Goal: Task Accomplishment & Management: Manage account settings

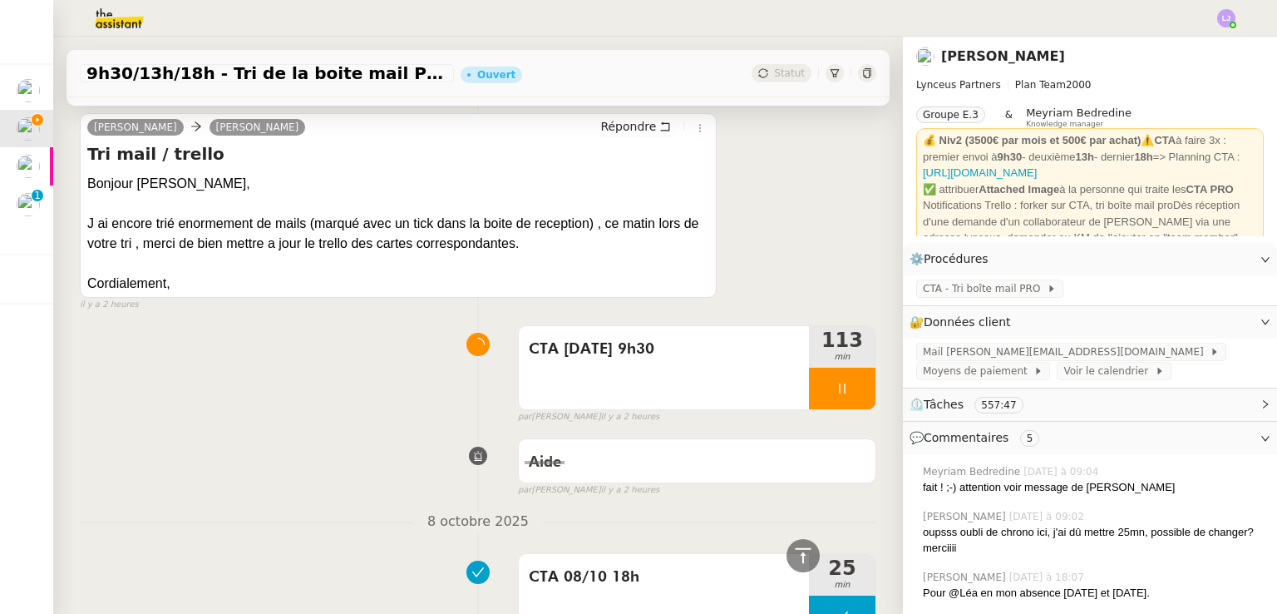
scroll to position [762, 0]
click at [1232, 47] on li "Suivi" at bounding box center [1182, 47] width 108 height 23
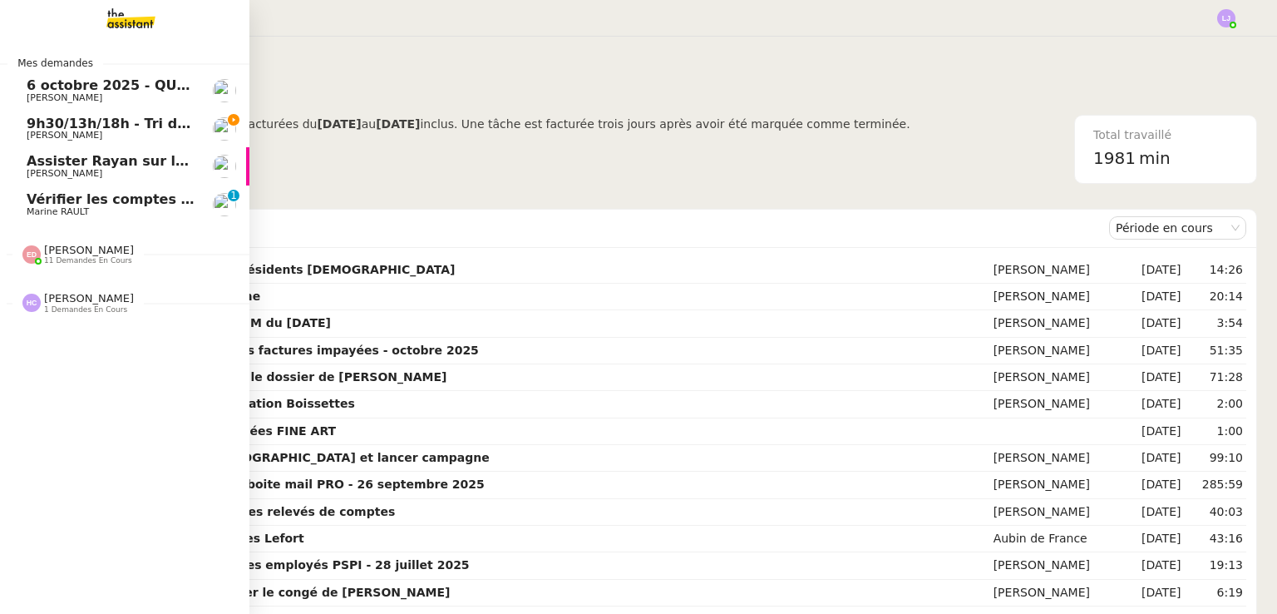
click at [27, 202] on span "Vérifier les comptes bancaires et éditer la quittance - 1 octobre 2025" at bounding box center [287, 199] width 520 height 16
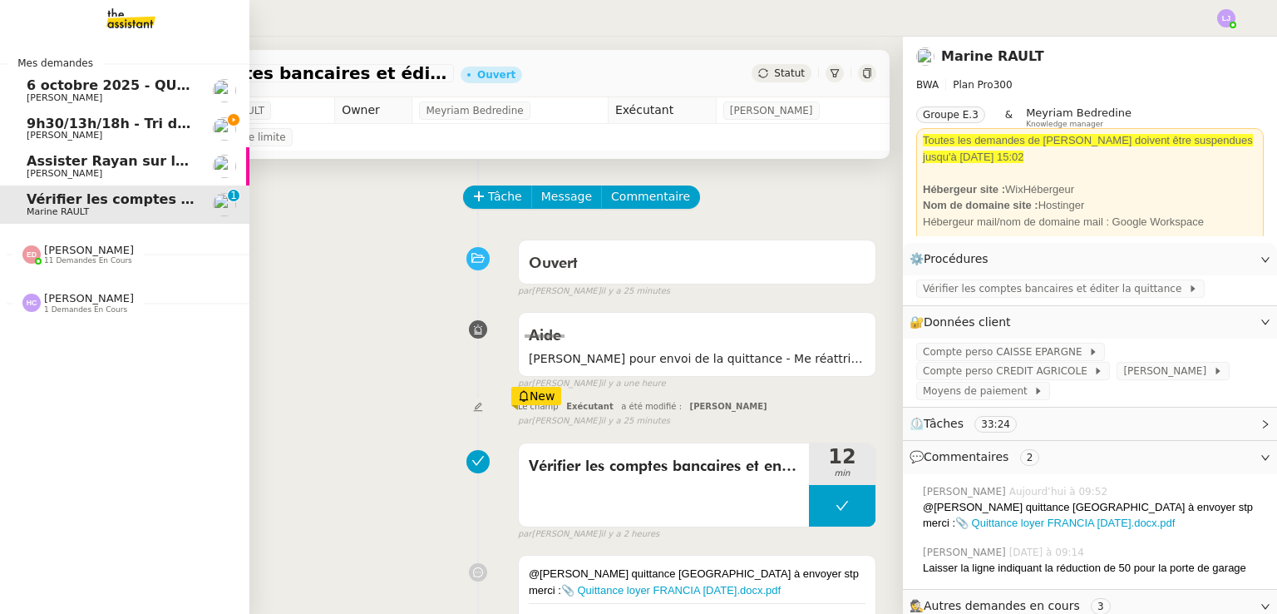
click at [43, 166] on span "Assister Rayan sur la souscription Opal" at bounding box center [174, 161] width 294 height 16
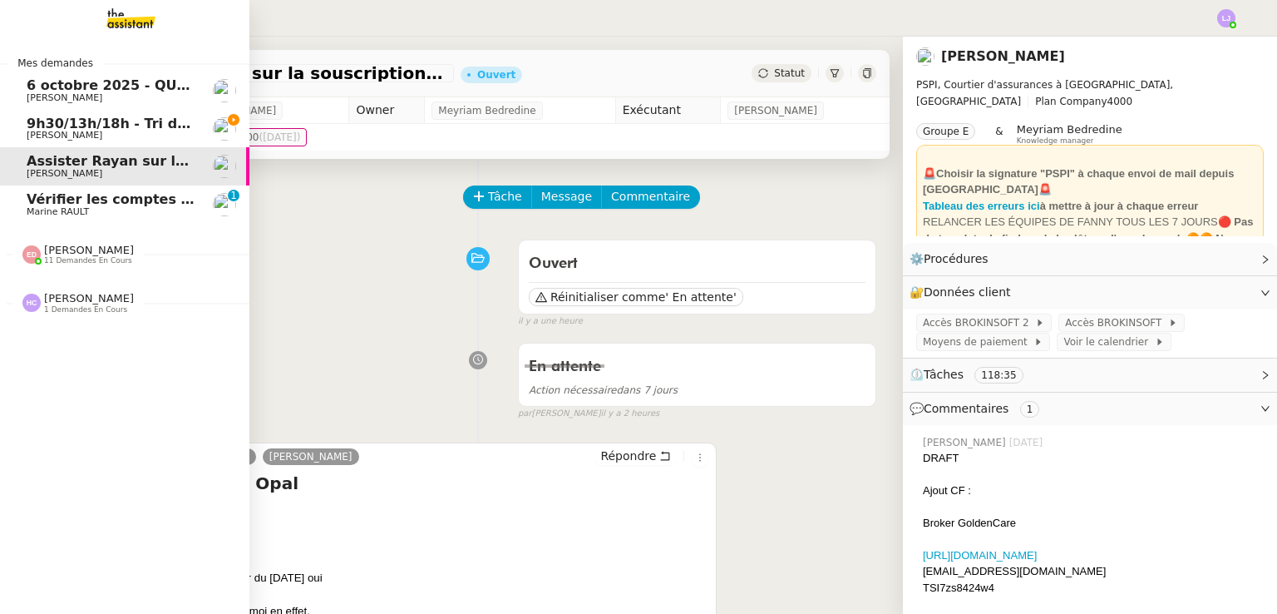
click at [105, 115] on link "9h30/13h/18h - Tri de la boite mail PRO - [DATE] [PERSON_NAME]" at bounding box center [124, 129] width 249 height 38
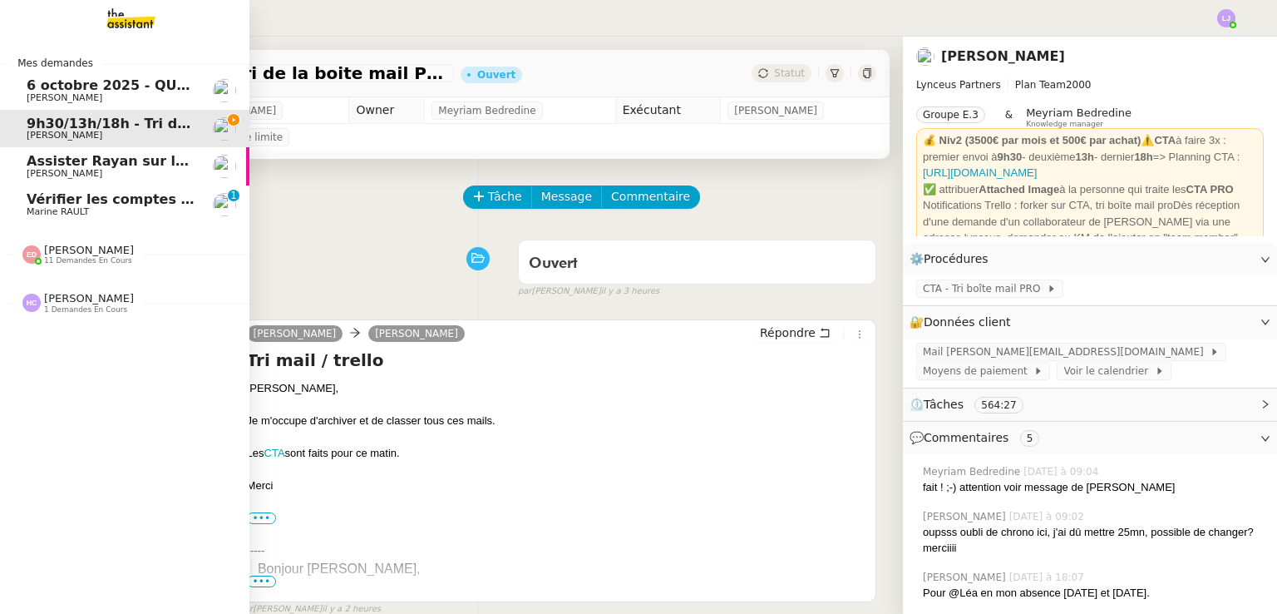
click at [42, 120] on span "9h30/13h/18h - Tri de la boite mail PRO - 3 octobre 2025" at bounding box center [238, 124] width 422 height 16
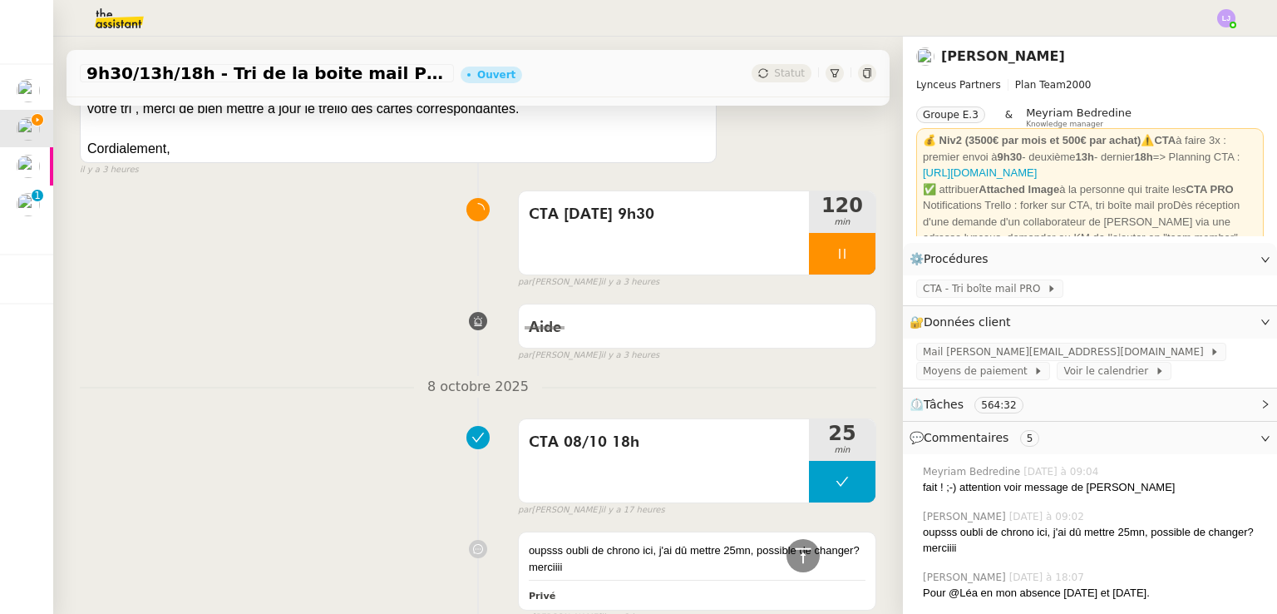
scroll to position [891, 0]
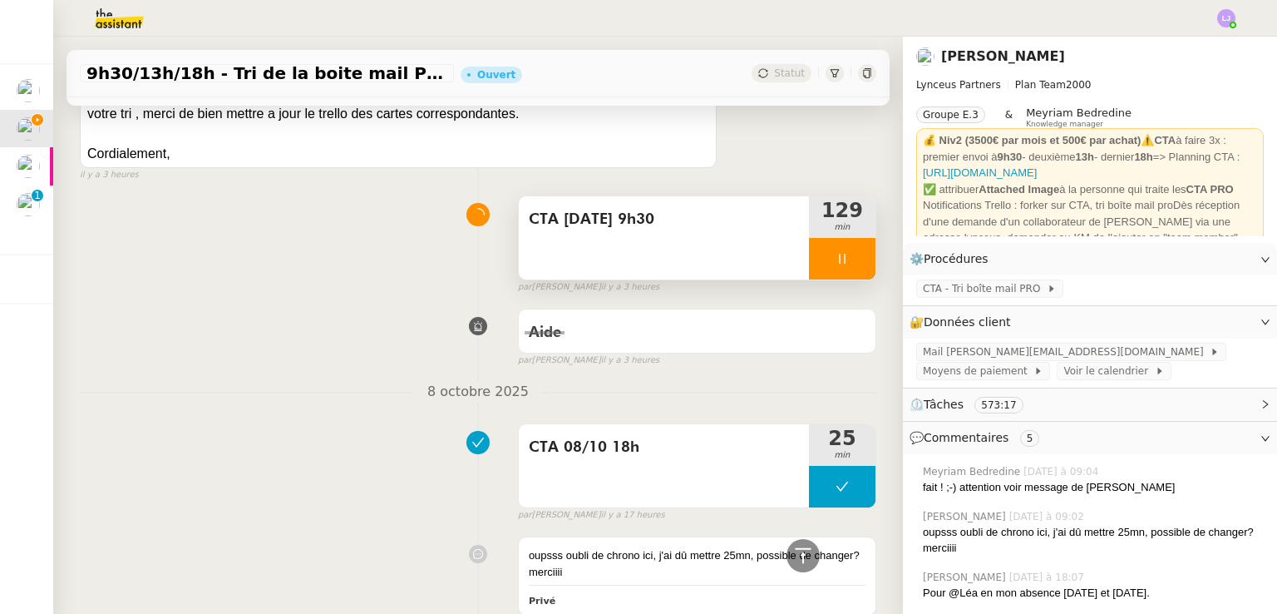
click at [835, 262] on div at bounding box center [842, 259] width 67 height 42
click at [852, 262] on icon at bounding box center [858, 258] width 13 height 13
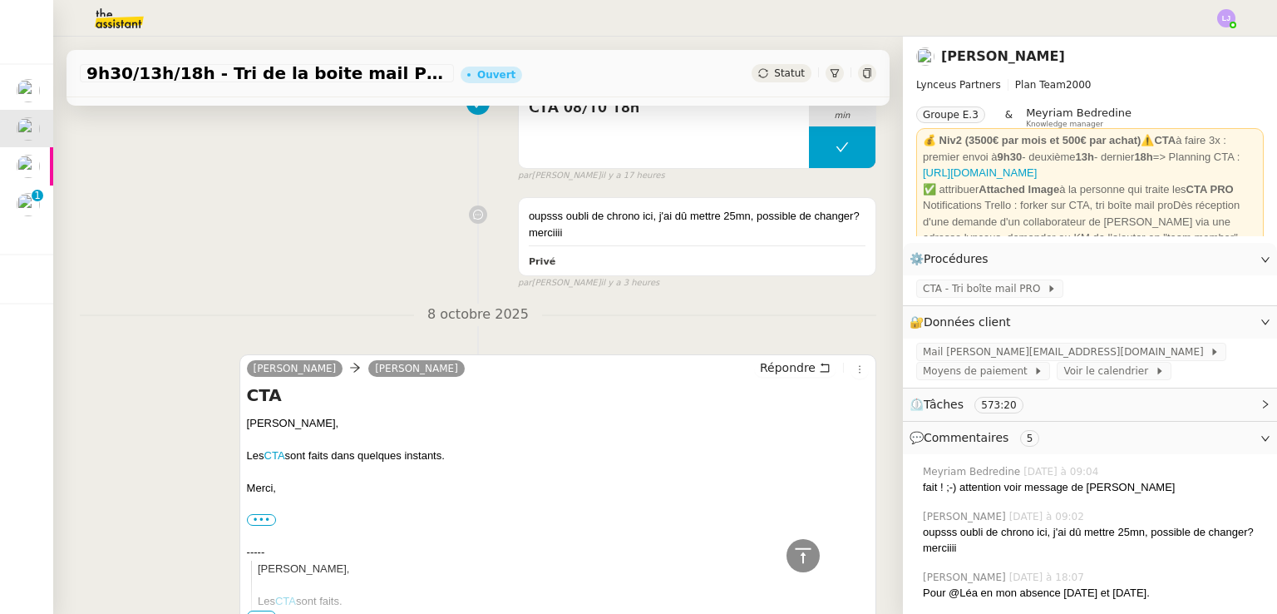
scroll to position [1230, 0]
drag, startPoint x: 276, startPoint y: 489, endPoint x: 237, endPoint y: 427, distance: 72.9
click at [240, 427] on div "[PERSON_NAME] [PERSON_NAME] Répondre CTA [PERSON_NAME], Les CTA sont faits dans…" at bounding box center [558, 496] width 637 height 283
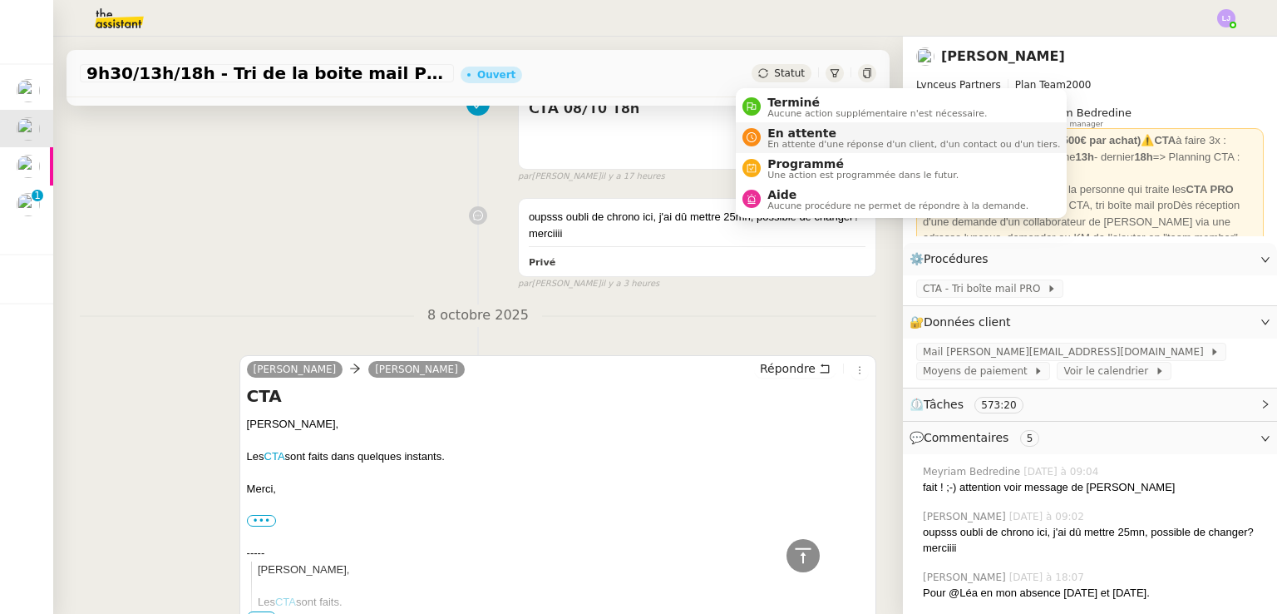
click at [787, 140] on span "En attente d'une réponse d'un client, d'un contact ou d'un tiers." at bounding box center [914, 144] width 293 height 9
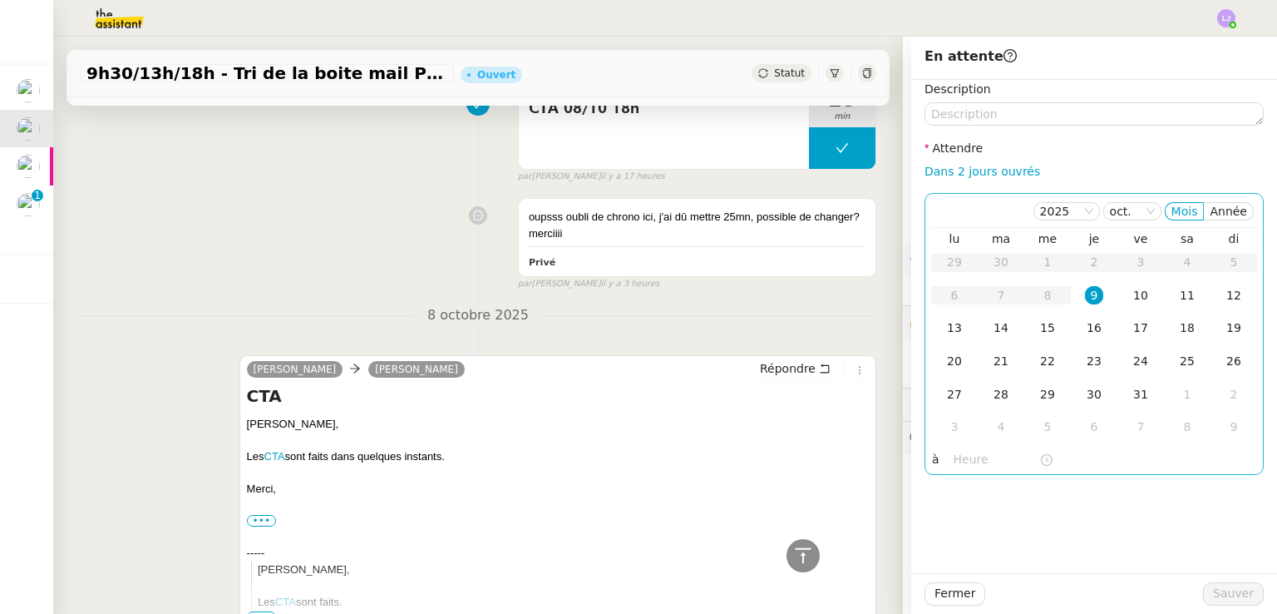
click at [1085, 294] on div "9" at bounding box center [1094, 295] width 18 height 18
click at [971, 457] on input "text" at bounding box center [997, 459] width 86 height 19
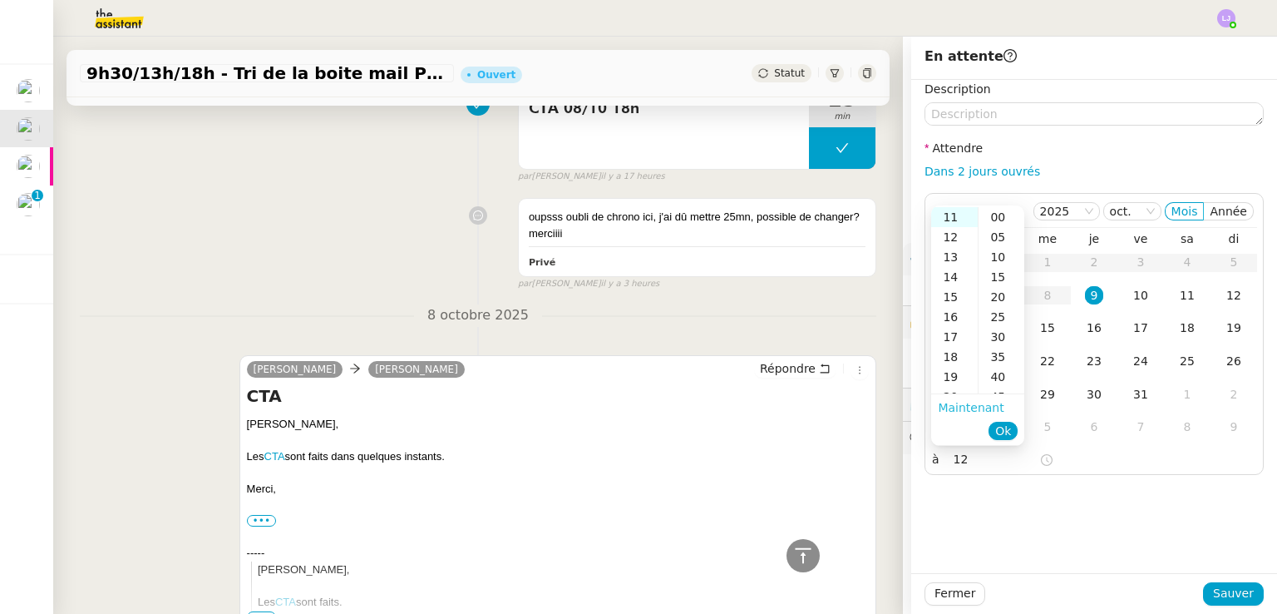
scroll to position [220, 0]
click at [946, 239] on div "12" at bounding box center [954, 237] width 47 height 20
click at [1000, 332] on div "30" at bounding box center [1002, 337] width 46 height 20
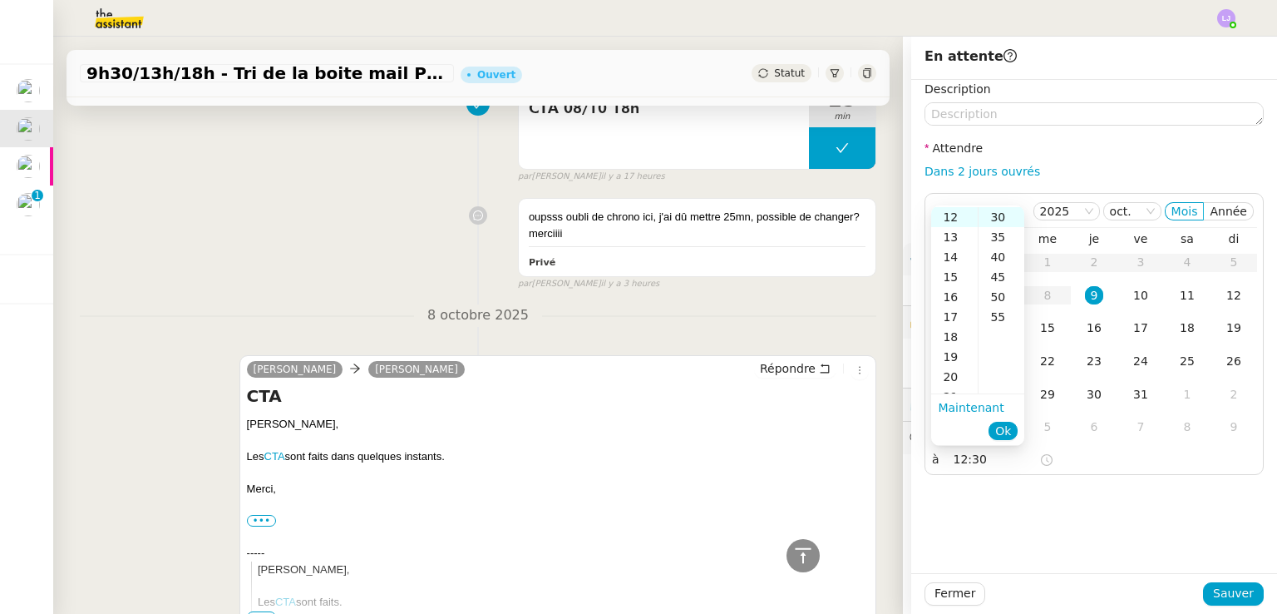
click at [1005, 420] on li "Ok" at bounding box center [1003, 430] width 29 height 23
click at [1010, 432] on span "Ok" at bounding box center [1003, 430] width 16 height 17
type input "12:30"
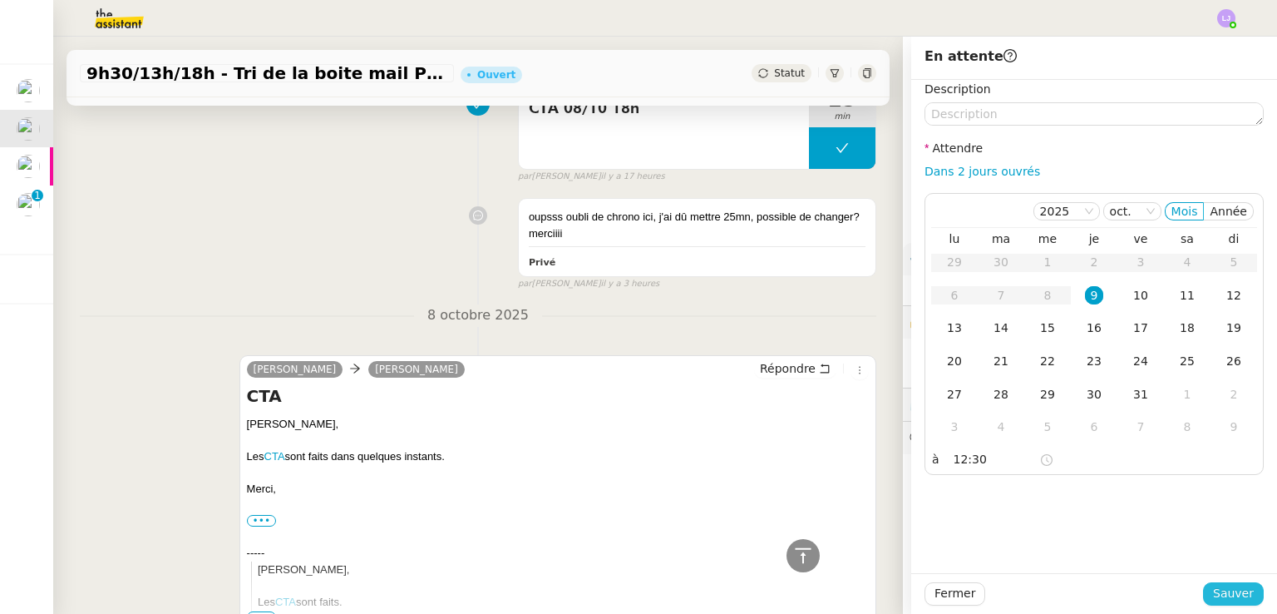
click at [1217, 593] on span "Sauver" at bounding box center [1233, 593] width 41 height 19
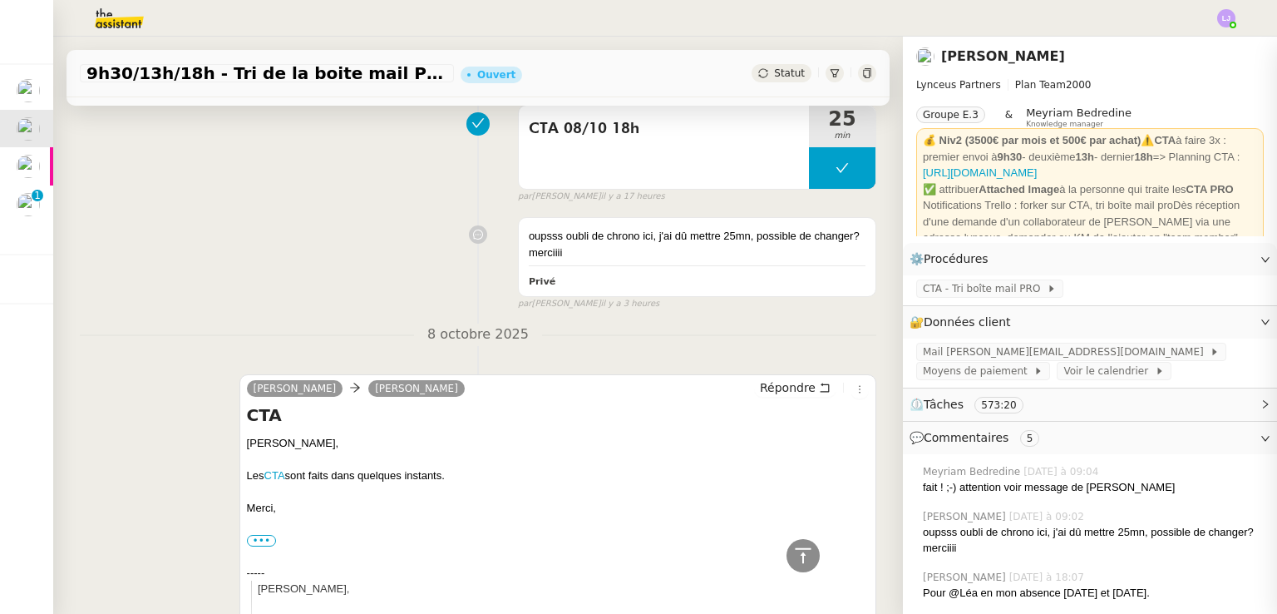
scroll to position [1249, 0]
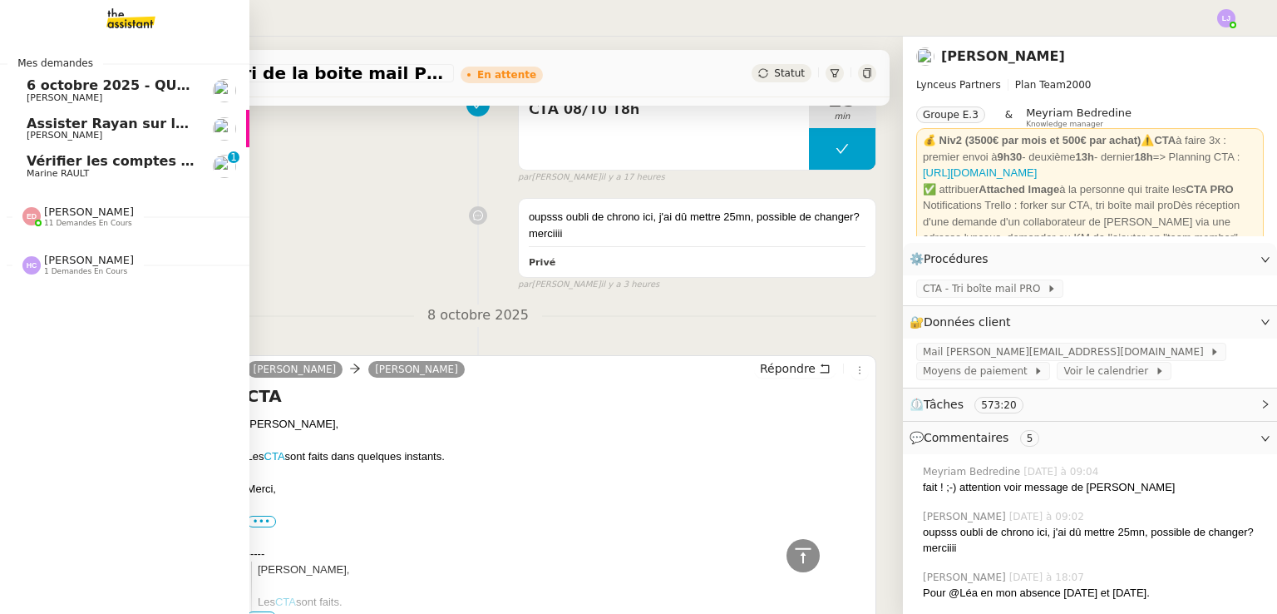
click at [67, 166] on span "Vérifier les comptes bancaires et éditer la quittance - 1 octobre 2025" at bounding box center [287, 161] width 520 height 16
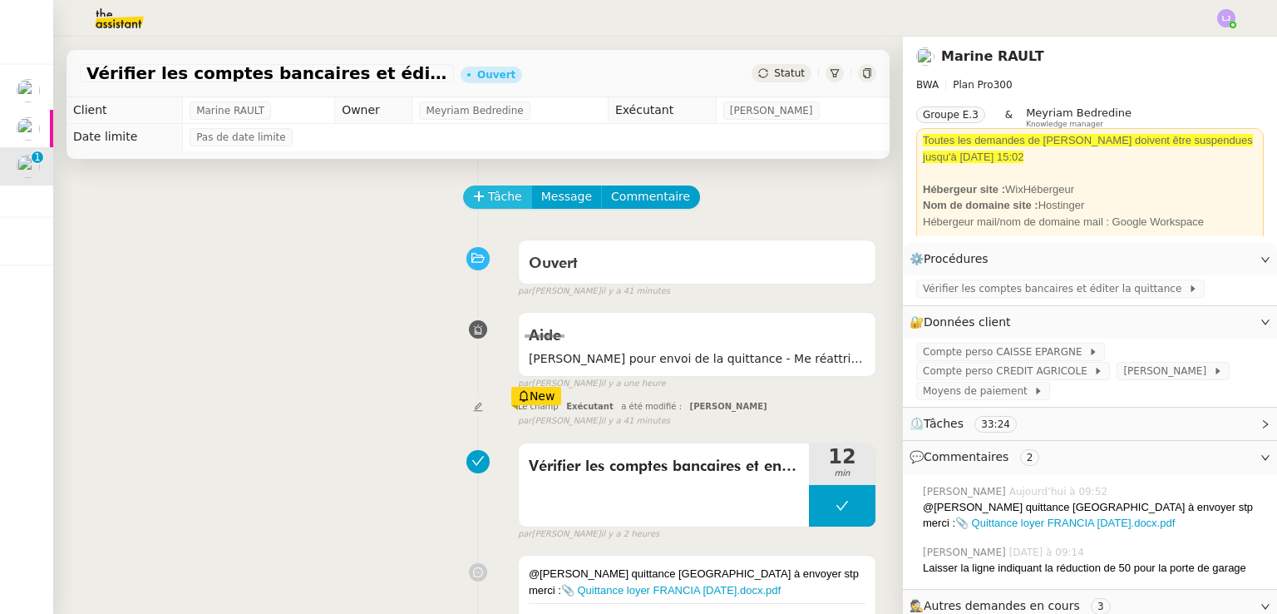
click at [492, 201] on span "Tâche" at bounding box center [505, 196] width 34 height 19
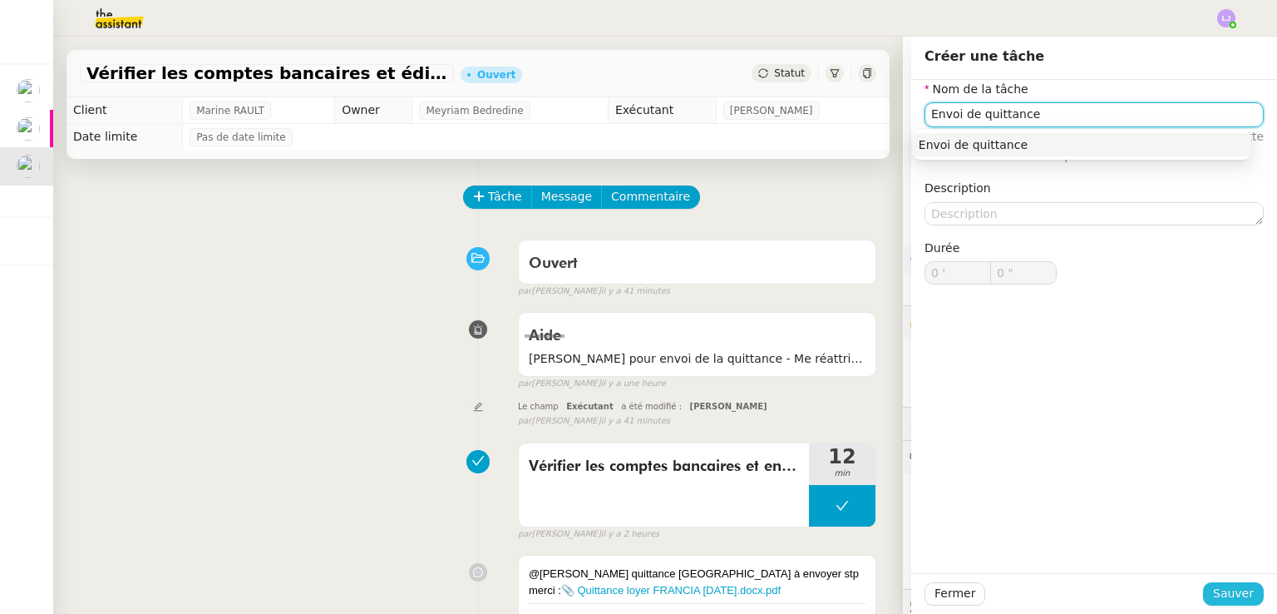
type input "Envoi de quittance"
click at [1234, 591] on span "Sauver" at bounding box center [1233, 593] width 41 height 19
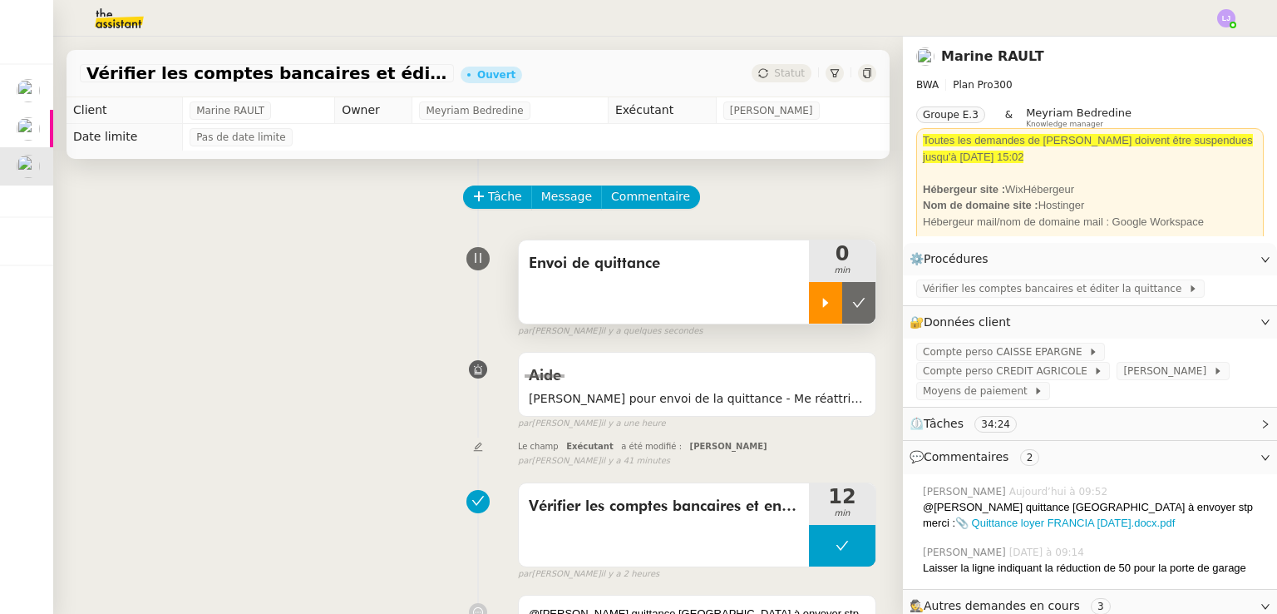
click at [819, 299] on icon at bounding box center [825, 302] width 13 height 13
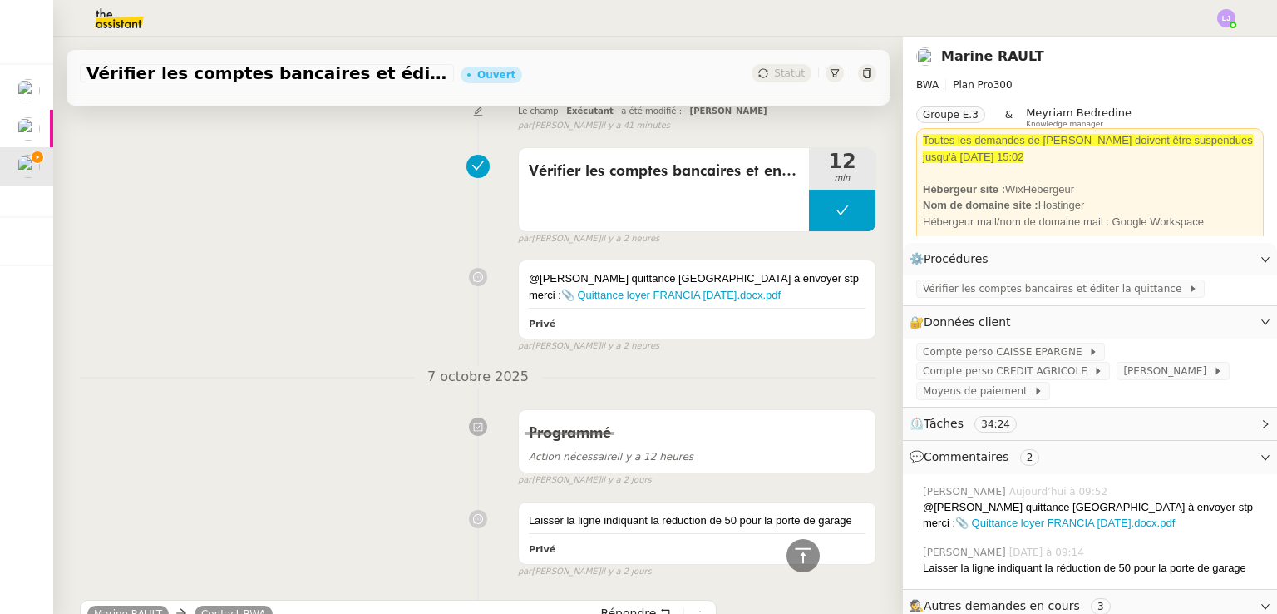
scroll to position [335, 0]
click at [781, 289] on link "📎 Quittance loyer FRANCIA [DATE].docx.pdf" at bounding box center [671, 295] width 220 height 12
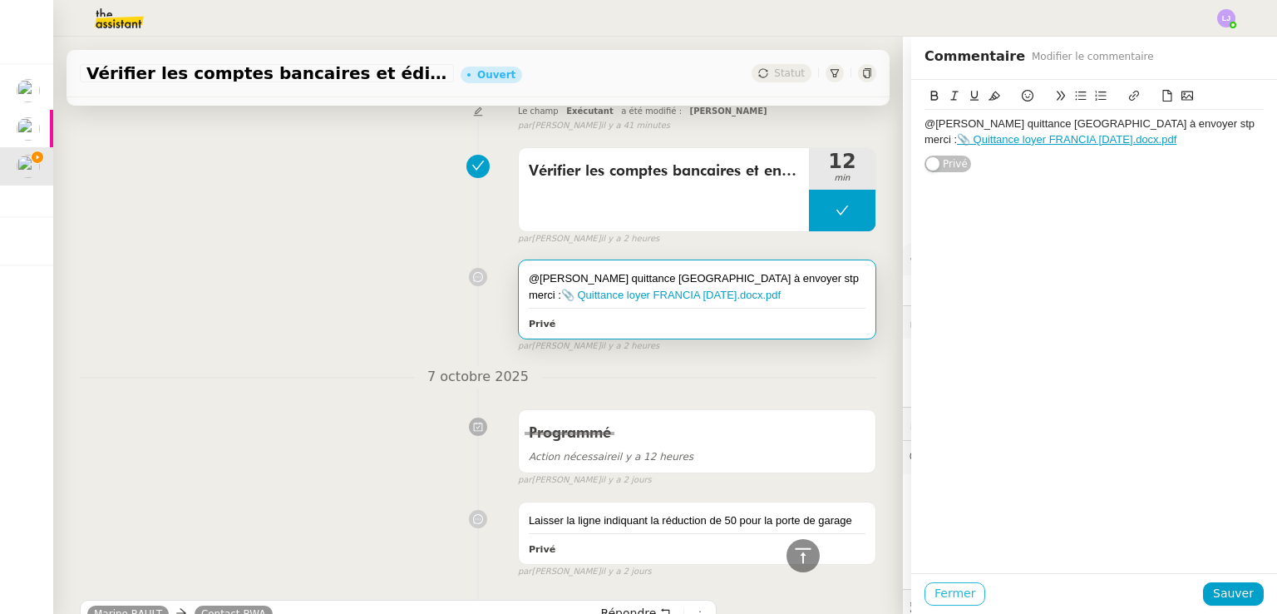
click at [925, 588] on button "Fermer" at bounding box center [955, 593] width 61 height 23
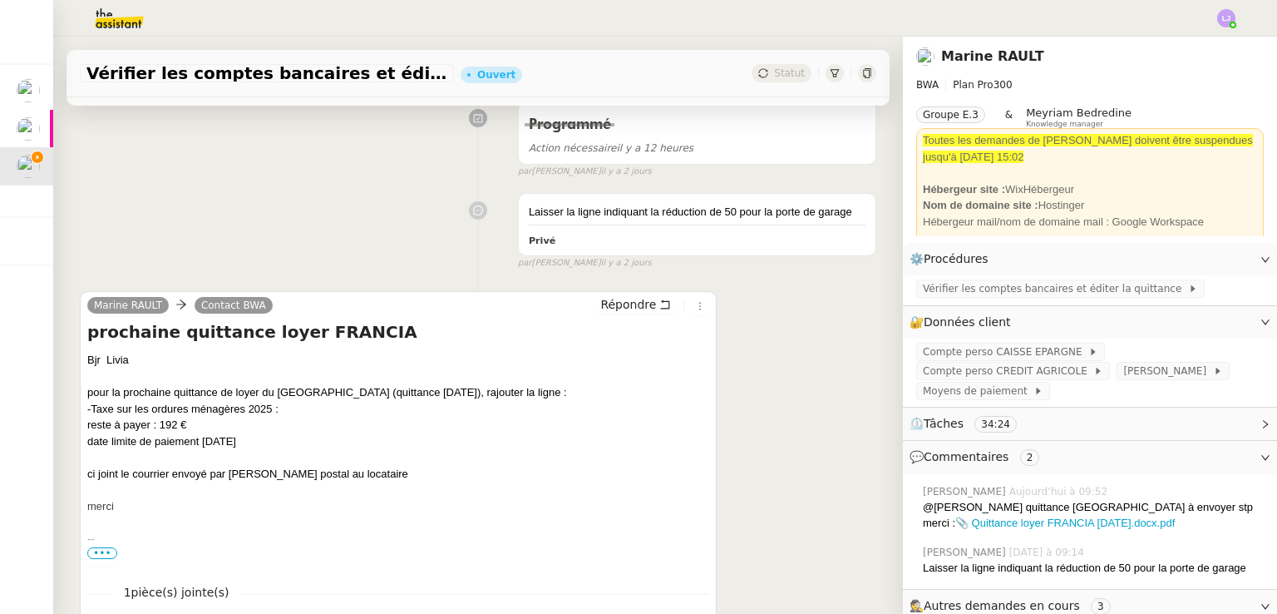
scroll to position [649, 0]
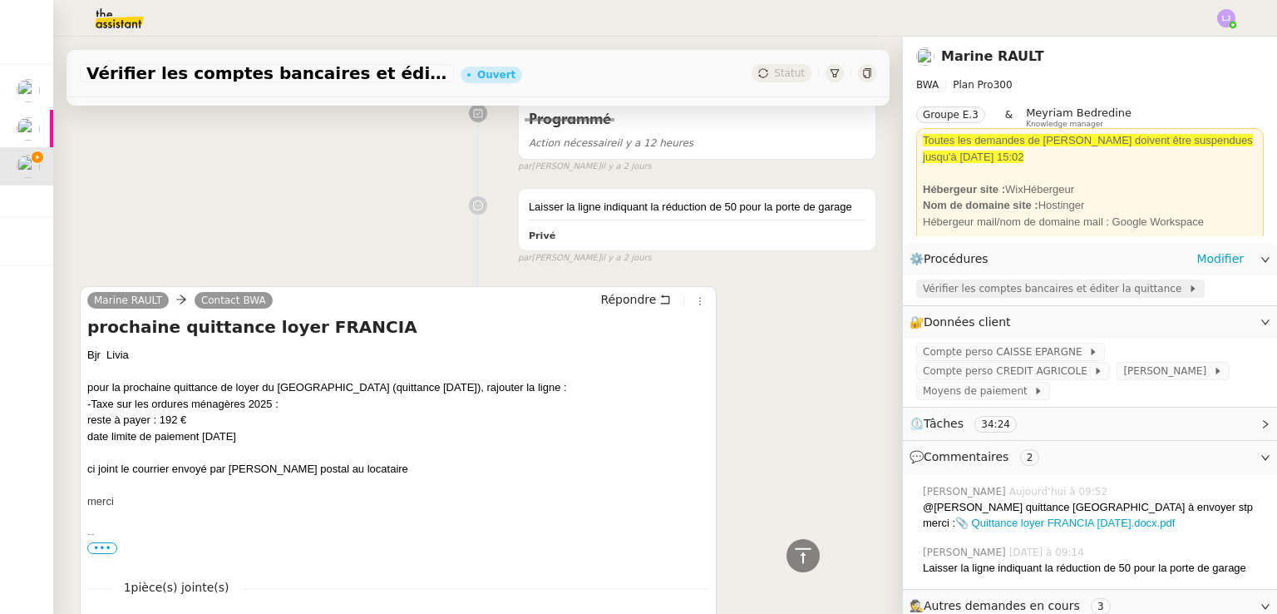
click at [961, 291] on span "Vérifier les comptes bancaires et éditer la quittance" at bounding box center [1055, 288] width 265 height 17
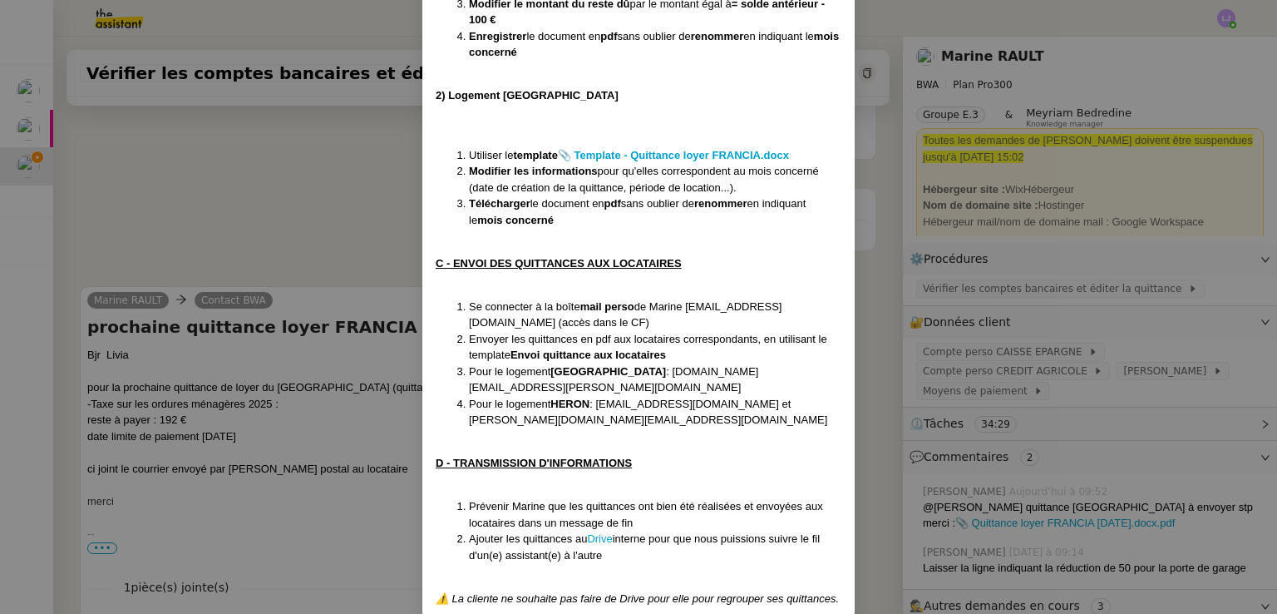
scroll to position [1371, 0]
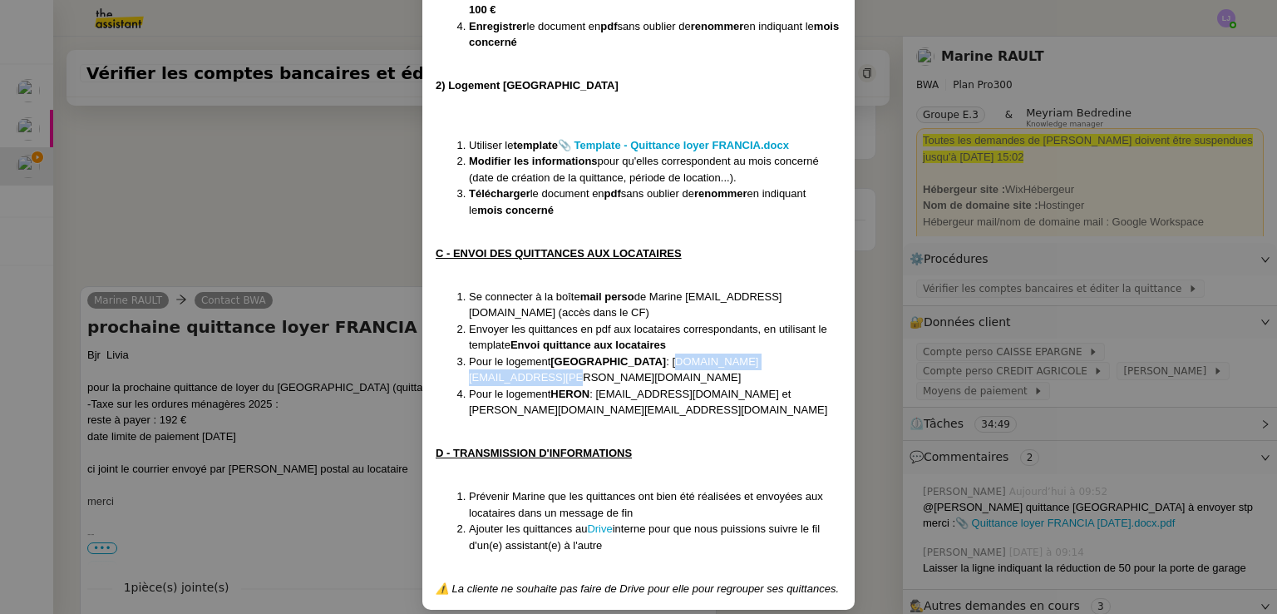
drag, startPoint x: 774, startPoint y: 360, endPoint x: 609, endPoint y: 357, distance: 165.5
click at [609, 357] on li "Pour le logement [GEOGRAPHIC_DATA] : [DOMAIN_NAME][EMAIL_ADDRESS][PERSON_NAME][…" at bounding box center [655, 369] width 373 height 32
copy li "[DOMAIN_NAME][EMAIL_ADDRESS][PERSON_NAME][DOMAIN_NAME]"
click at [880, 330] on nz-modal-container "Créée le [DATE] Modifiée le [DATE] Contexte : Chaque mois, la cliente souhaite …" at bounding box center [638, 307] width 1277 height 614
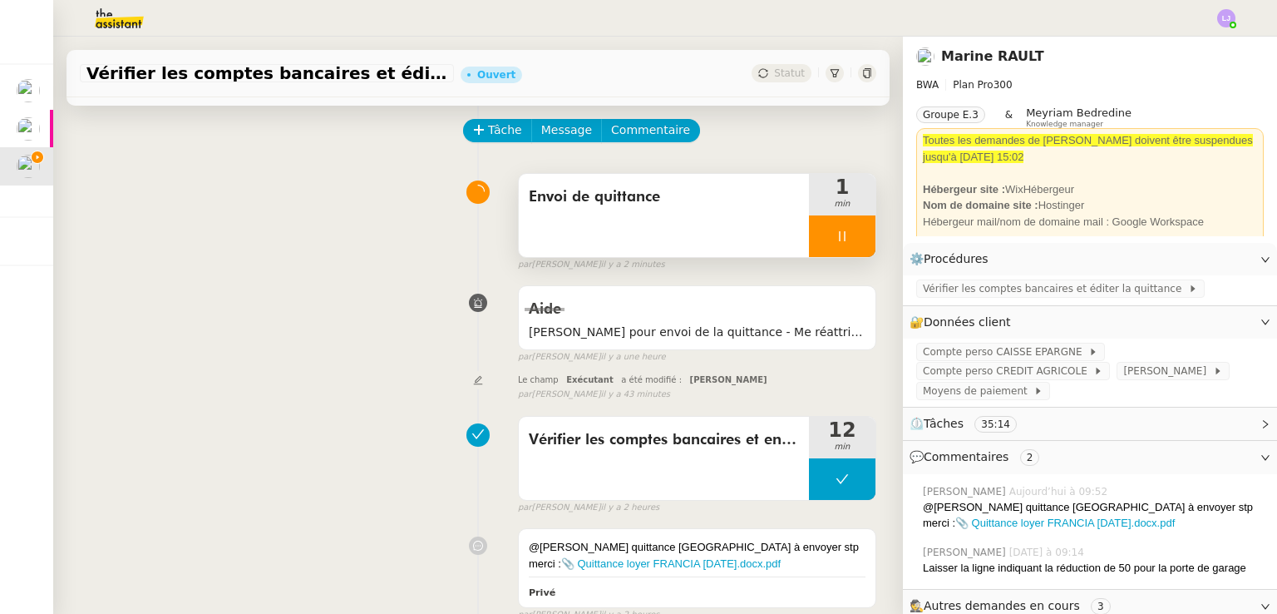
scroll to position [67, 0]
click at [559, 130] on span "Message" at bounding box center [566, 130] width 51 height 19
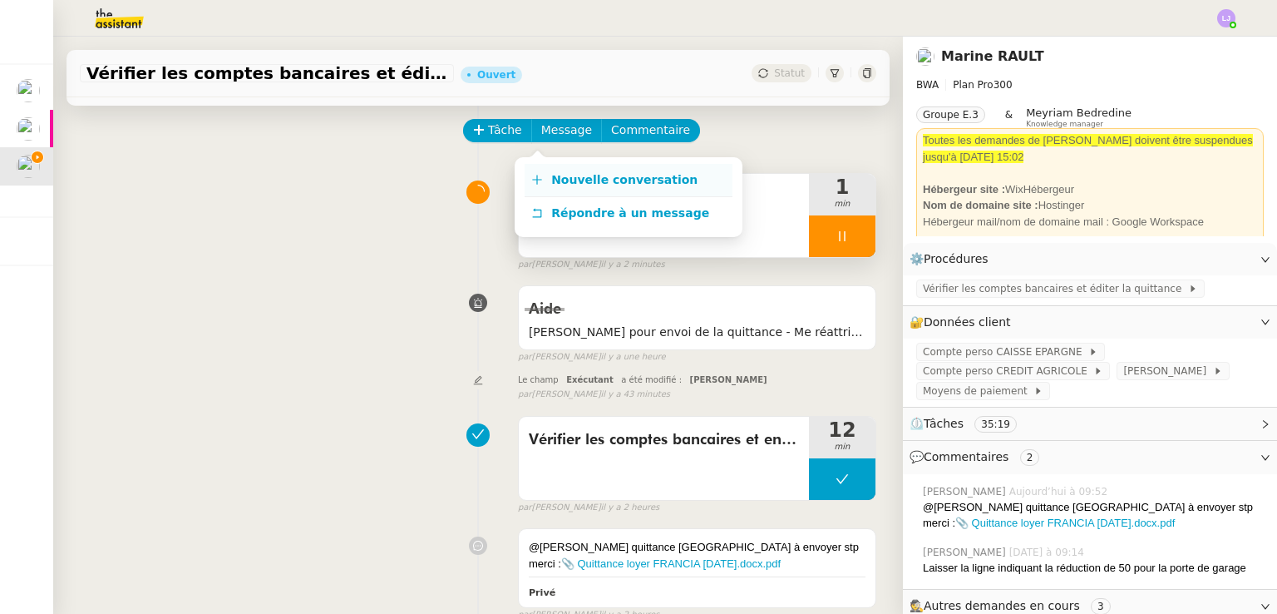
click at [570, 179] on span "Nouvelle conversation" at bounding box center [624, 179] width 146 height 13
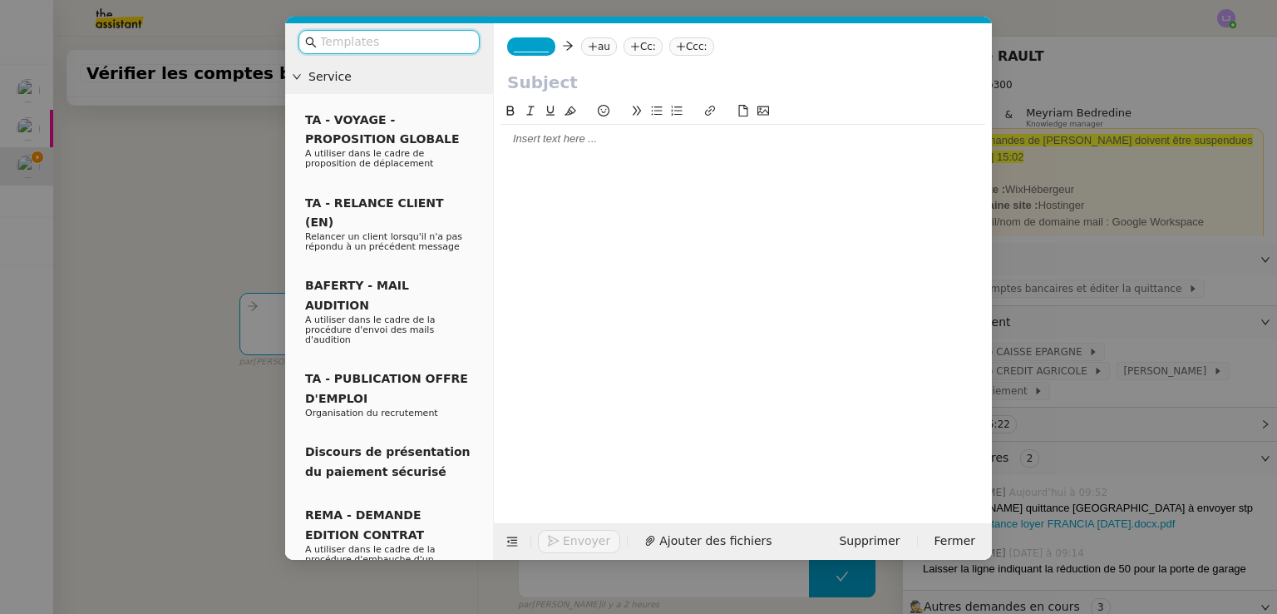
click at [434, 36] on input "text" at bounding box center [395, 41] width 150 height 19
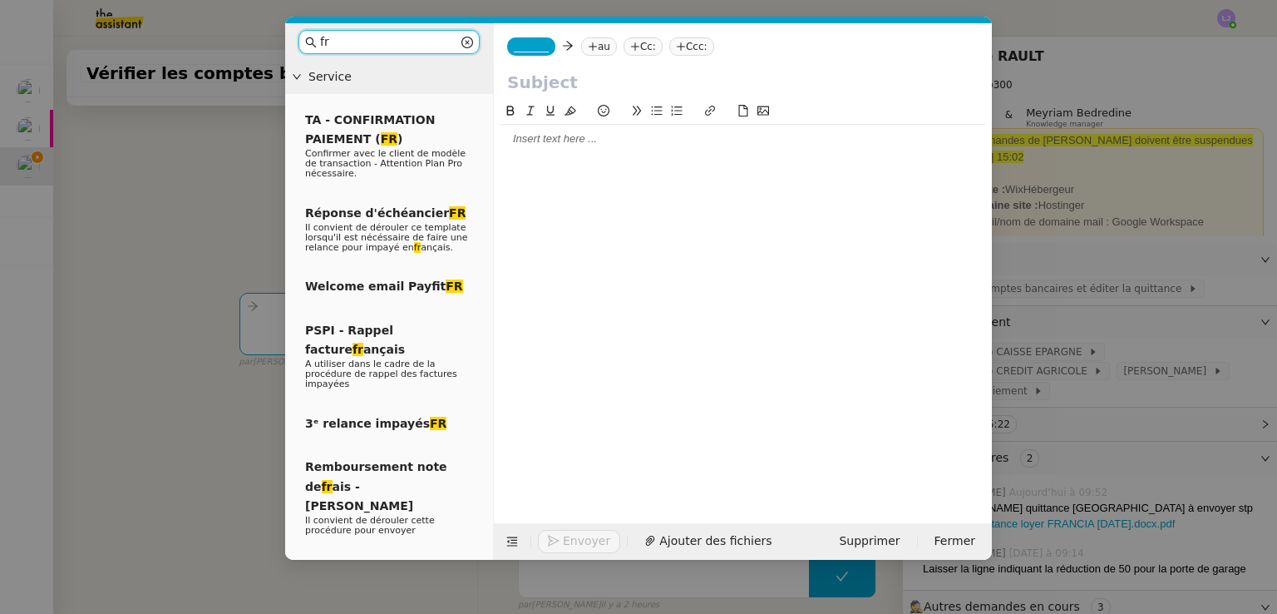
type input "f"
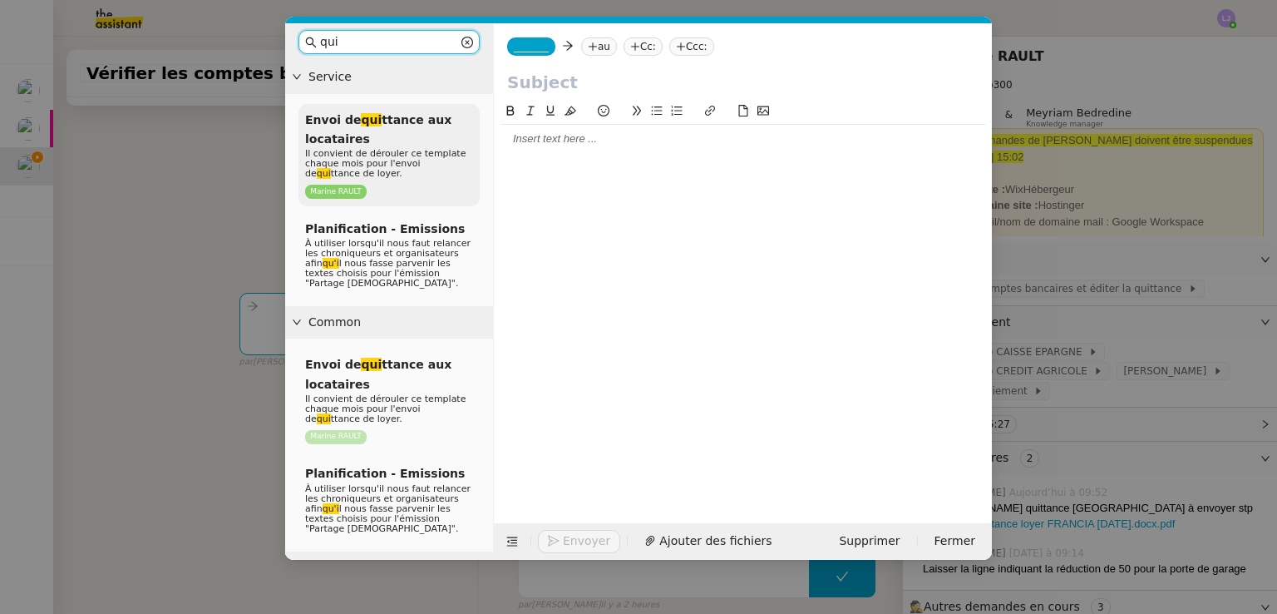
type input "qui"
click at [472, 143] on div "Envoi de qui ttance aux locataires Il convient de dérouler ce template chaque m…" at bounding box center [389, 155] width 181 height 102
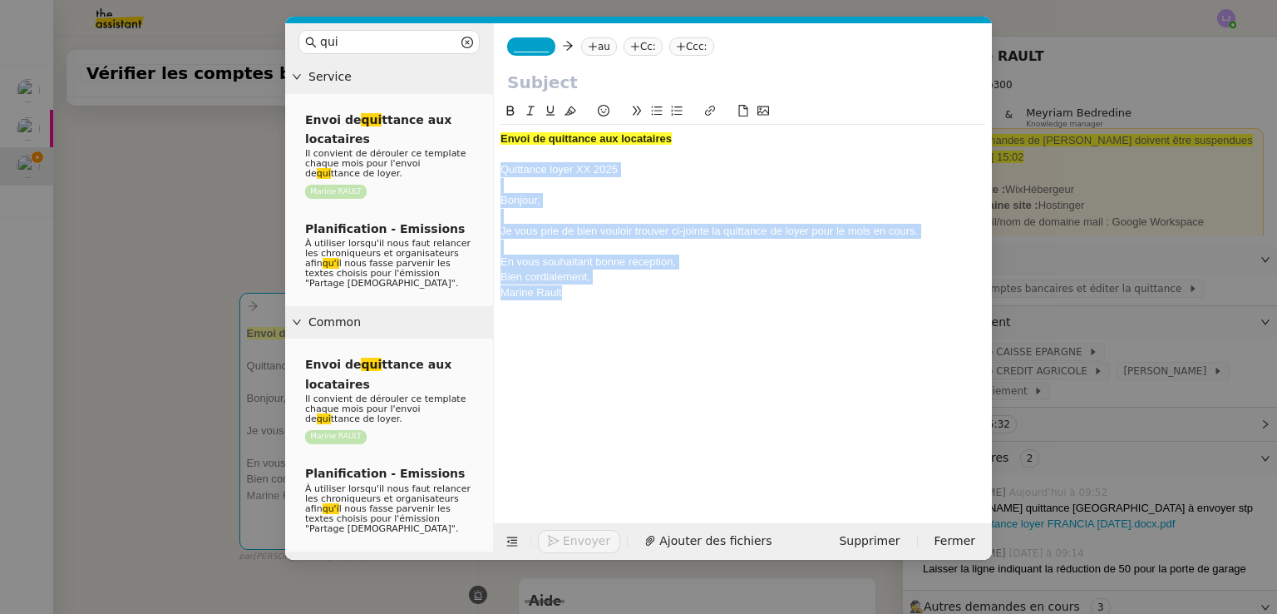
drag, startPoint x: 570, startPoint y: 294, endPoint x: 490, endPoint y: 174, distance: 144.4
click at [490, 174] on nz-layout "qui Service Envoi de qui ttance aux locataires Il convient de dérouler ce templ…" at bounding box center [638, 291] width 707 height 536
copy div "Quittance loyer XX 2025 Bonjour, Je vous prie de bien vouloir trouver ci-jointe…"
click at [908, 543] on button "Supprimer" at bounding box center [869, 541] width 81 height 23
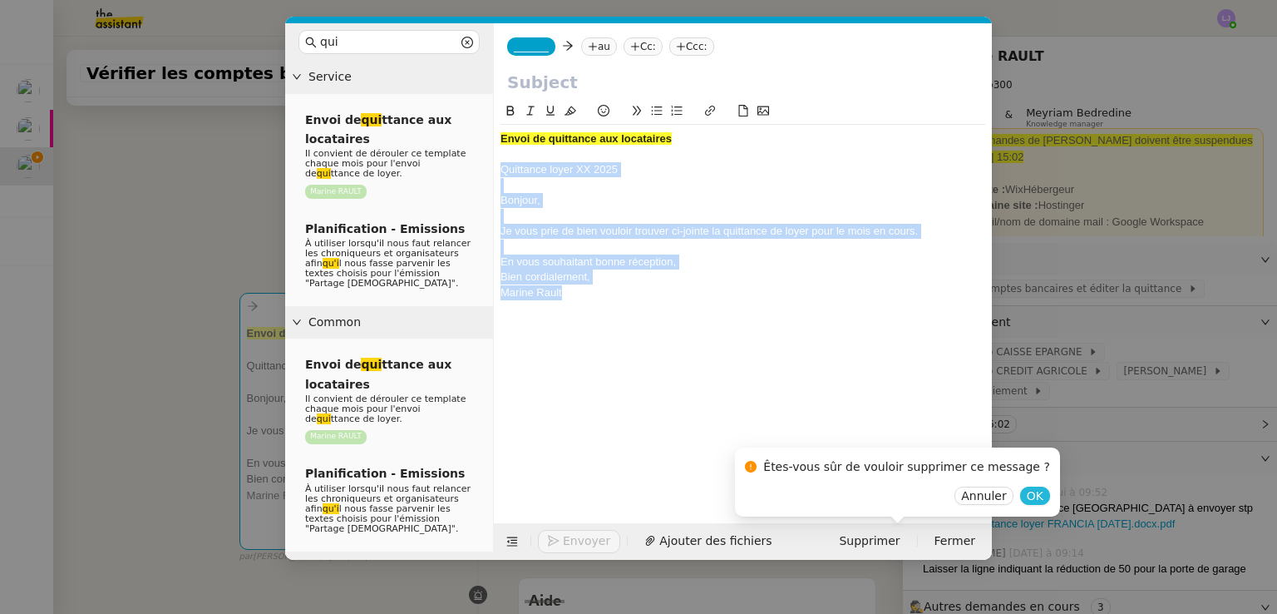
click at [1027, 501] on span "OK" at bounding box center [1035, 495] width 17 height 17
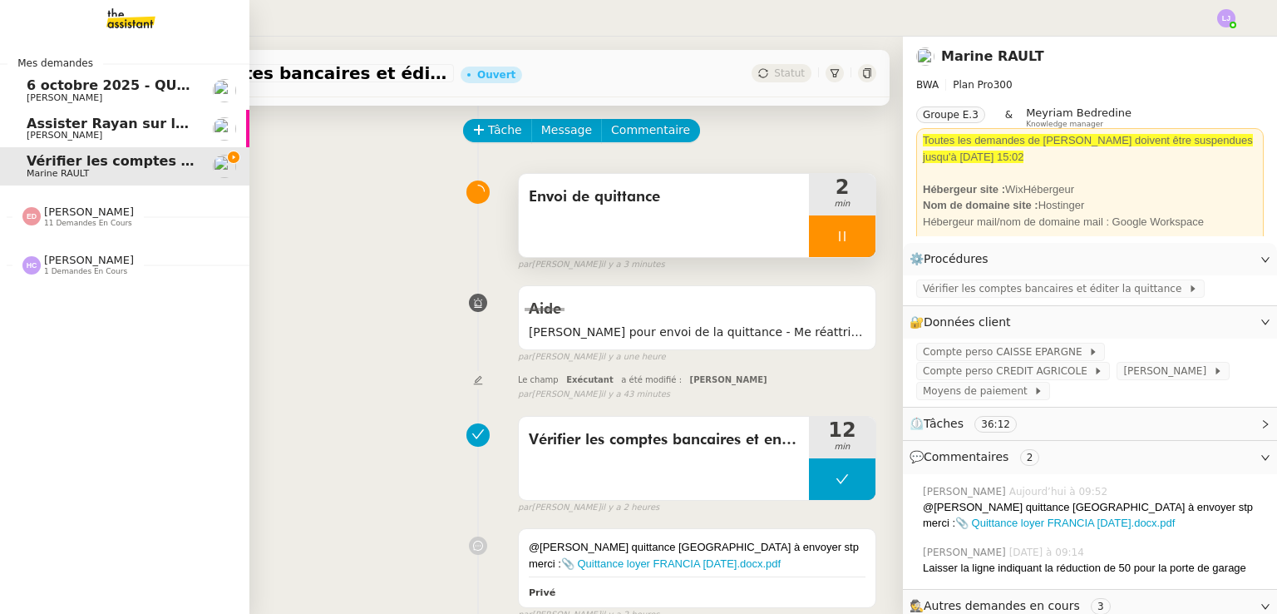
click at [100, 219] on span "11 demandes en cours" at bounding box center [88, 223] width 88 height 9
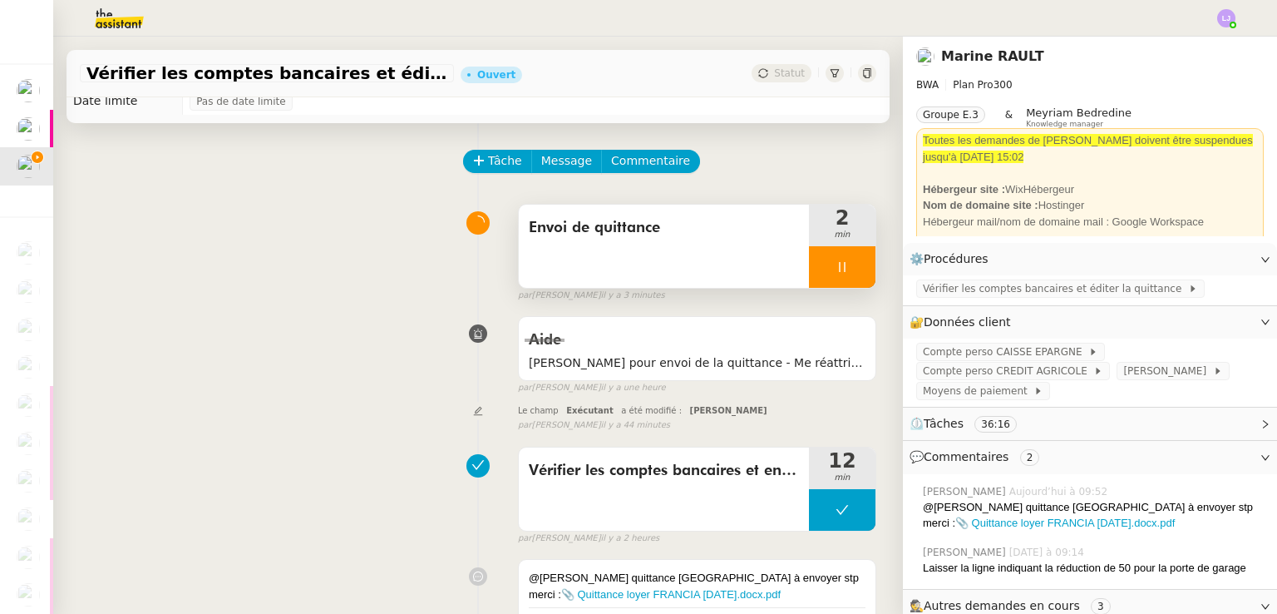
scroll to position [0, 0]
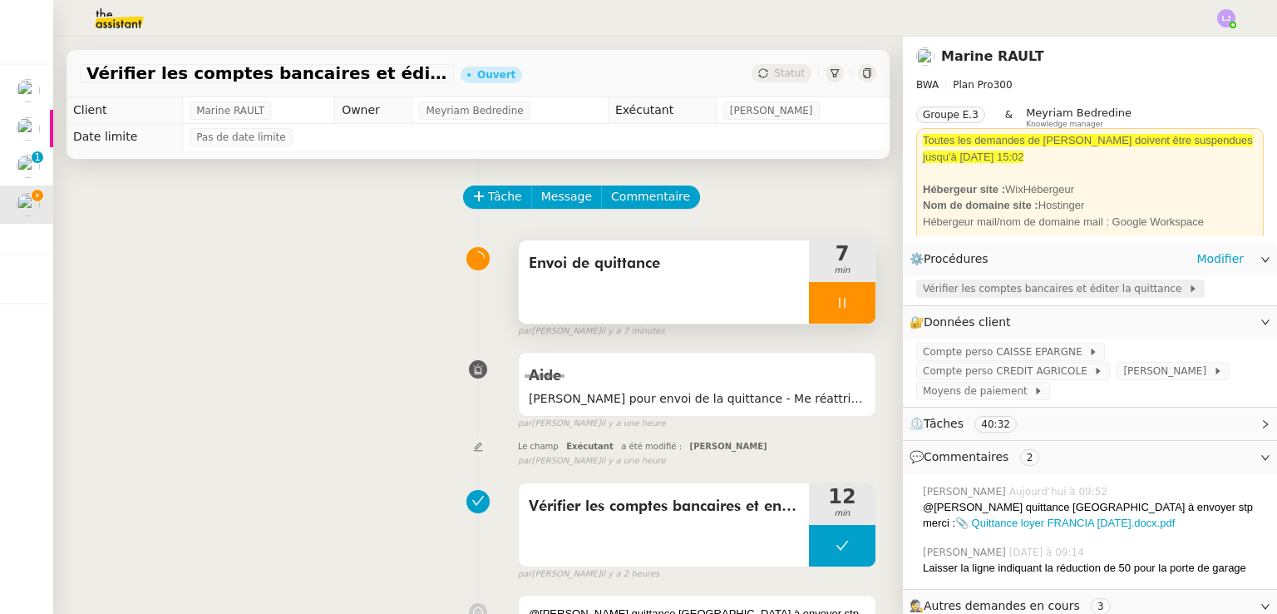
click at [941, 283] on span "Vérifier les comptes bancaires et éditer la quittance" at bounding box center [1055, 288] width 265 height 17
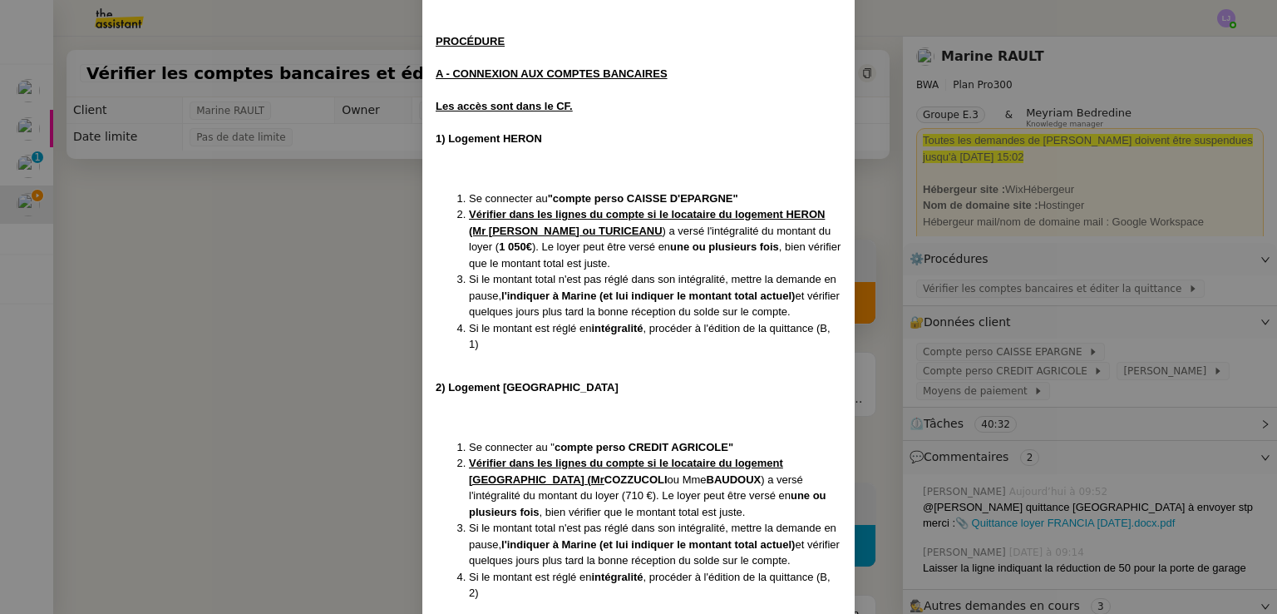
scroll to position [324, 0]
click at [915, 411] on nz-modal-container "Créée le [DATE] Modifiée le [DATE] Contexte : Chaque mois, la cliente souhaite …" at bounding box center [638, 307] width 1277 height 614
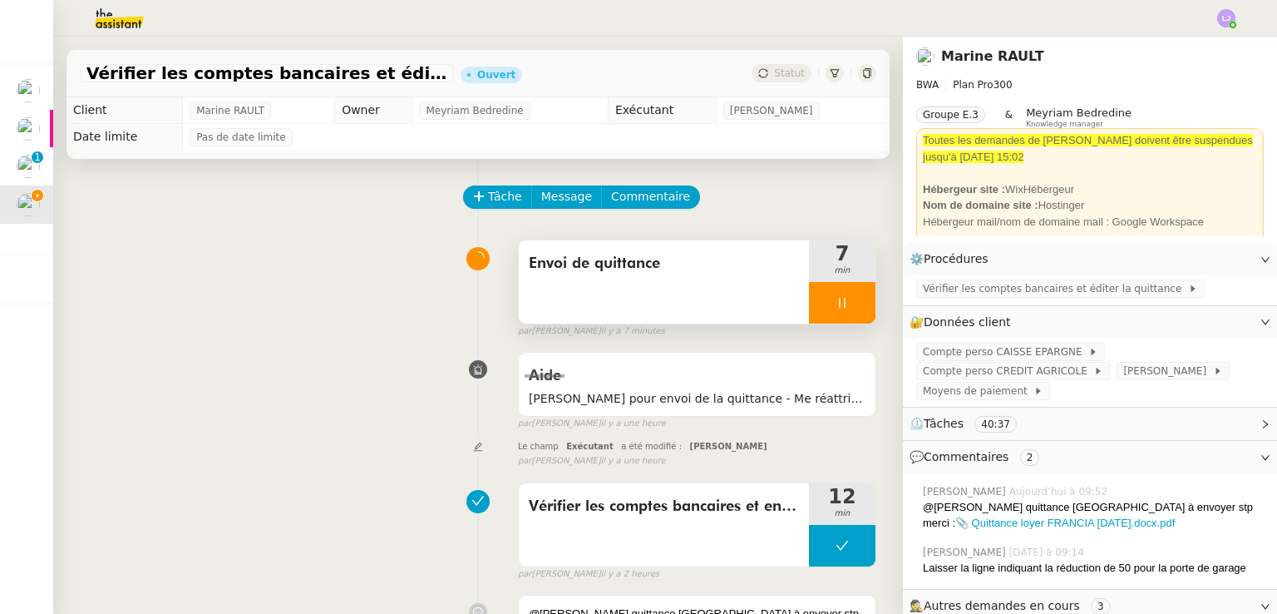
click at [832, 299] on div at bounding box center [842, 303] width 67 height 42
click at [852, 299] on icon at bounding box center [858, 302] width 13 height 13
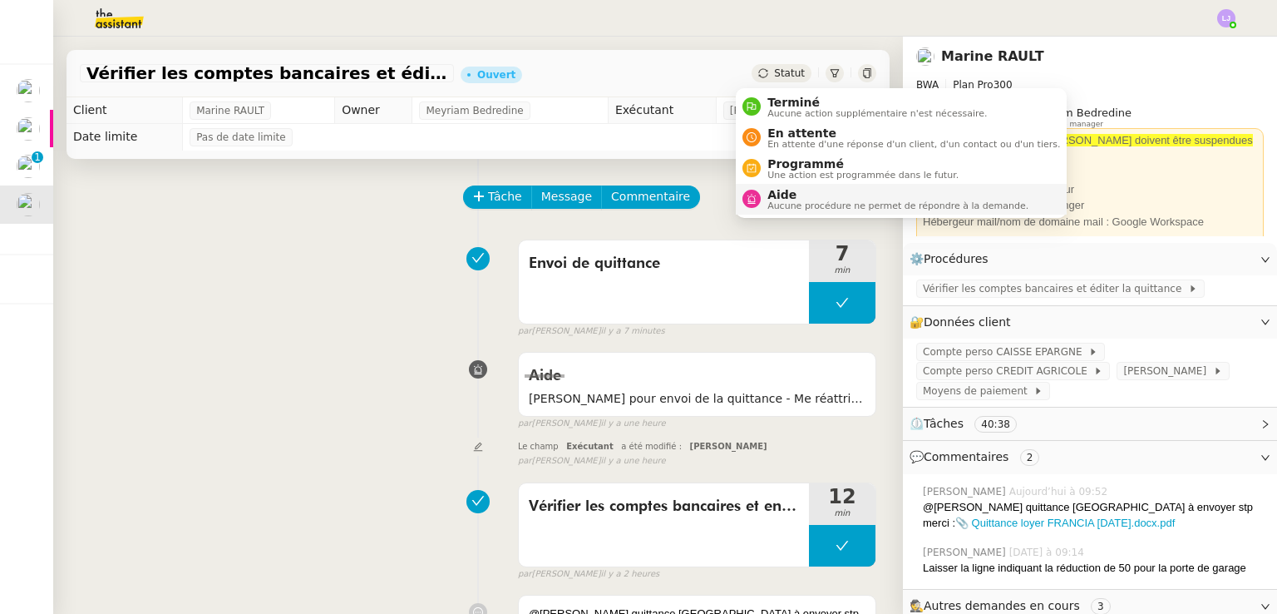
click at [827, 198] on span "Aide" at bounding box center [898, 194] width 261 height 13
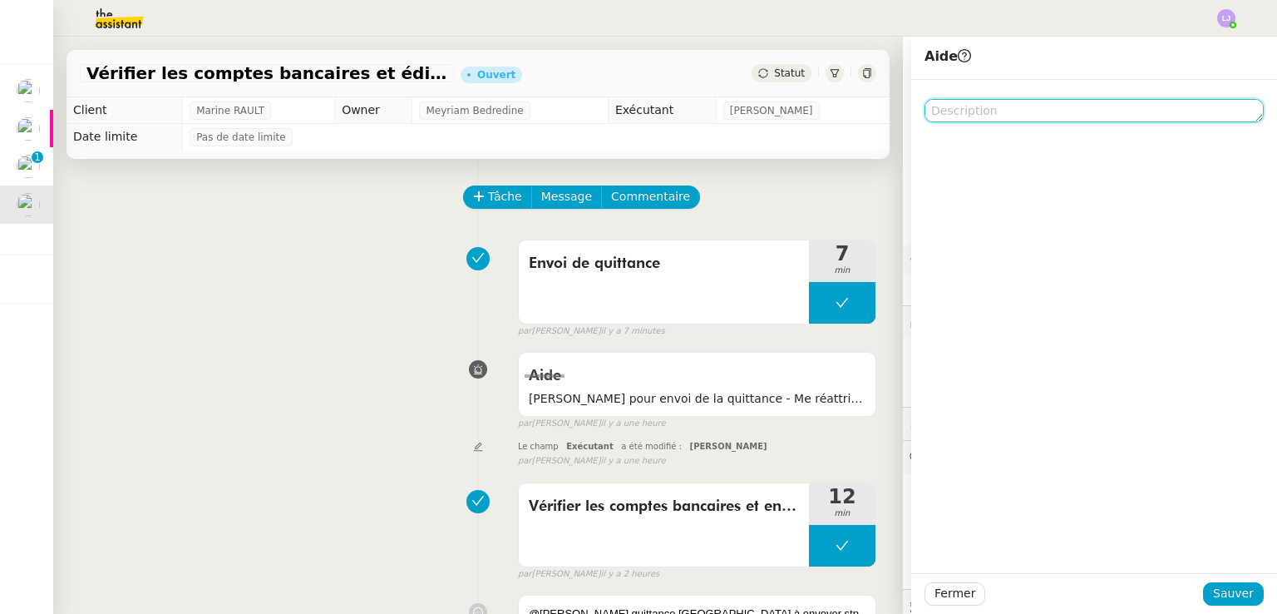
click at [1058, 102] on textarea at bounding box center [1094, 110] width 339 height 23
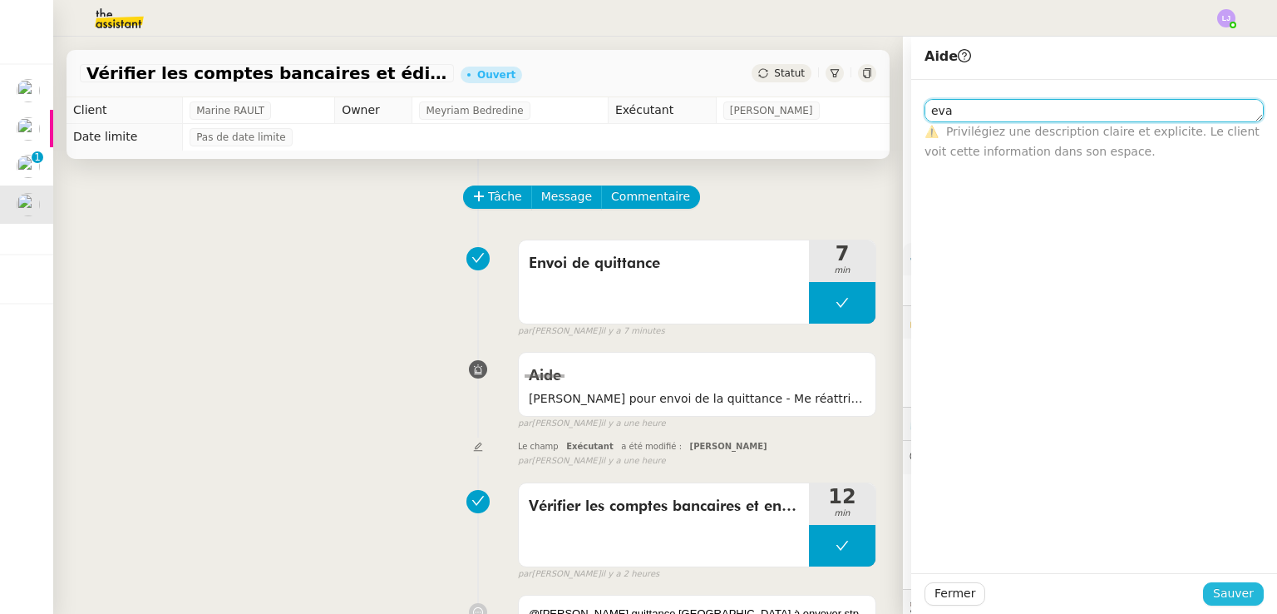
type textarea "eva"
click at [1242, 584] on button "Sauver" at bounding box center [1233, 593] width 61 height 23
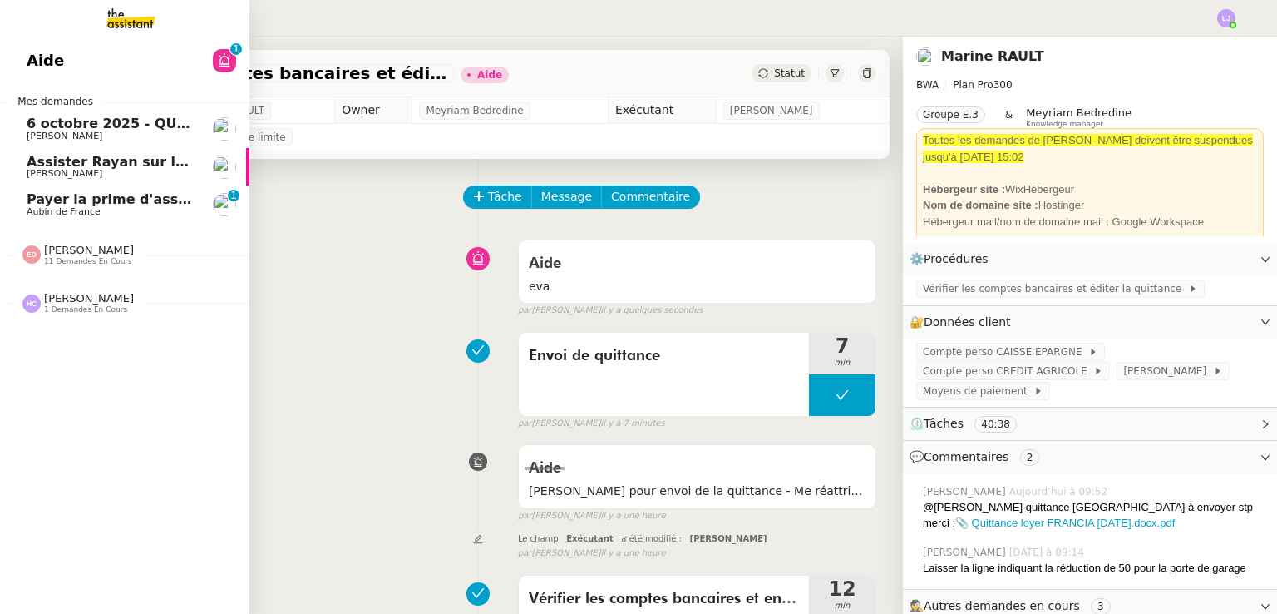
click at [138, 200] on span "Payer la prime d'assurance" at bounding box center [128, 199] width 203 height 16
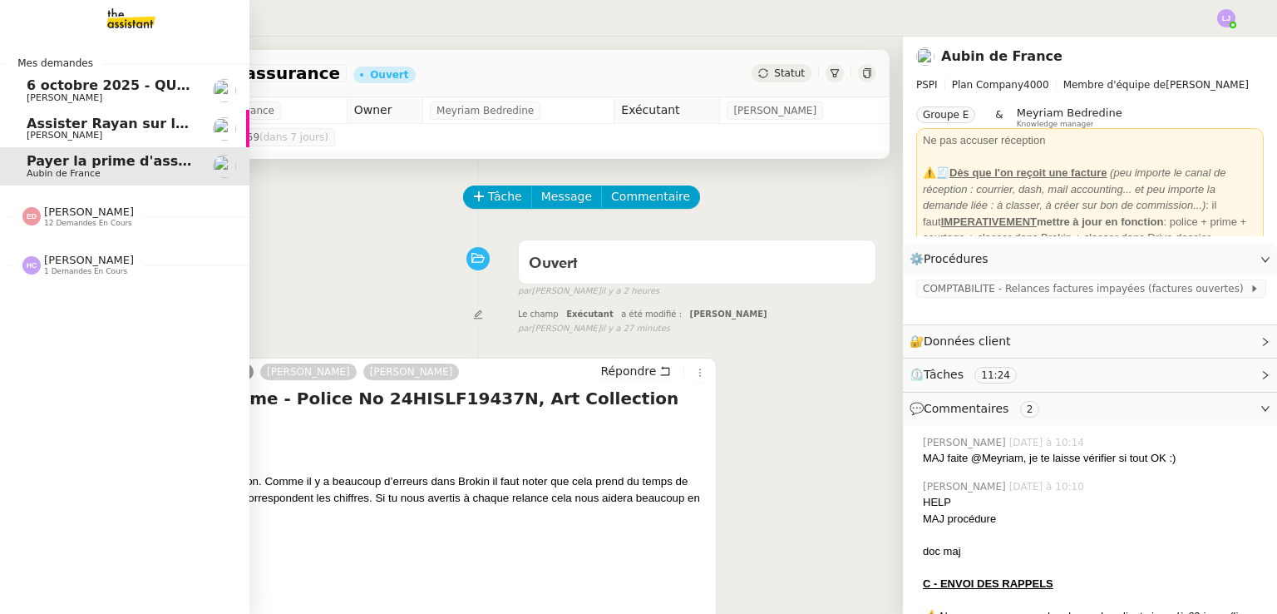
click at [117, 103] on link "[DATE] - QUOTIDIEN Gestion boite mail Accounting [PERSON_NAME]" at bounding box center [124, 91] width 249 height 38
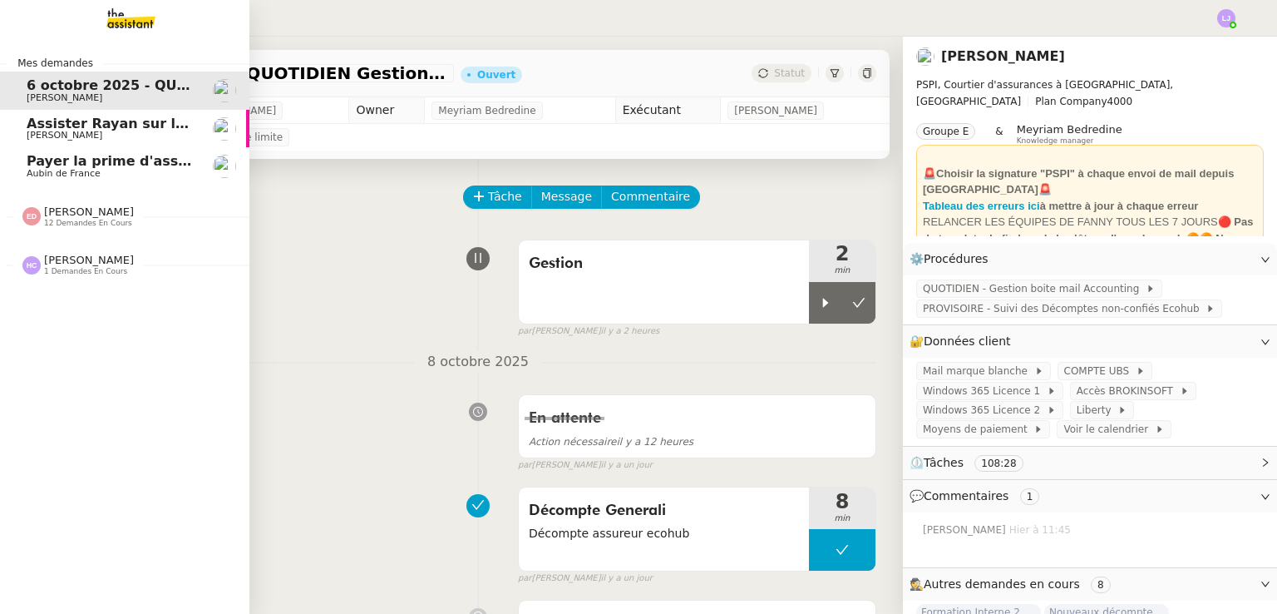
click at [164, 124] on span "Assister Rayan sur la souscription Opal" at bounding box center [174, 124] width 294 height 16
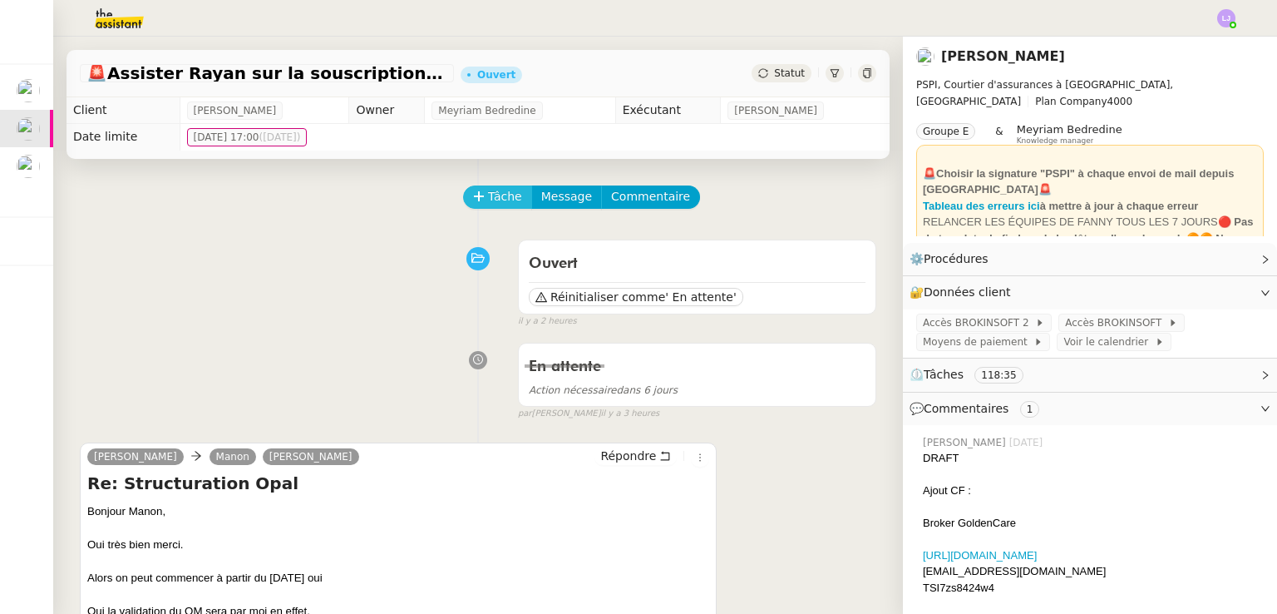
click at [502, 199] on span "Tâche" at bounding box center [505, 196] width 34 height 19
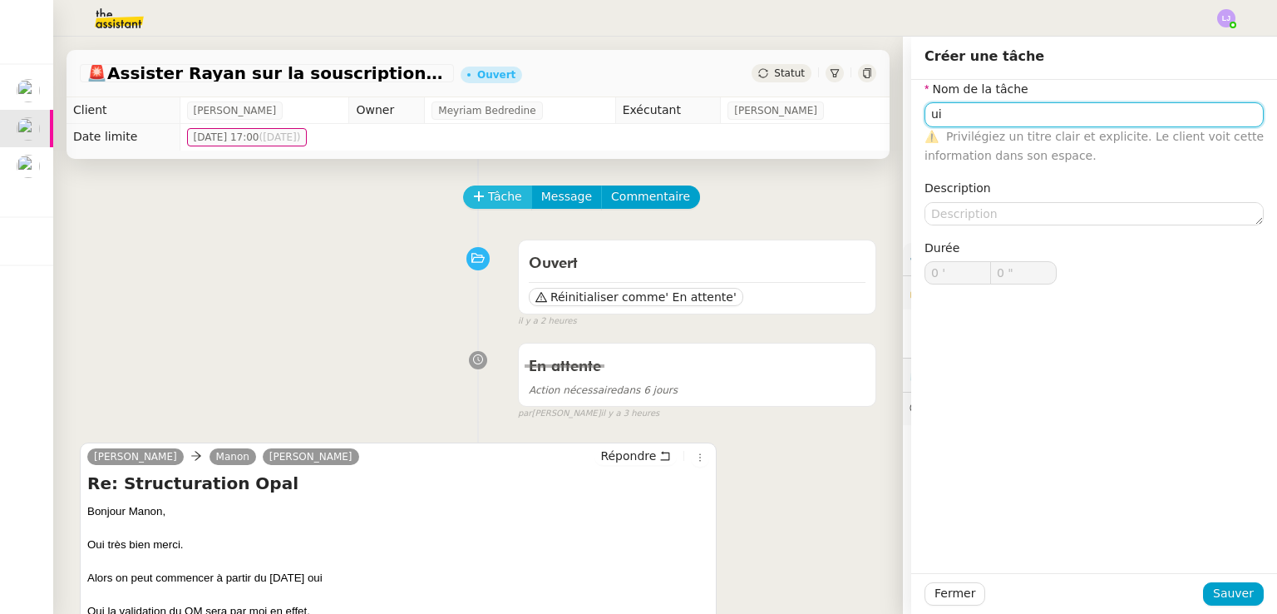
type input "u"
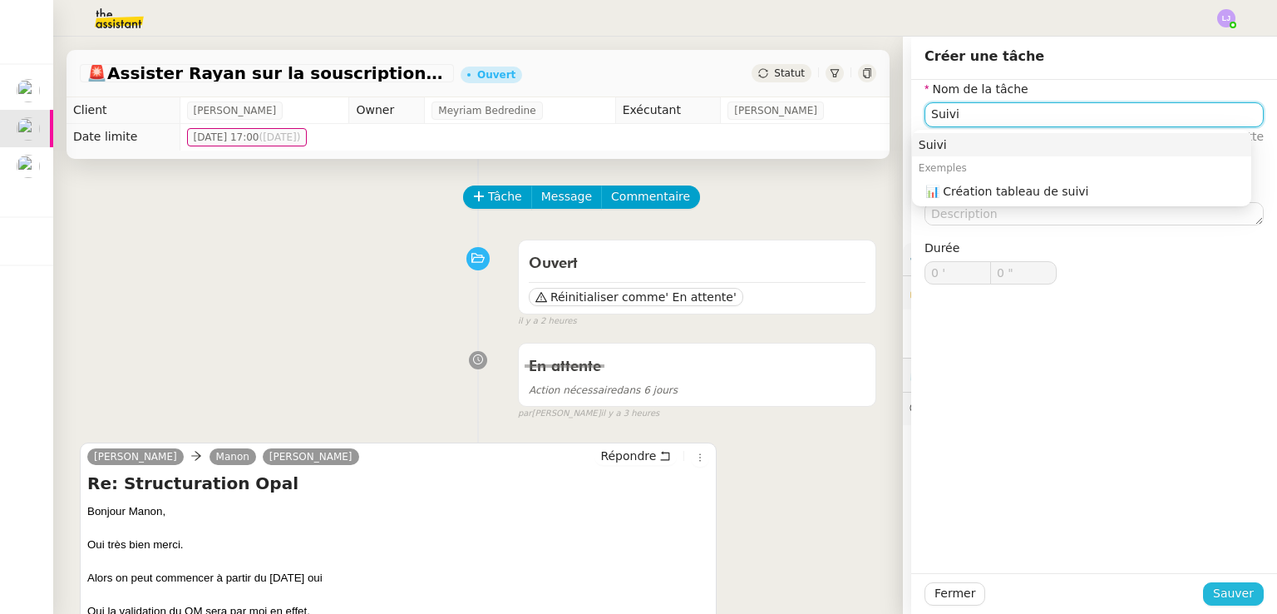
type input "Suivi"
click at [1227, 590] on span "Sauver" at bounding box center [1233, 593] width 41 height 19
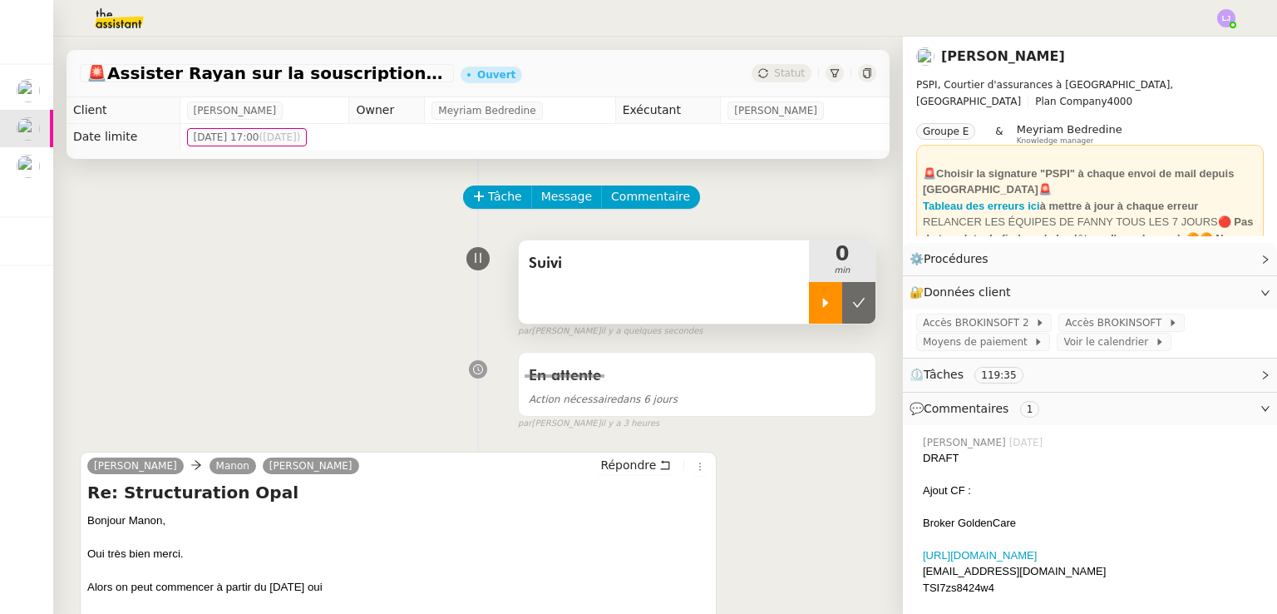
click at [809, 307] on div at bounding box center [825, 303] width 33 height 42
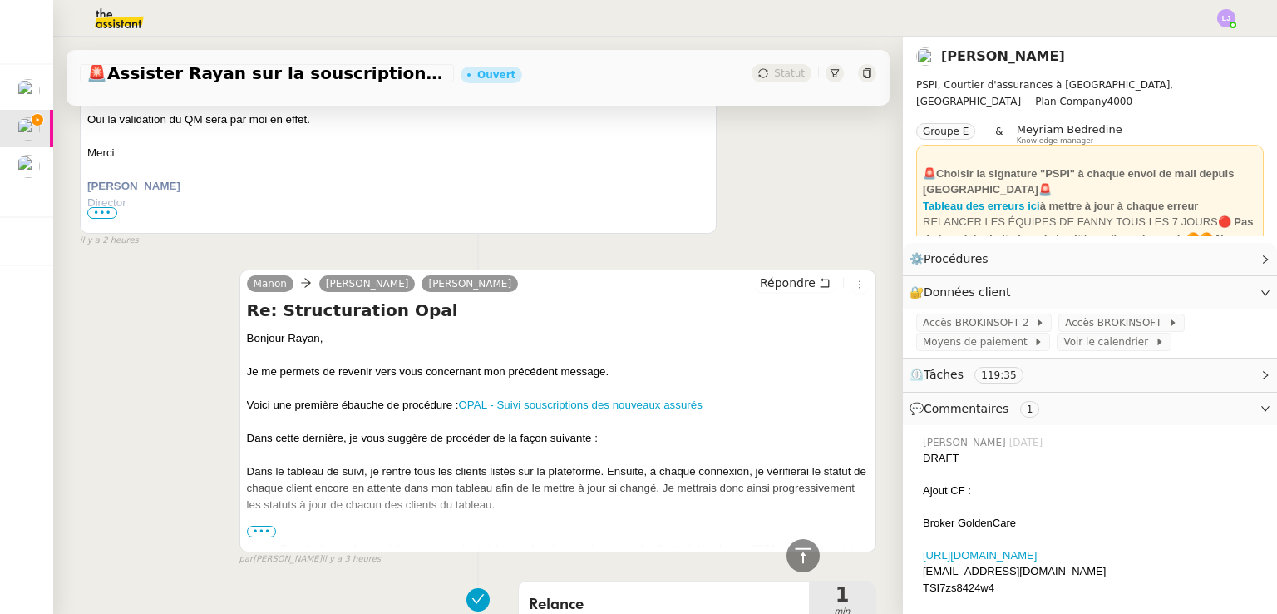
scroll to position [501, 0]
click at [262, 536] on span "•••" at bounding box center [262, 531] width 30 height 12
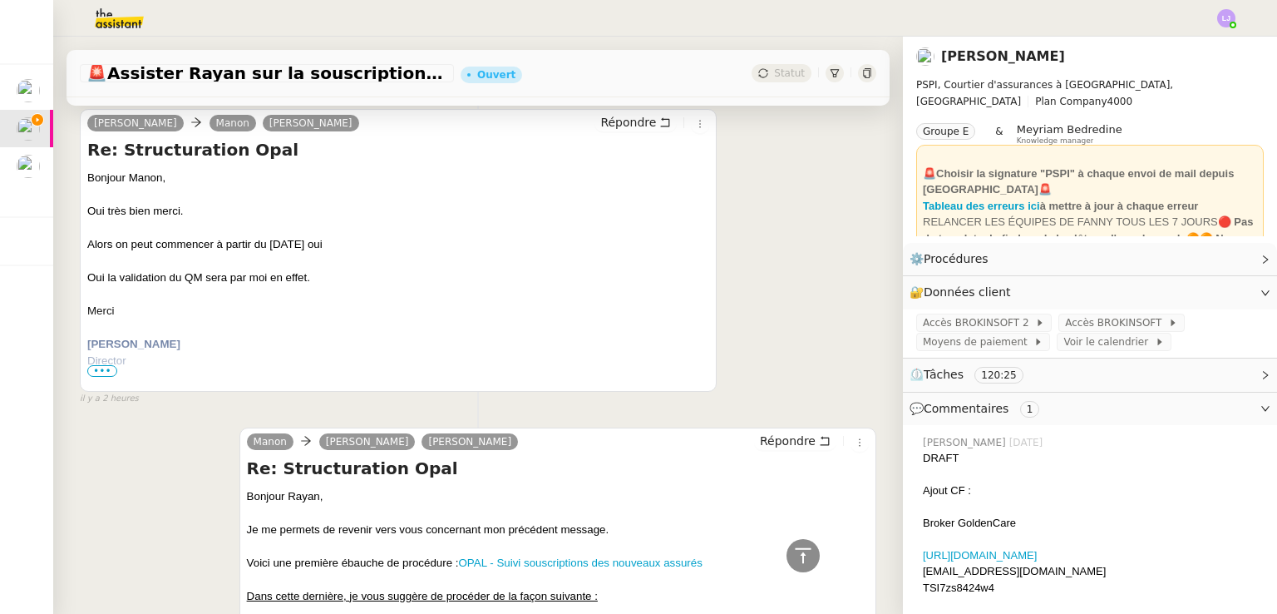
scroll to position [342, 0]
click at [1217, 49] on li "Suivi" at bounding box center [1182, 47] width 108 height 23
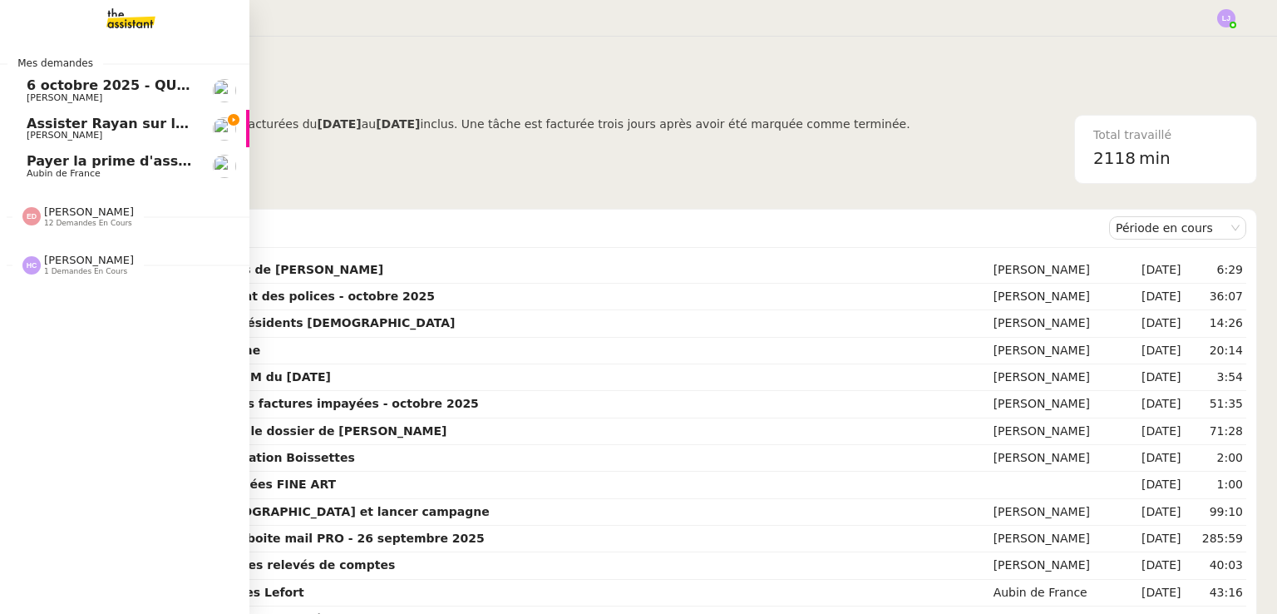
click at [32, 128] on span "Assister Rayan sur la souscription Opal" at bounding box center [174, 124] width 294 height 16
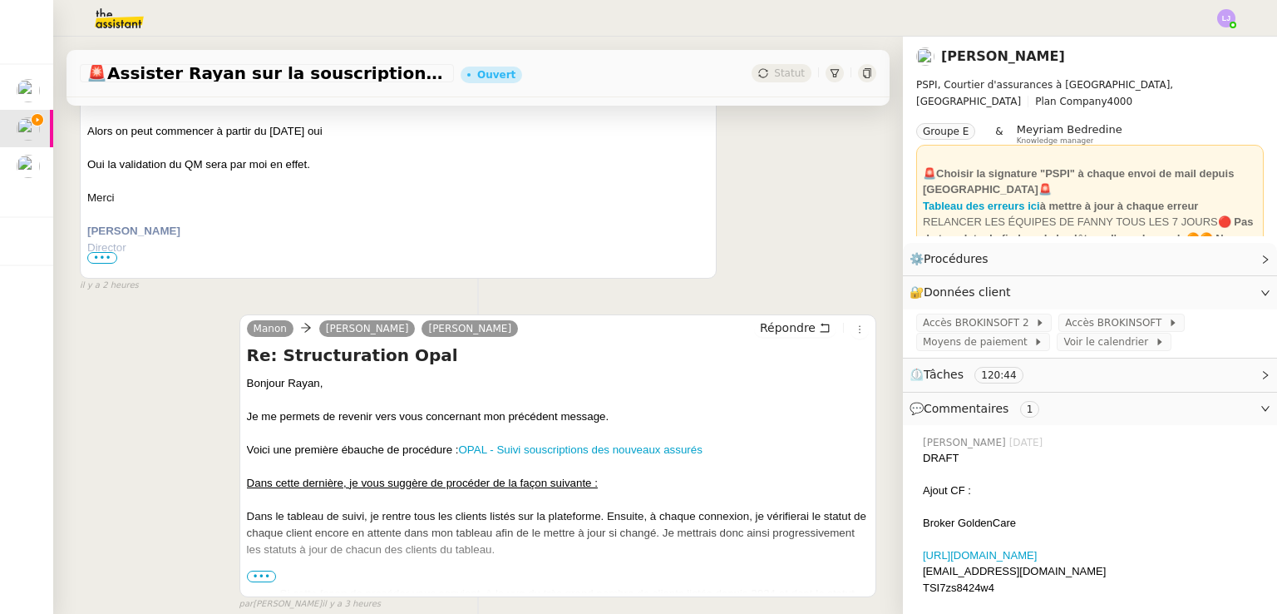
scroll to position [474, 0]
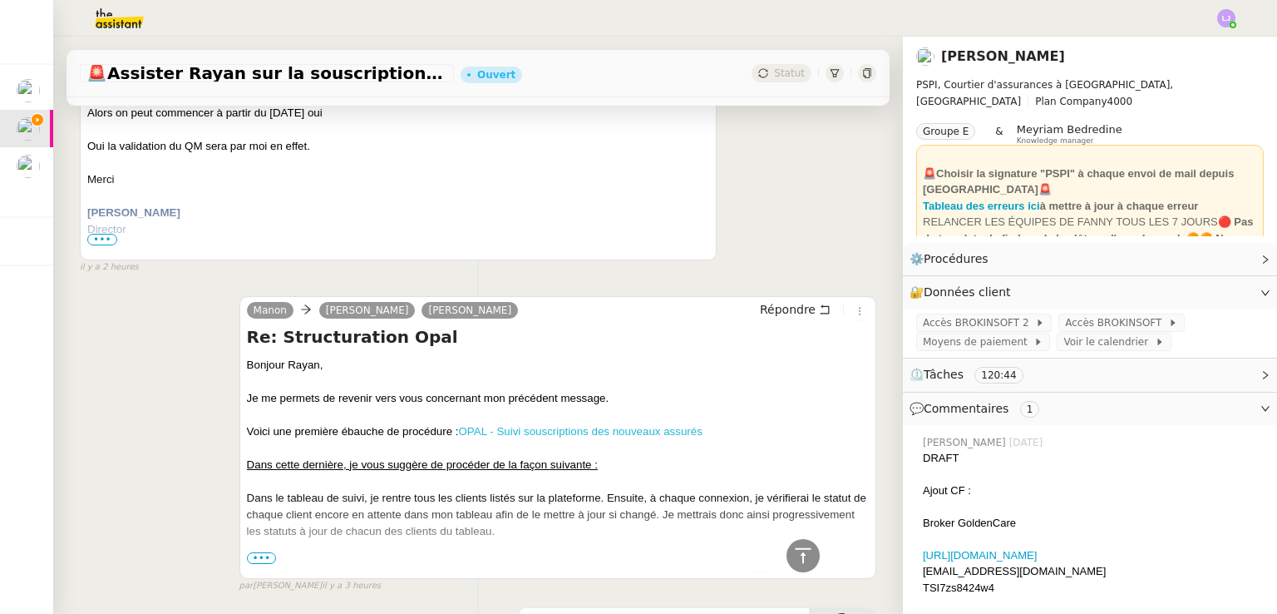
click at [586, 436] on link "OPAL - Suivi souscriptions des nouveaux assurés" at bounding box center [580, 431] width 244 height 12
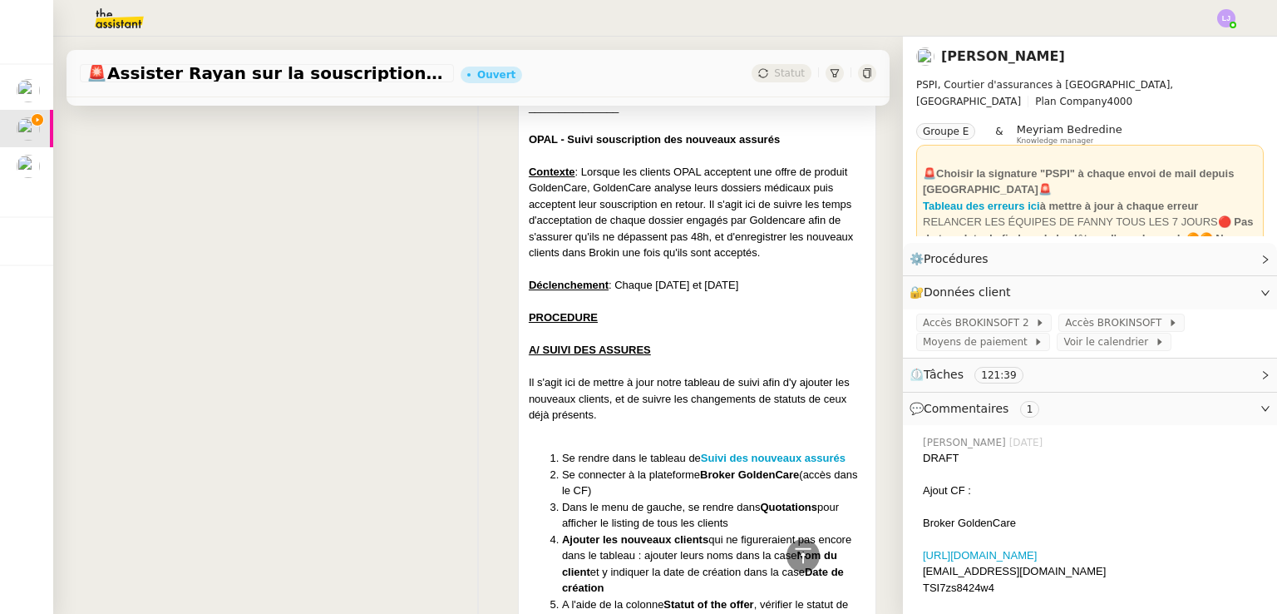
scroll to position [3938, 0]
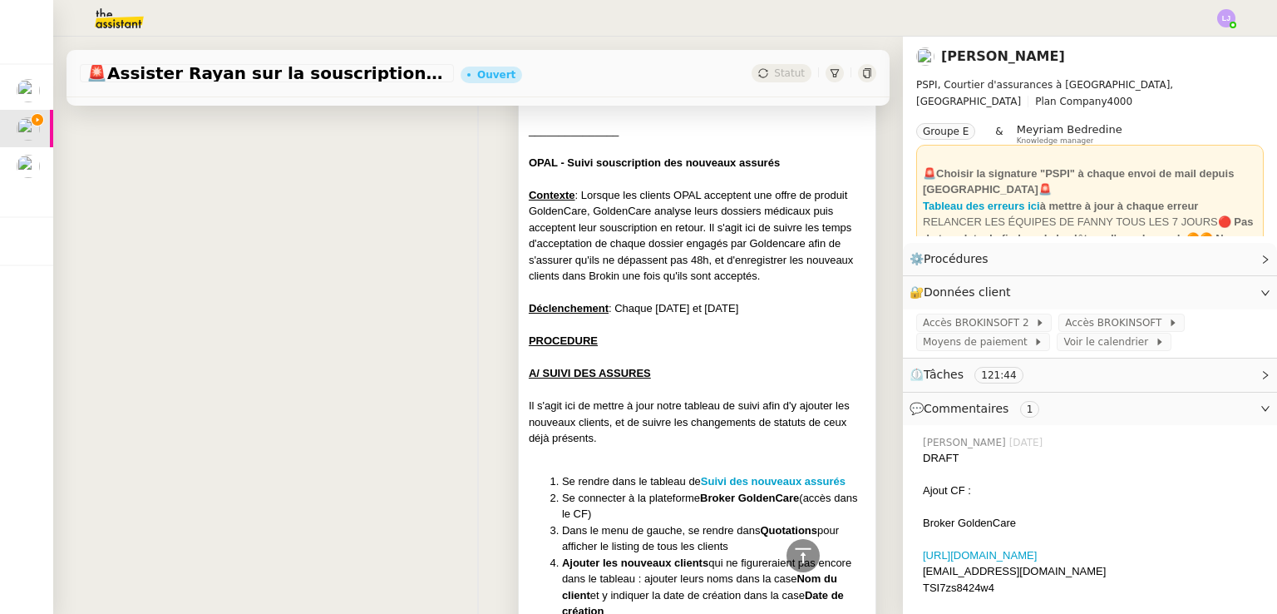
click at [701, 274] on div "Contexte : Lorsque les clients OPAL acceptent une offre de produit GoldenCare, …" at bounding box center [697, 235] width 337 height 97
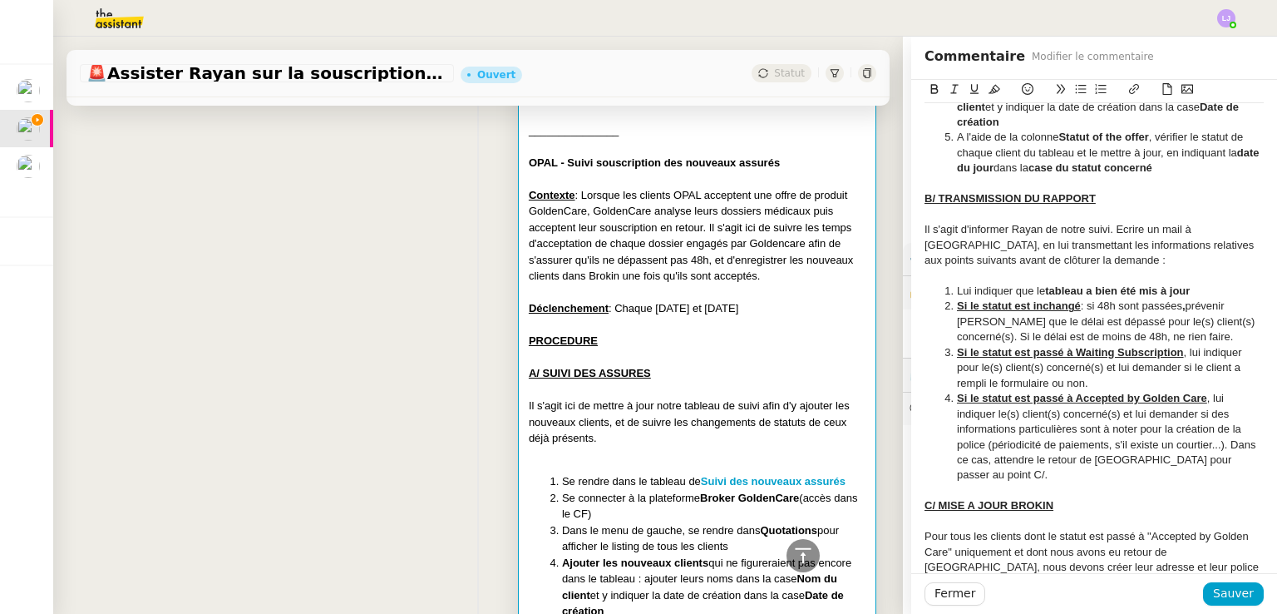
scroll to position [599, 0]
click at [1059, 472] on li "Si le statut est passé à Accepted by Golden Care , lui indiquer le(s) client(s)…" at bounding box center [1102, 439] width 323 height 92
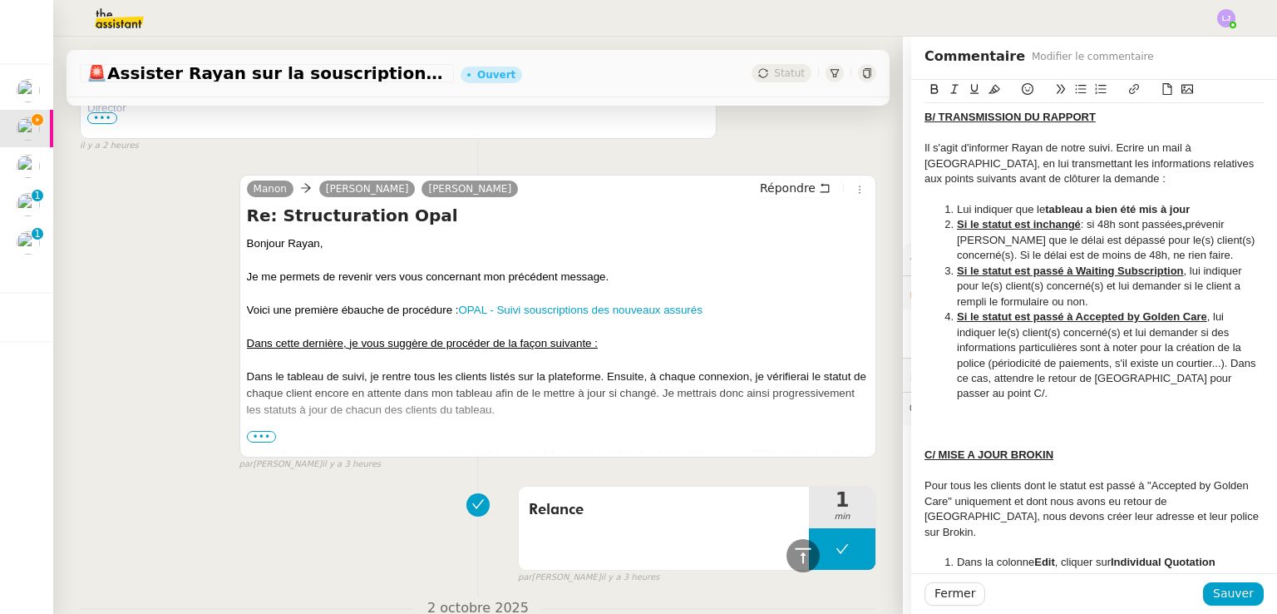
scroll to position [685, 0]
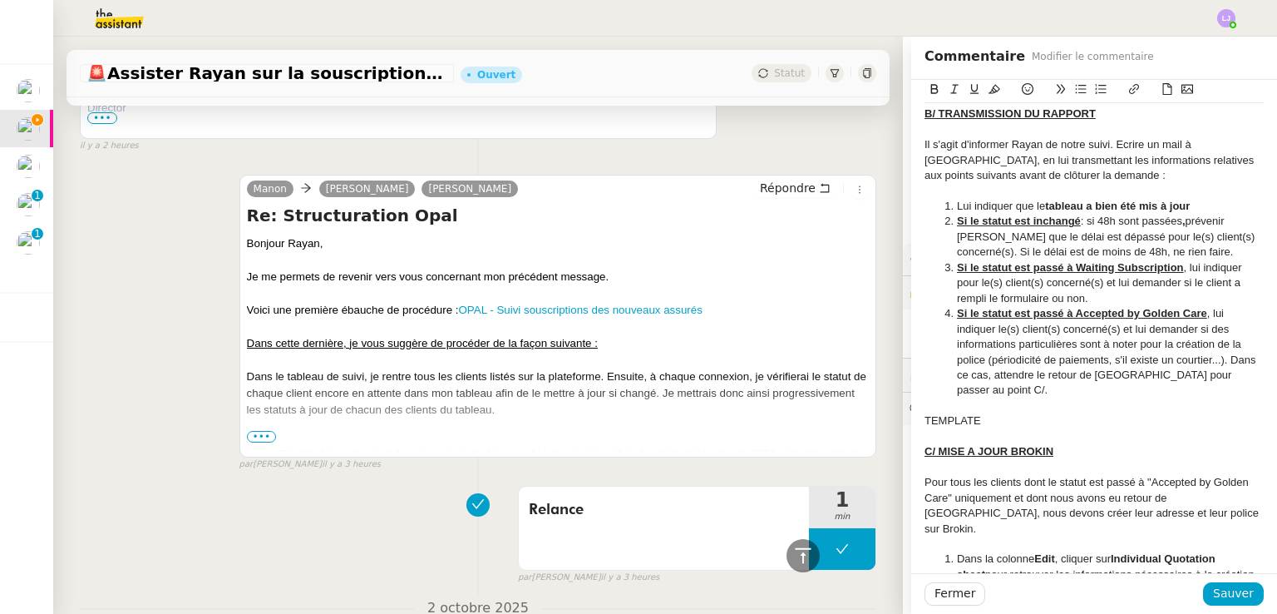
click at [946, 424] on div "TEMPLATE" at bounding box center [1094, 420] width 339 height 15
click at [989, 87] on icon at bounding box center [995, 89] width 12 height 12
click at [998, 382] on li "Si le statut est passé à Accepted by Golden Care , lui indiquer le(s) client(s)…" at bounding box center [1102, 352] width 323 height 92
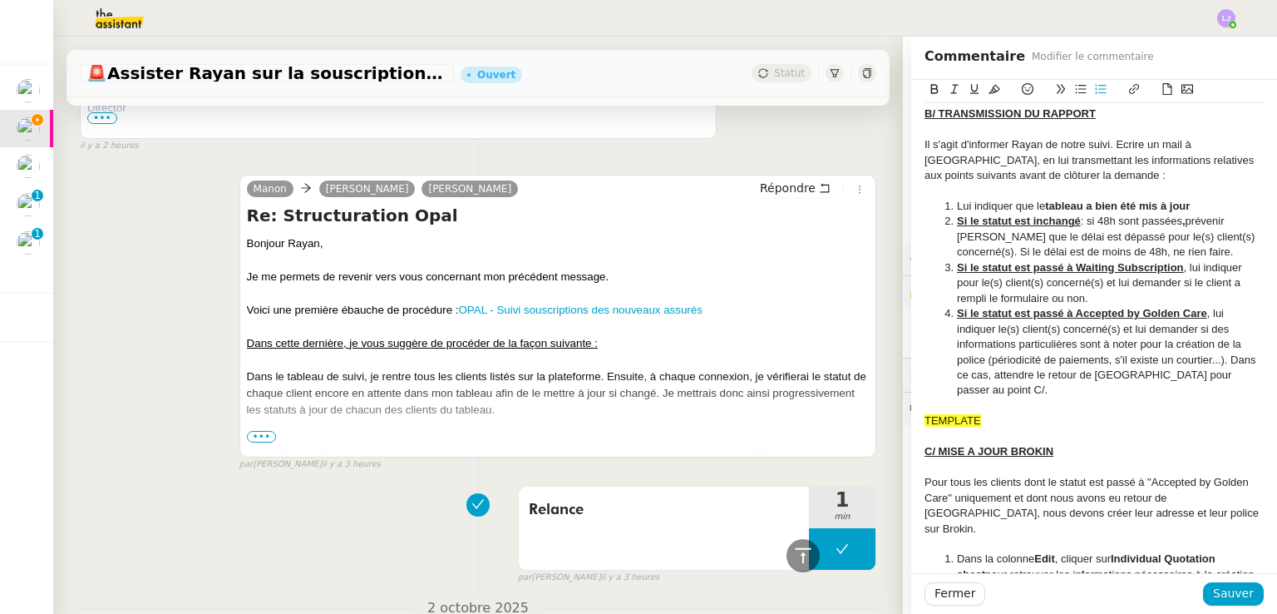
click at [968, 422] on span "TEMPLATE" at bounding box center [953, 420] width 57 height 12
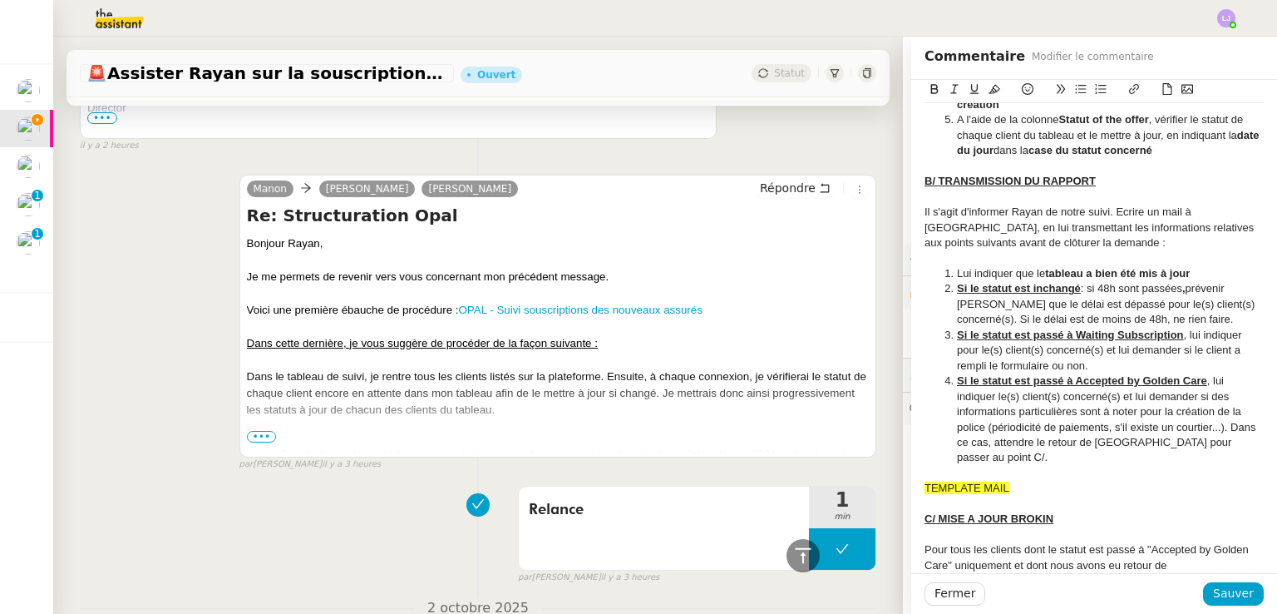
scroll to position [619, 0]
click at [925, 484] on span "TEMPLATE MAIL" at bounding box center [967, 487] width 85 height 12
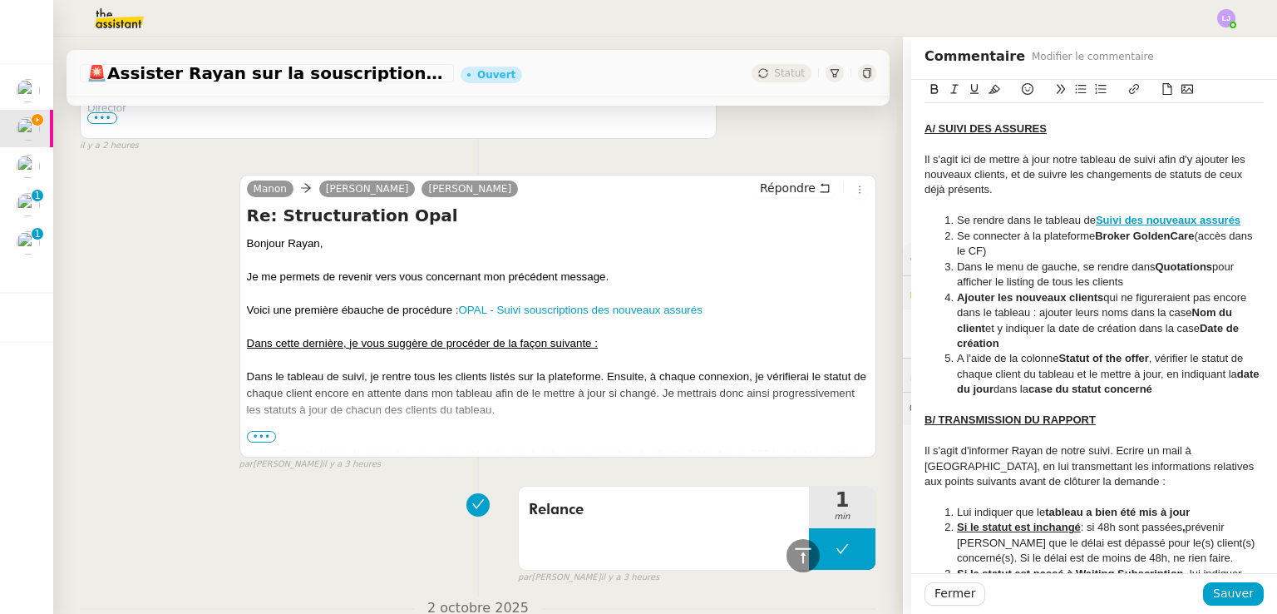
scroll to position [378, 0]
click at [941, 220] on li "Se rendre dans le tableau de Suivi des nouveaux assurés" at bounding box center [1102, 221] width 323 height 15
click at [1123, 220] on strong "Suivi des nouveaux assurés" at bounding box center [1168, 221] width 145 height 12
click at [1180, 254] on link at bounding box center [1160, 250] width 39 height 12
click at [1131, 170] on div "Il s'agit ici de mettre à jour notre tableau de suivi afin d'y ajouter les nouv…" at bounding box center [1094, 176] width 339 height 46
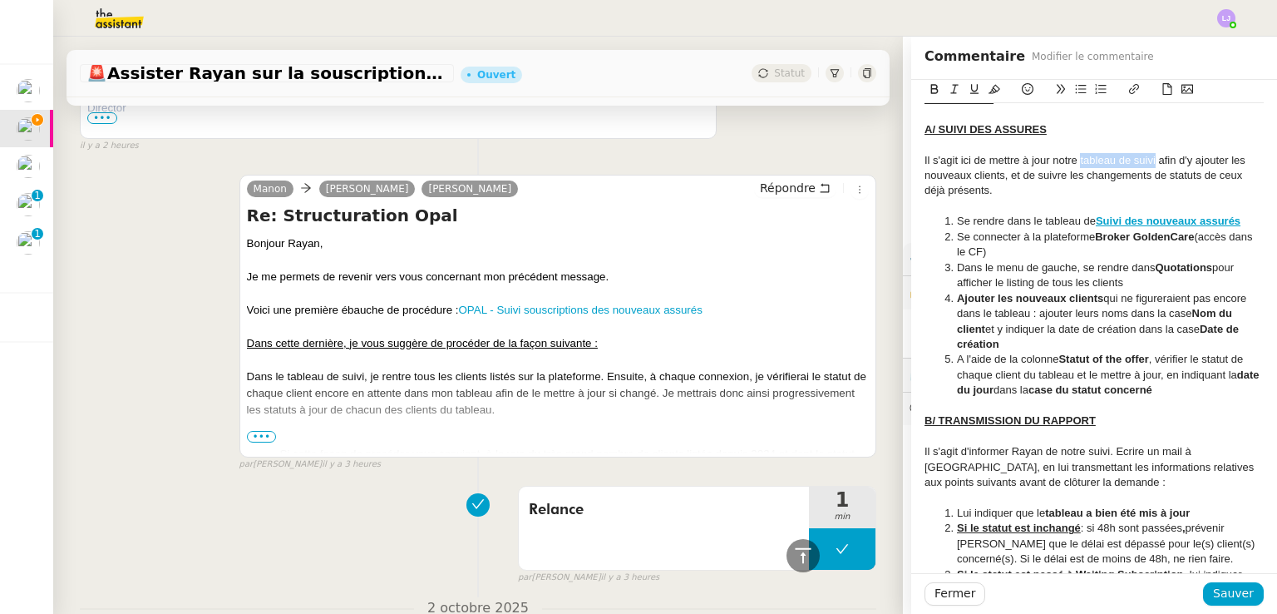
drag, startPoint x: 1067, startPoint y: 160, endPoint x: 1143, endPoint y: 165, distance: 75.8
click at [1143, 165] on div "Il s'agit ici de mettre à jour notre tableau de suivi afin d'y ajouter les nouv…" at bounding box center [1094, 176] width 339 height 46
click at [1129, 89] on icon at bounding box center [1135, 89] width 12 height 12
paste input "[URL][DOMAIN_NAME]"
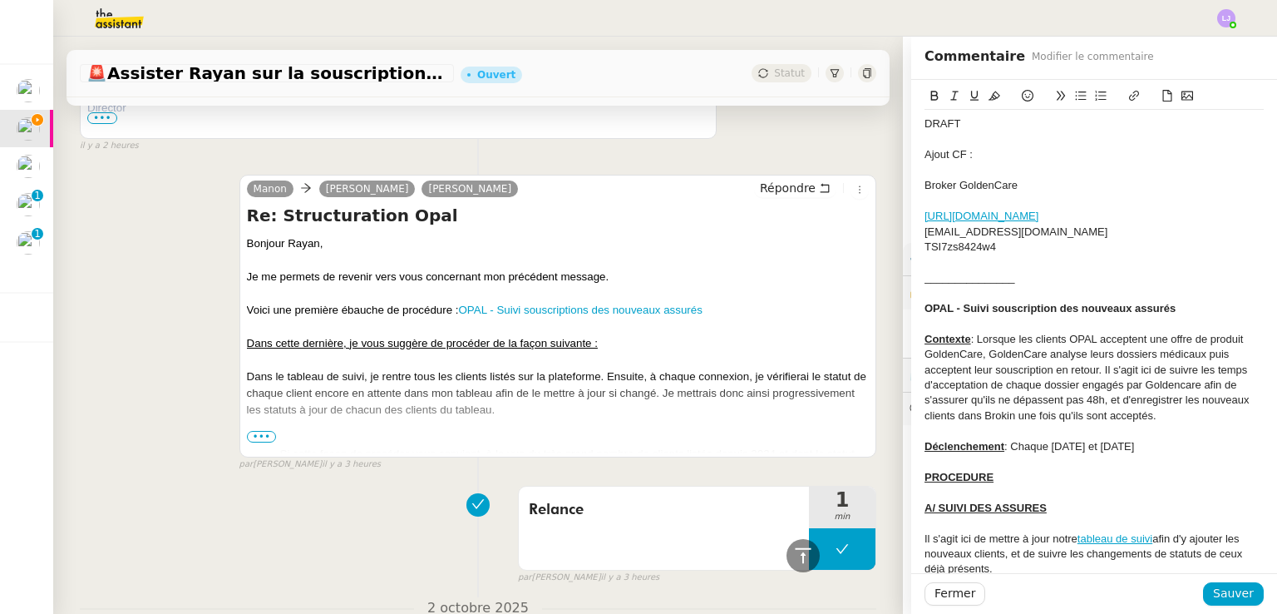
scroll to position [309, 0]
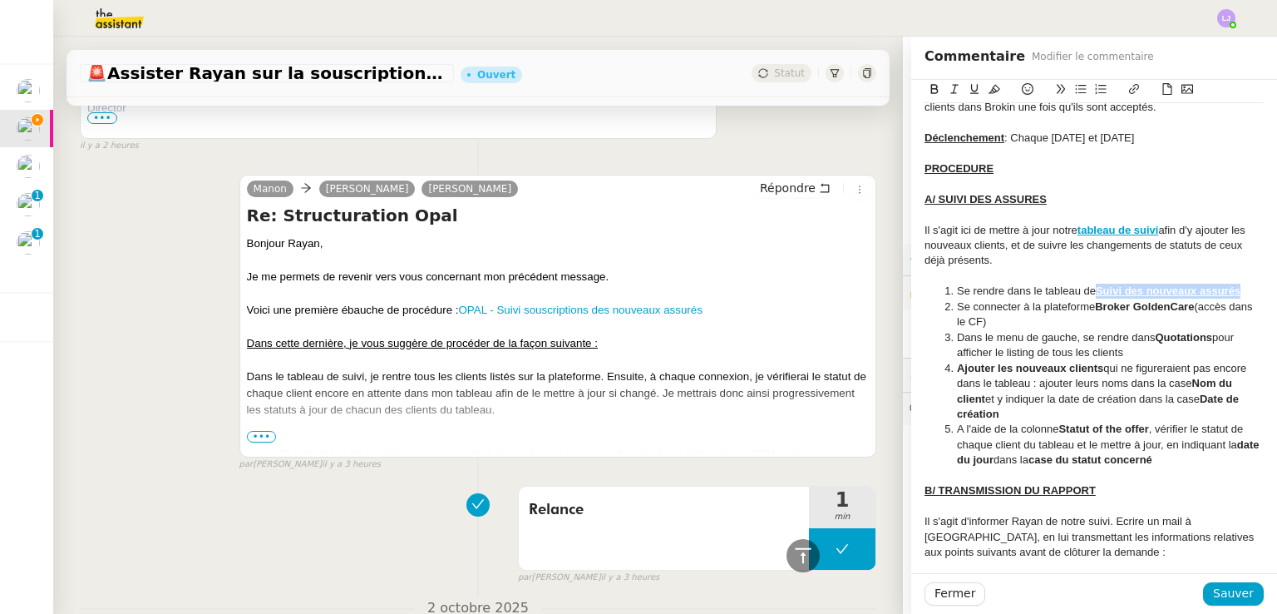
drag, startPoint x: 1086, startPoint y: 294, endPoint x: 1238, endPoint y: 292, distance: 152.2
click at [1238, 292] on li "Se rendre dans le tableau de Suivi des nouveaux assurés" at bounding box center [1102, 291] width 323 height 15
click at [1033, 264] on div "Il s'agit ici de mettre à jour notre tableau de suivi afin d'y ajouter les nouv…" at bounding box center [1094, 246] width 339 height 46
click at [1002, 170] on div "PROCEDURE" at bounding box center [1094, 168] width 339 height 15
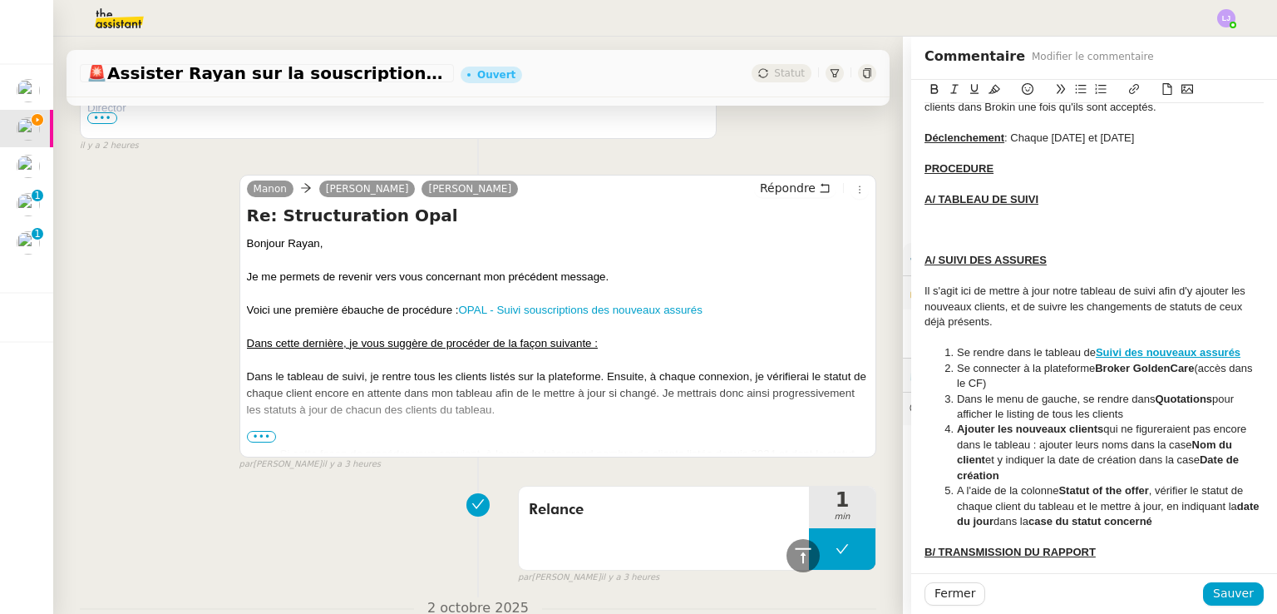
click at [967, 312] on div "Il s'agit ici de mettre à jour notre tableau de suivi afin d'y ajouter les nouv…" at bounding box center [1094, 307] width 339 height 46
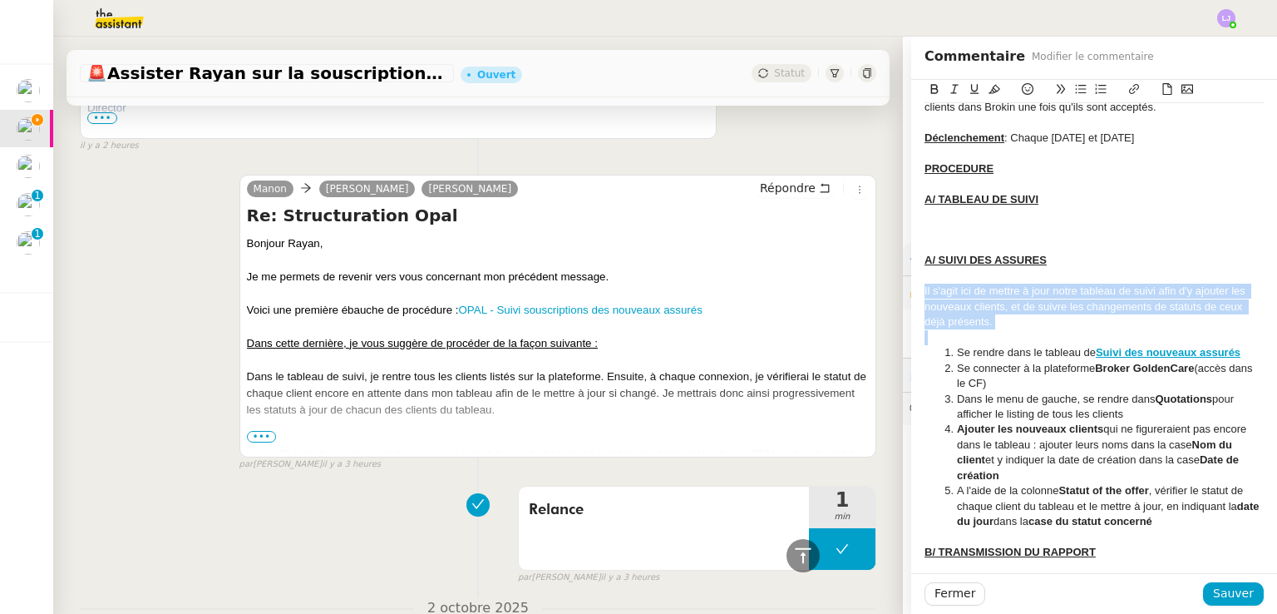
click at [967, 312] on div "Il s'agit ici de mettre à jour notre tableau de suivi afin d'y ajouter les nouv…" at bounding box center [1094, 307] width 339 height 46
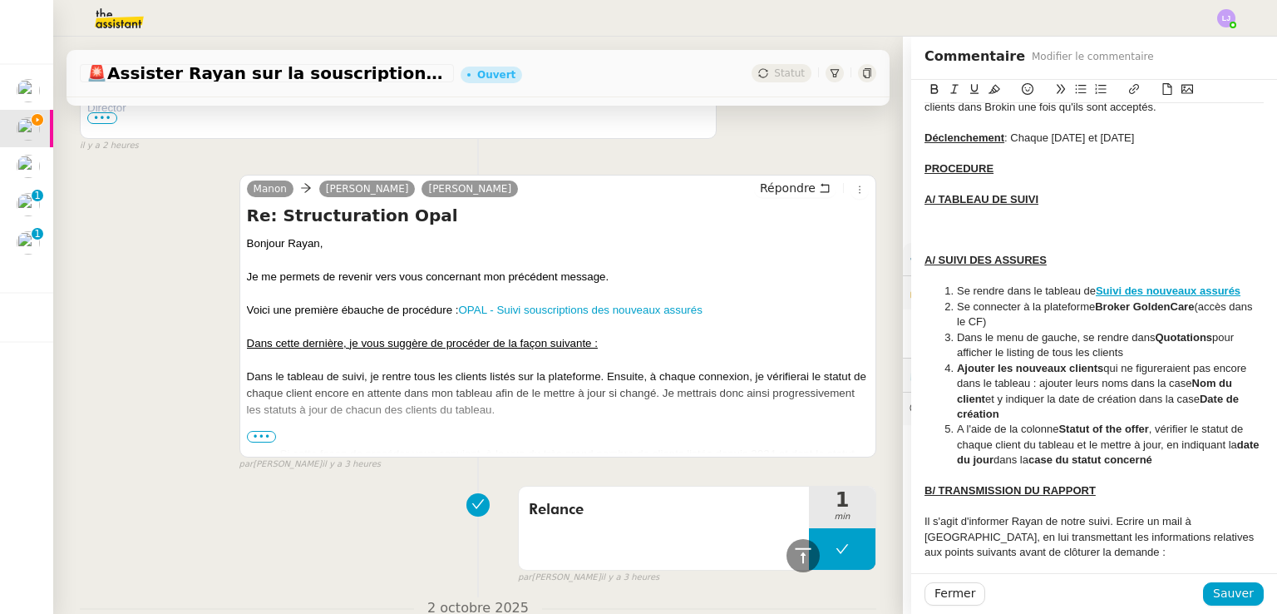
click at [950, 230] on div at bounding box center [1094, 230] width 339 height 15
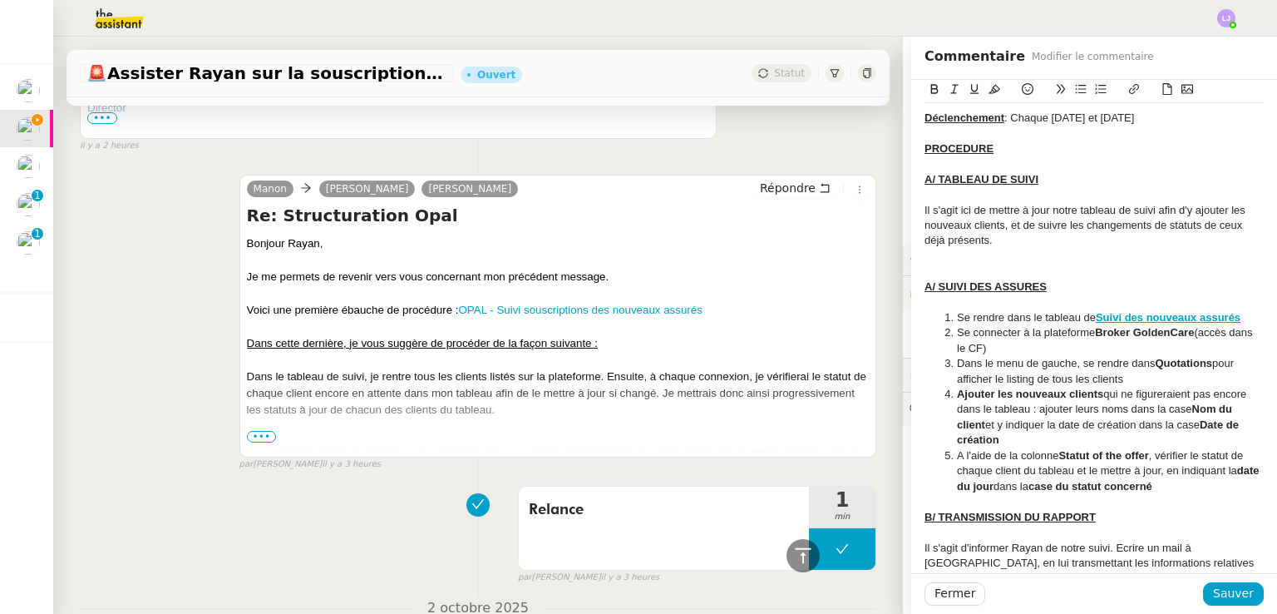
scroll to position [329, 0]
click at [945, 205] on div "Il s'agit ici de mettre à jour notre tableau de suivi afin d'y ajouter les nouv…" at bounding box center [1094, 225] width 339 height 46
click at [1161, 312] on strong "Suivi des nouveaux assurés" at bounding box center [1168, 316] width 145 height 12
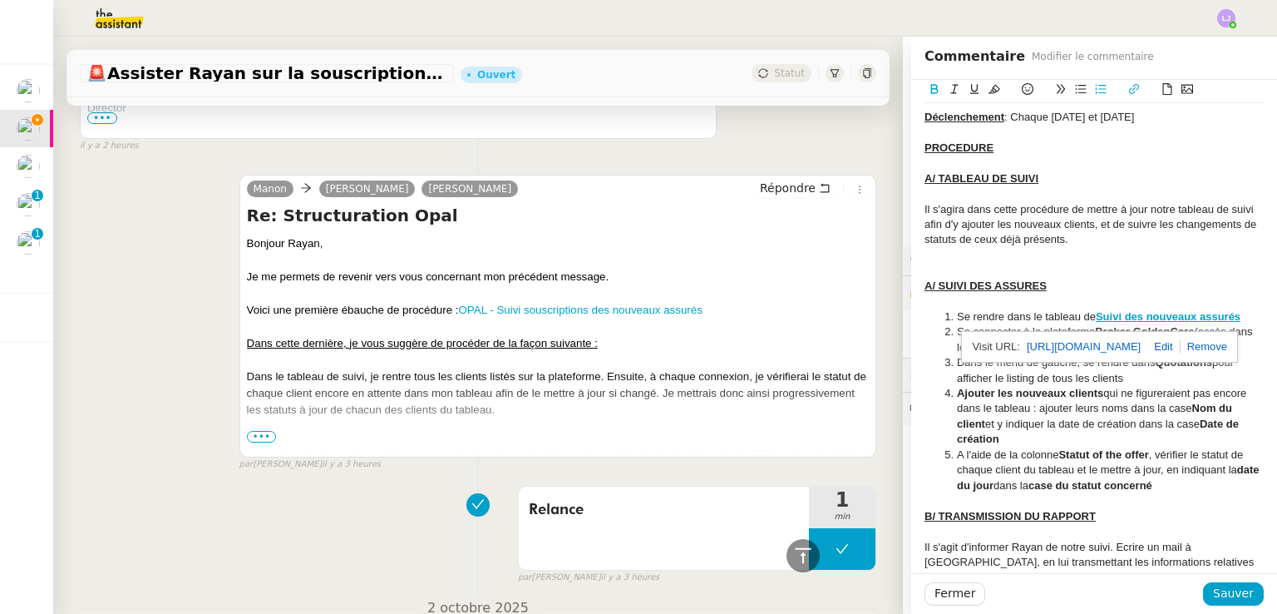
click at [1180, 348] on link at bounding box center [1160, 346] width 39 height 12
type input "[URL][DOMAIN_NAME]"
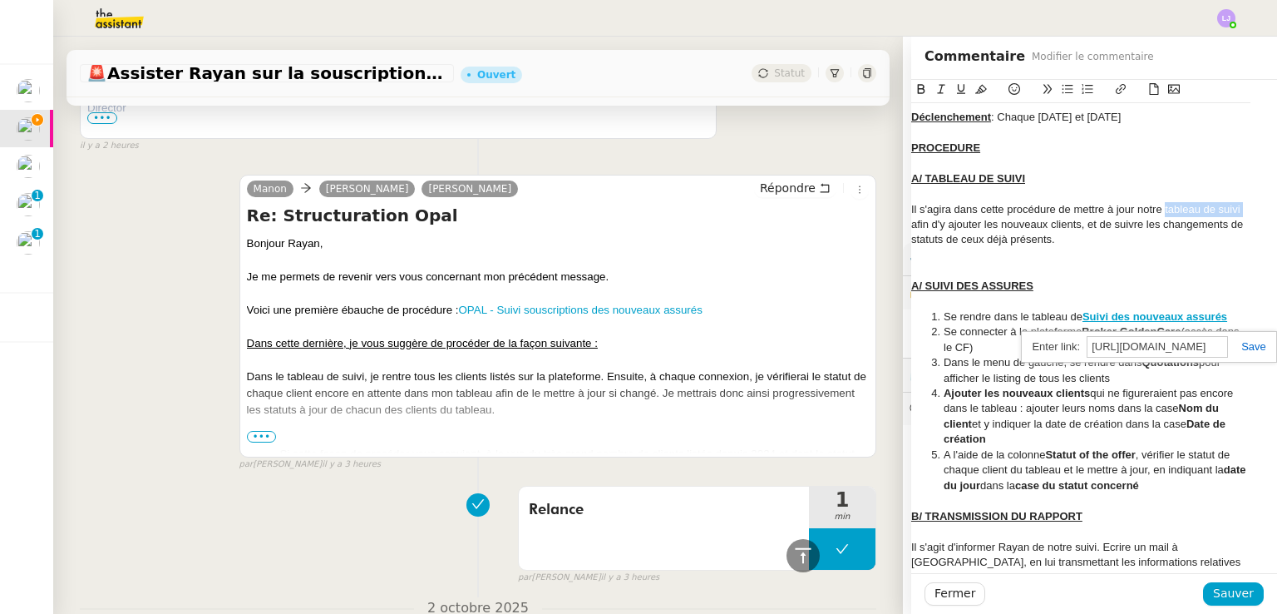
scroll to position [329, 21]
drag, startPoint x: 1167, startPoint y: 206, endPoint x: 1220, endPoint y: 207, distance: 53.2
click at [1220, 207] on div "Il s'agira dans cette procédure de mettre à jour notre tableau de suivi afin d'…" at bounding box center [1080, 225] width 339 height 46
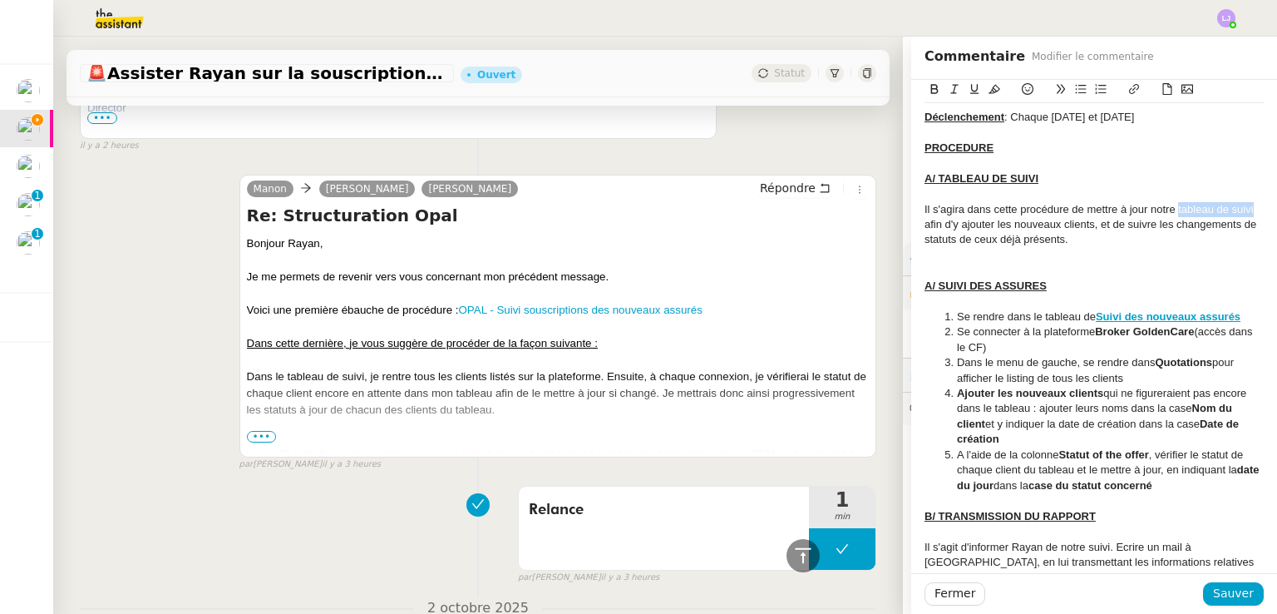
scroll to position [329, 0]
click at [1124, 91] on button at bounding box center [1134, 89] width 20 height 19
paste input "[URL][DOMAIN_NAME]"
type input "[URL][DOMAIN_NAME]"
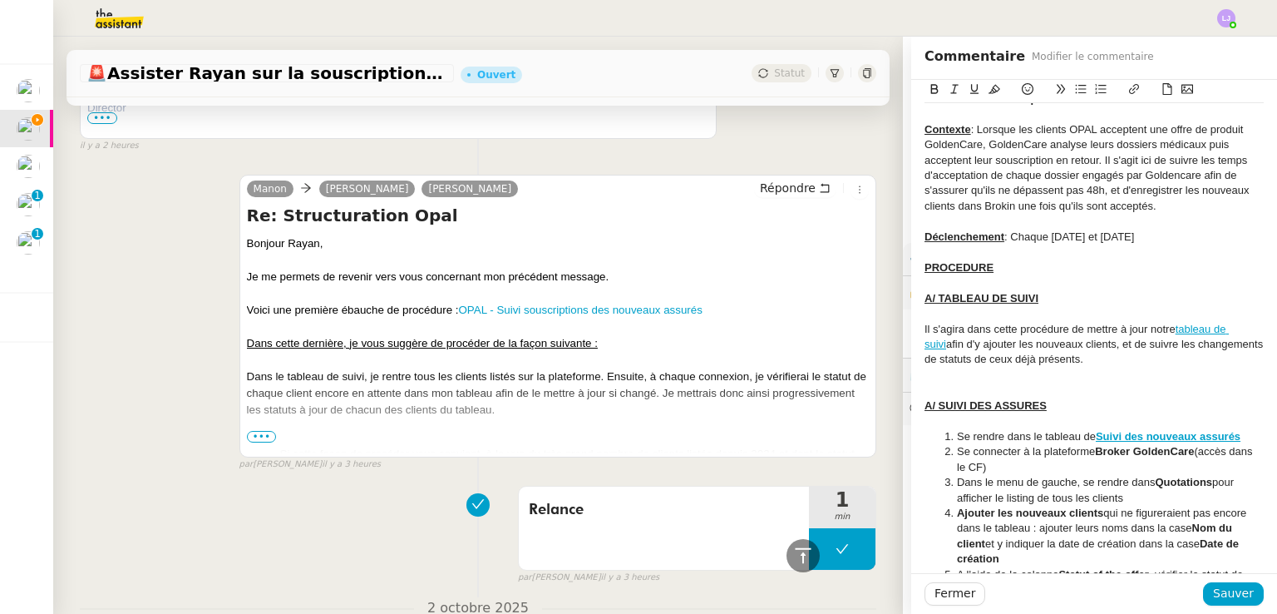
scroll to position [243, 0]
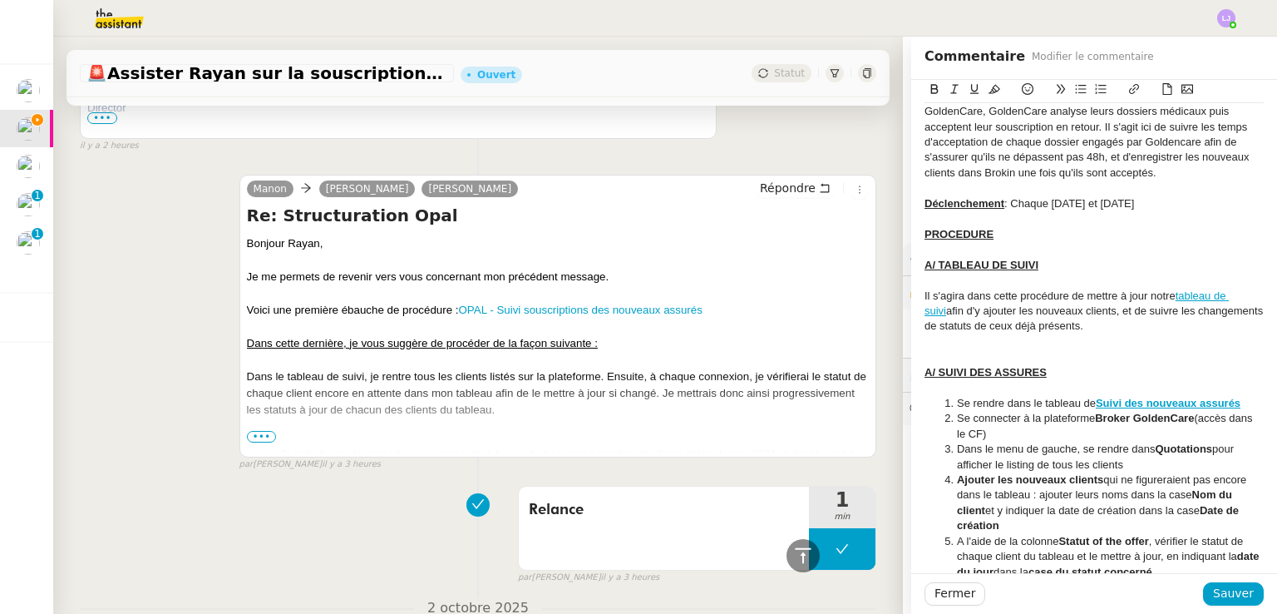
click at [1144, 294] on div "Il s'agira dans cette procédure de mettre à jour notre tableau de suivi afin d'…" at bounding box center [1094, 312] width 339 height 46
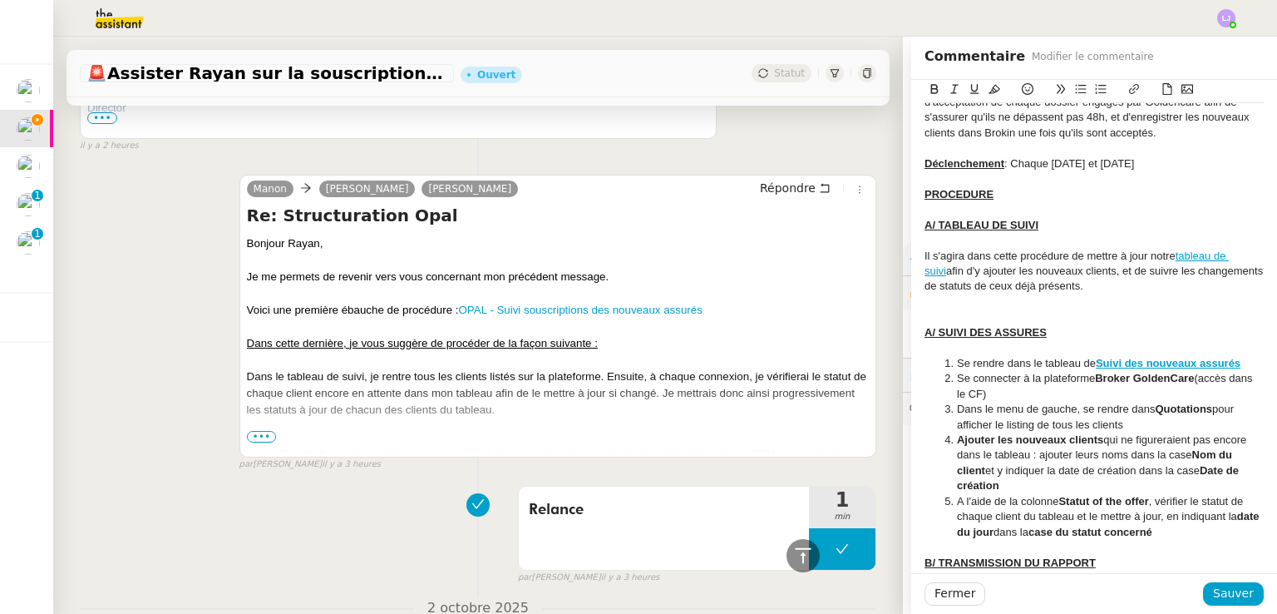
click at [1090, 283] on div "Il s'agira dans cette procédure de mettre à jour notre tableau de suivi afin d'…" at bounding box center [1094, 272] width 339 height 46
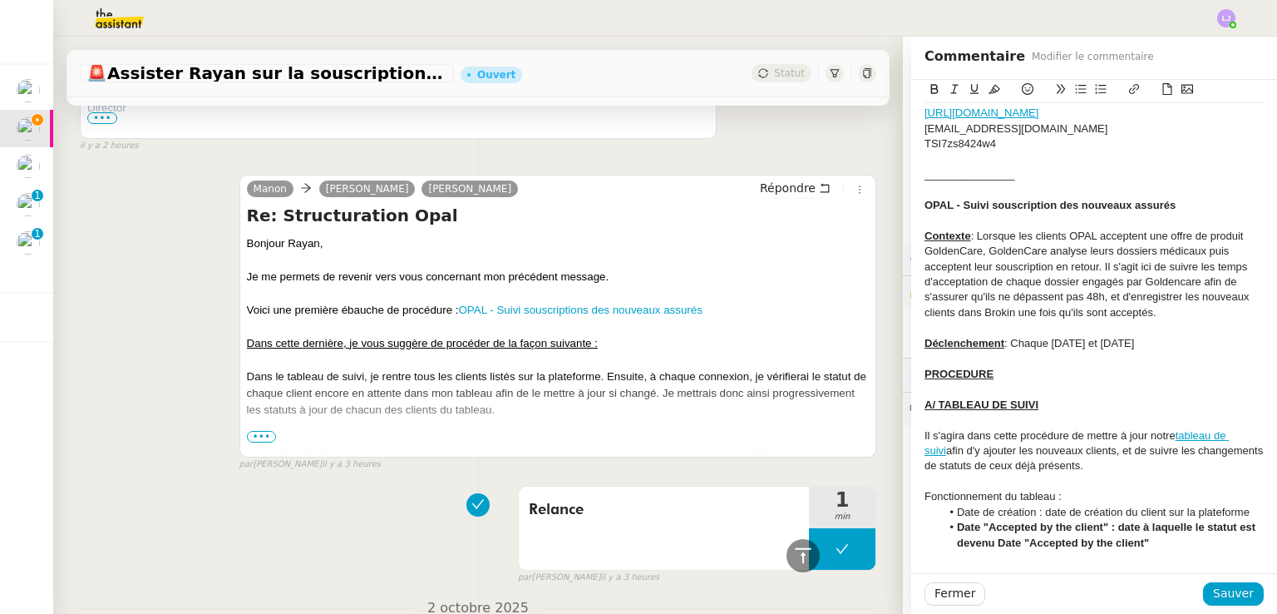
scroll to position [163, 0]
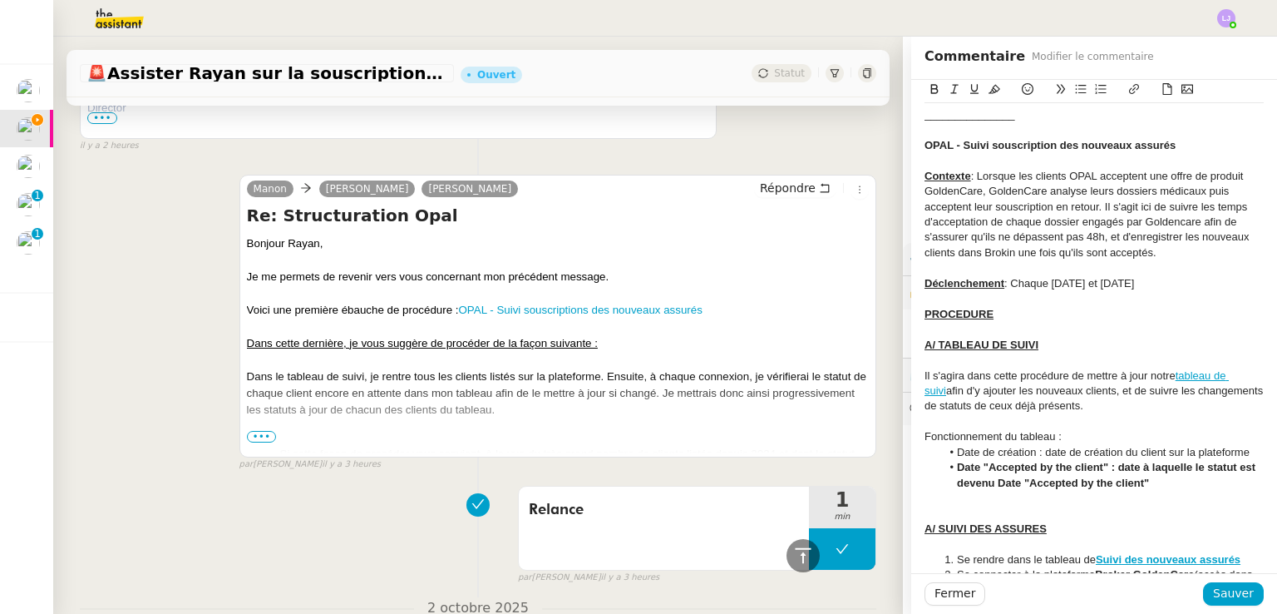
click at [1033, 480] on strong "Date "Accepted by the client" : date à laquelle le statut est devenu Date "Acce…" at bounding box center [1108, 474] width 302 height 27
click at [1147, 483] on li "Date "Accepted by the client" : date à laquelle le statut est devenu "Accepted …" at bounding box center [1102, 475] width 323 height 31
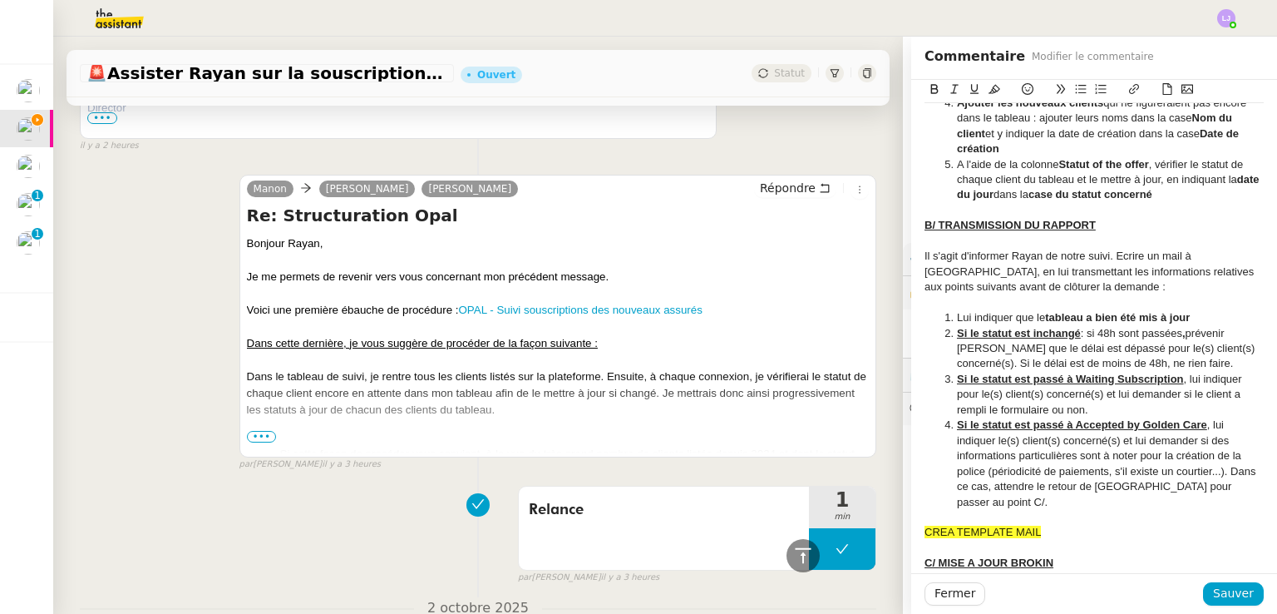
scroll to position [710, 0]
click at [1092, 405] on li "Si le statut est passé à Waiting Subscription , lui indiquer pour le(s) client(…" at bounding box center [1102, 396] width 323 height 46
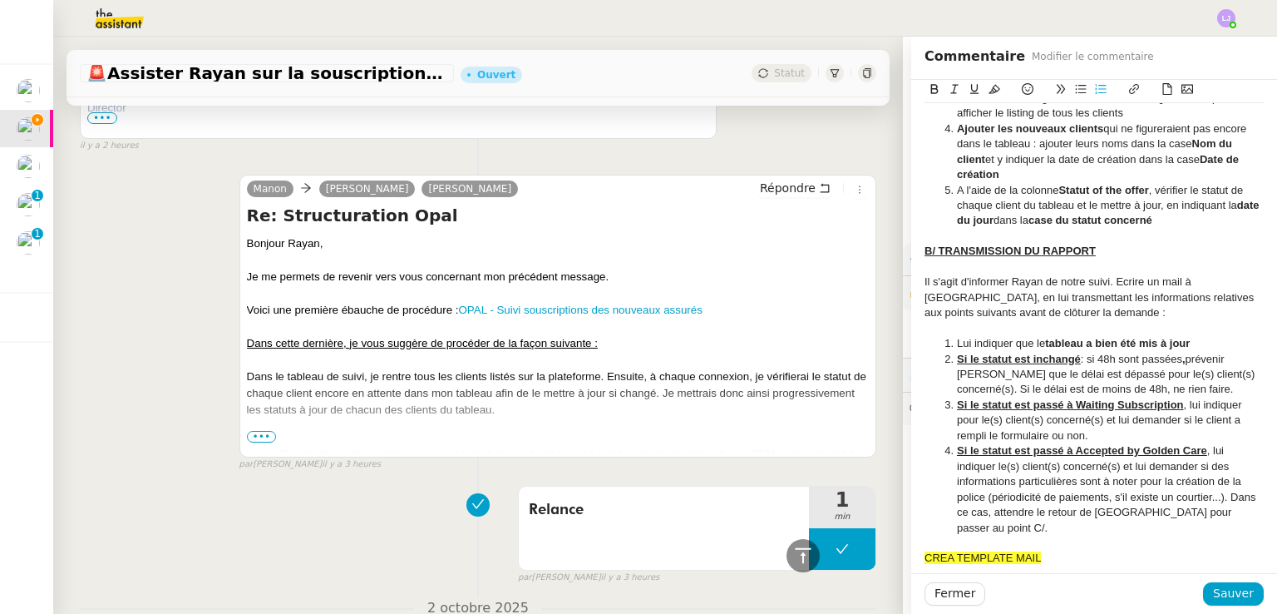
scroll to position [689, 0]
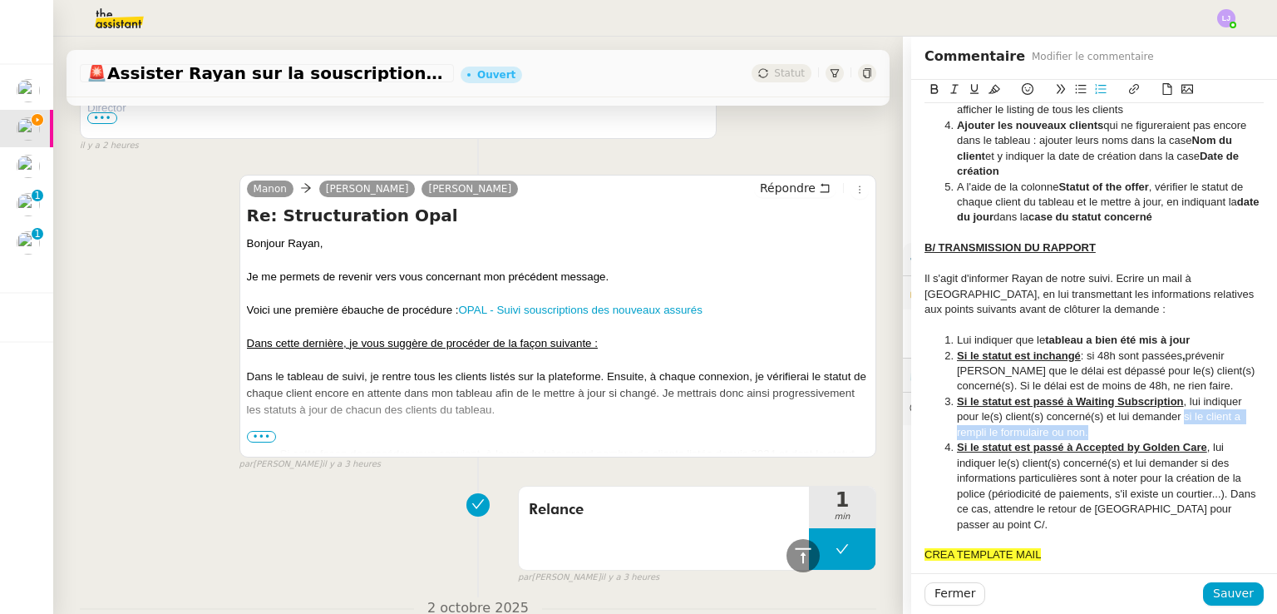
drag, startPoint x: 1165, startPoint y: 427, endPoint x: 1173, endPoint y: 419, distance: 11.2
click at [1173, 419] on li "Si le statut est passé à Waiting Subscription , lui indiquer pour le(s) client(…" at bounding box center [1102, 417] width 323 height 46
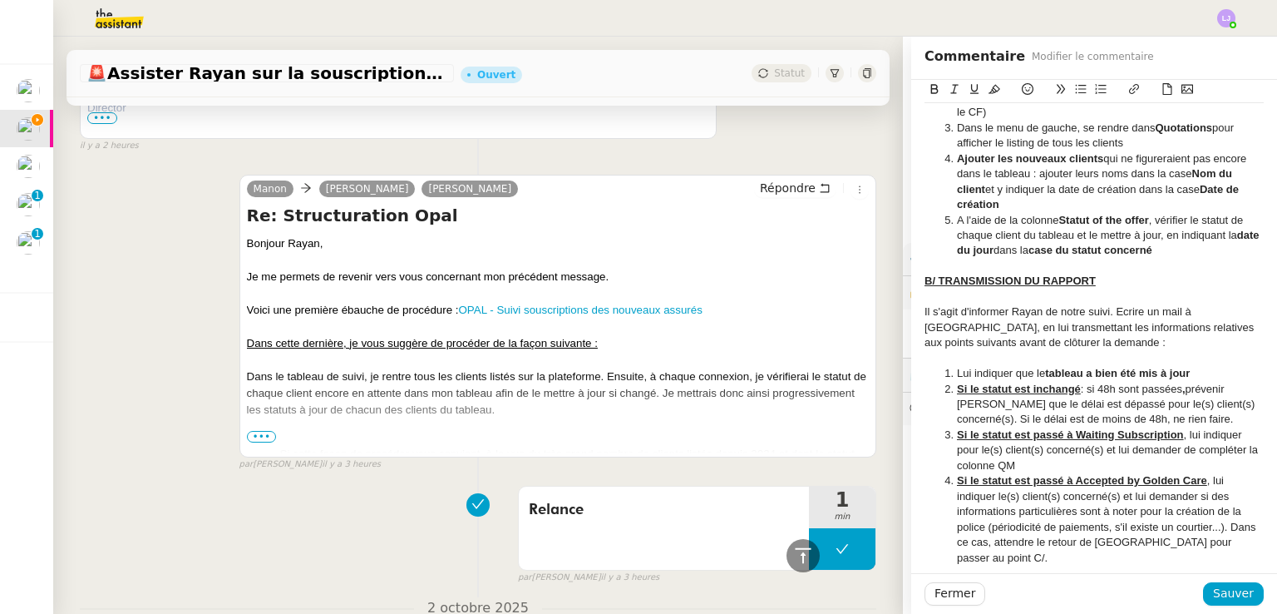
scroll to position [657, 0]
click at [1175, 464] on li "Si le statut est passé à Waiting Subscription , lui indiquer pour le(s) client(…" at bounding box center [1102, 450] width 323 height 46
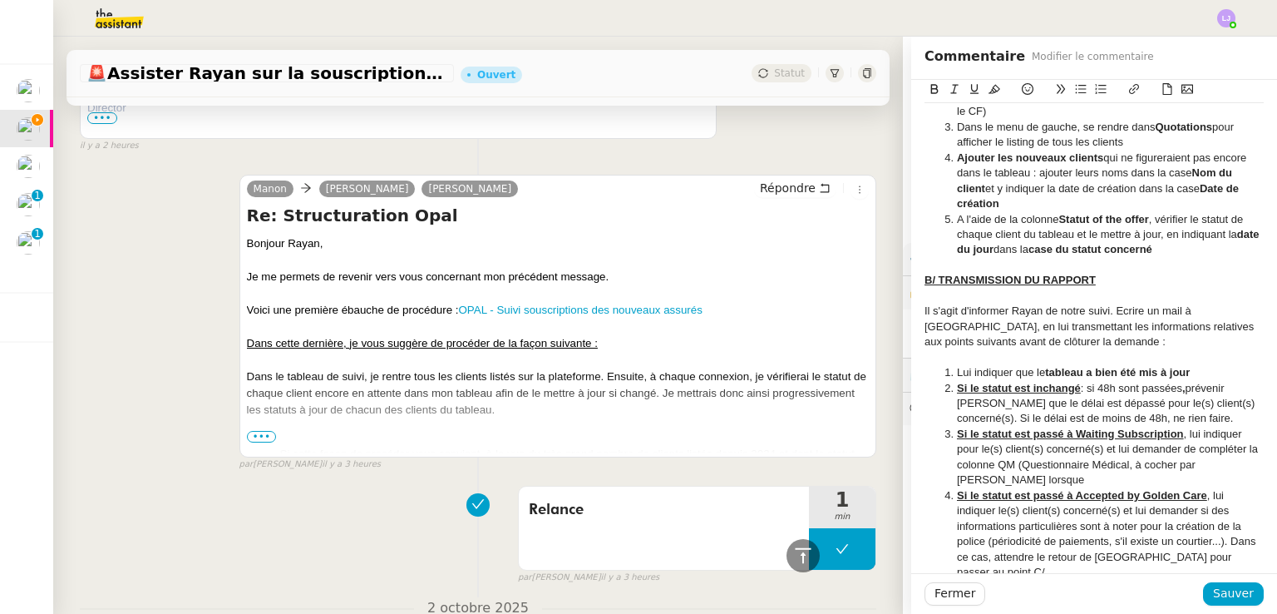
click at [1157, 477] on li "Si le statut est passé à Waiting Subscription , lui indiquer pour le(s) client(…" at bounding box center [1102, 458] width 323 height 62
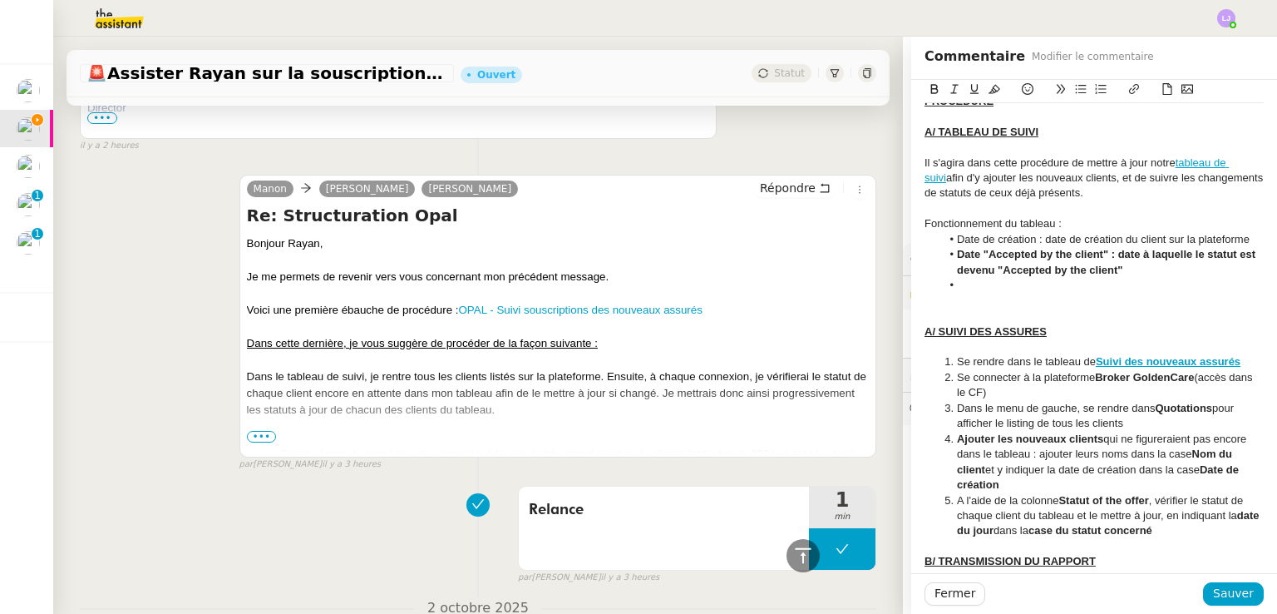
scroll to position [377, 0]
click at [1015, 332] on u "A/ SUIVI DES ASSURES" at bounding box center [986, 330] width 122 height 12
click at [1043, 333] on div "A/ SUIVI DES ASSURES" at bounding box center [1094, 330] width 339 height 15
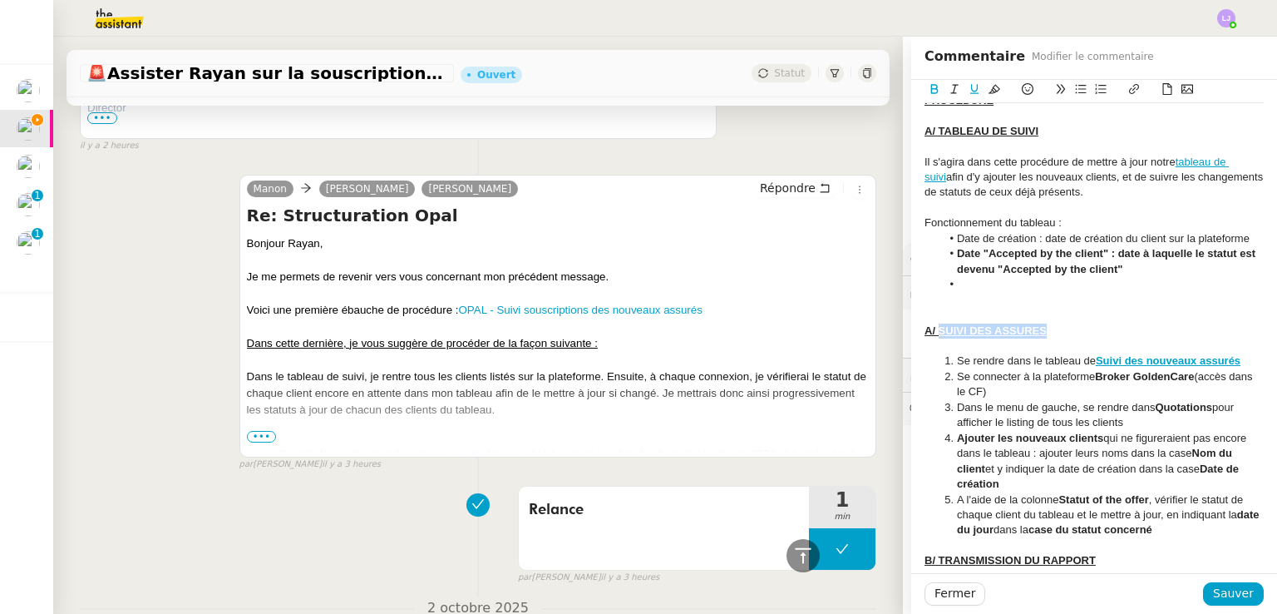
drag, startPoint x: 1043, startPoint y: 333, endPoint x: 928, endPoint y: 327, distance: 115.0
click at [928, 327] on div "A/ SUIVI DES ASSURES" at bounding box center [1094, 330] width 339 height 15
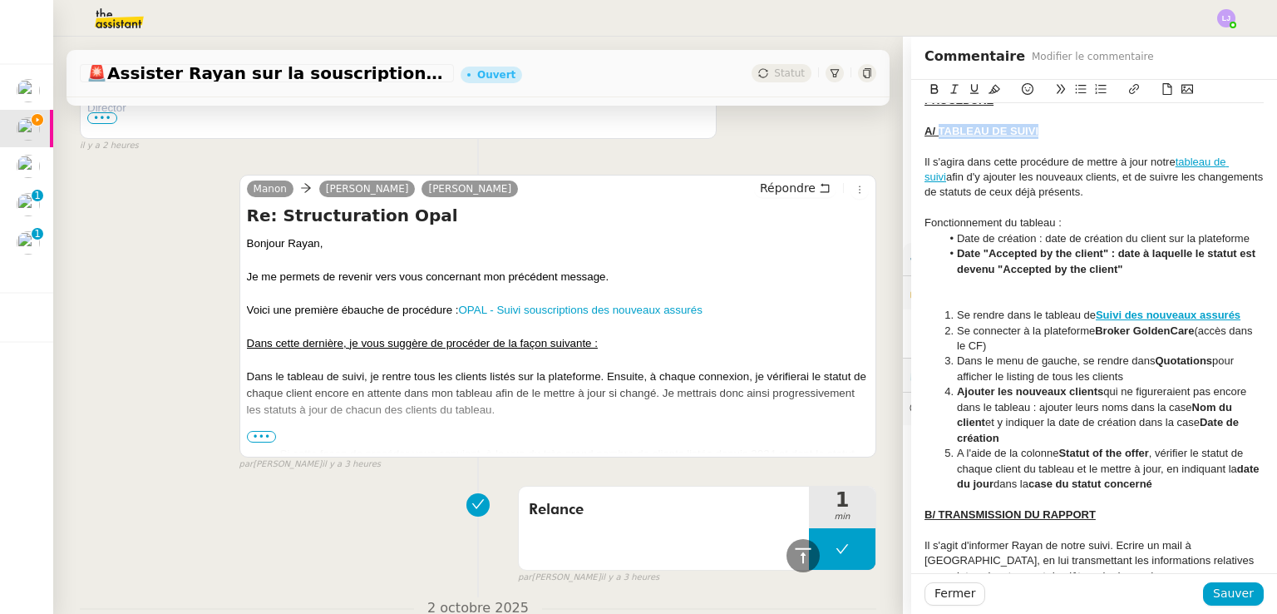
drag, startPoint x: 1038, startPoint y: 131, endPoint x: 927, endPoint y: 126, distance: 110.7
click at [927, 126] on div "A/ TABLEAU DE SUIVI" at bounding box center [1094, 131] width 339 height 15
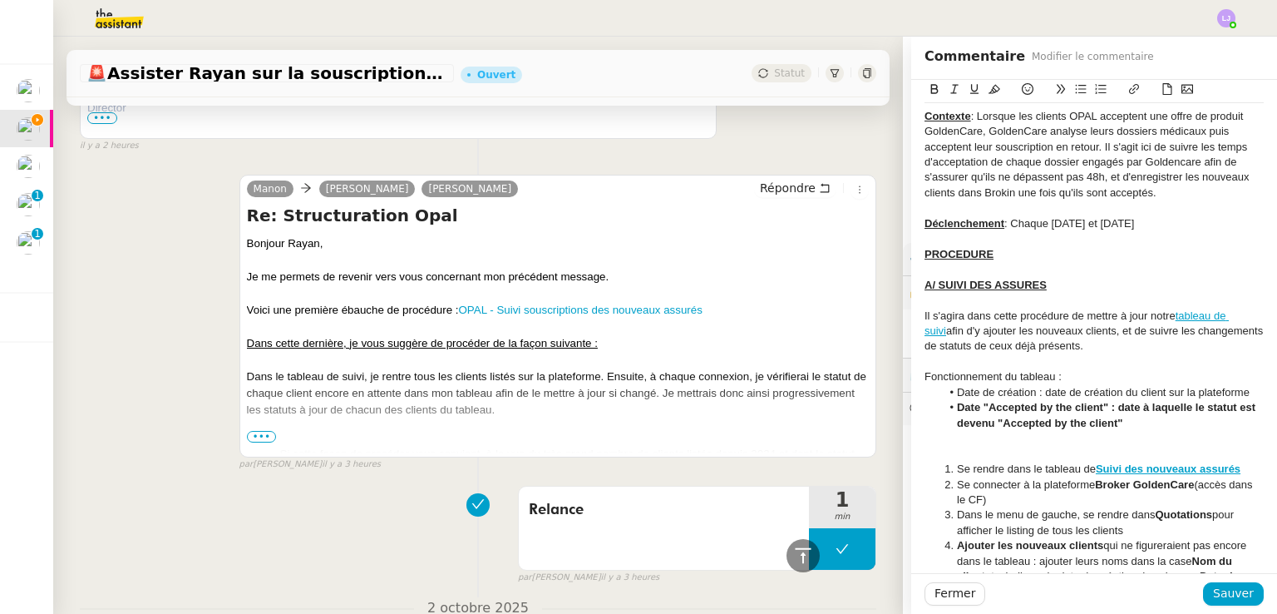
scroll to position [256, 0]
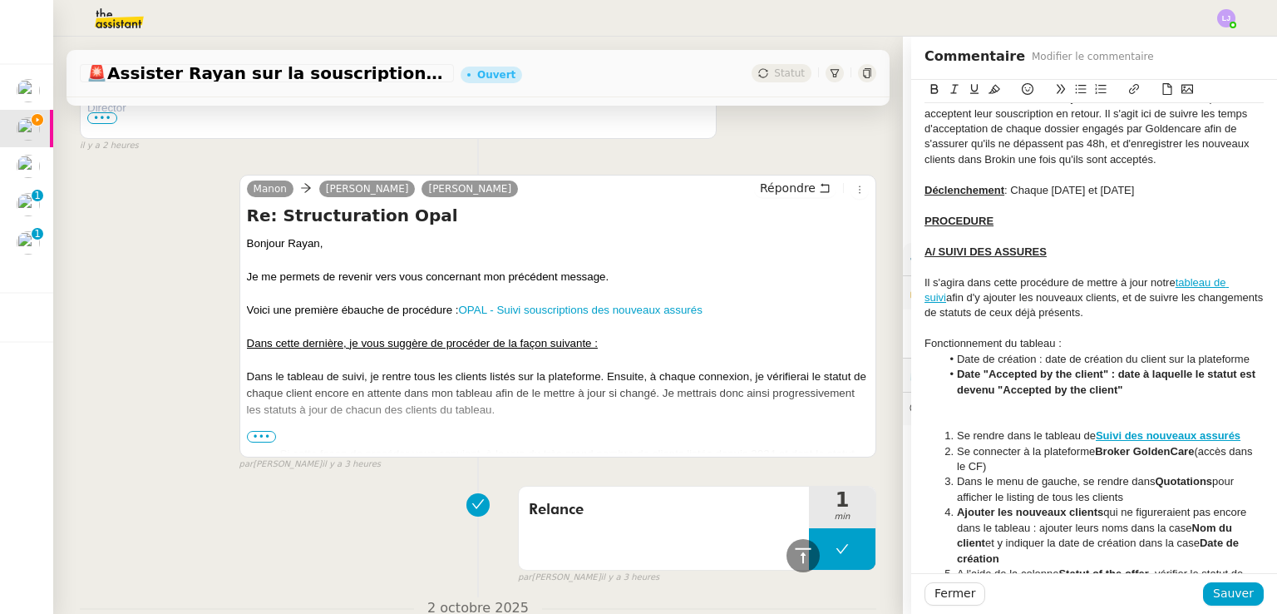
click at [1020, 279] on div "Il s'agira dans cette procédure de mettre à jour notre tableau de suivi afin d'…" at bounding box center [1094, 298] width 339 height 46
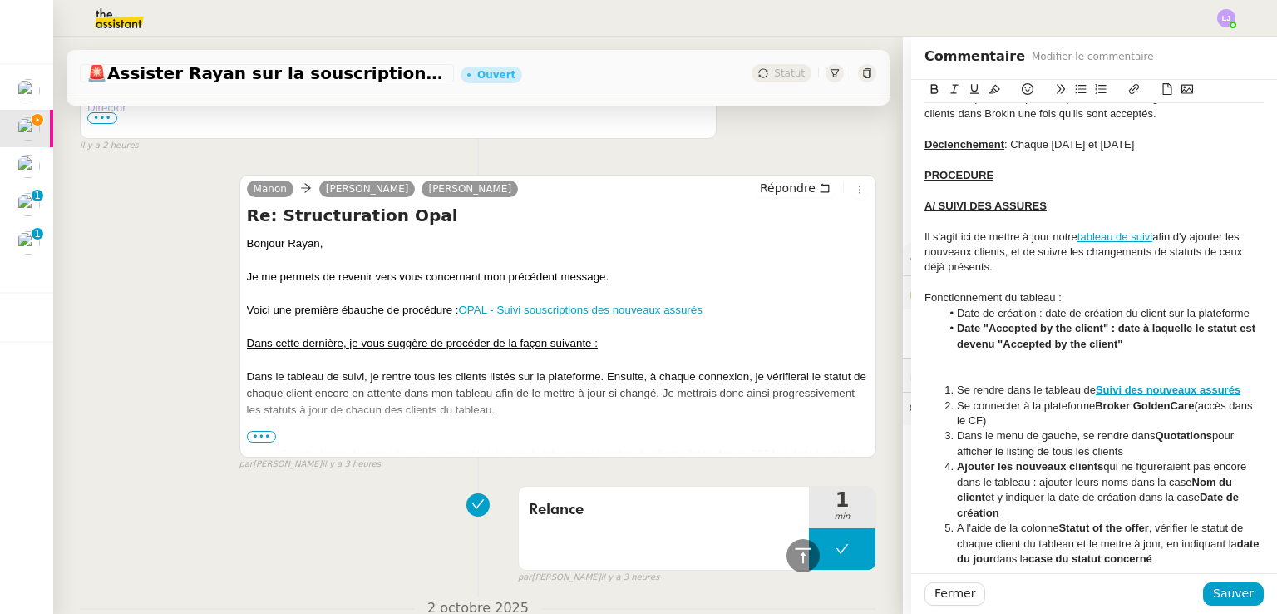
scroll to position [303, 0]
click at [1154, 343] on li "Date "Accepted by the client" : date à laquelle le statut est devenu "Accepted …" at bounding box center [1102, 335] width 323 height 31
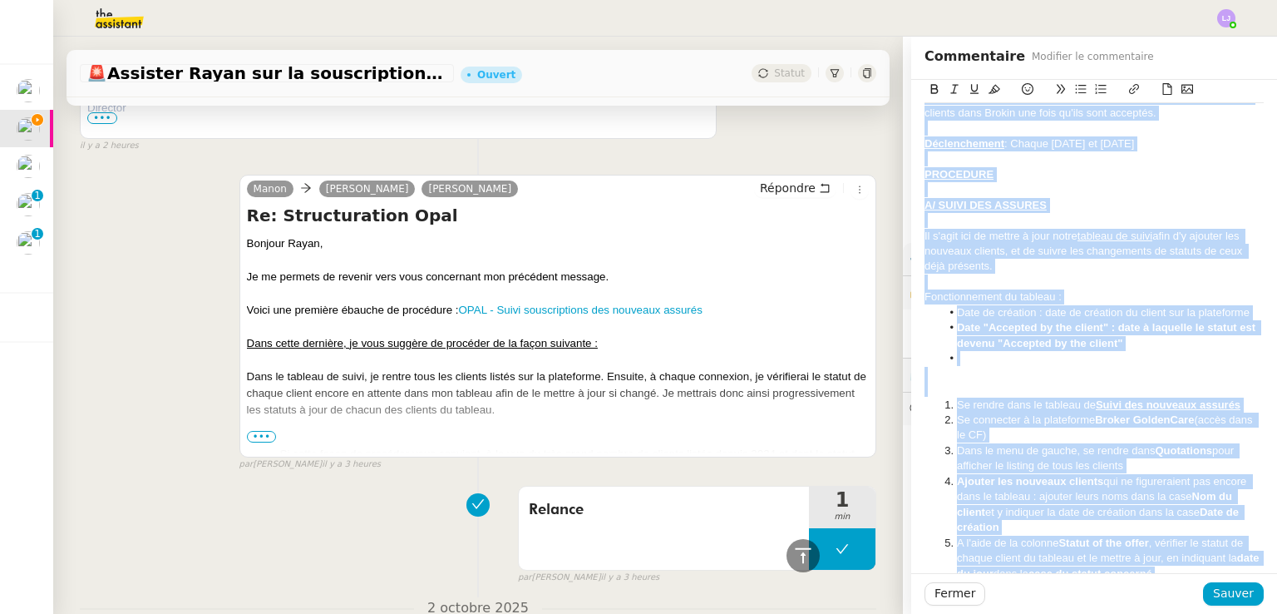
copy div "LOREM Ipsum DO : Sitame ConsecTetu adipi://elitse.doeiusmodtem.inc/ utla@etdo-m…"
click at [1135, 353] on li "﻿" at bounding box center [1102, 358] width 323 height 15
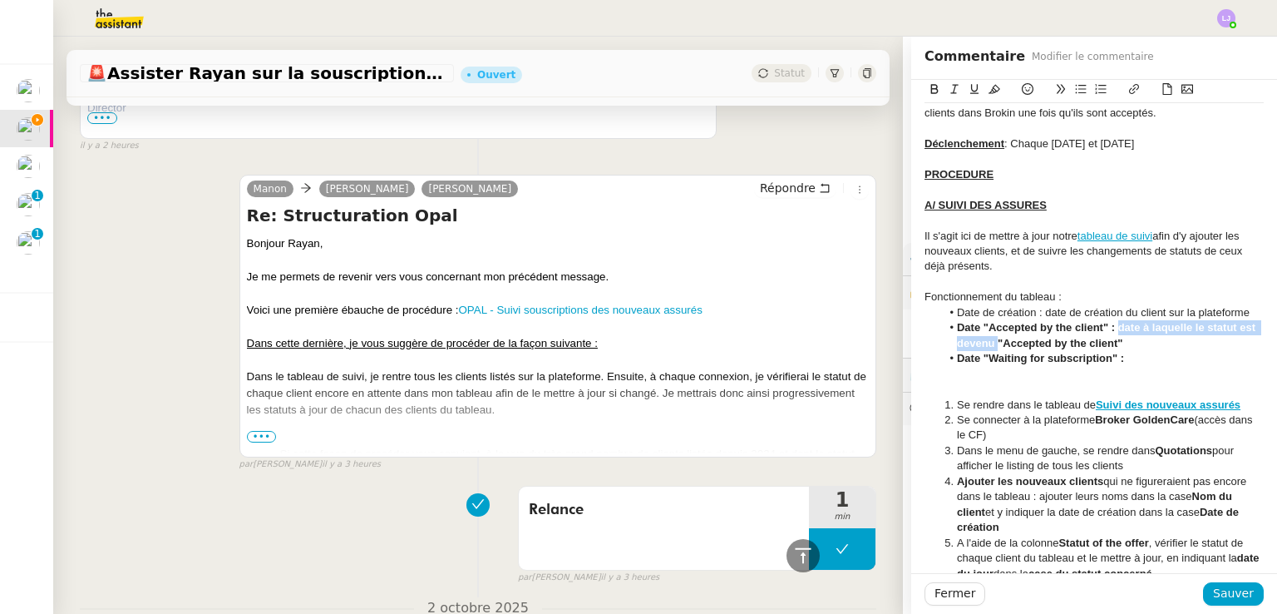
drag, startPoint x: 1005, startPoint y: 342, endPoint x: 1107, endPoint y: 328, distance: 103.2
click at [1107, 328] on strong "Date "Accepted by the client" : date à laquelle le statut est devenu "Accepted …" at bounding box center [1108, 334] width 302 height 27
copy strong "date à laquelle le statut est devenu"
click at [1129, 360] on li "Date "Waiting for subscription" :" at bounding box center [1102, 358] width 323 height 15
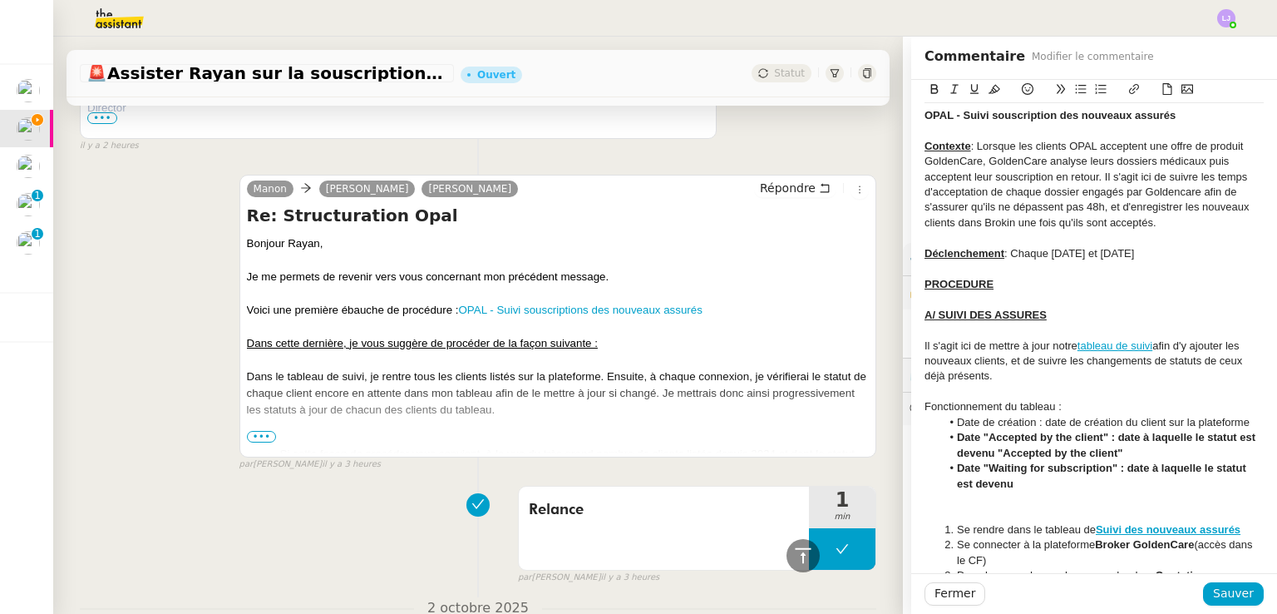
scroll to position [193, 0]
drag, startPoint x: 1104, startPoint y: 463, endPoint x: 970, endPoint y: 467, distance: 133.1
click at [970, 467] on strong "Date "Waiting for subscription" : date à laquelle le statut est devenu" at bounding box center [1103, 475] width 292 height 27
copy strong ""Waiting for subscription""
click at [1024, 480] on li "Date "Waiting for subscription" : date à laquelle le statut est devenu" at bounding box center [1102, 476] width 323 height 31
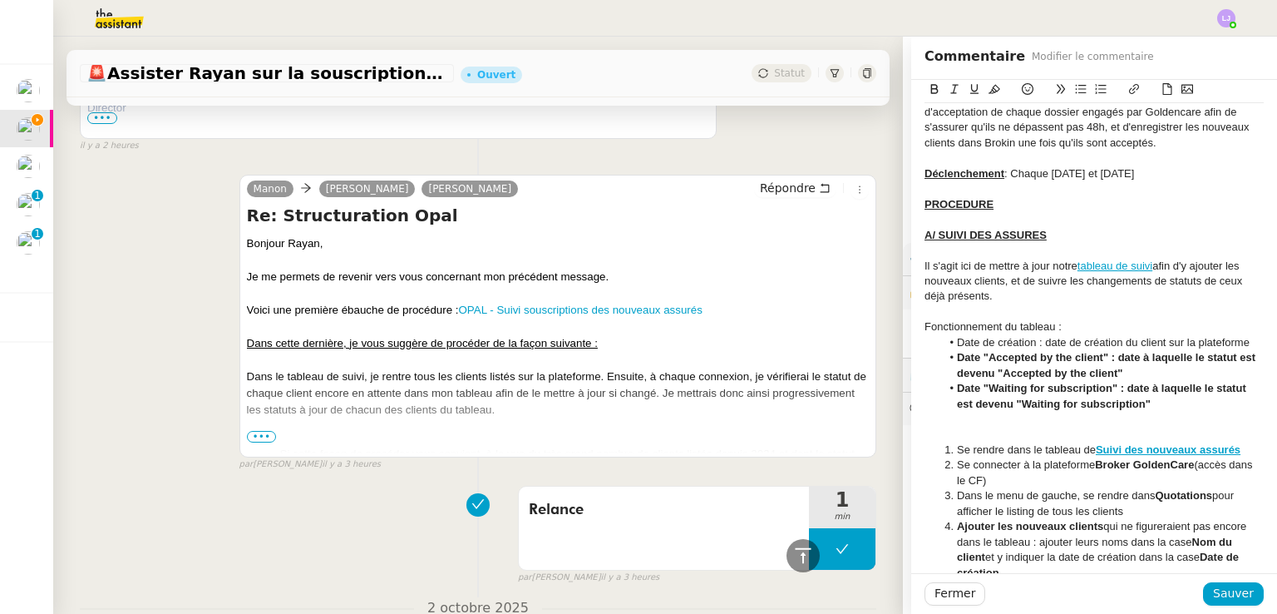
scroll to position [276, 0]
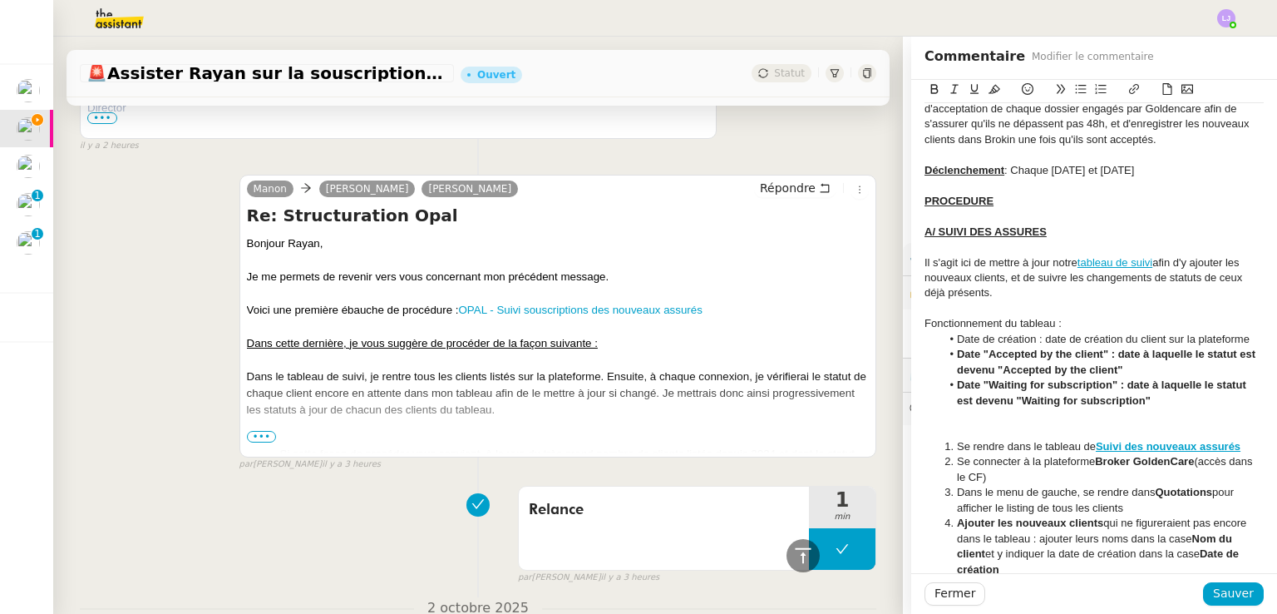
click at [1185, 400] on li "Date "Waiting for subscription" : date à laquelle le statut est devenu "Waiting…" at bounding box center [1102, 393] width 323 height 31
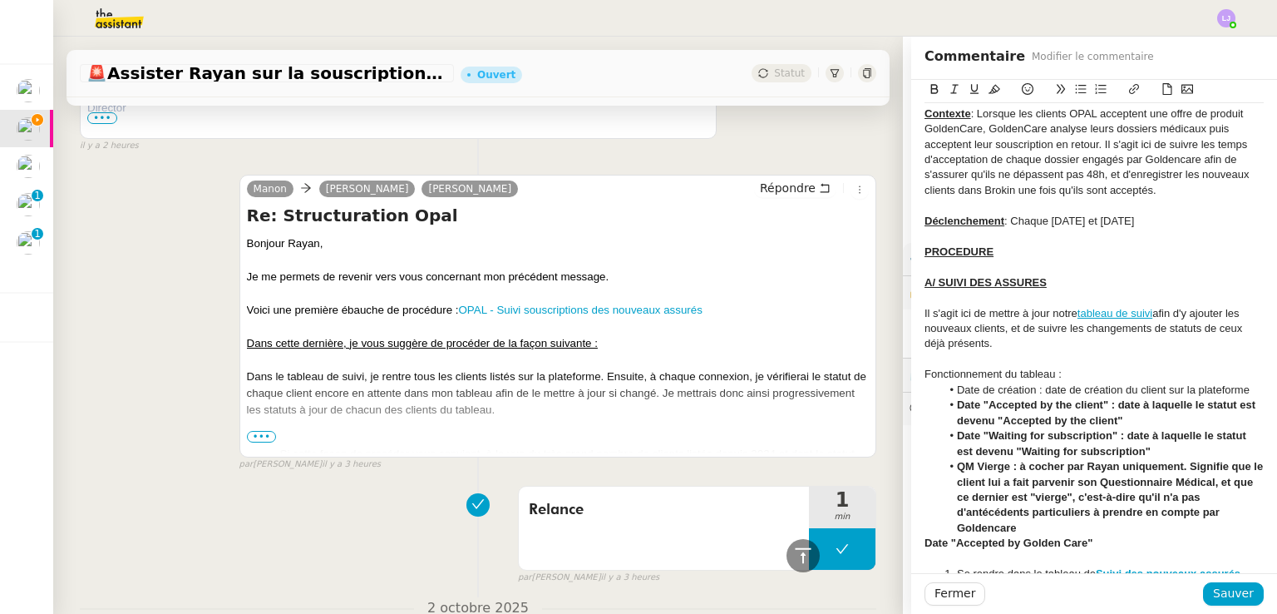
scroll to position [315, 0]
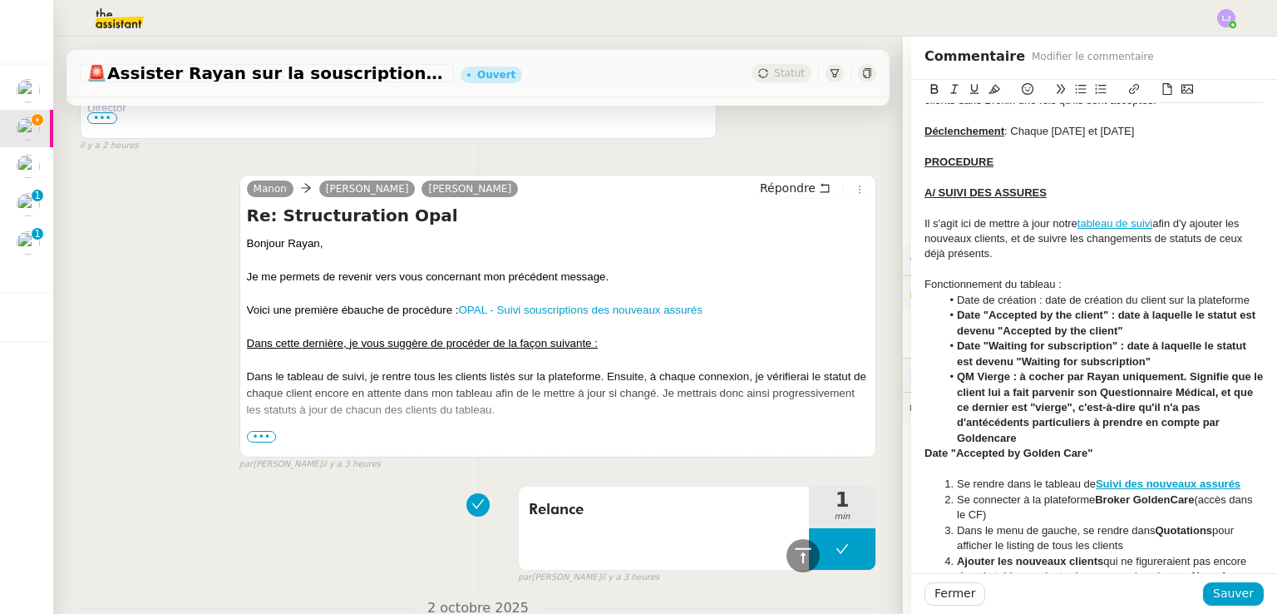
click at [1107, 457] on div "Date "Accepted by Golden Care"" at bounding box center [1094, 453] width 339 height 15
drag, startPoint x: 1153, startPoint y: 360, endPoint x: 1114, endPoint y: 347, distance: 41.3
click at [1114, 347] on li "Date "Waiting for subscription" : date à laquelle le statut est devenu "Waiting…" at bounding box center [1102, 353] width 323 height 31
copy strong "date à laquelle le statut est devenu "Waiting for subscription""
click at [1121, 451] on div "Date "Accepted by Golden Care" :" at bounding box center [1094, 453] width 339 height 15
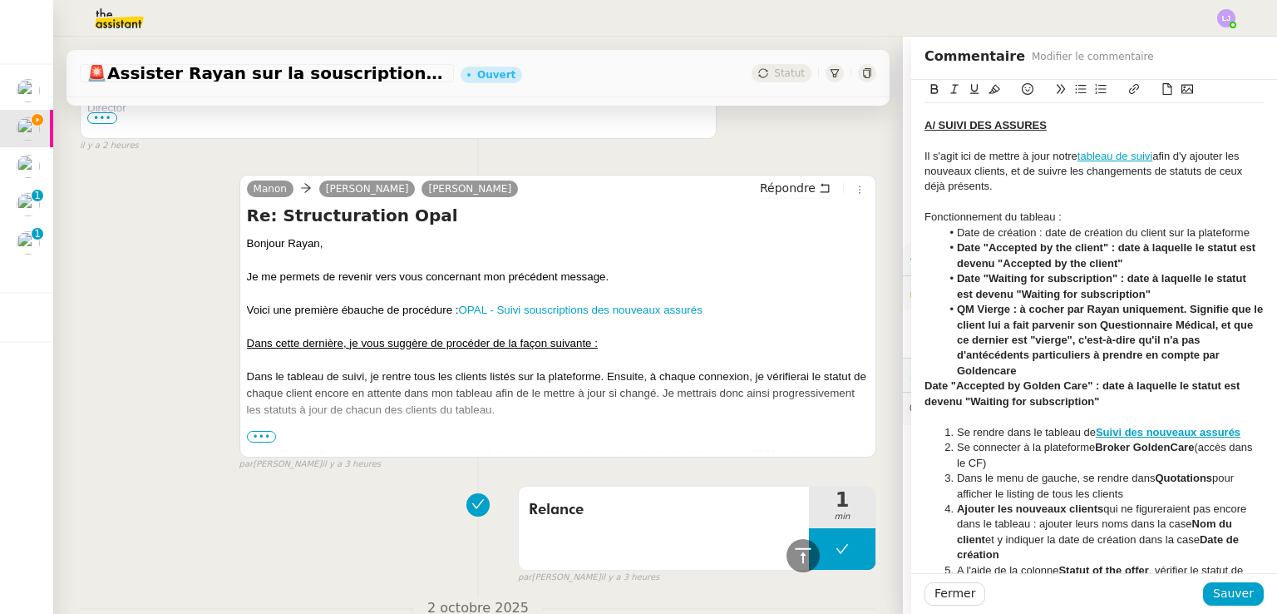
scroll to position [383, 0]
drag, startPoint x: 1082, startPoint y: 397, endPoint x: 958, endPoint y: 398, distance: 123.9
click at [958, 398] on strong "Date "Accepted by Golden Care" : date à laquelle le statut est devenu "Waiting …" at bounding box center [1084, 392] width 319 height 27
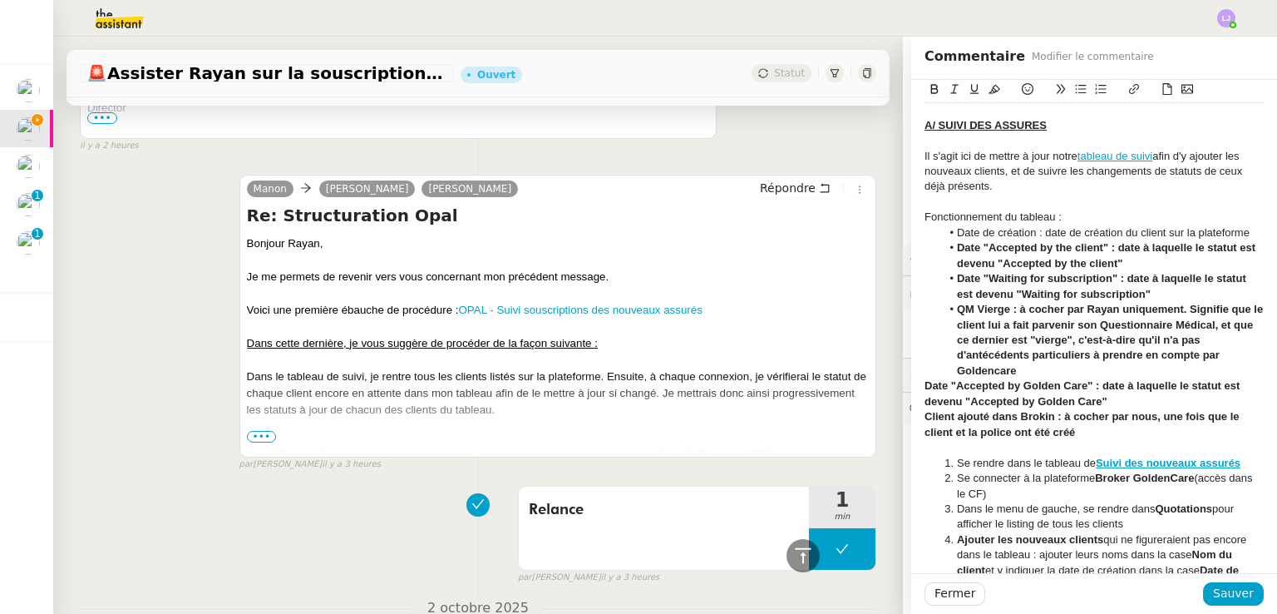
click at [943, 429] on strong "Client ajouté dans Brokin : à cocher par nous, une fois que le client et la pol…" at bounding box center [1084, 423] width 318 height 27
click at [1227, 433] on div "Client ajouté dans Brokin : à cocher par nous, une fois que le client a été acc…" at bounding box center [1094, 424] width 339 height 31
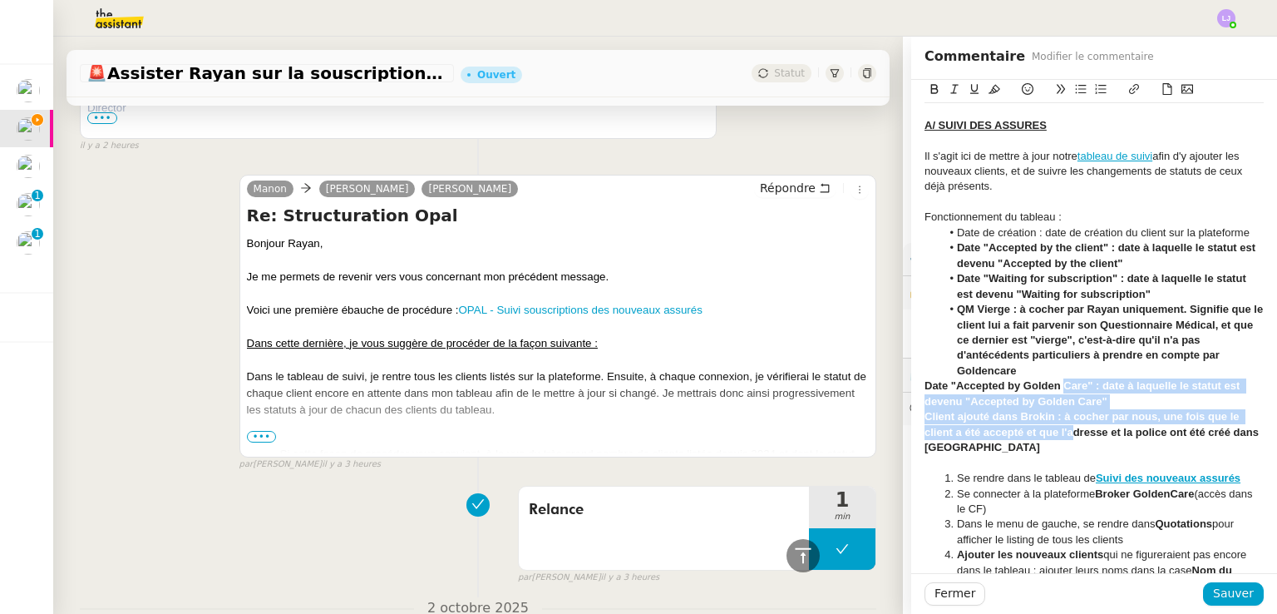
drag, startPoint x: 1064, startPoint y: 423, endPoint x: 1054, endPoint y: 380, distance: 44.4
click at [1054, 380] on div "DRAFT Ajout CF : Broker GoldenCare [URL][DOMAIN_NAME] [EMAIL_ADDRESS][DOMAIN_NA…" at bounding box center [1094, 508] width 339 height 1563
click at [1075, 91] on icon at bounding box center [1081, 89] width 12 height 12
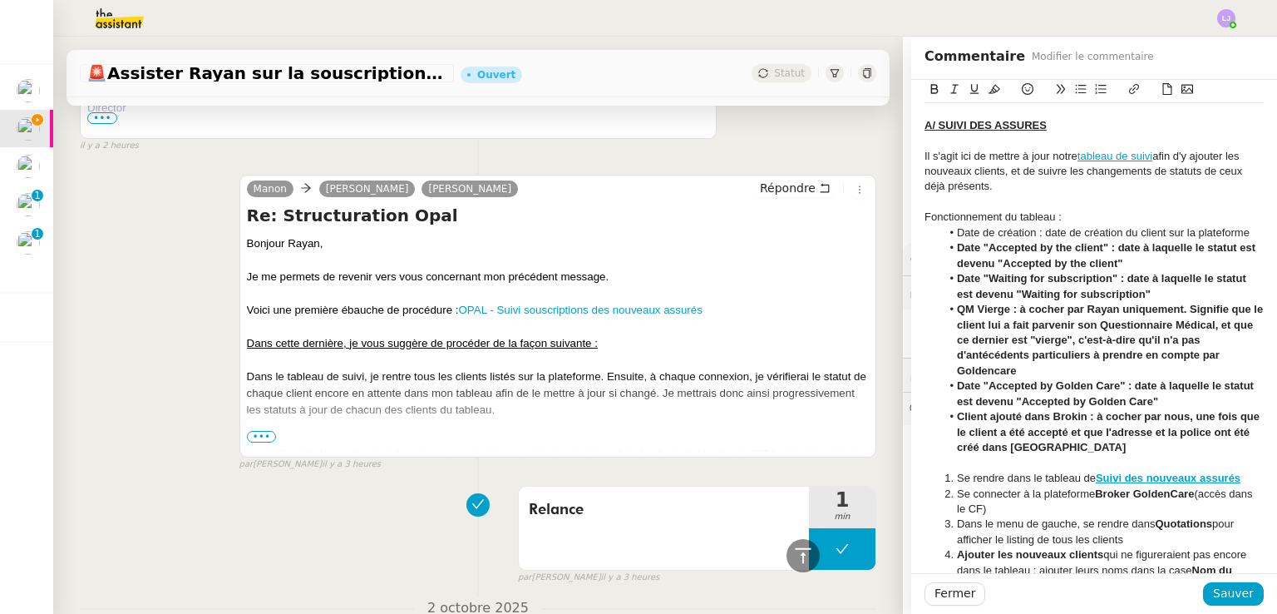
click at [1048, 380] on strong "Date "Accepted by Golden Care" : date à laquelle le statut est devenu "Accepted…" at bounding box center [1107, 392] width 300 height 27
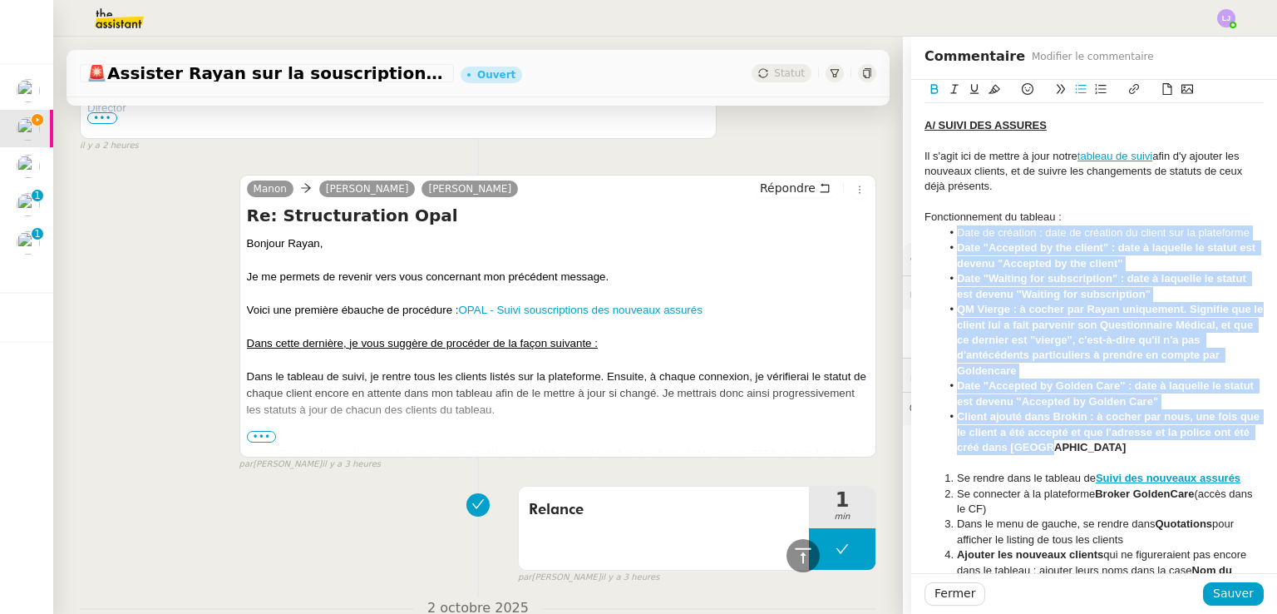
drag, startPoint x: 1082, startPoint y: 447, endPoint x: 938, endPoint y: 230, distance: 260.4
click at [938, 230] on ul "Date de création : date de création du client sur la plateforme Date "Accepted …" at bounding box center [1094, 340] width 339 height 230
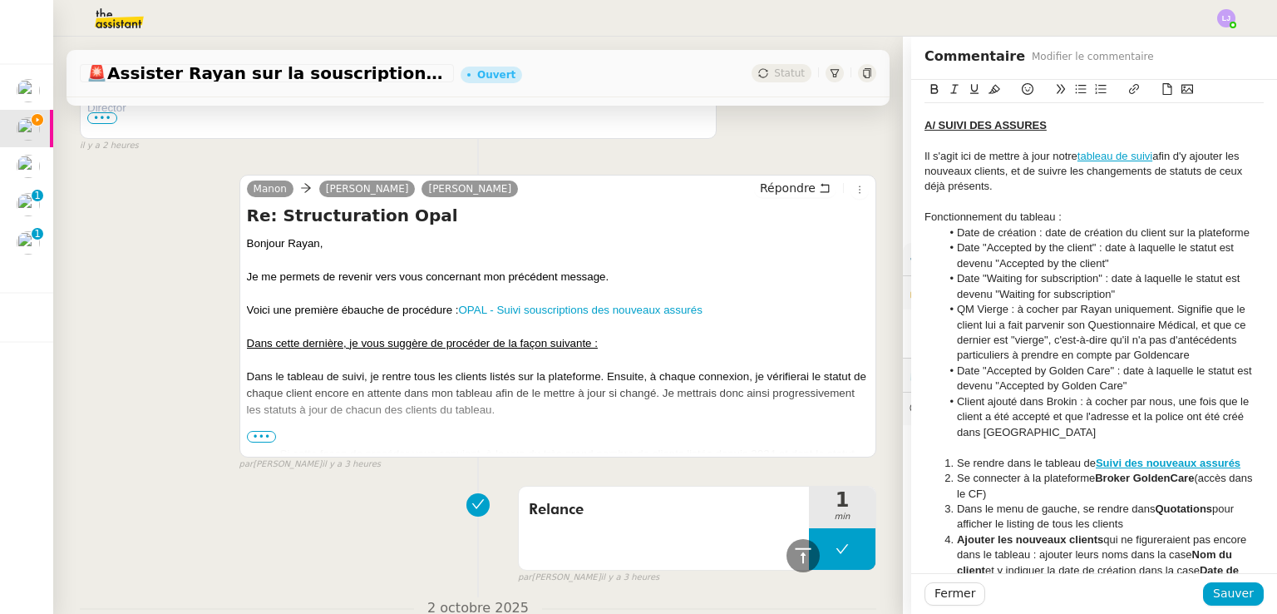
click at [1066, 282] on li "Date "Waiting for subscription" : date à laquelle le statut est devenu "Waiting…" at bounding box center [1102, 286] width 323 height 31
drag, startPoint x: 1029, startPoint y: 229, endPoint x: 944, endPoint y: 230, distance: 84.8
click at [944, 230] on li "Date de création : date de création du client sur la plateforme" at bounding box center [1102, 232] width 323 height 15
drag, startPoint x: 944, startPoint y: 245, endPoint x: 1086, endPoint y: 246, distance: 142.2
click at [1086, 246] on li "Date "Accepted by the client" : date à laquelle le statut est devenu "Accepted …" at bounding box center [1102, 255] width 323 height 31
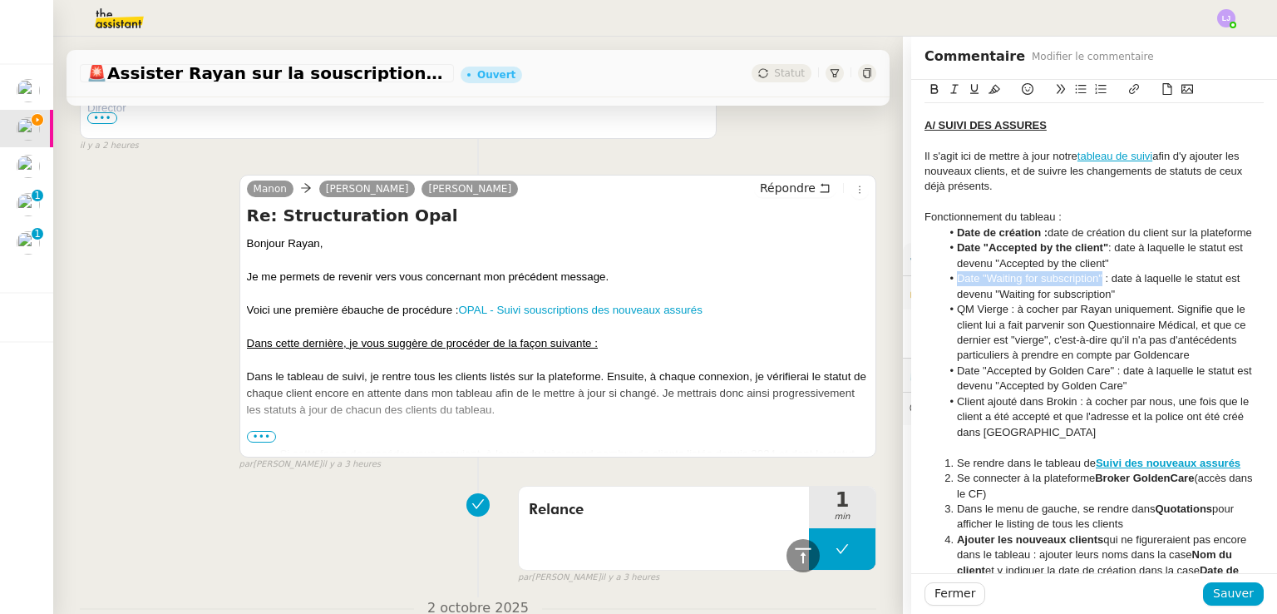
drag, startPoint x: 936, startPoint y: 277, endPoint x: 1090, endPoint y: 283, distance: 154.8
click at [1090, 283] on li "Date "Waiting for subscription" : date à laquelle le statut est devenu "Waiting…" at bounding box center [1102, 286] width 323 height 31
drag, startPoint x: 941, startPoint y: 310, endPoint x: 995, endPoint y: 311, distance: 54.1
click at [995, 311] on li "QM Vierge : à cocher par Rayan uniquement. Signifie que le client lui a fait pa…" at bounding box center [1102, 333] width 323 height 62
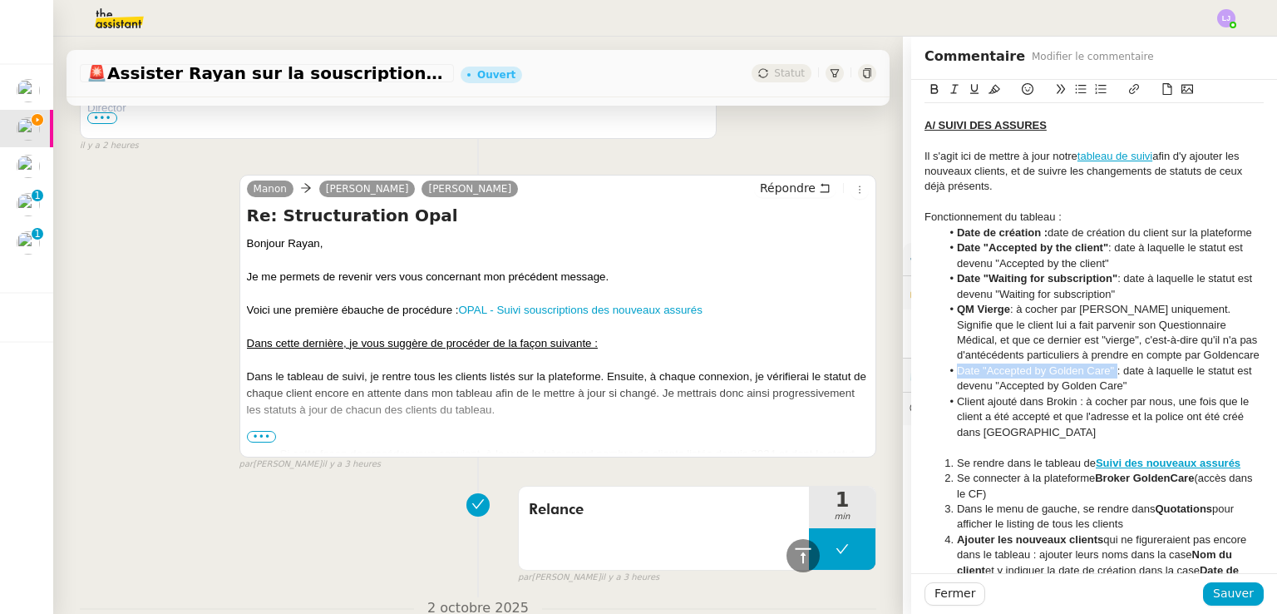
drag, startPoint x: 946, startPoint y: 374, endPoint x: 1104, endPoint y: 370, distance: 158.1
click at [1104, 370] on li "Date "Accepted by Golden Care" : date à laquelle le statut est devenu "Accepted…" at bounding box center [1102, 378] width 323 height 31
drag, startPoint x: 945, startPoint y: 400, endPoint x: 1068, endPoint y: 403, distance: 123.1
click at [1068, 403] on li "Client ajouté dans Brokin : à cocher par nous, une fois que le client a été acc…" at bounding box center [1102, 417] width 323 height 46
click at [973, 219] on div "Fonctionnement du tableau :" at bounding box center [1094, 217] width 339 height 15
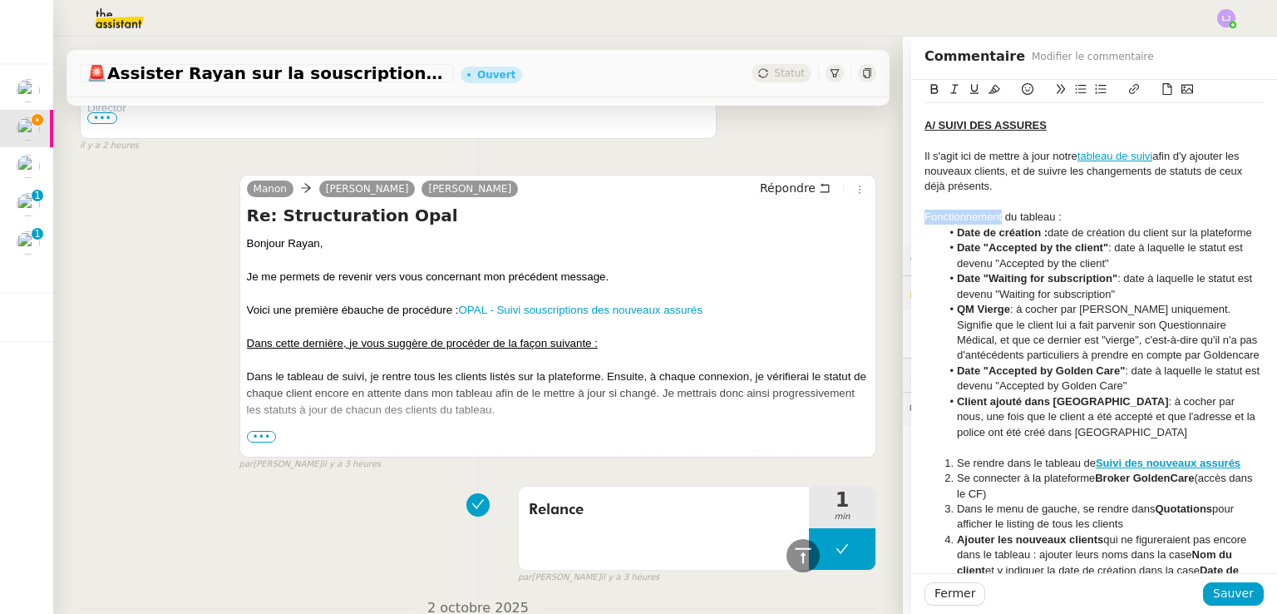
click at [973, 219] on div "Fonctionnement du tableau :" at bounding box center [1094, 217] width 339 height 15
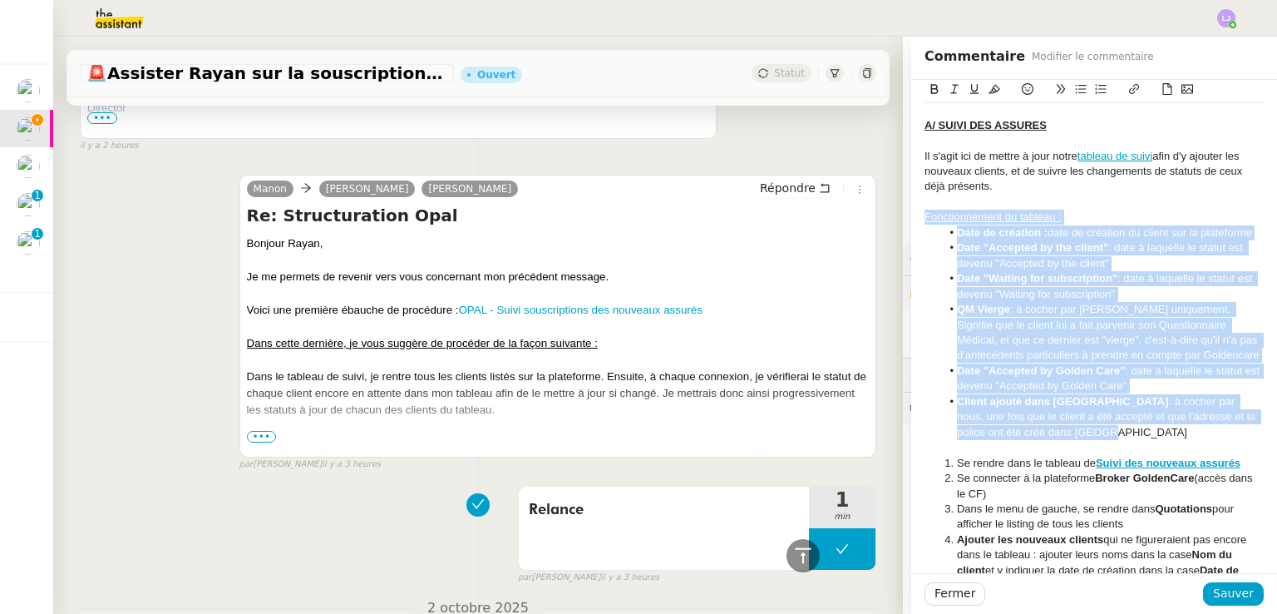
drag, startPoint x: 1032, startPoint y: 428, endPoint x: 869, endPoint y: 211, distance: 271.4
click at [869, 211] on app-ticket "🚨 Assister Rayan sur la souscription Opal Ouvert Statut Client [PERSON_NAME] Ow…" at bounding box center [665, 325] width 1224 height 577
click at [1235, 588] on span "Sauver" at bounding box center [1233, 593] width 41 height 19
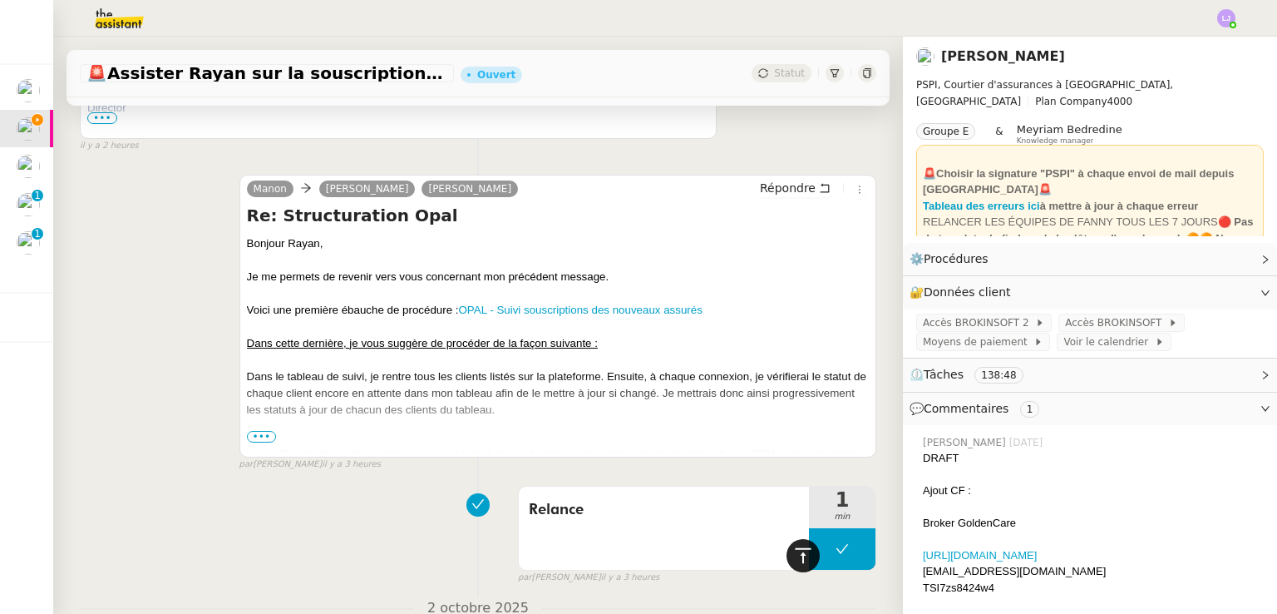
click at [798, 547] on icon at bounding box center [803, 556] width 20 height 20
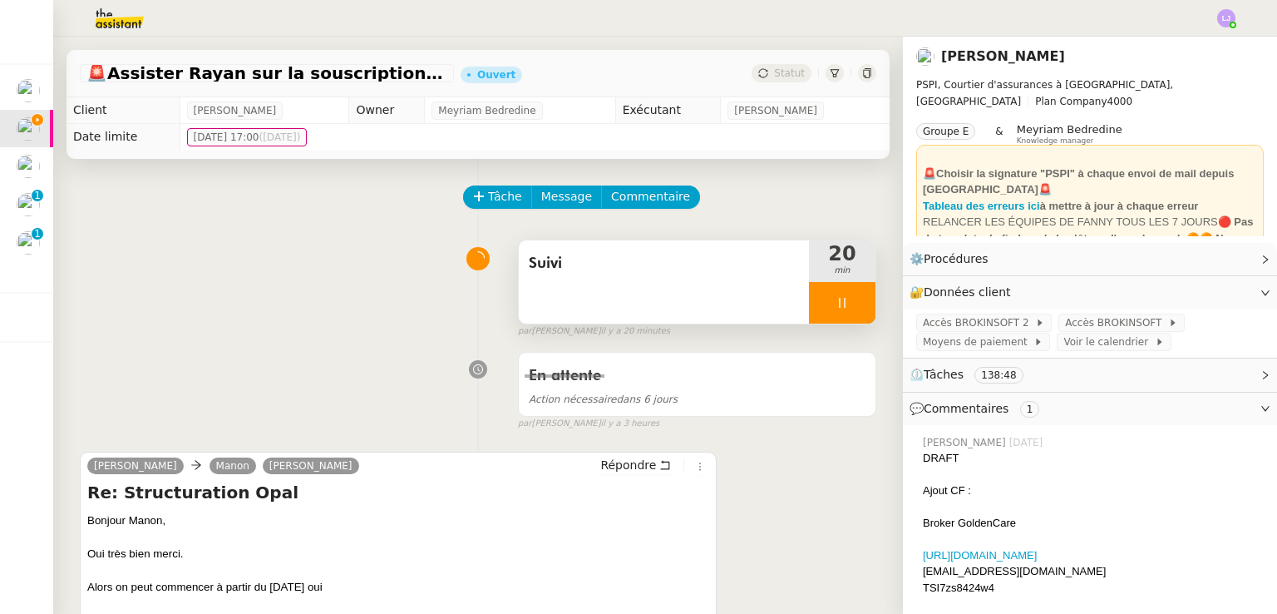
click at [716, 282] on div "Suivi" at bounding box center [664, 281] width 290 height 83
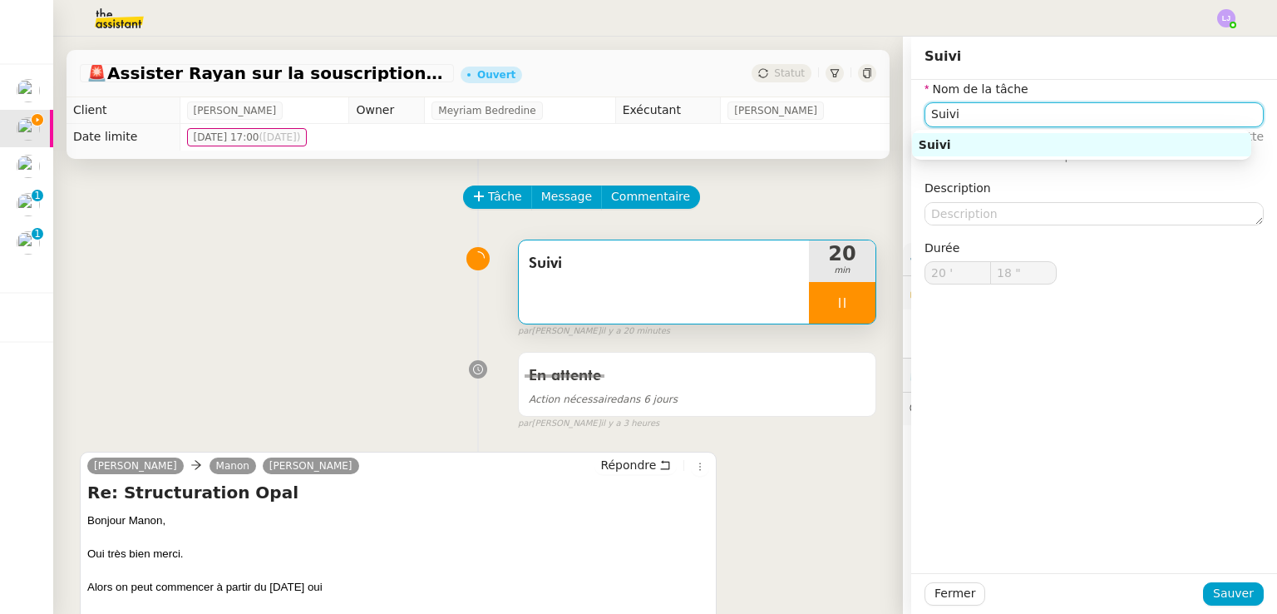
click at [966, 113] on input "Suivi" at bounding box center [1094, 114] width 339 height 24
type input "21 ""
click at [935, 600] on span "Fermer" at bounding box center [955, 593] width 41 height 19
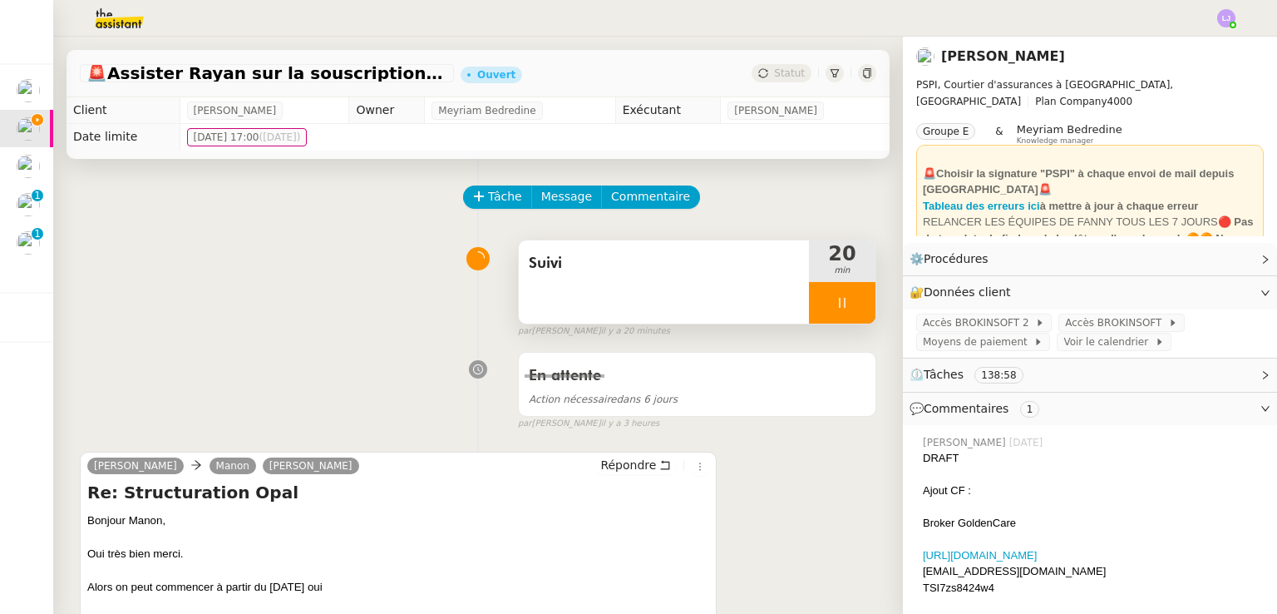
click at [836, 300] on icon at bounding box center [842, 302] width 13 height 13
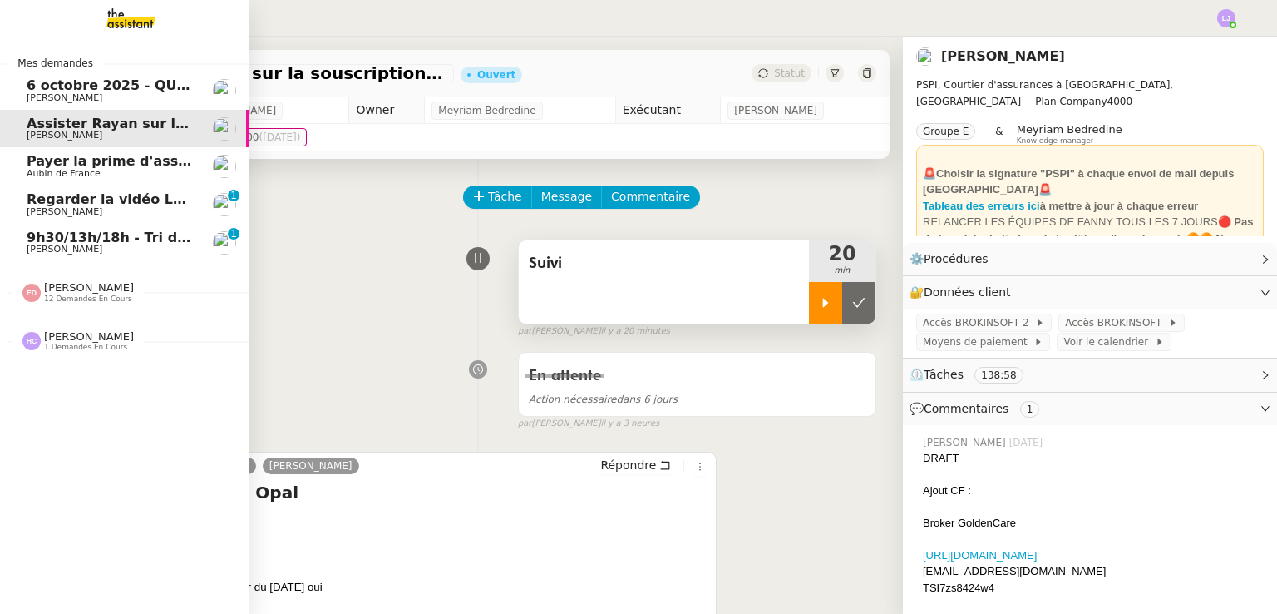
click at [58, 232] on span "9h30/13h/18h - Tri de la boite mail PRO - 3 octobre 2025" at bounding box center [238, 238] width 422 height 16
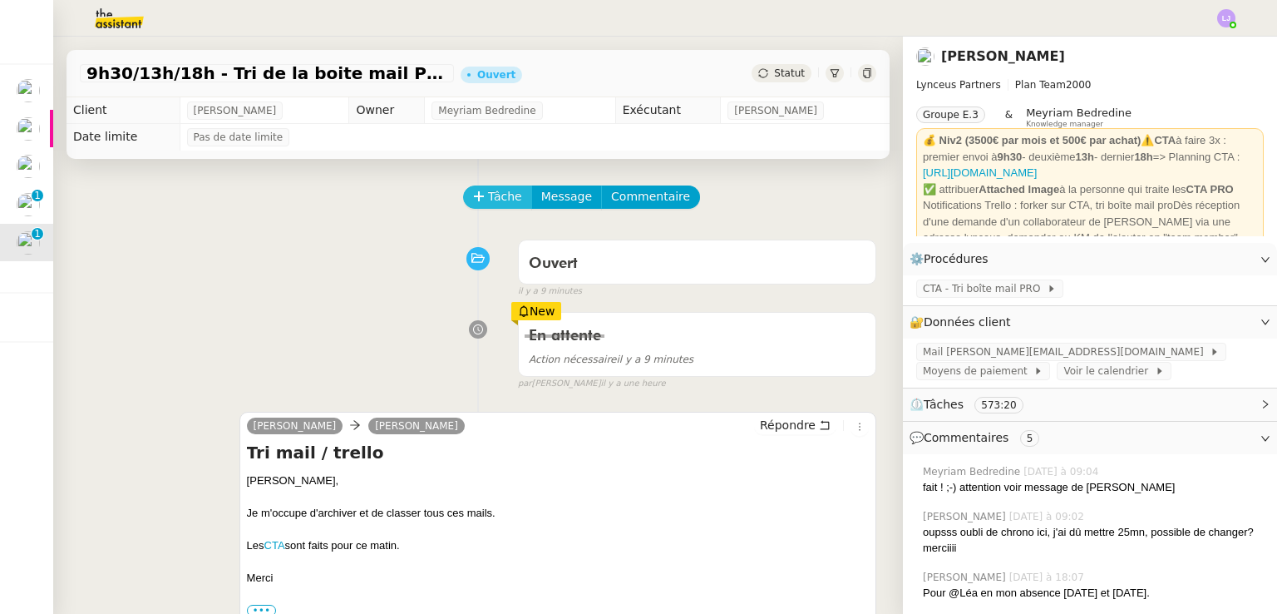
click at [509, 204] on button "Tâche" at bounding box center [497, 196] width 69 height 23
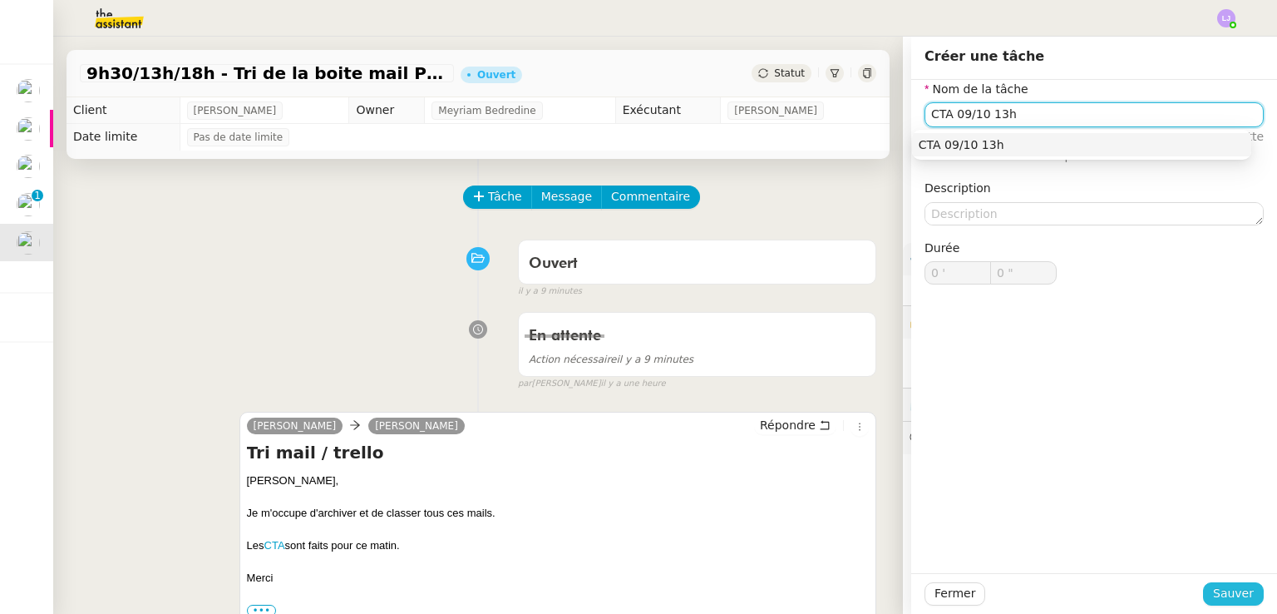
type input "CTA 09/10 13h"
click at [1241, 595] on span "Sauver" at bounding box center [1233, 593] width 41 height 19
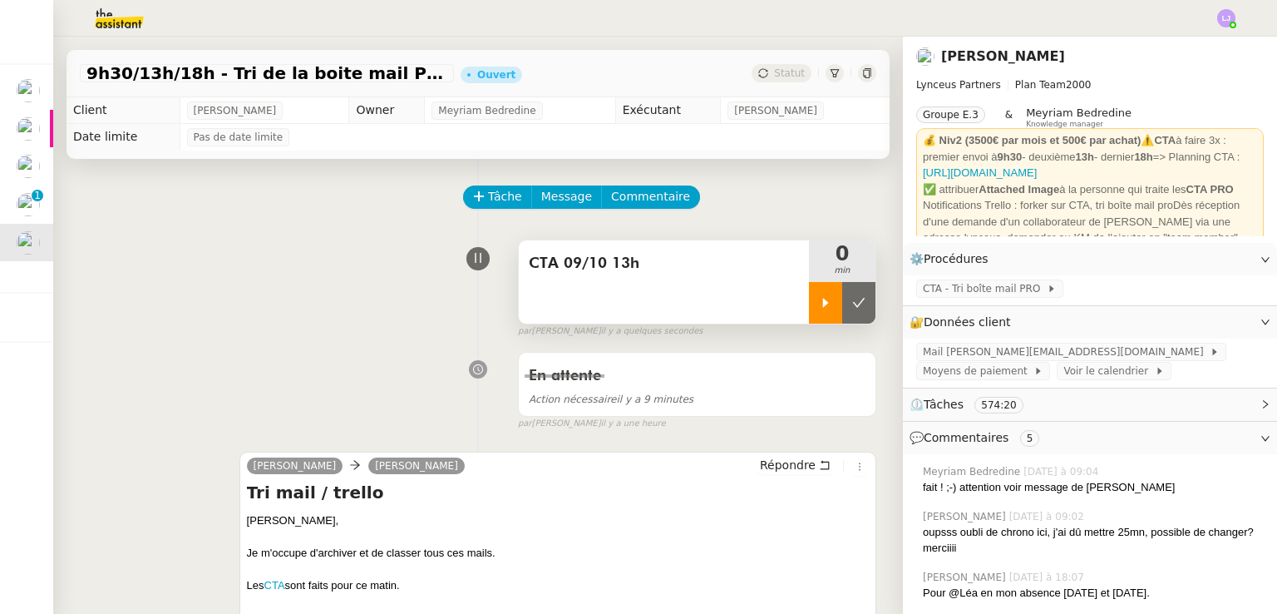
click at [809, 287] on div at bounding box center [825, 303] width 33 height 42
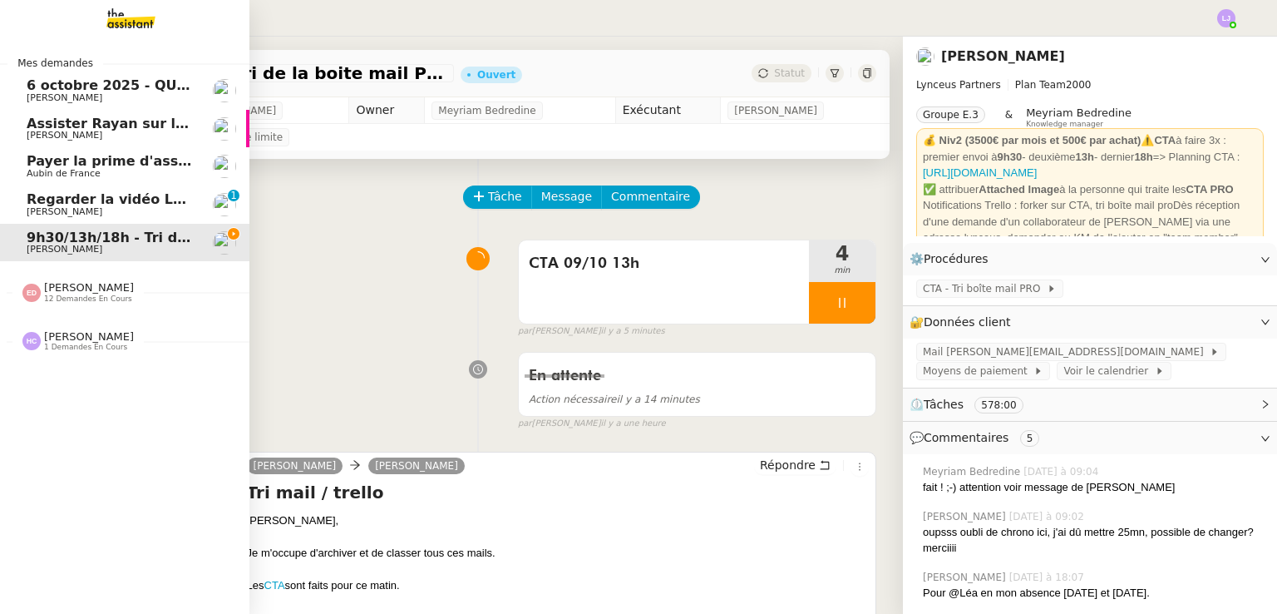
click at [26, 220] on link "Regarder la vidéo Loom HubSpot [PERSON_NAME] 0 1 2 3 4 5 6 7 8 9" at bounding box center [124, 204] width 249 height 38
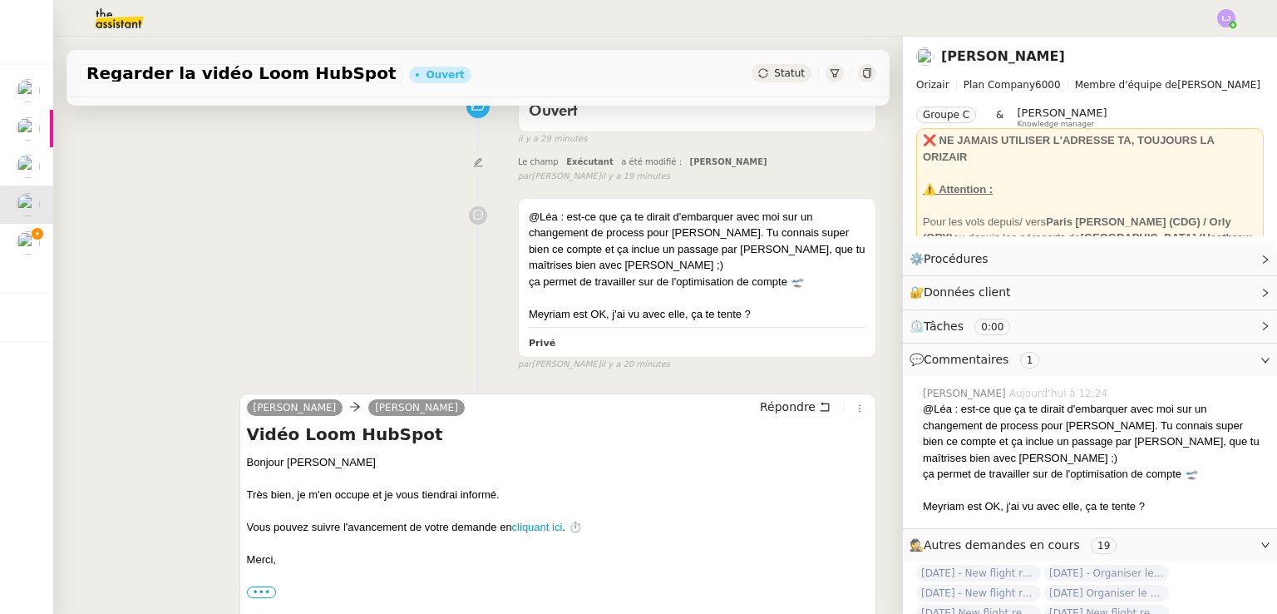
scroll to position [638, 0]
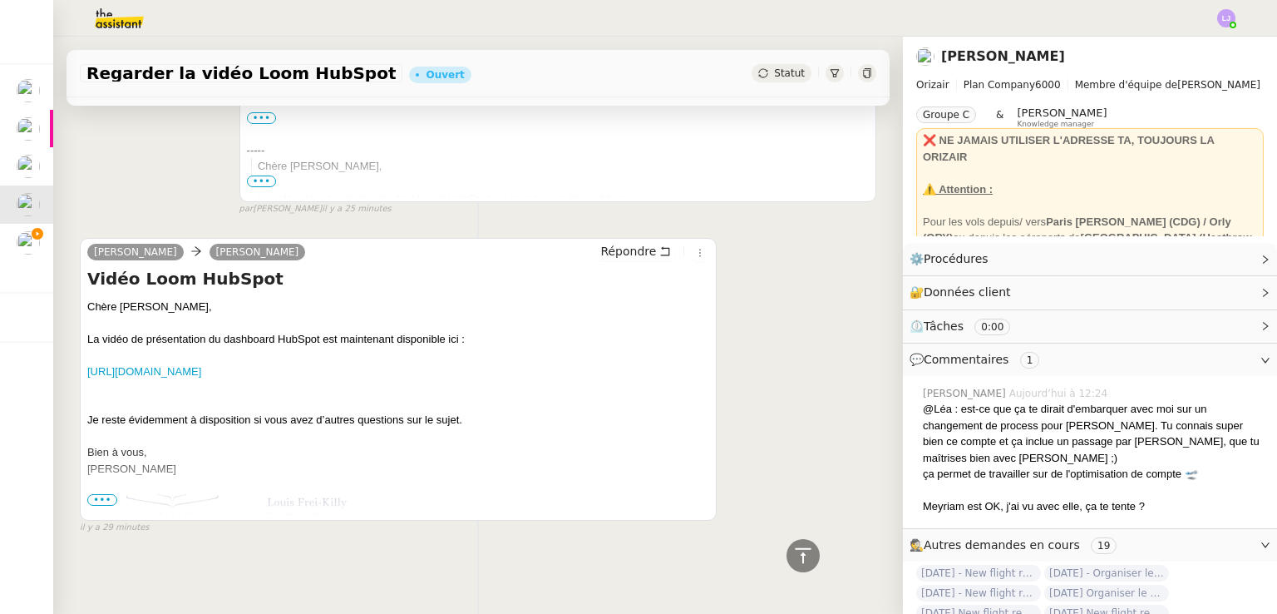
click at [100, 494] on span "•••" at bounding box center [102, 500] width 30 height 12
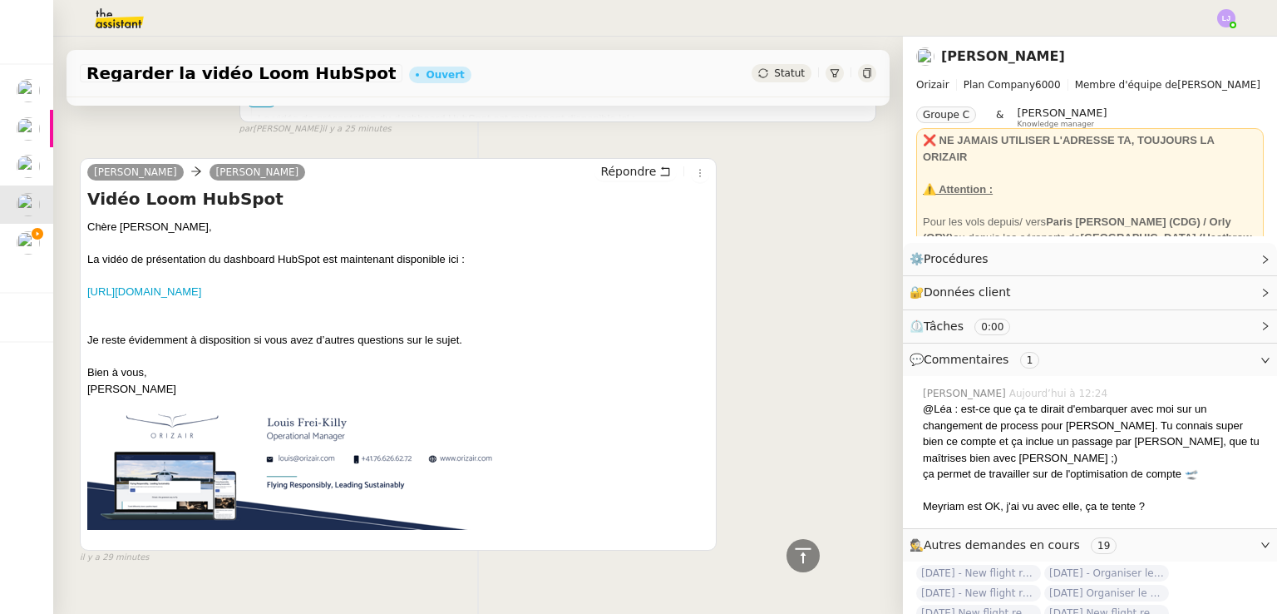
scroll to position [748, 0]
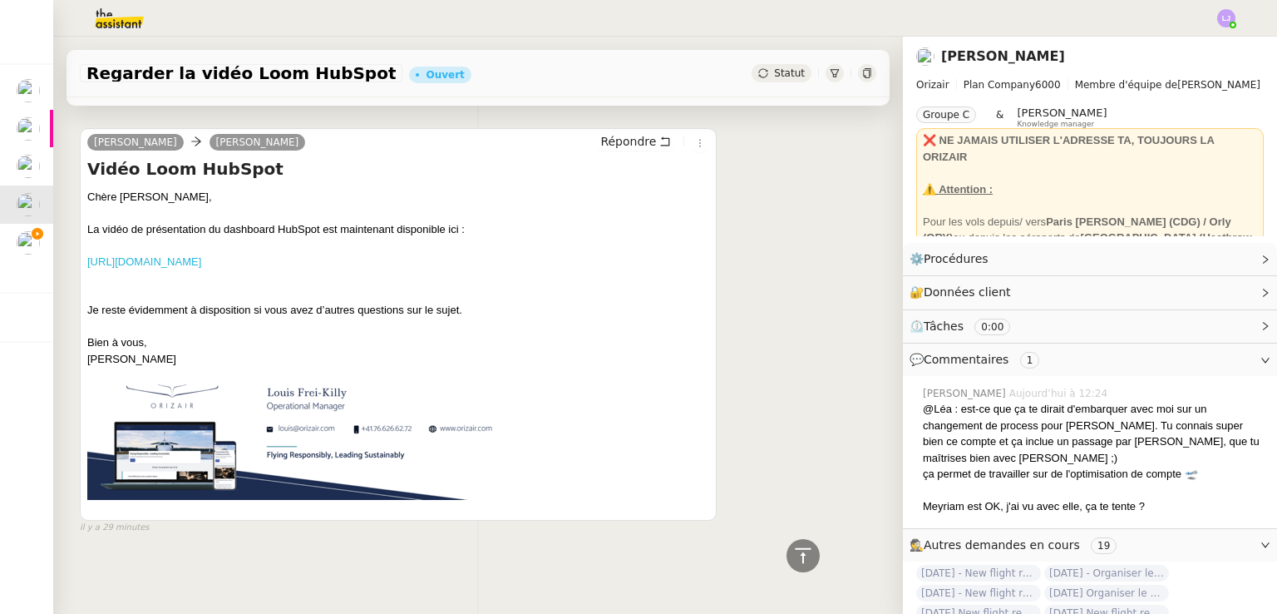
click at [201, 255] on link "[URL][DOMAIN_NAME]" at bounding box center [144, 261] width 114 height 12
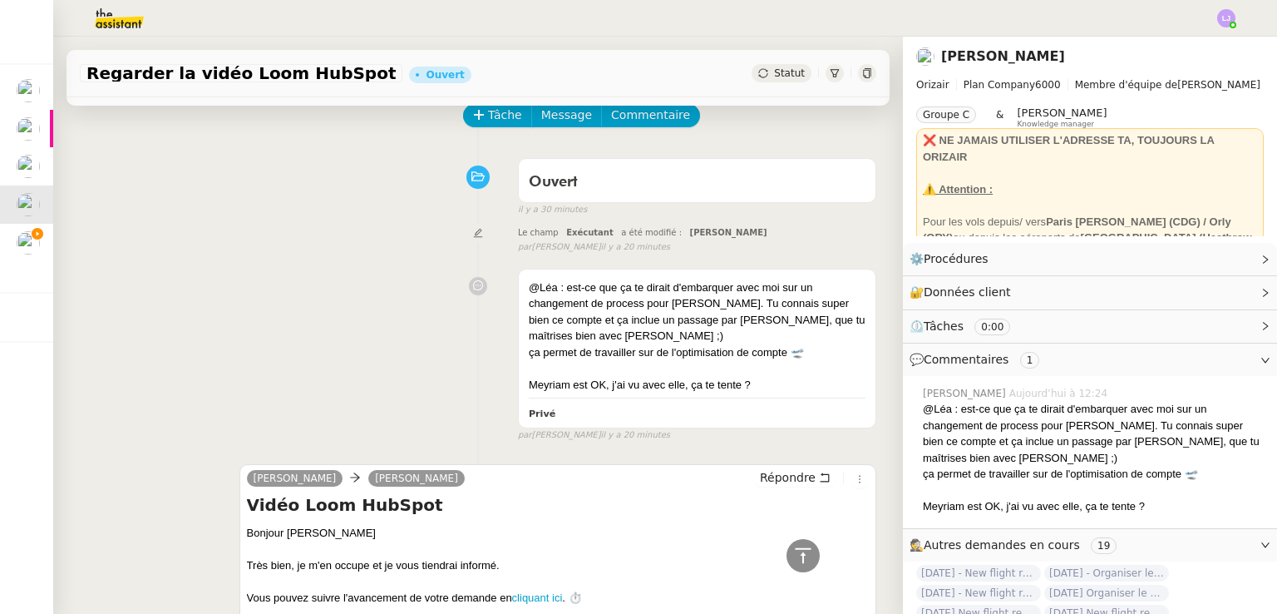
scroll to position [81, 0]
click at [1214, 255] on link "Modifier" at bounding box center [1220, 258] width 47 height 19
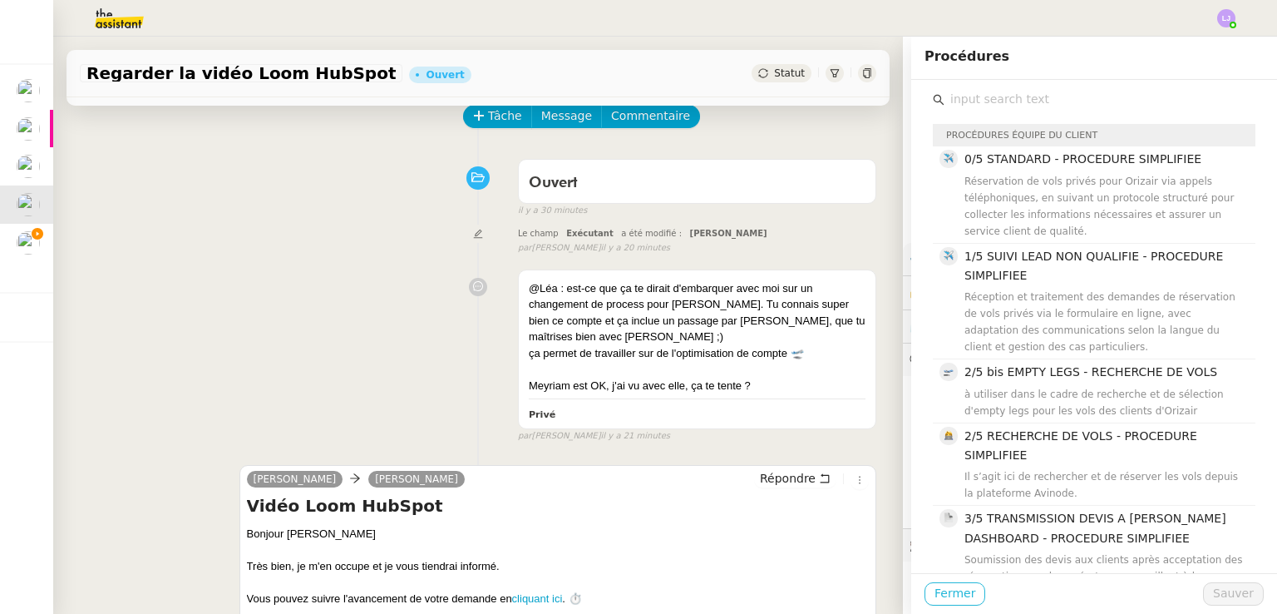
click at [955, 587] on span "Fermer" at bounding box center [955, 593] width 41 height 19
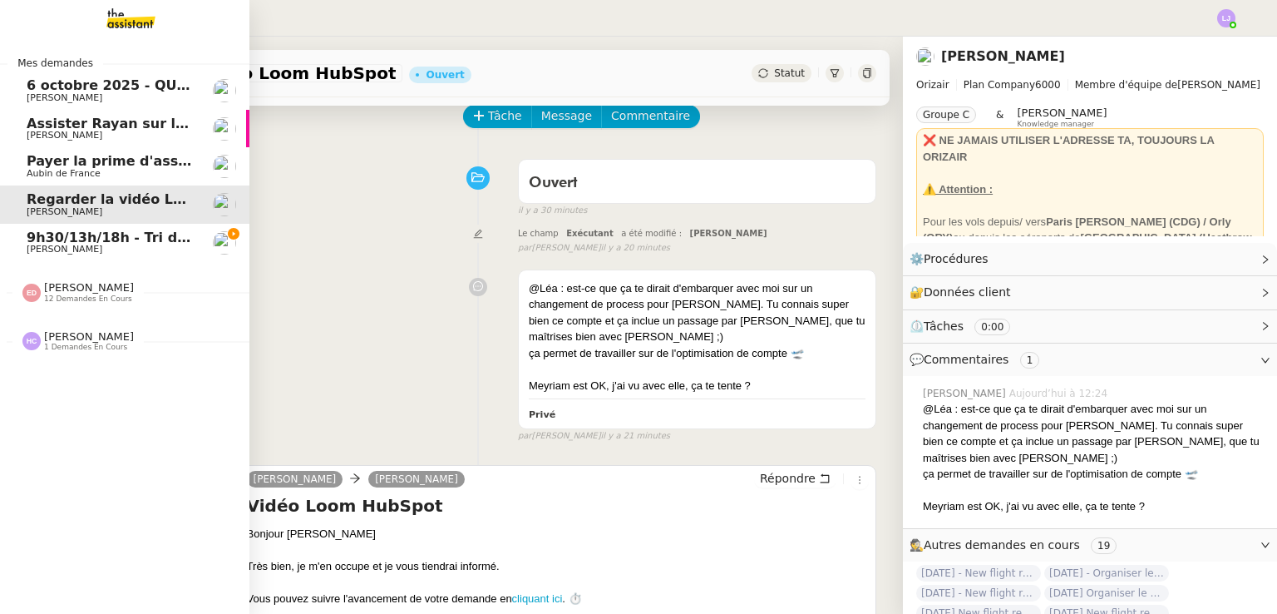
click at [115, 250] on span "[PERSON_NAME]" at bounding box center [111, 249] width 168 height 10
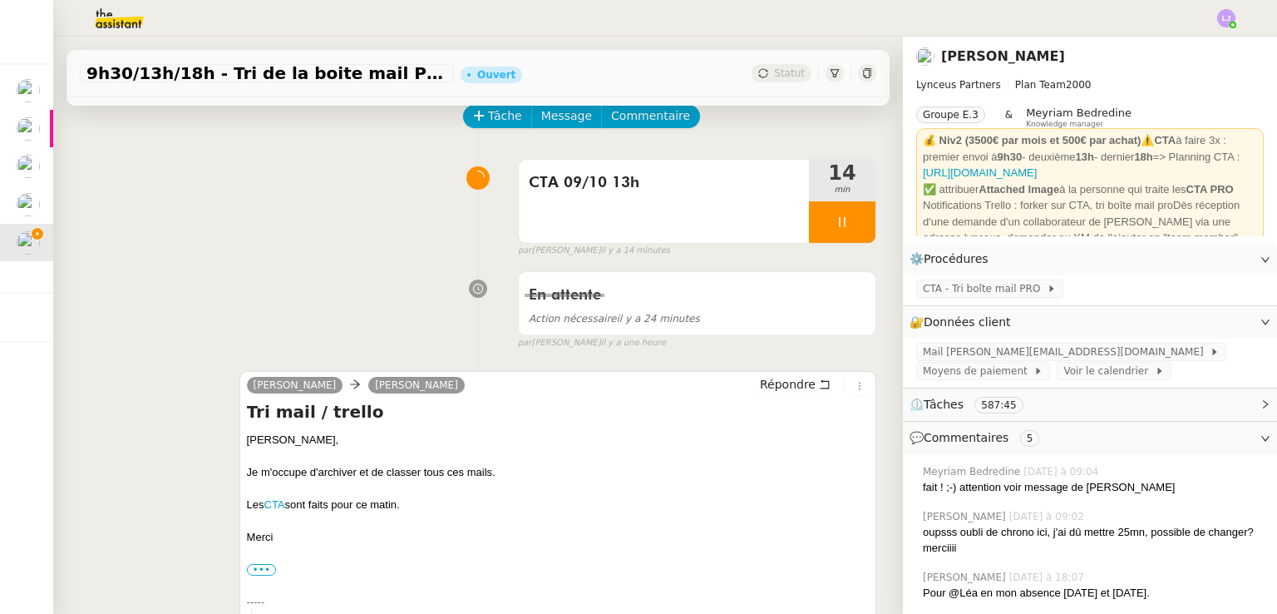
click at [1011, 396] on div "⏲️ Tâches 587:45" at bounding box center [1090, 404] width 374 height 32
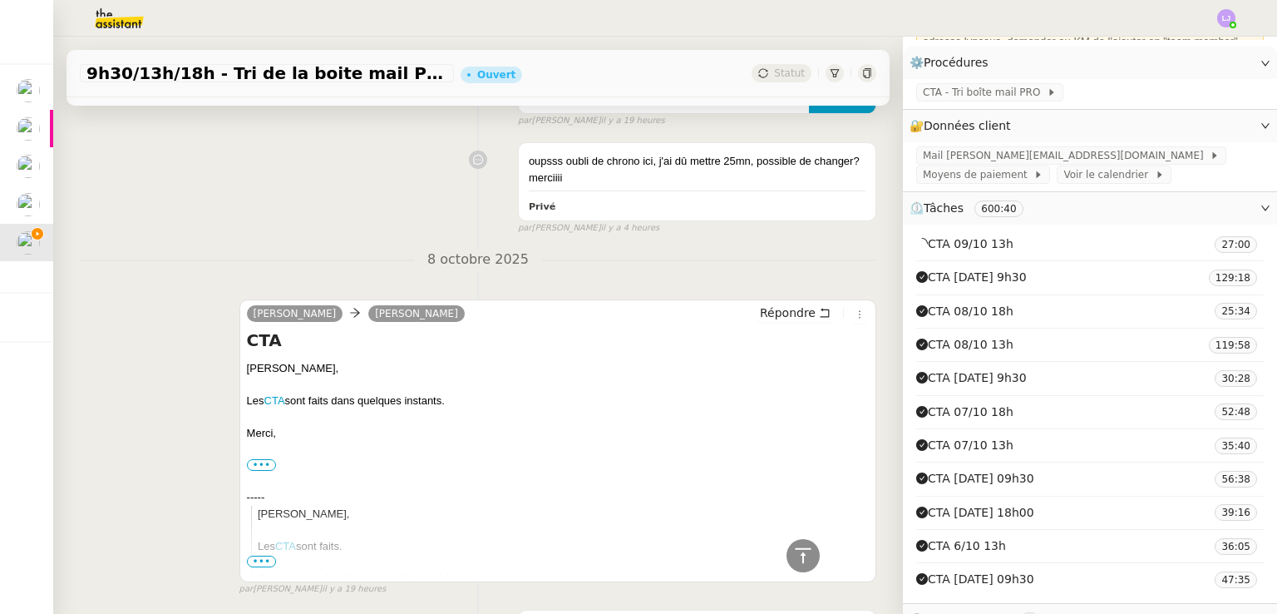
scroll to position [1419, 0]
drag, startPoint x: 299, startPoint y: 433, endPoint x: 237, endPoint y: 371, distance: 88.2
click at [240, 371] on div "[PERSON_NAME] [PERSON_NAME] Répondre CTA [PERSON_NAME], Les CTA sont faits dans…" at bounding box center [558, 440] width 637 height 283
copy div "[PERSON_NAME], Les CTA sont faits dans quelques instants. [GEOGRAPHIC_DATA],"
click at [795, 555] on icon at bounding box center [803, 554] width 16 height 15
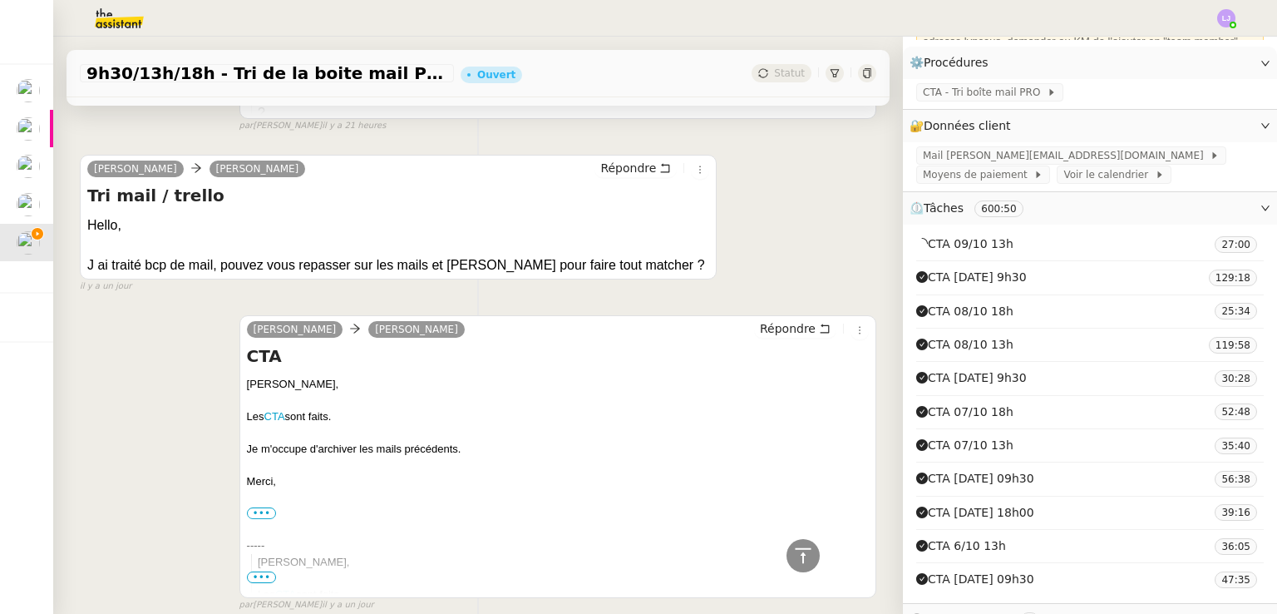
scroll to position [2289, 0]
click at [769, 322] on span "Répondre" at bounding box center [788, 330] width 56 height 17
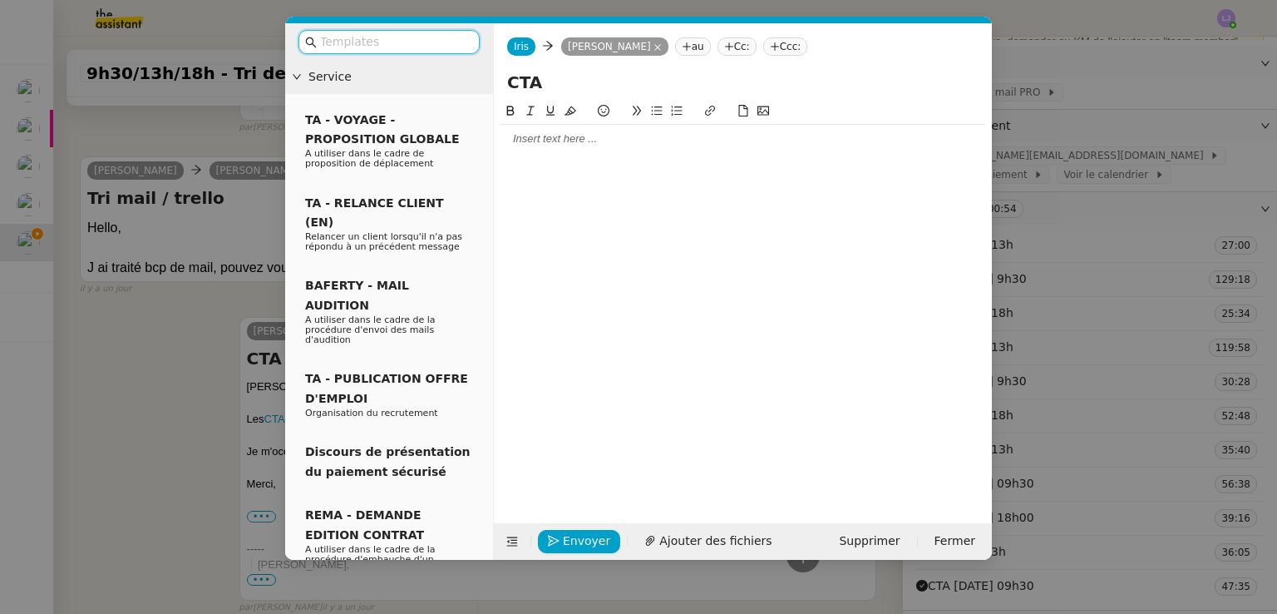
scroll to position [2421, 0]
click at [714, 131] on div "[PERSON_NAME], Les CTA sont faits dans quelques instants. [GEOGRAPHIC_DATA]," at bounding box center [743, 170] width 485 height 90
drag, startPoint x: 729, startPoint y: 173, endPoint x: 587, endPoint y: 170, distance: 142.2
click at [587, 170] on div "Les CTA sont faits dans quelques instants." at bounding box center [743, 169] width 485 height 15
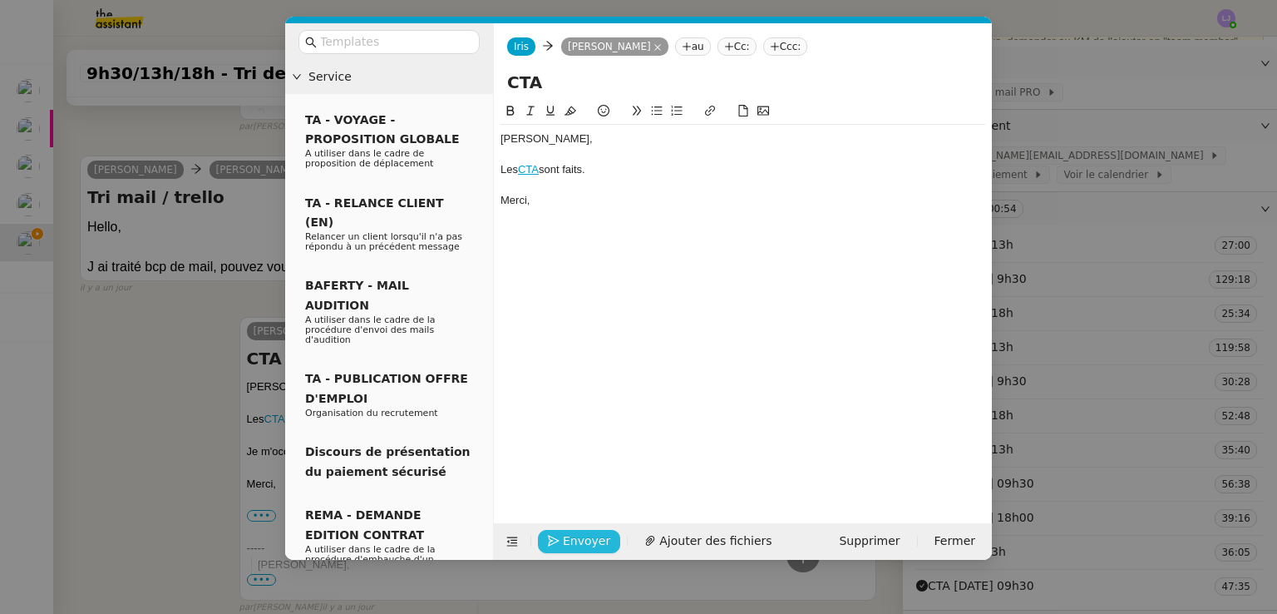
click at [553, 538] on icon "button" at bounding box center [554, 542] width 12 height 12
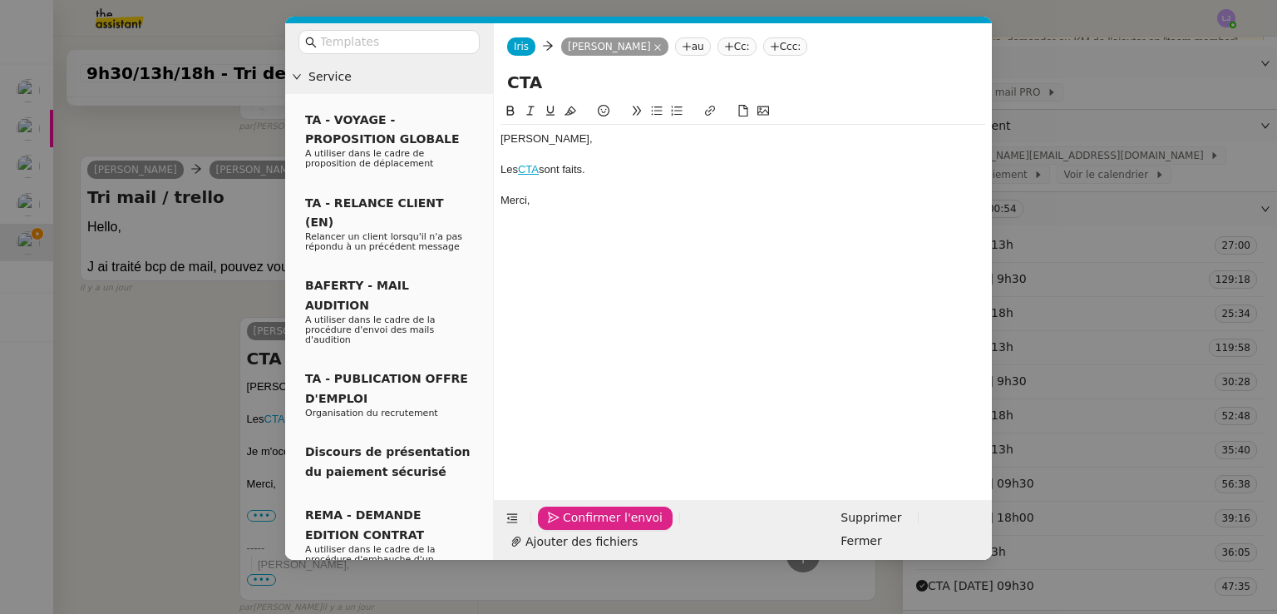
click at [553, 524] on icon "button" at bounding box center [554, 518] width 12 height 12
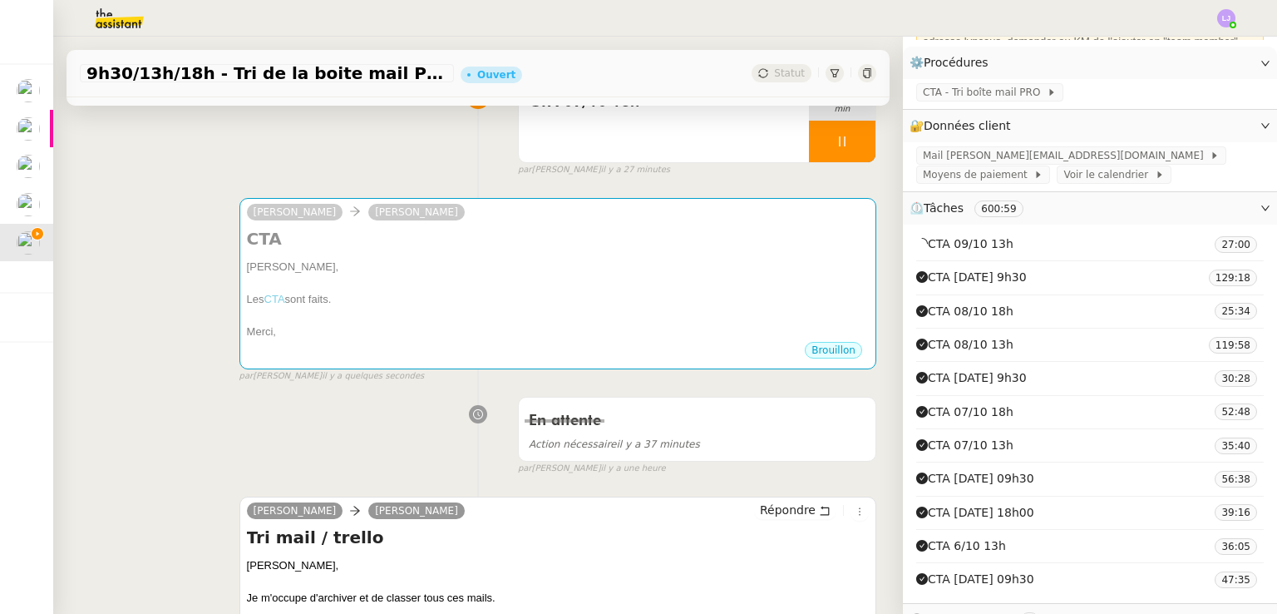
scroll to position [0, 0]
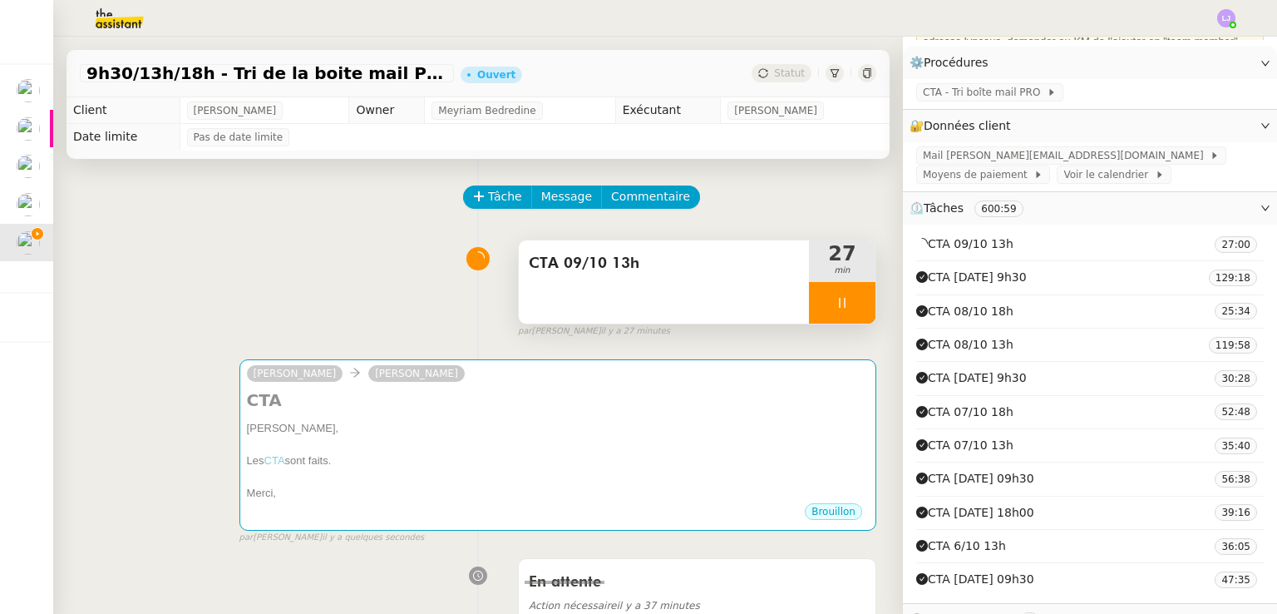
click at [839, 302] on div at bounding box center [842, 303] width 67 height 42
click at [852, 302] on icon at bounding box center [858, 302] width 13 height 13
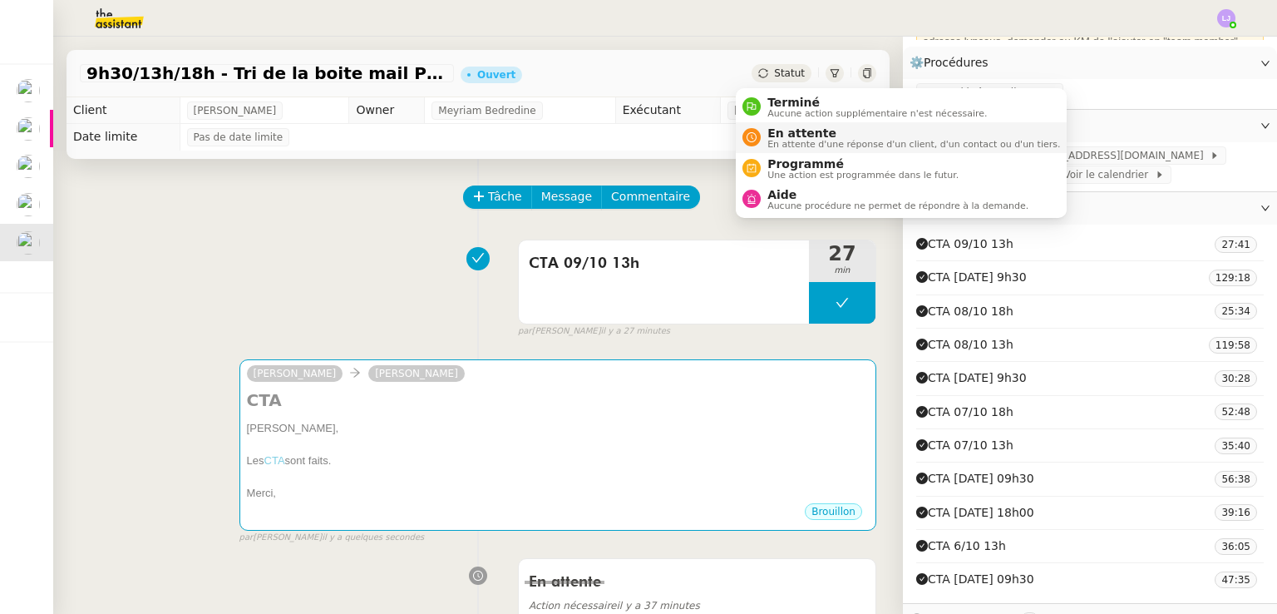
click at [803, 140] on span "En attente d'une réponse d'un client, d'un contact ou d'un tiers." at bounding box center [914, 144] width 293 height 9
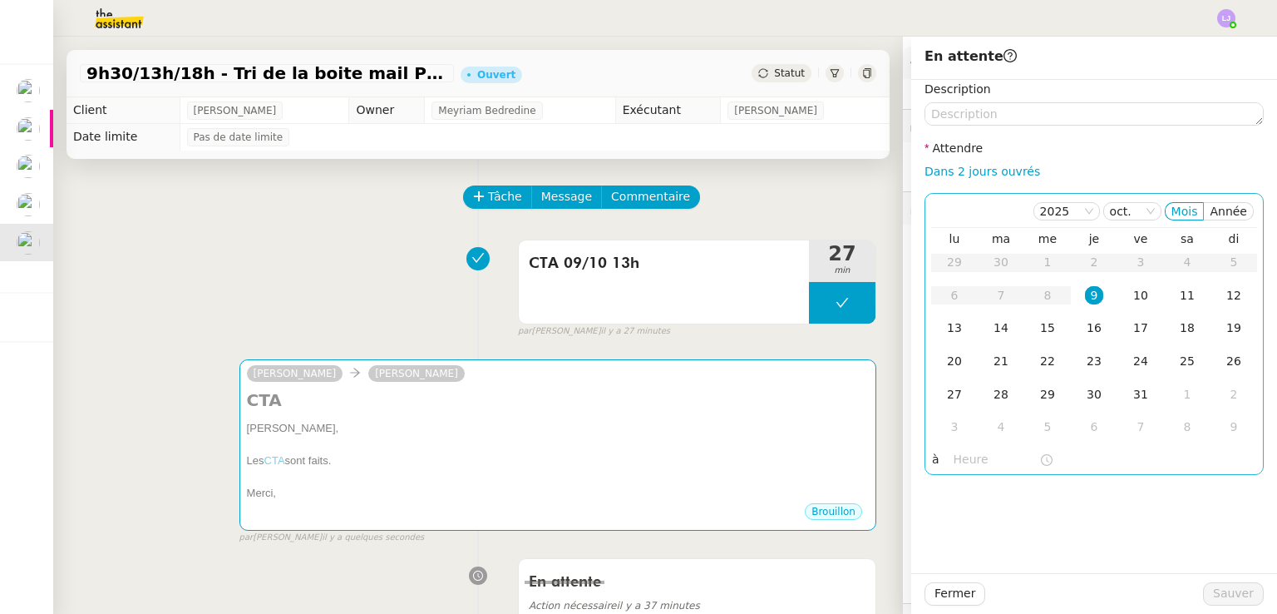
click at [1091, 291] on td "9" at bounding box center [1094, 295] width 47 height 33
click at [971, 465] on input "text" at bounding box center [997, 459] width 86 height 19
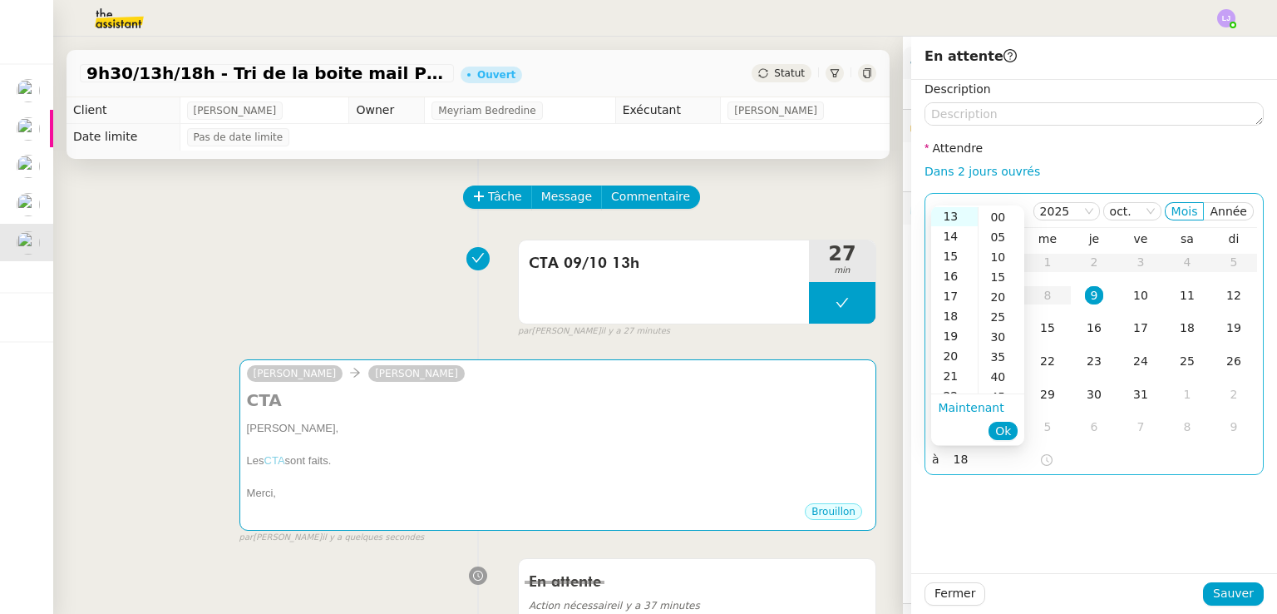
scroll to position [259, 0]
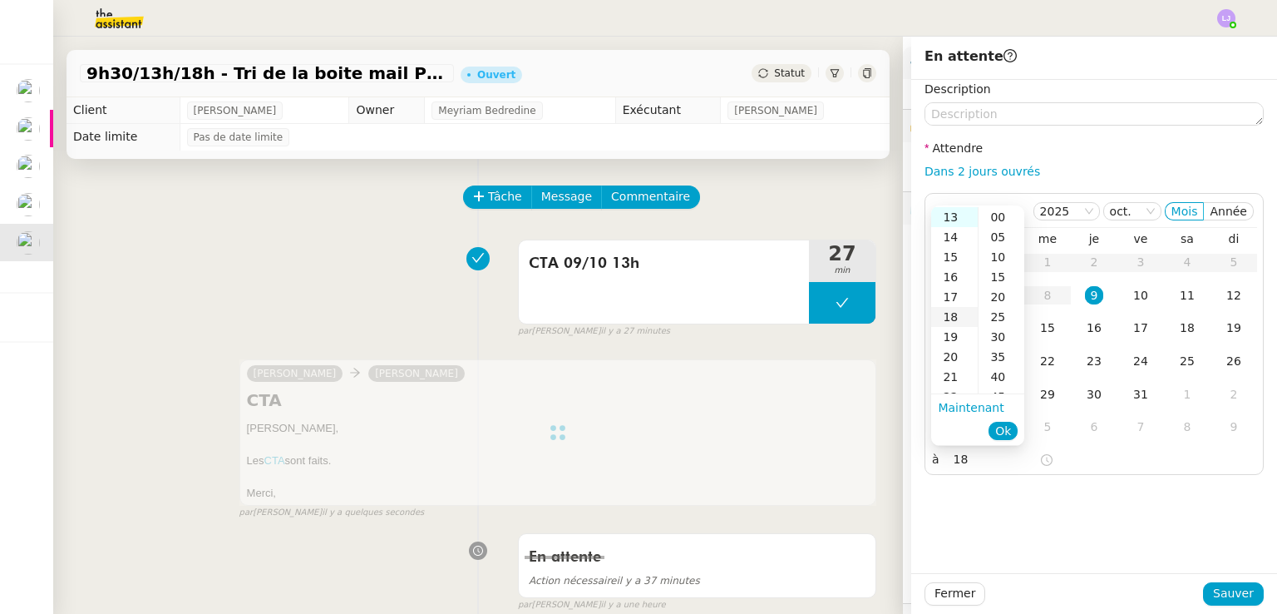
click at [951, 315] on div "18" at bounding box center [954, 317] width 47 height 20
click at [998, 220] on div "00" at bounding box center [1002, 217] width 46 height 20
click at [1008, 430] on span "Ok" at bounding box center [1003, 430] width 16 height 17
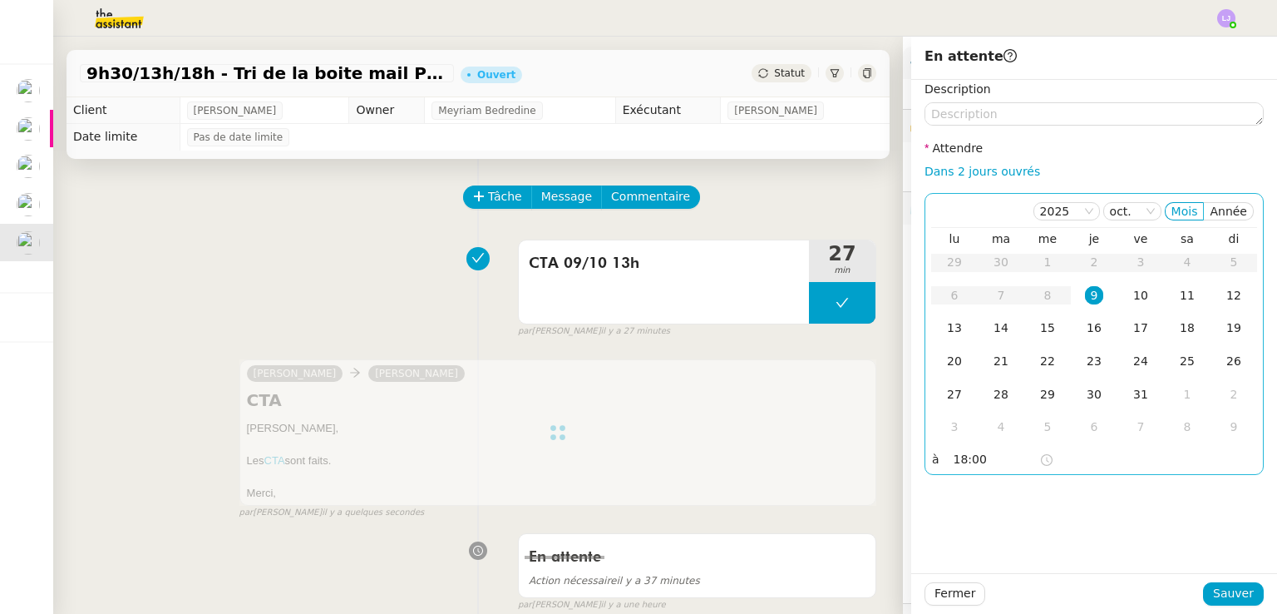
click at [925, 473] on div "[DATE] Mois Année lu ma me je ve sa di 29 30 1 2 3 4 5 6 7 8 9 10 11 12 13 14 1…" at bounding box center [1094, 334] width 339 height 282
click at [956, 460] on input "18:00" at bounding box center [997, 459] width 86 height 19
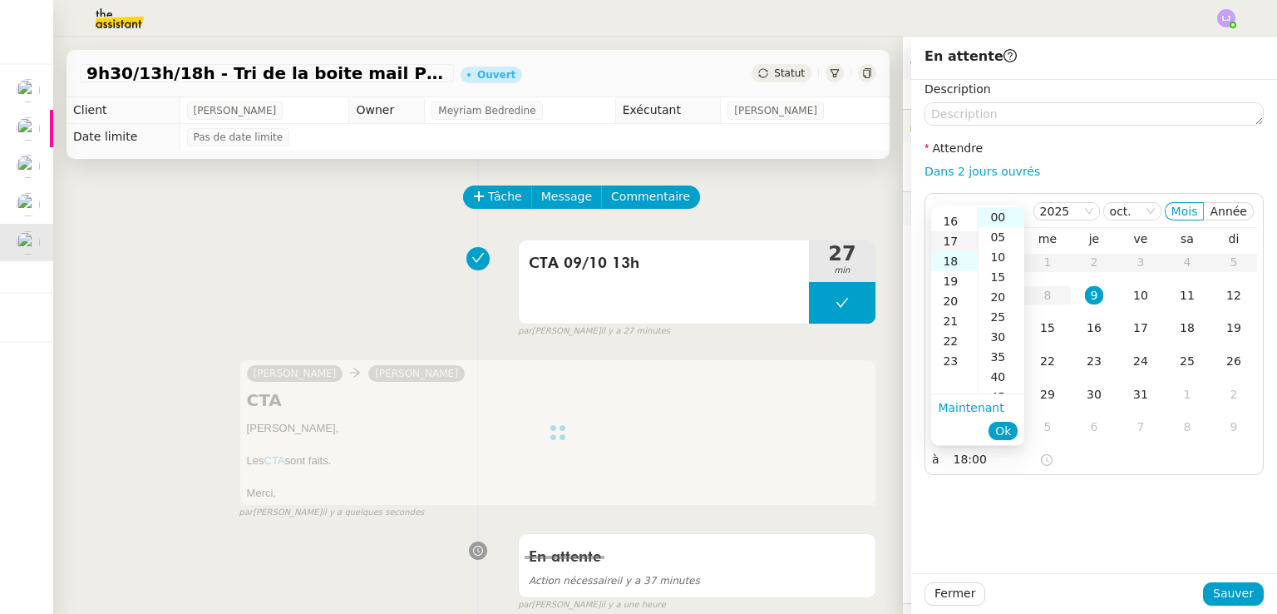
click at [955, 245] on div "17" at bounding box center [954, 241] width 47 height 20
click at [1001, 333] on div "30" at bounding box center [1002, 337] width 46 height 20
type input "17:30"
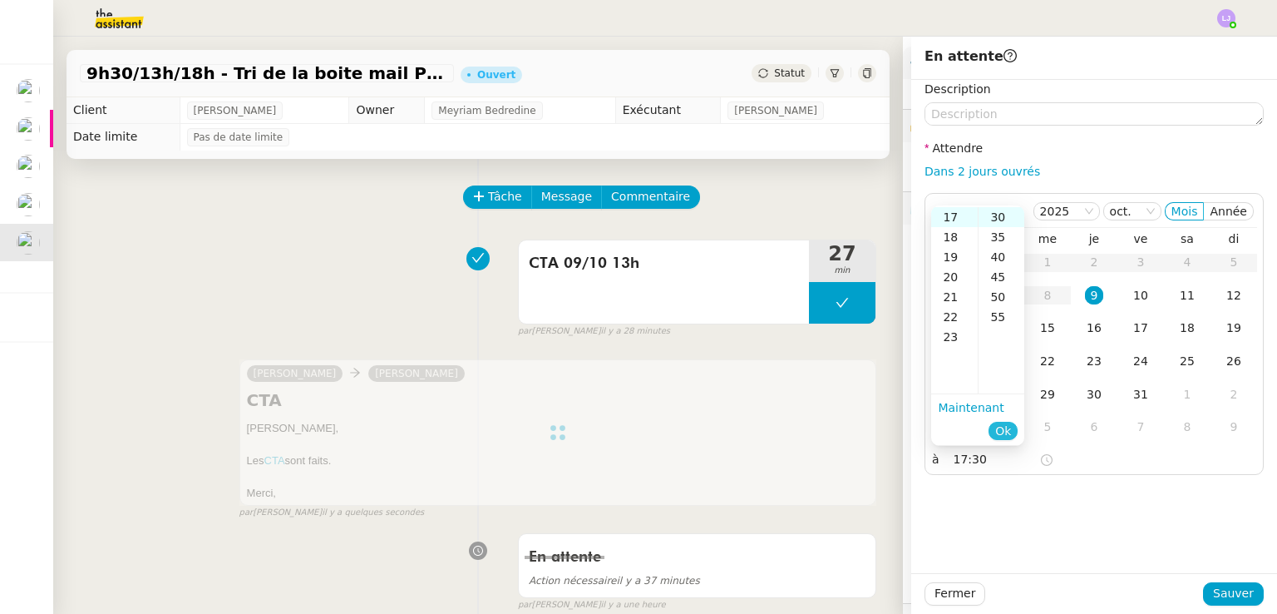
click at [1013, 422] on button "Ok" at bounding box center [1003, 431] width 29 height 18
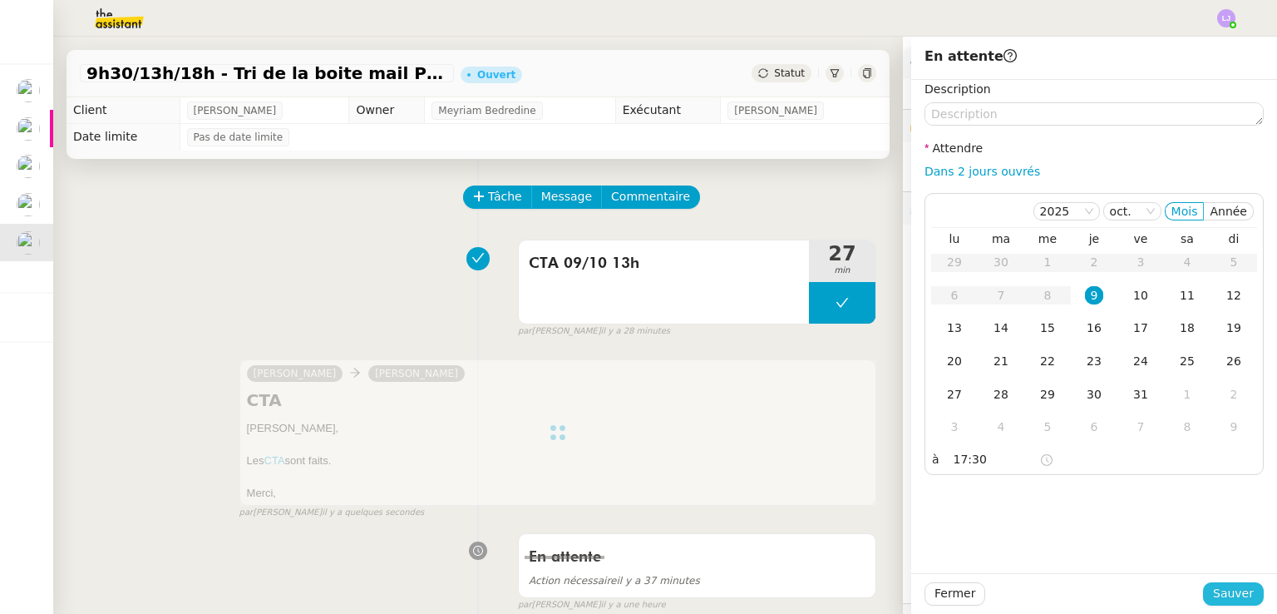
click at [1221, 590] on span "Sauver" at bounding box center [1233, 593] width 41 height 19
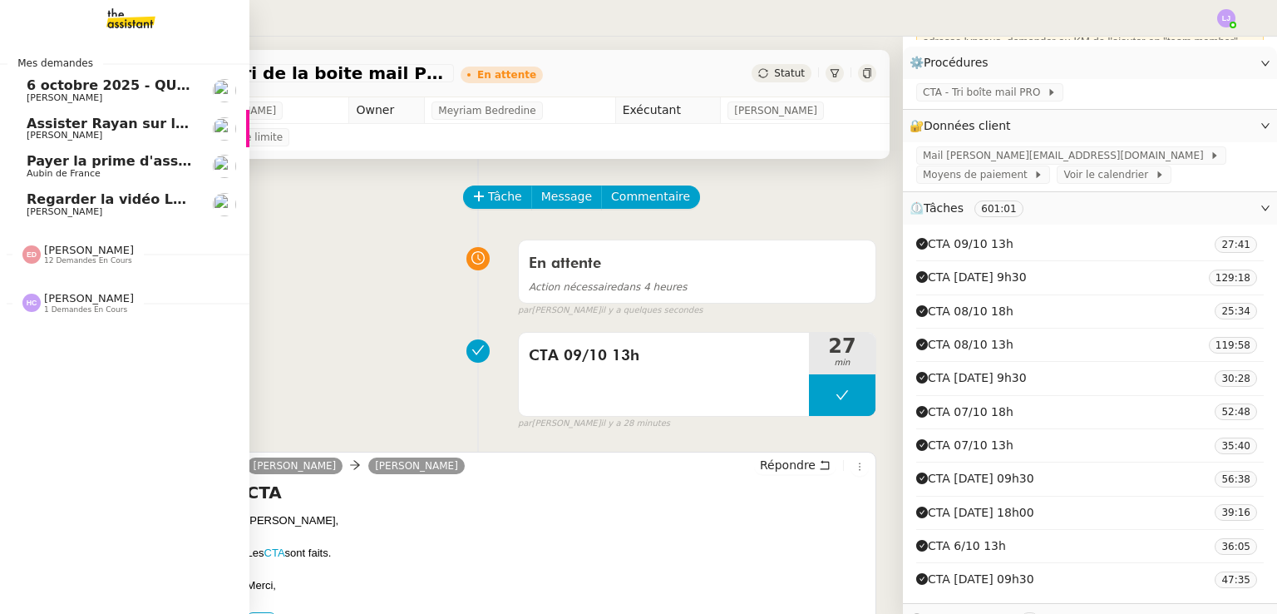
click at [135, 170] on span "Aubin de France" at bounding box center [111, 174] width 168 height 10
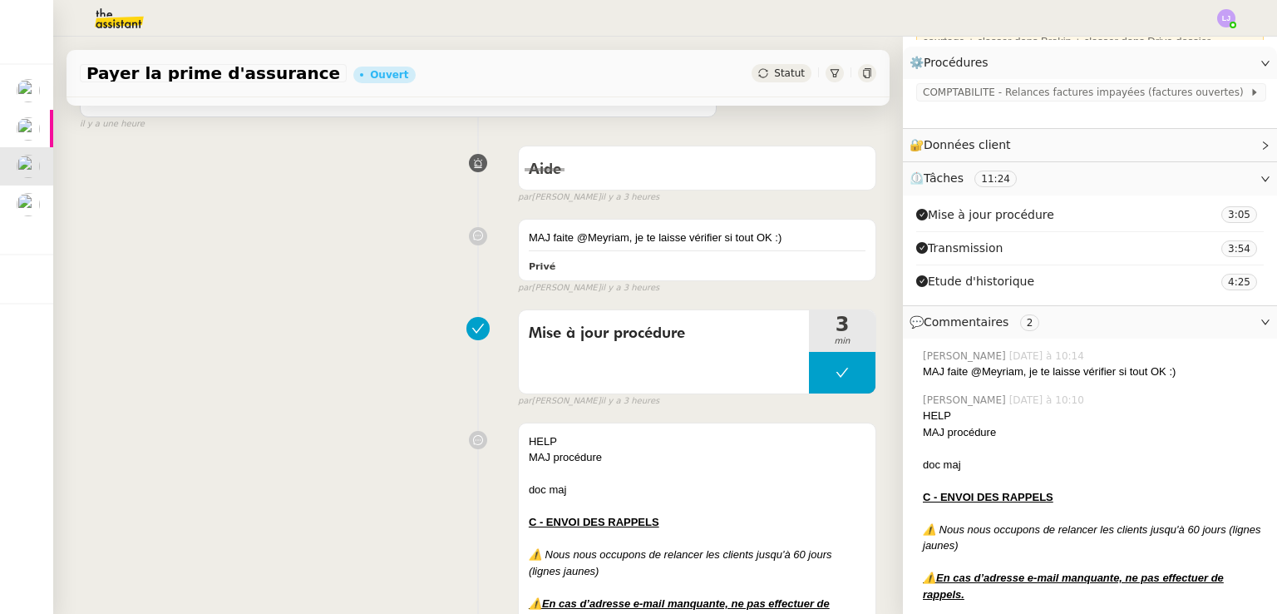
scroll to position [469, 0]
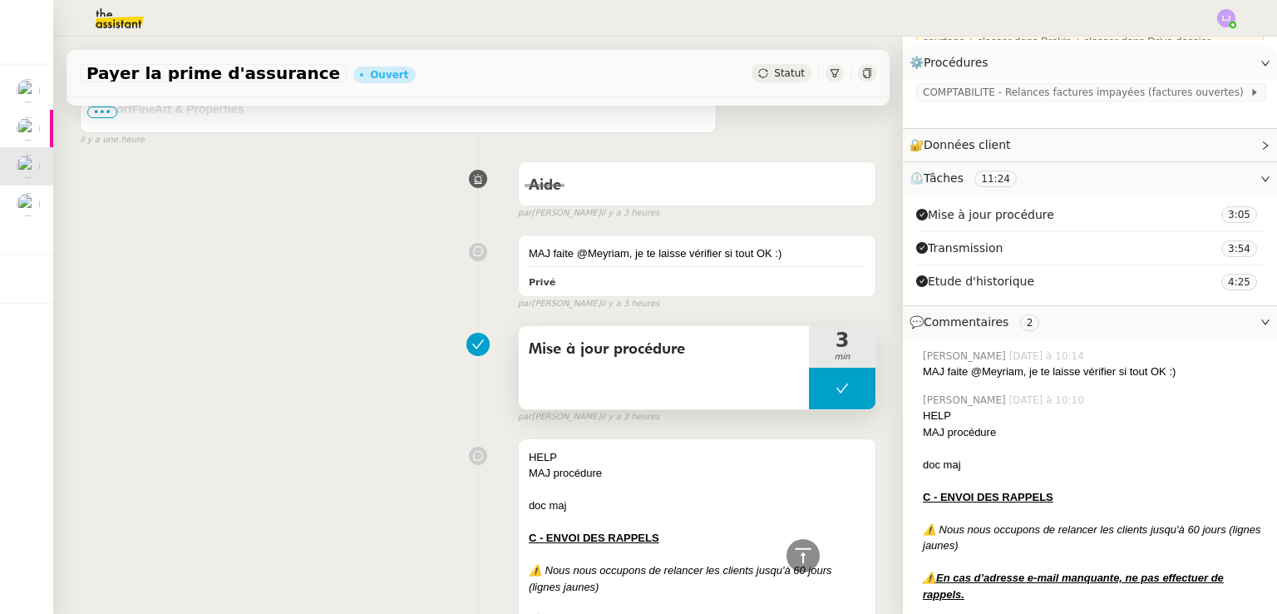
click at [809, 398] on button at bounding box center [842, 389] width 67 height 42
click at [809, 398] on div at bounding box center [825, 389] width 33 height 42
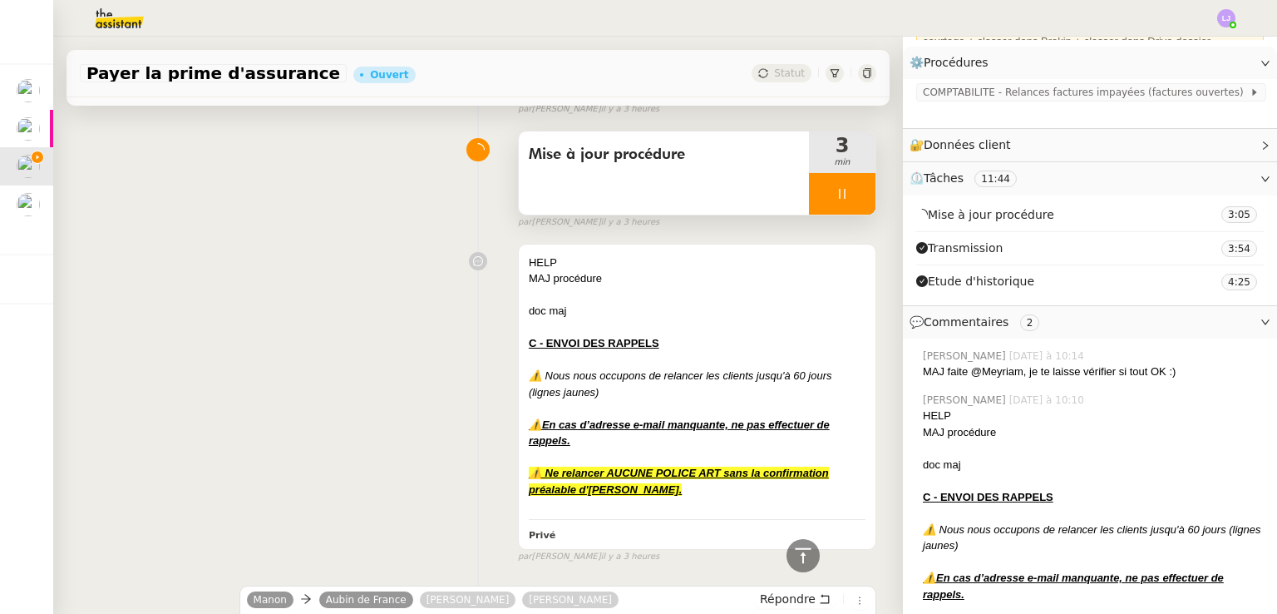
scroll to position [482, 0]
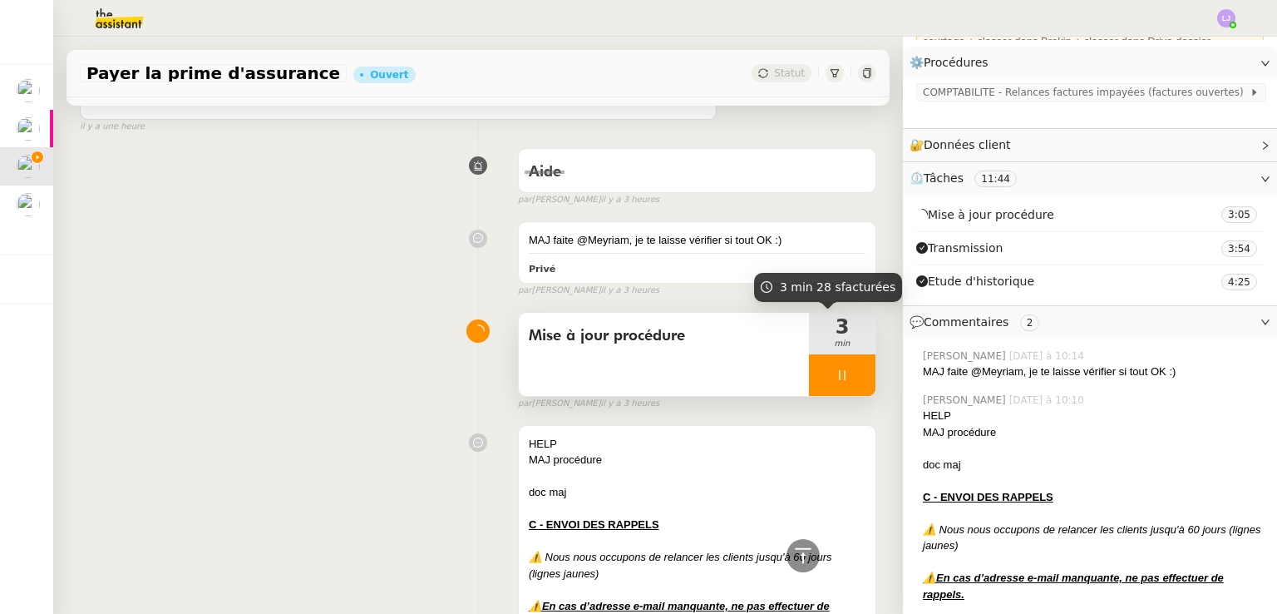
click at [845, 353] on div "3 min" at bounding box center [842, 334] width 67 height 42
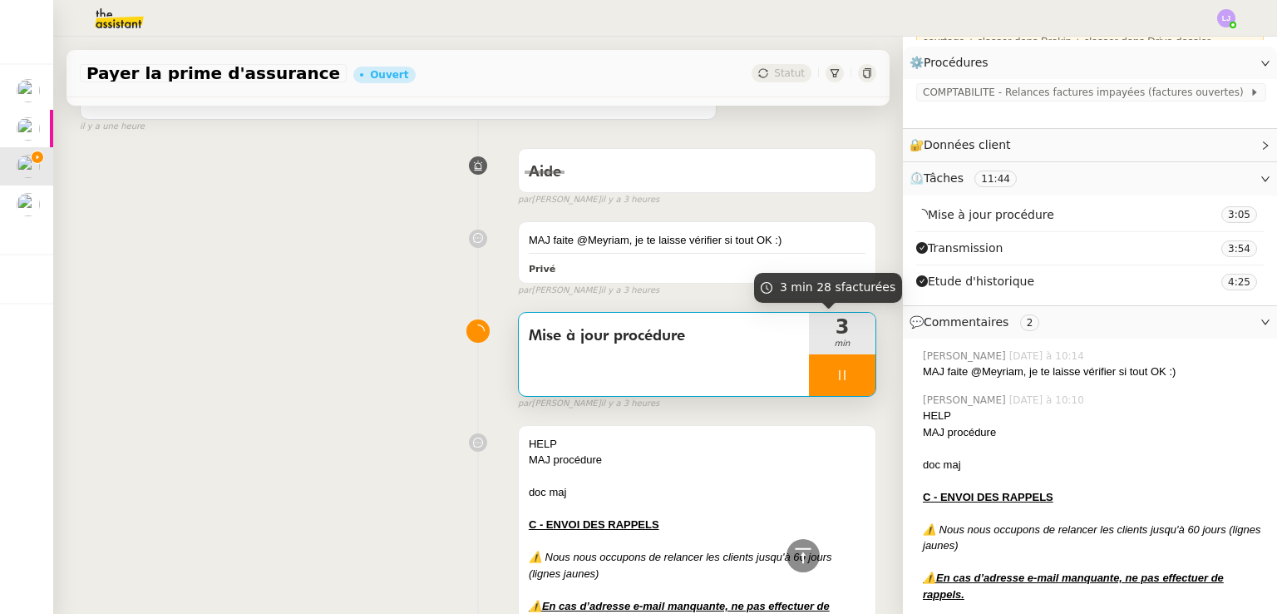
click at [847, 380] on div at bounding box center [842, 375] width 67 height 42
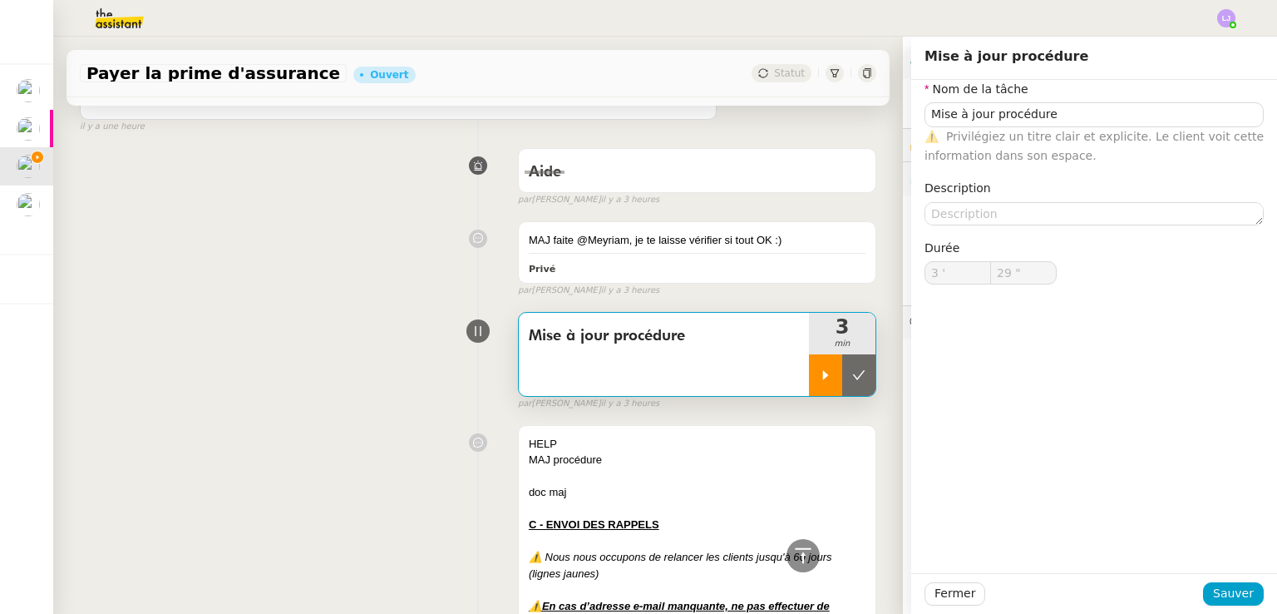
click at [847, 380] on button at bounding box center [858, 375] width 33 height 42
type input "Mise à jour procédure"
type input "3 '"
type input "29 ""
type input "Mise à jour procédure"
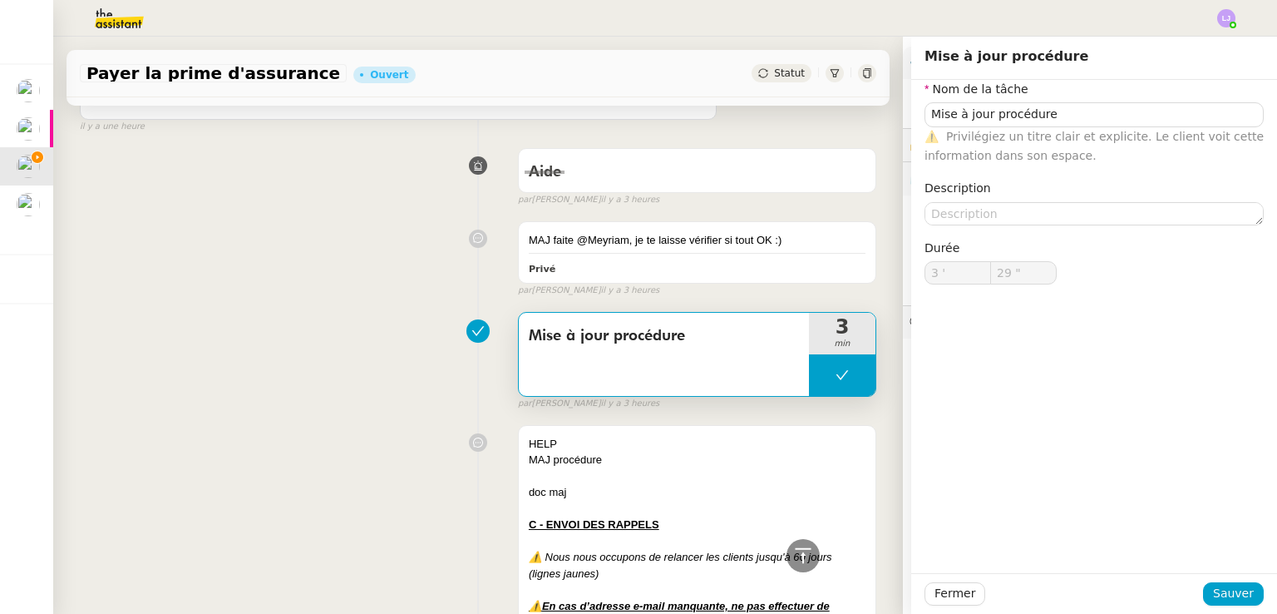
type input "3 '"
type input "29 ""
type input "Mise à jour procédure"
type input "3 '"
type input "29 ""
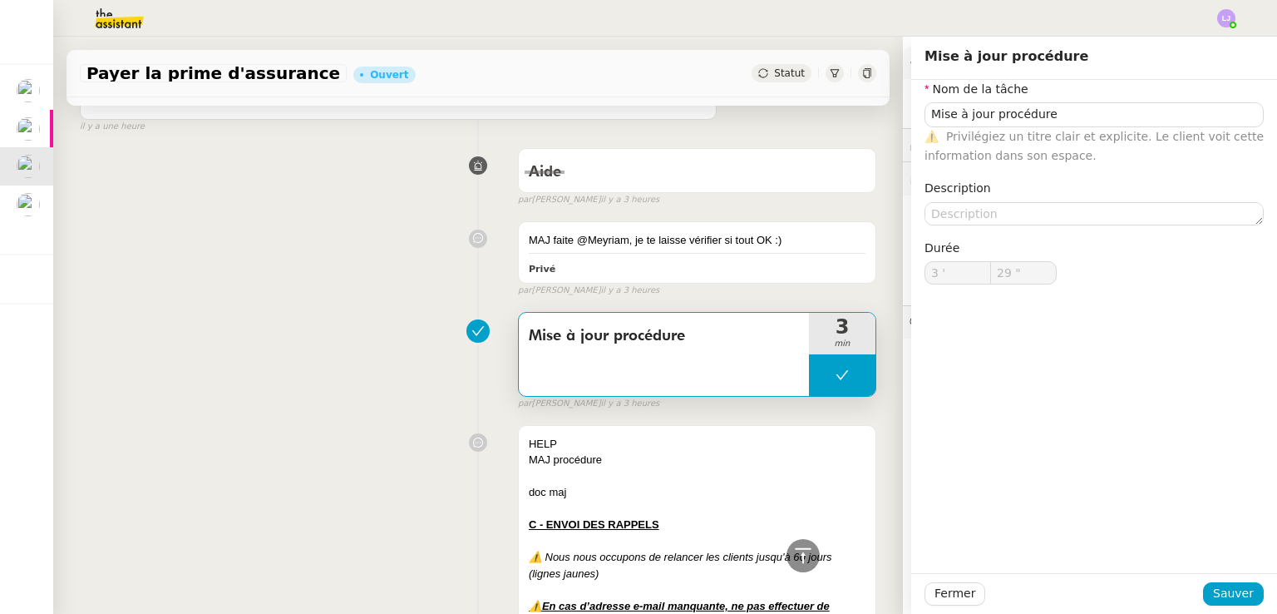
type input "Mise à jour procédure"
type input "3 '"
type input "29 ""
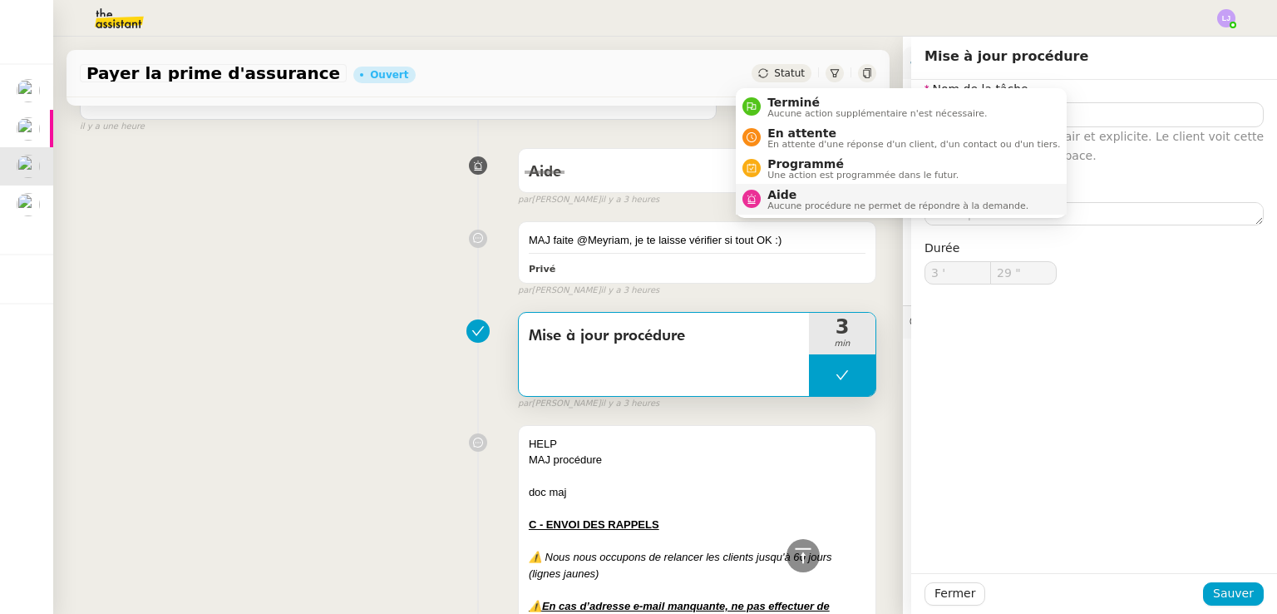
click at [824, 201] on span "Aucune procédure ne permet de répondre à la demande." at bounding box center [898, 205] width 261 height 9
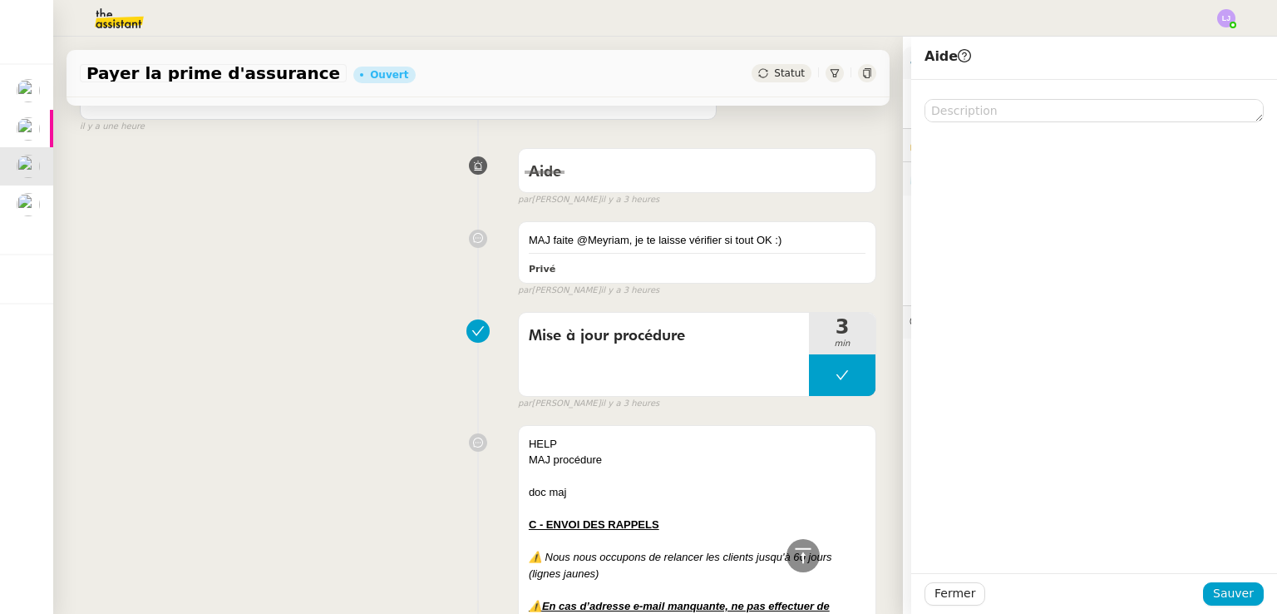
click at [1195, 573] on div "Fermer Sauver" at bounding box center [1094, 593] width 366 height 41
click at [1213, 588] on span "Sauver" at bounding box center [1233, 593] width 41 height 19
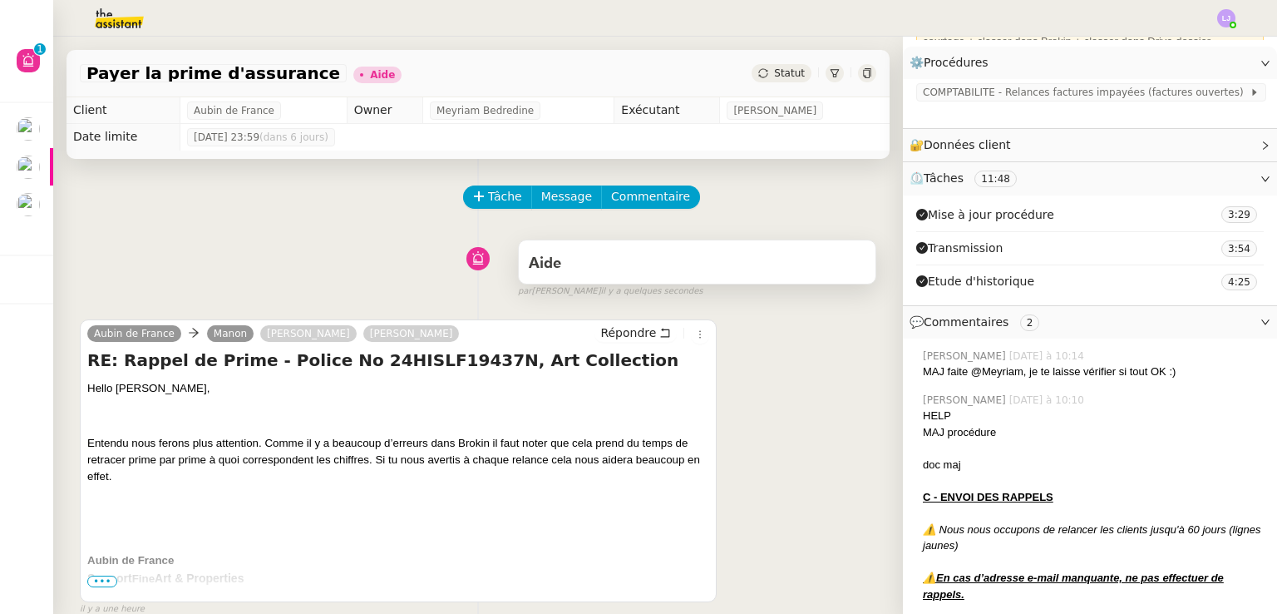
click at [845, 258] on div "Aide" at bounding box center [697, 261] width 357 height 43
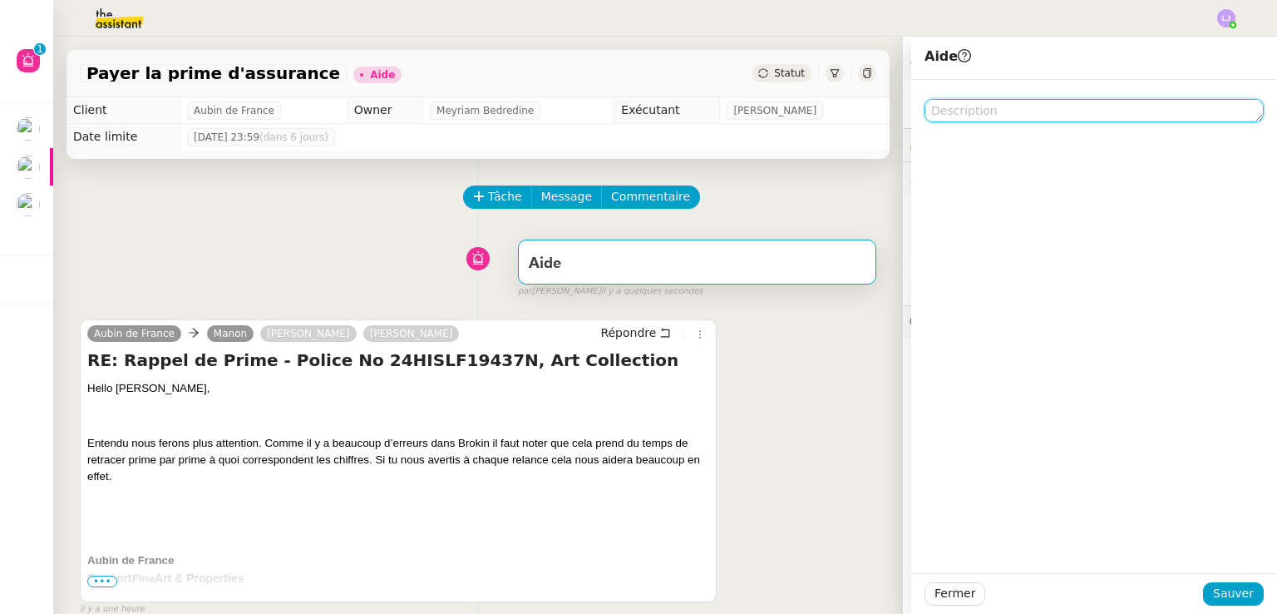
click at [974, 114] on textarea at bounding box center [1094, 110] width 339 height 23
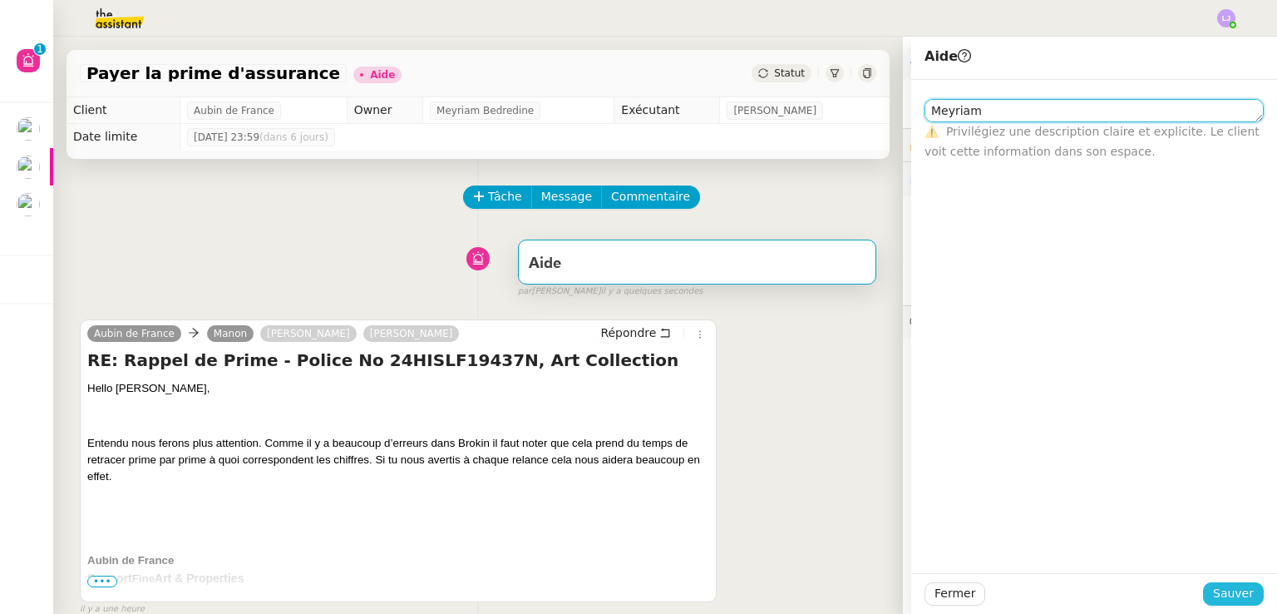
type textarea "Meyriam"
click at [1241, 584] on span "Sauver" at bounding box center [1233, 593] width 41 height 19
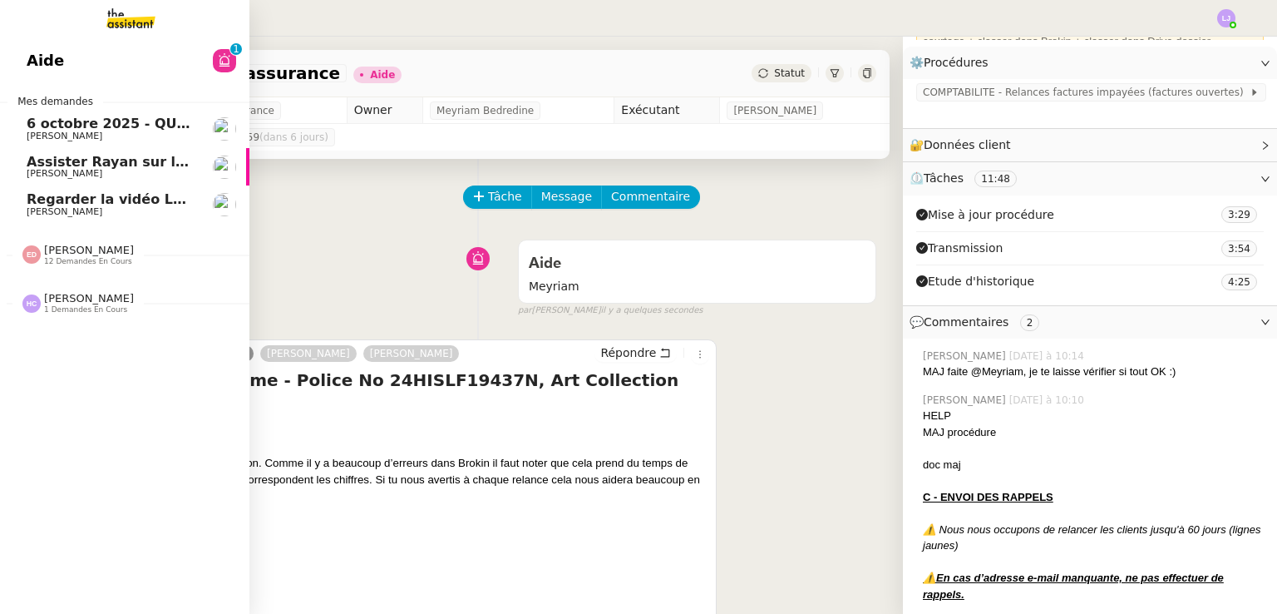
click at [161, 125] on span "6 octobre 2025 - QUOTIDIEN Gestion boite mail Accounting" at bounding box center [248, 124] width 442 height 16
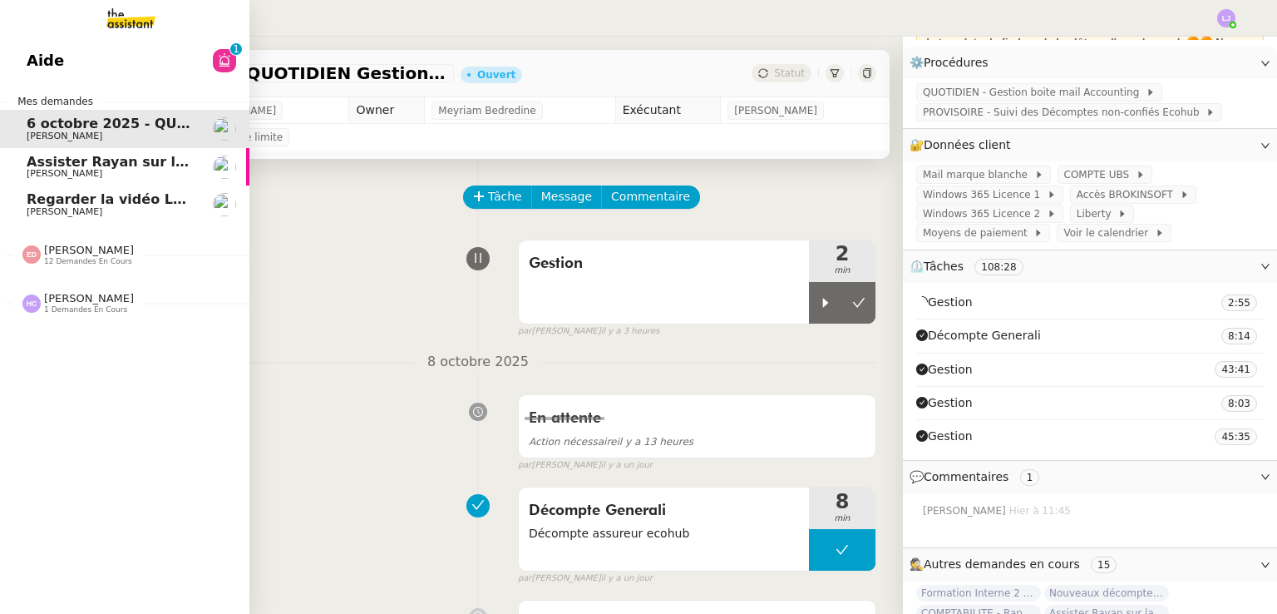
click at [199, 180] on link "Assister Rayan sur la souscription Opal [PERSON_NAME]" at bounding box center [124, 167] width 249 height 38
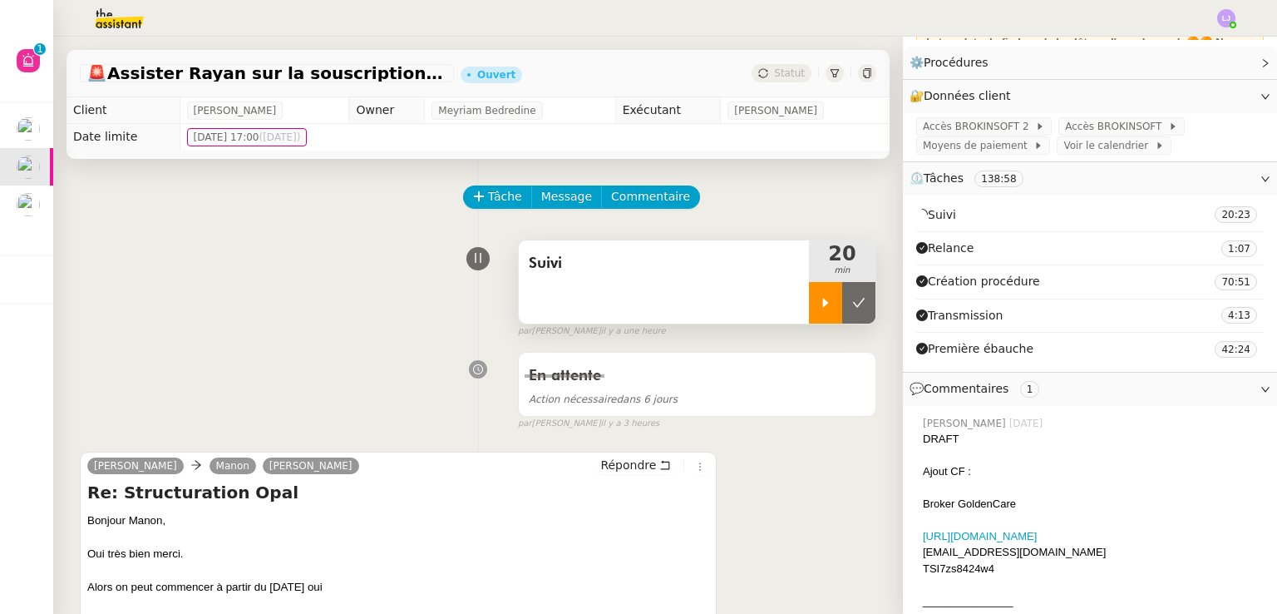
click at [819, 301] on icon at bounding box center [825, 302] width 13 height 13
click at [1020, 531] on link "[URL][DOMAIN_NAME]" at bounding box center [980, 536] width 114 height 12
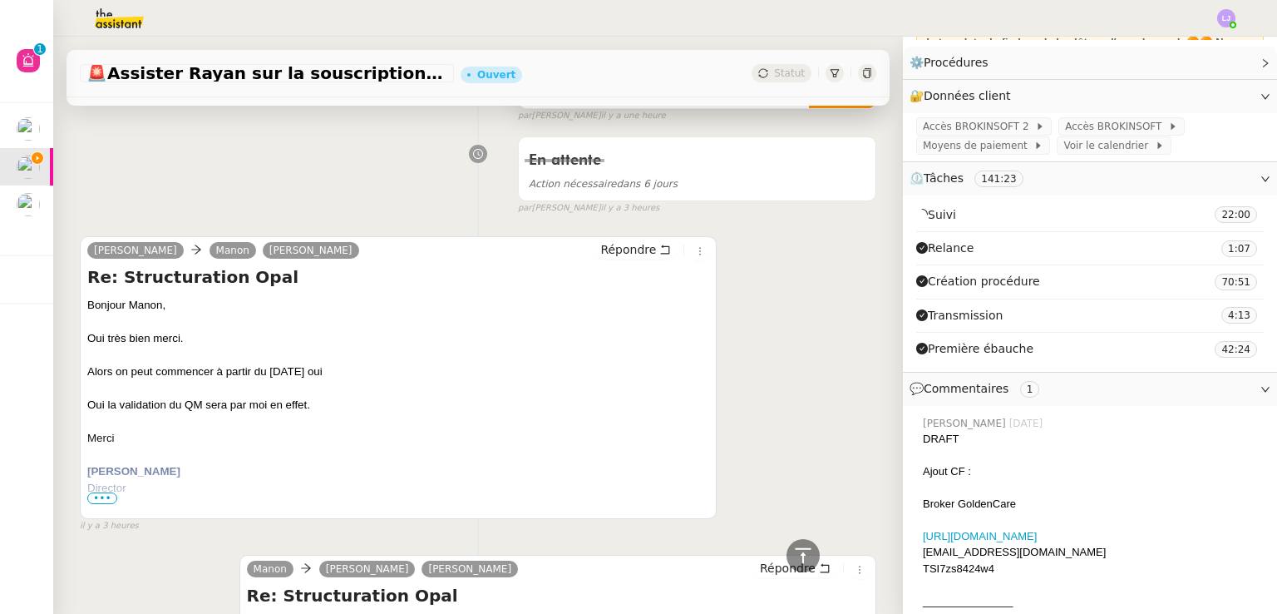
scroll to position [208, 0]
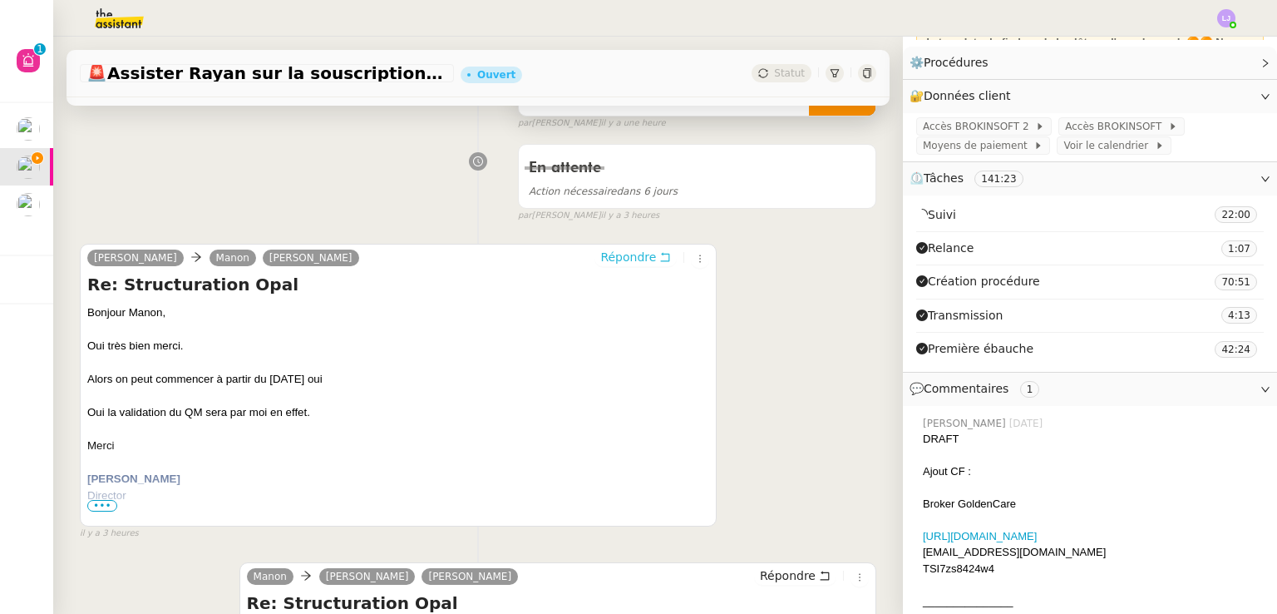
click at [615, 264] on span "Répondre" at bounding box center [628, 257] width 56 height 17
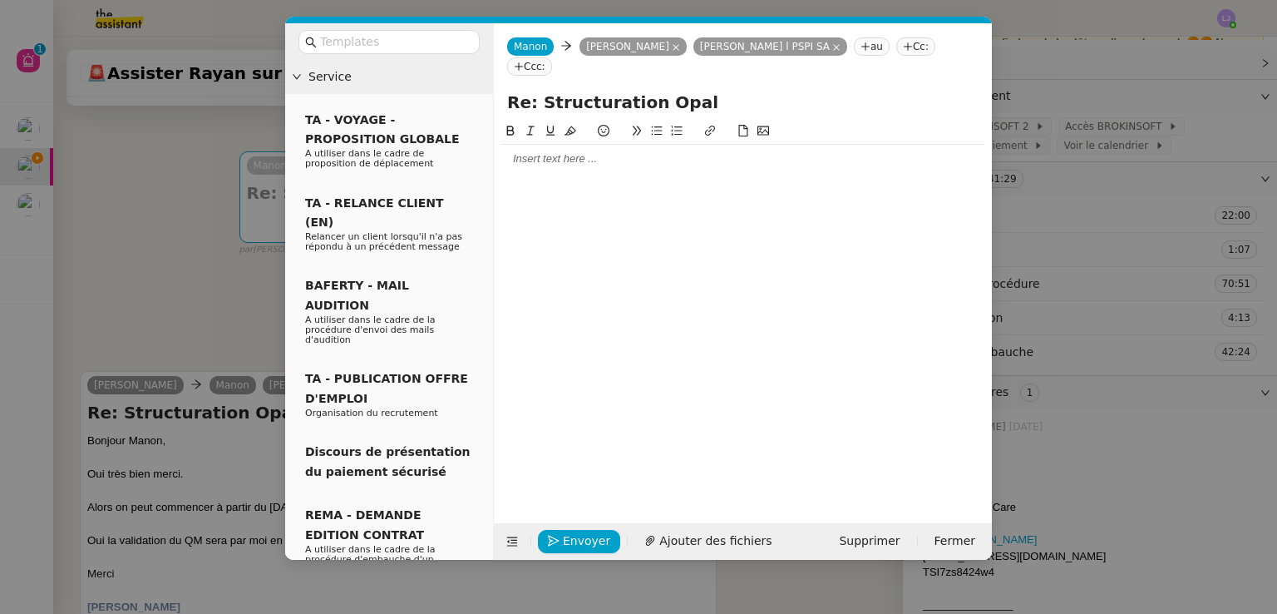
click at [558, 147] on div at bounding box center [743, 159] width 485 height 28
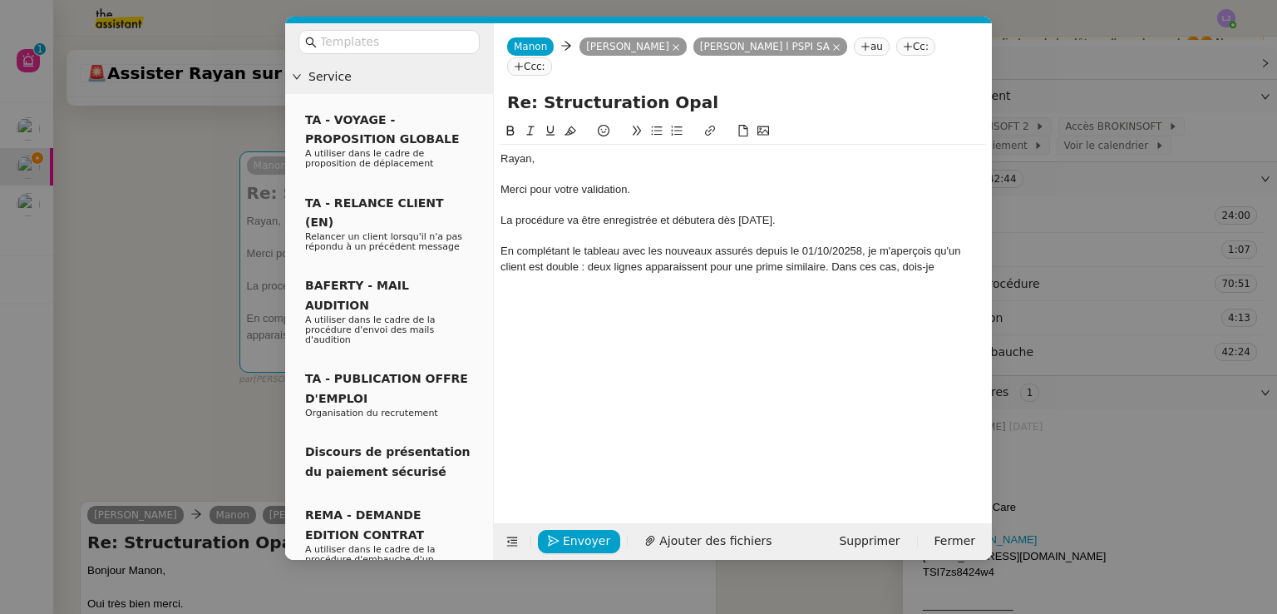
click at [748, 246] on div "En complétant le tableau avec les nouveaux assurés depuis le 01/10/20258, je m'…" at bounding box center [743, 259] width 485 height 31
click at [887, 244] on div "En complétant le tableau avec les nouveaux assurés depuis le 01/10/20258, je m'…" at bounding box center [743, 267] width 485 height 46
click at [872, 257] on div "En complétant le tableau avec les nouveaux assurés depuis le 01/10/20258, je m'…" at bounding box center [743, 267] width 485 height 46
click at [941, 249] on div "En complétant le tableau avec les nouveaux assurés depuis le 01/10/20258, je m'…" at bounding box center [743, 267] width 485 height 46
click at [951, 267] on div "En complétant le tableau avec les nouveaux assurés depuis le 01/10/20258, je m'…" at bounding box center [743, 267] width 485 height 46
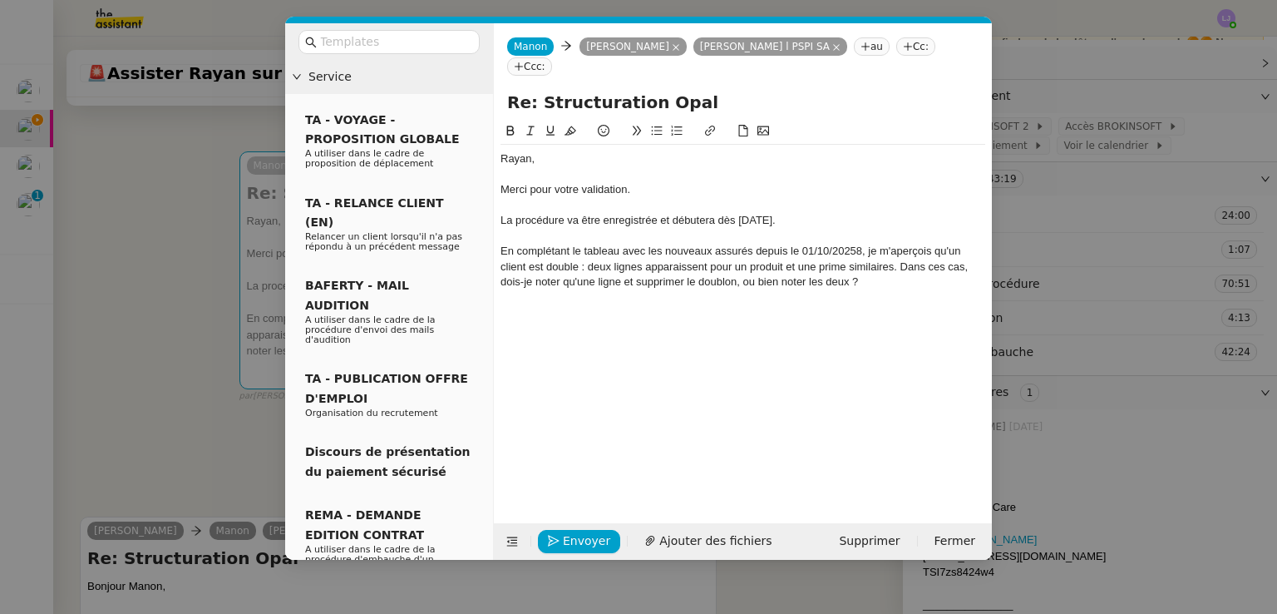
click at [902, 247] on div "En complétant le tableau avec les nouveaux assurés depuis le 01/10/20258, je m'…" at bounding box center [743, 267] width 485 height 46
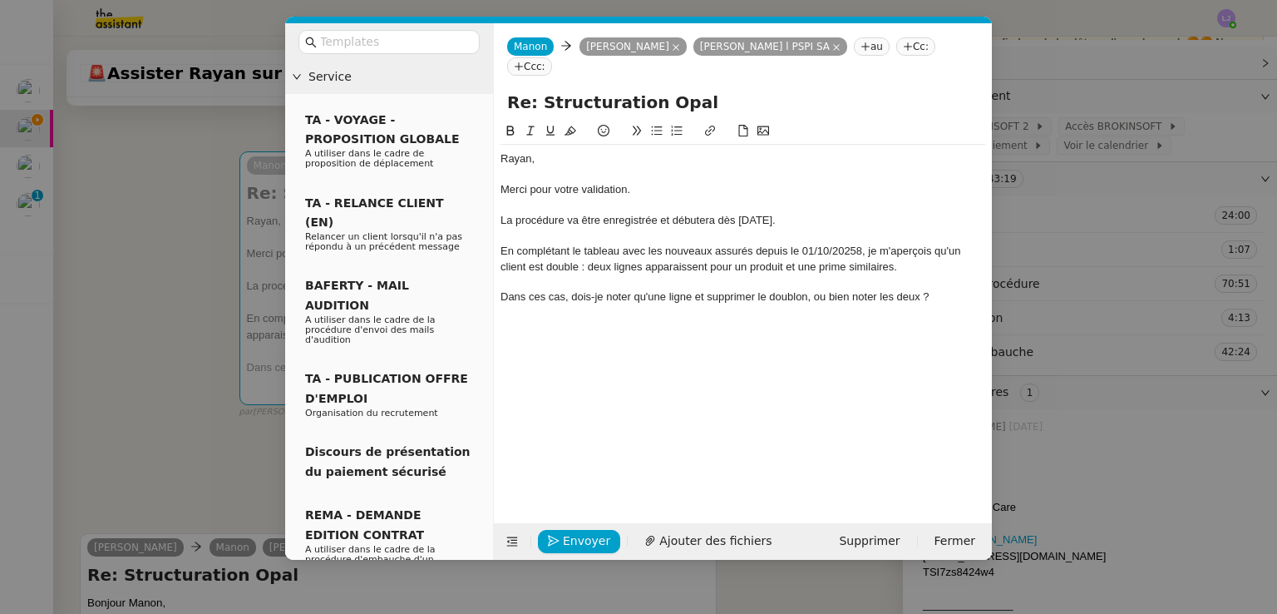
click at [655, 125] on icon at bounding box center [657, 131] width 12 height 12
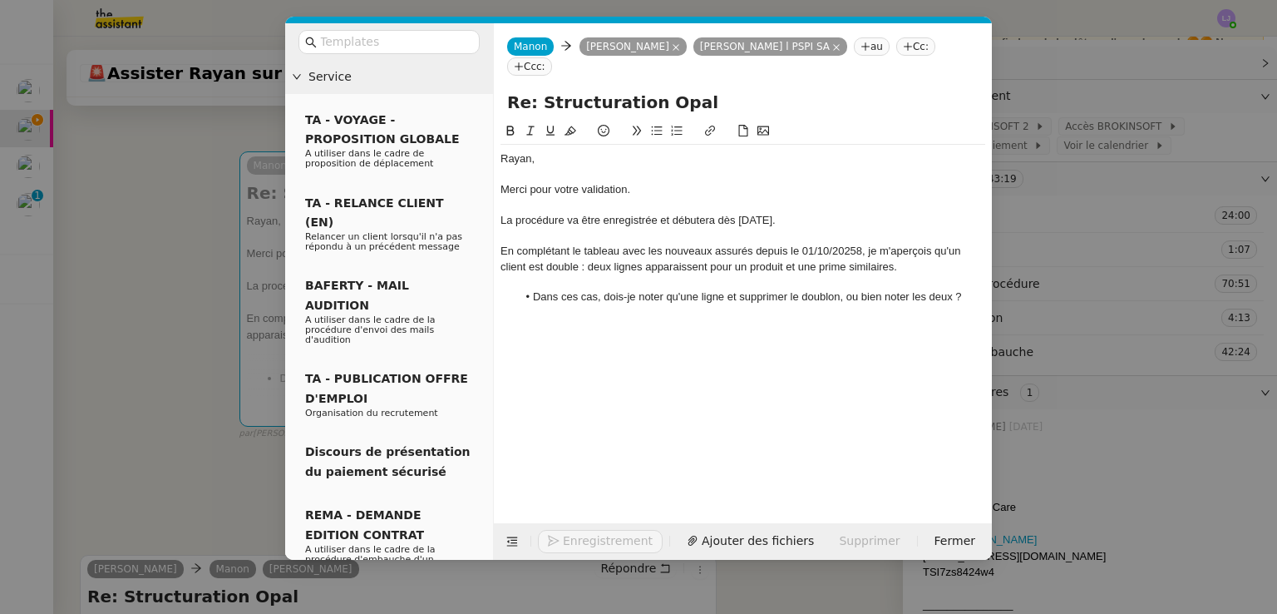
click at [200, 438] on nz-modal-container "Service TA - VOYAGE - PROPOSITION GLOBALE A utiliser dans le cadre de propositi…" at bounding box center [638, 307] width 1277 height 614
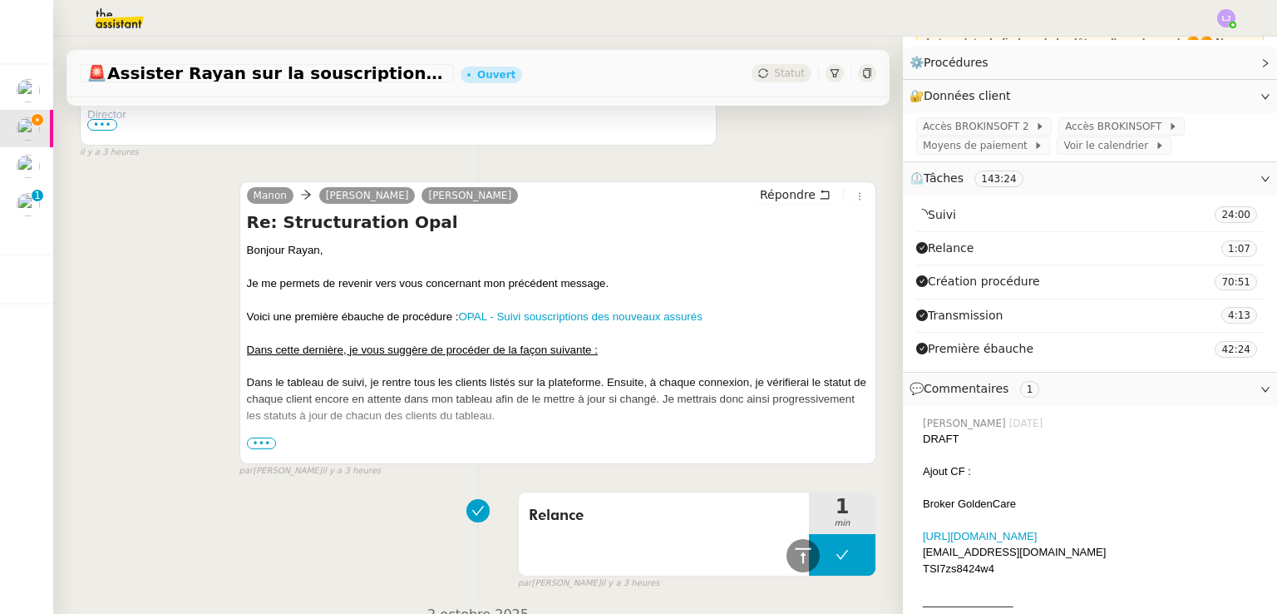
scroll to position [945, 0]
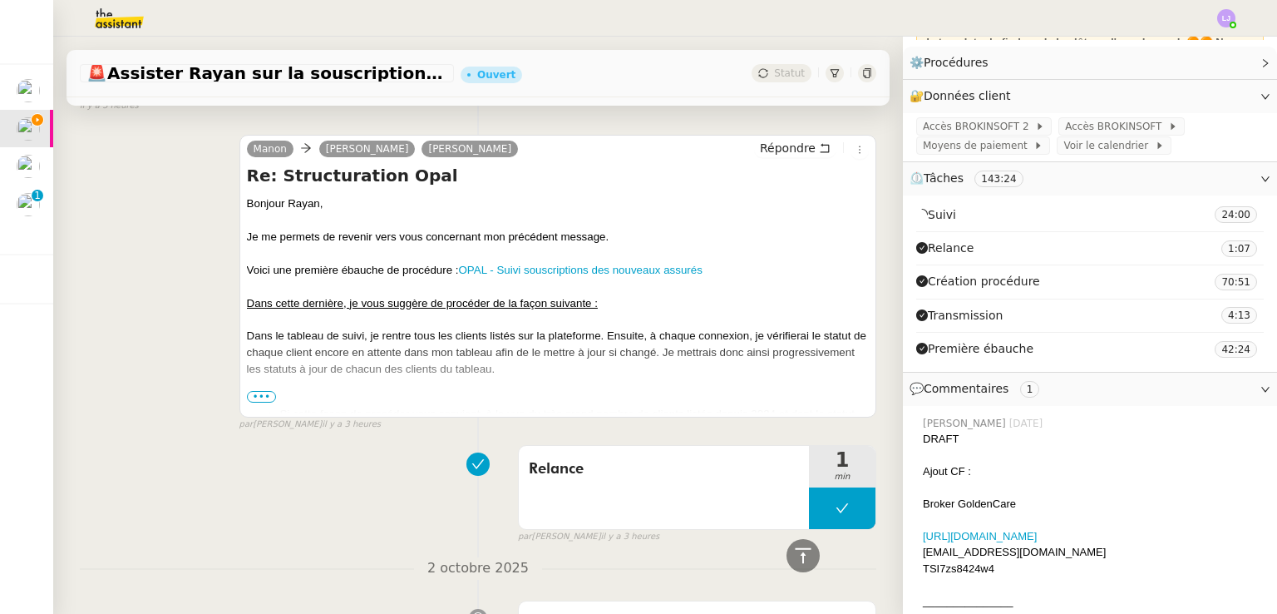
click at [261, 400] on span "•••" at bounding box center [262, 397] width 30 height 12
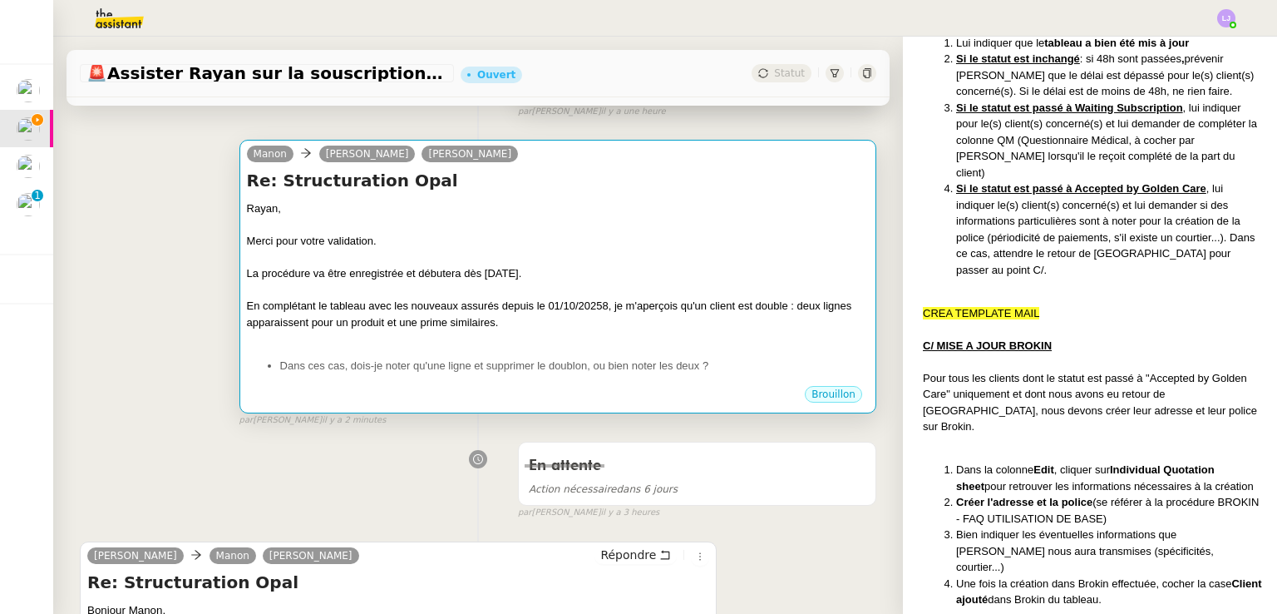
scroll to position [220, 0]
click at [546, 370] on li "Dans ces cas, dois-je noter qu'une ligne et supprimer le doublon, ou bien noter…" at bounding box center [574, 366] width 589 height 17
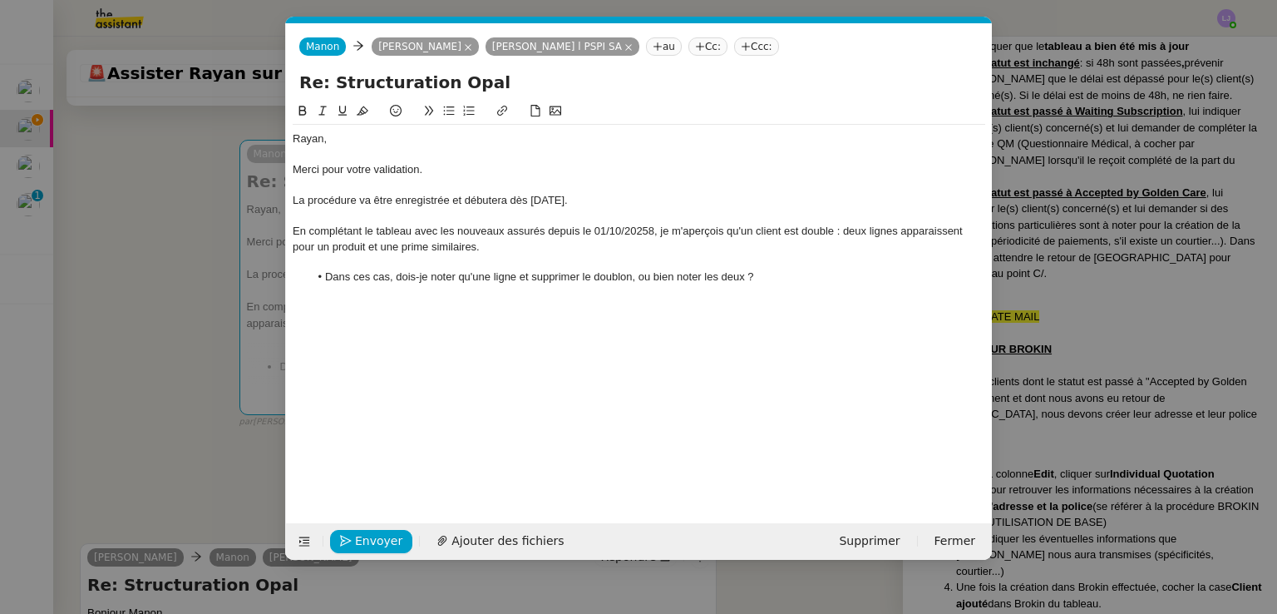
scroll to position [0, 35]
click at [789, 284] on li "Dans ces cas, dois-je noter qu'une ligne et supprimer le doublon, ou bien noter…" at bounding box center [647, 276] width 677 height 15
click at [834, 225] on div "En complétant le tableau avec les nouveaux assurés depuis le 01/10/20258, je m'…" at bounding box center [639, 239] width 693 height 31
click at [793, 277] on li "Dans ces cas, dois-je noter qu'une ligne et supprimer le doublon, ou bien noter…" at bounding box center [647, 276] width 677 height 15
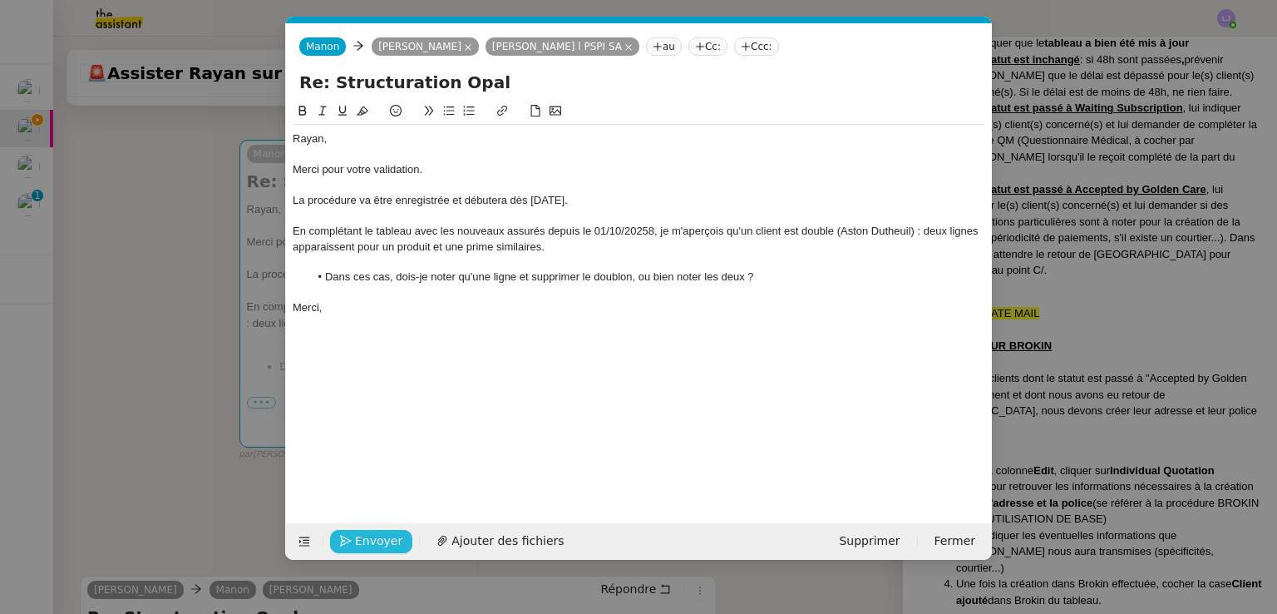
click at [382, 540] on span "Envoyer" at bounding box center [378, 540] width 47 height 19
click at [382, 540] on span "Confirmer l'envoi" at bounding box center [405, 540] width 100 height 19
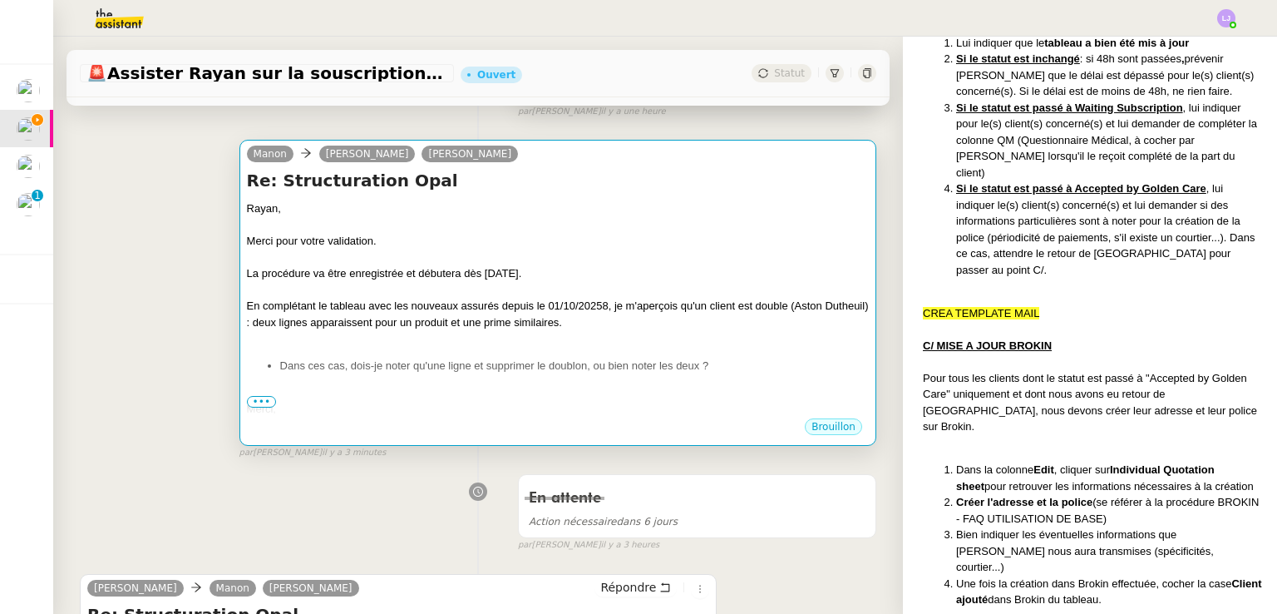
scroll to position [0, 0]
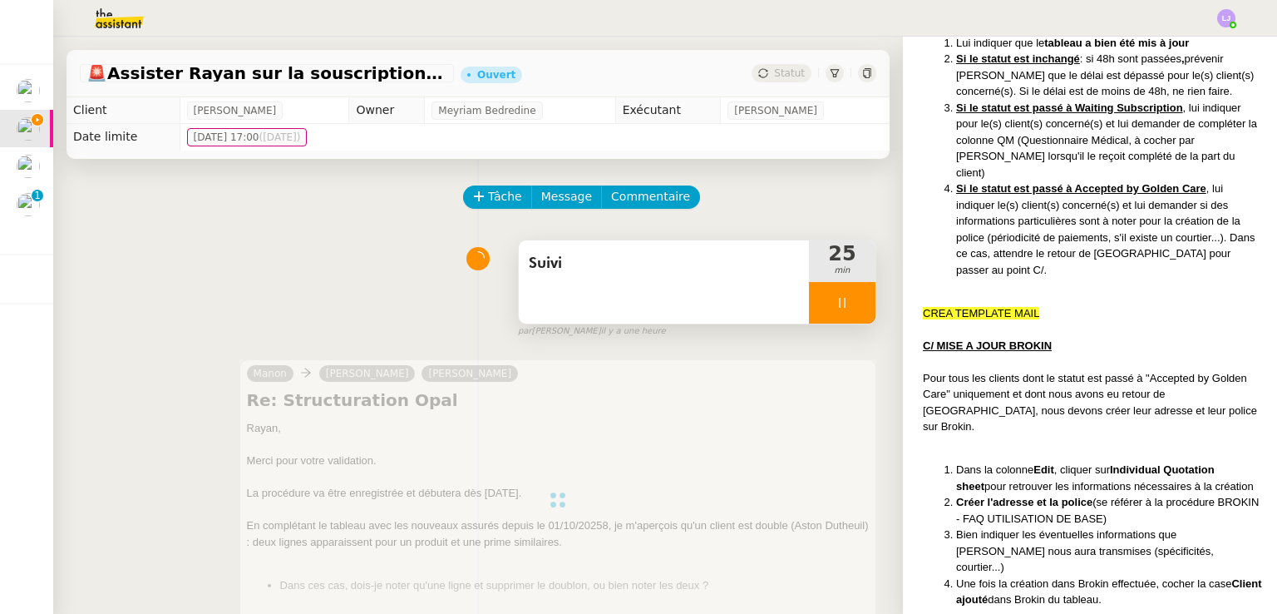
click at [653, 313] on div "Suivi" at bounding box center [664, 281] width 290 height 83
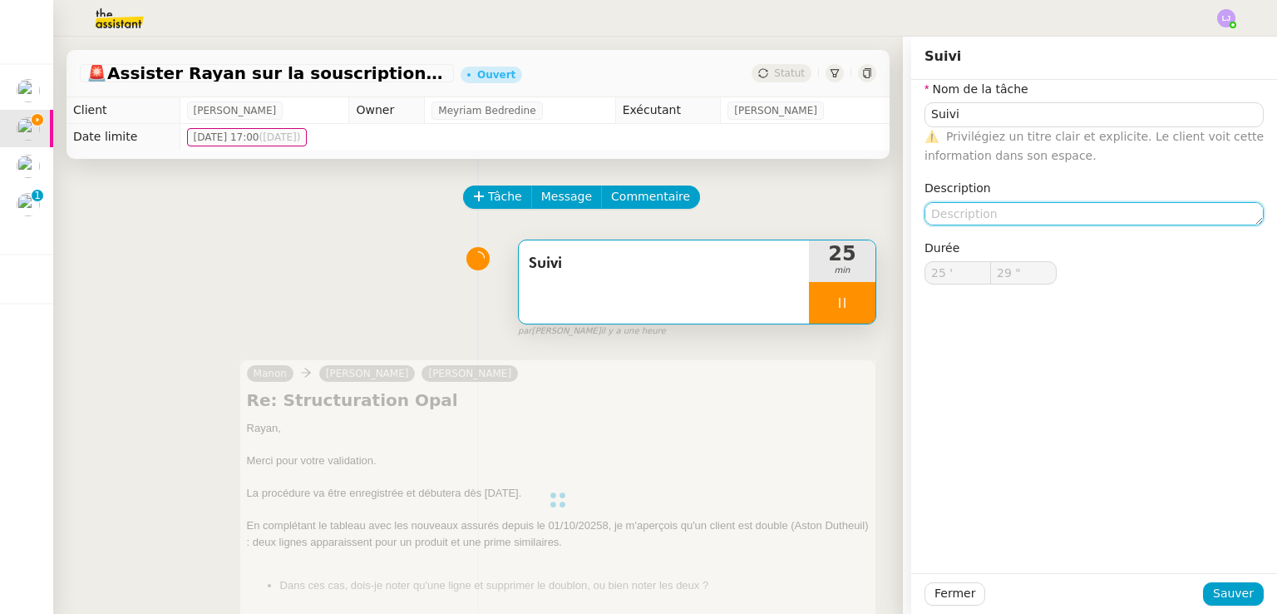
click at [1020, 207] on textarea at bounding box center [1094, 213] width 339 height 23
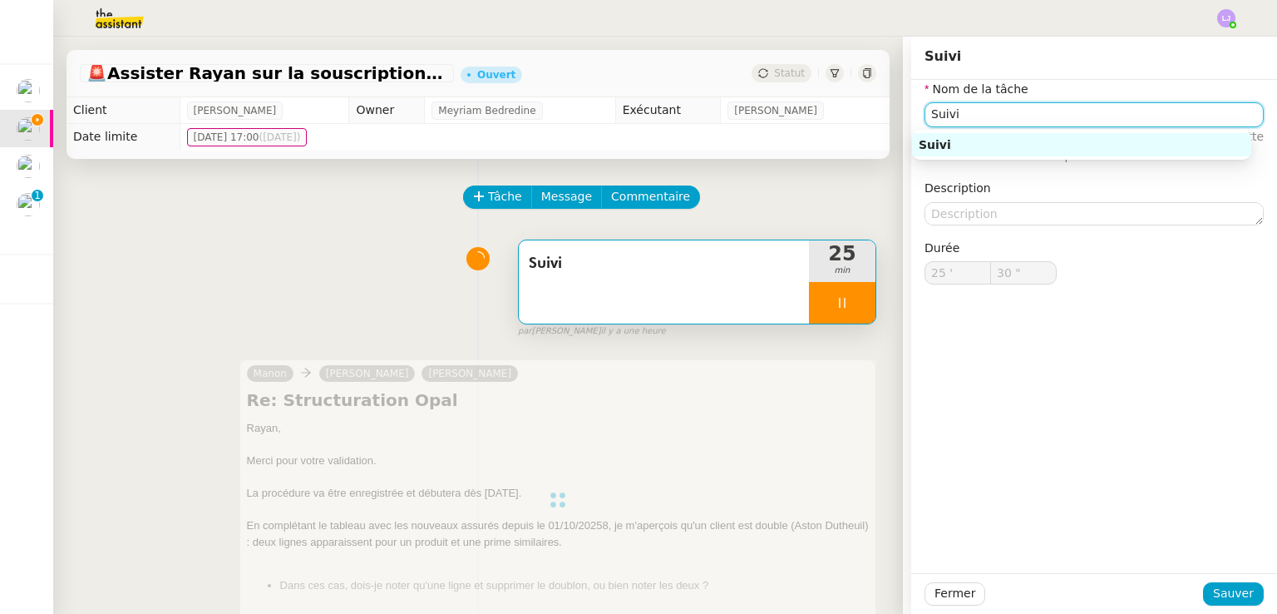
click at [969, 118] on input "Suivi" at bounding box center [1094, 114] width 339 height 24
type input "31 ""
click at [969, 118] on input "Suivi" at bounding box center [1094, 114] width 339 height 24
type input "Suivi"
type input "25 '"
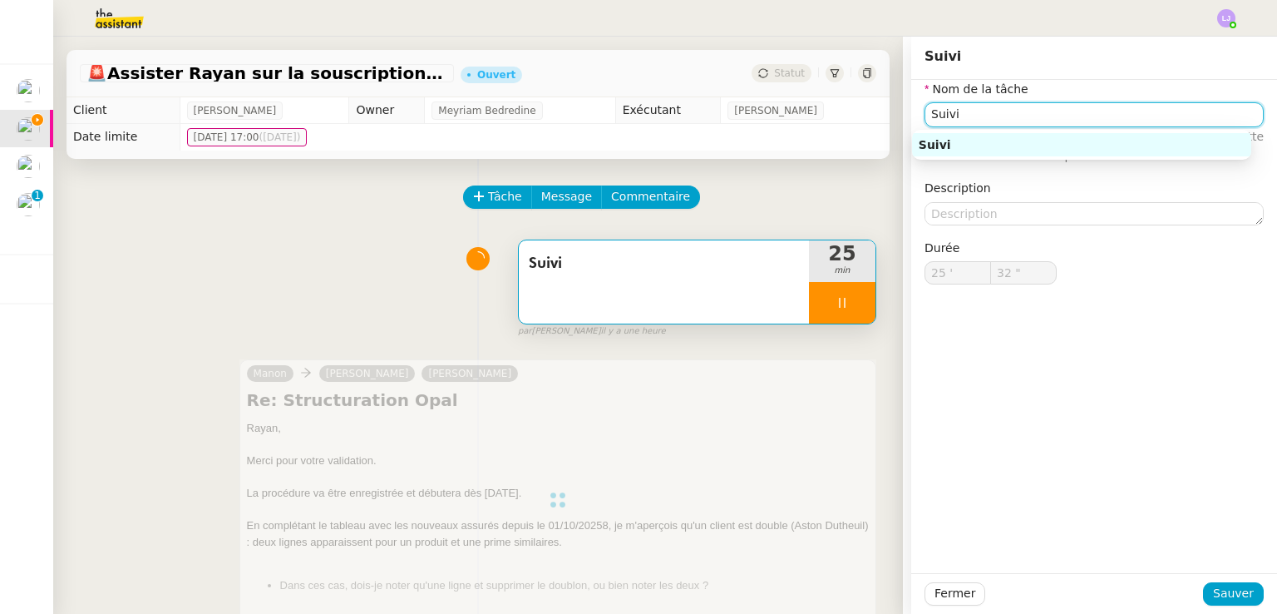
click at [969, 118] on input "Suivi" at bounding box center [1094, 114] width 339 height 24
type input "33 ""
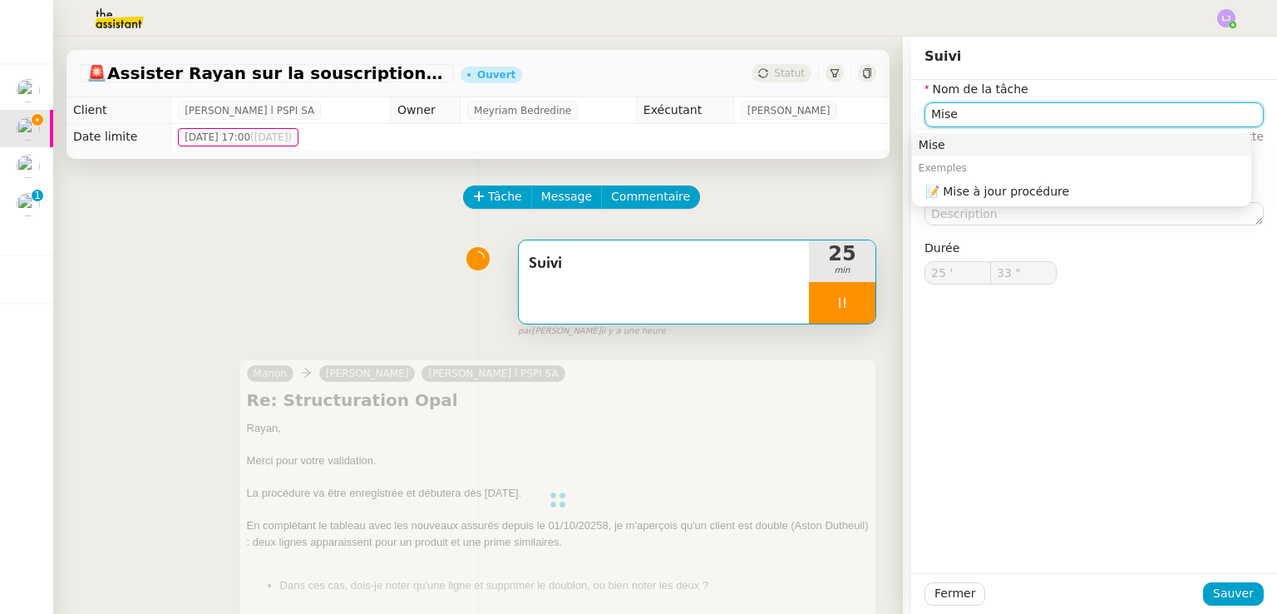
type input "Mise à"
type input "34 ""
type input "Mise à"
type input "35 ""
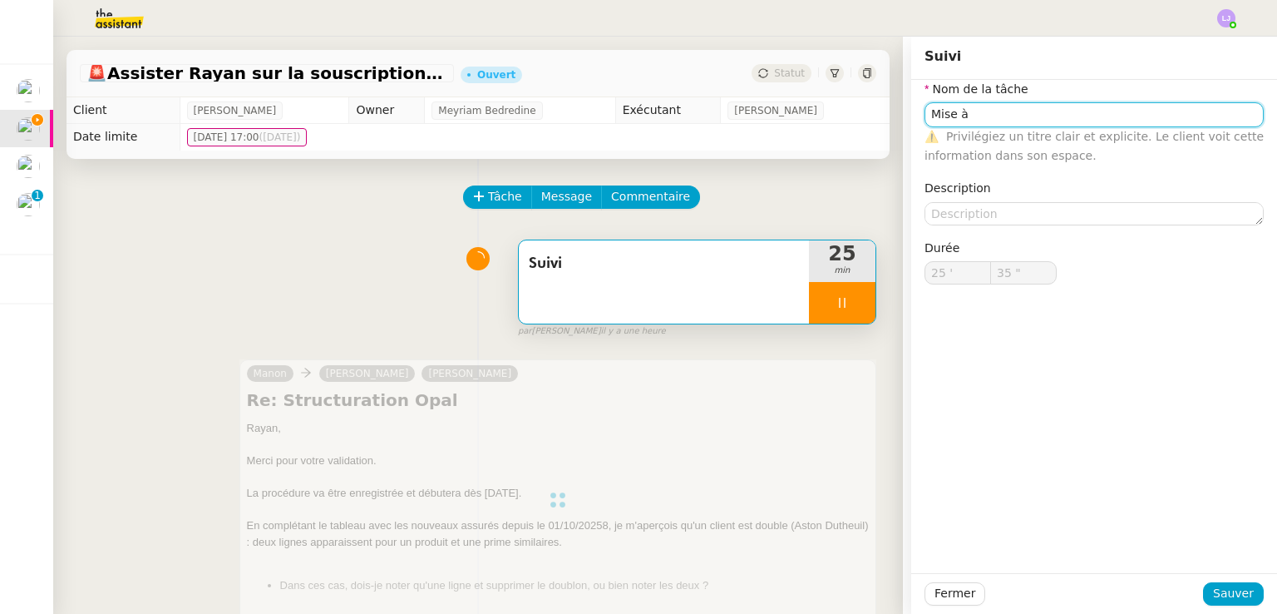
type input "Mise à jour procédure"
type input "36 ""
type input "Mise à jour procédure"
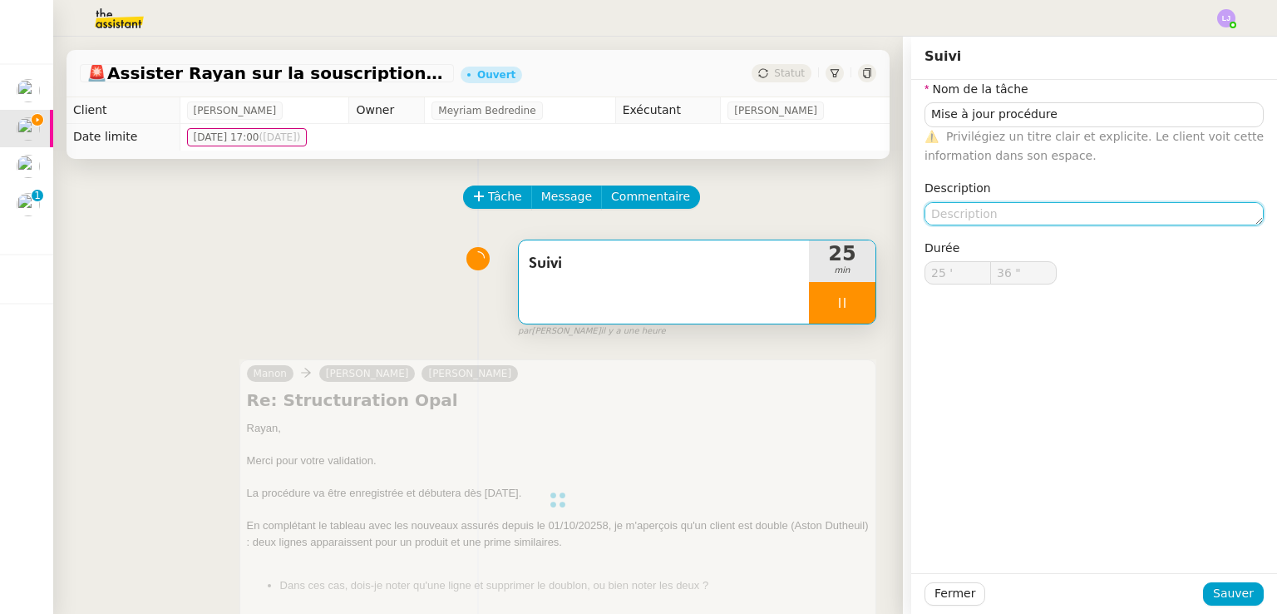
click at [994, 215] on textarea at bounding box center [1094, 213] width 339 height 23
type input "37 ""
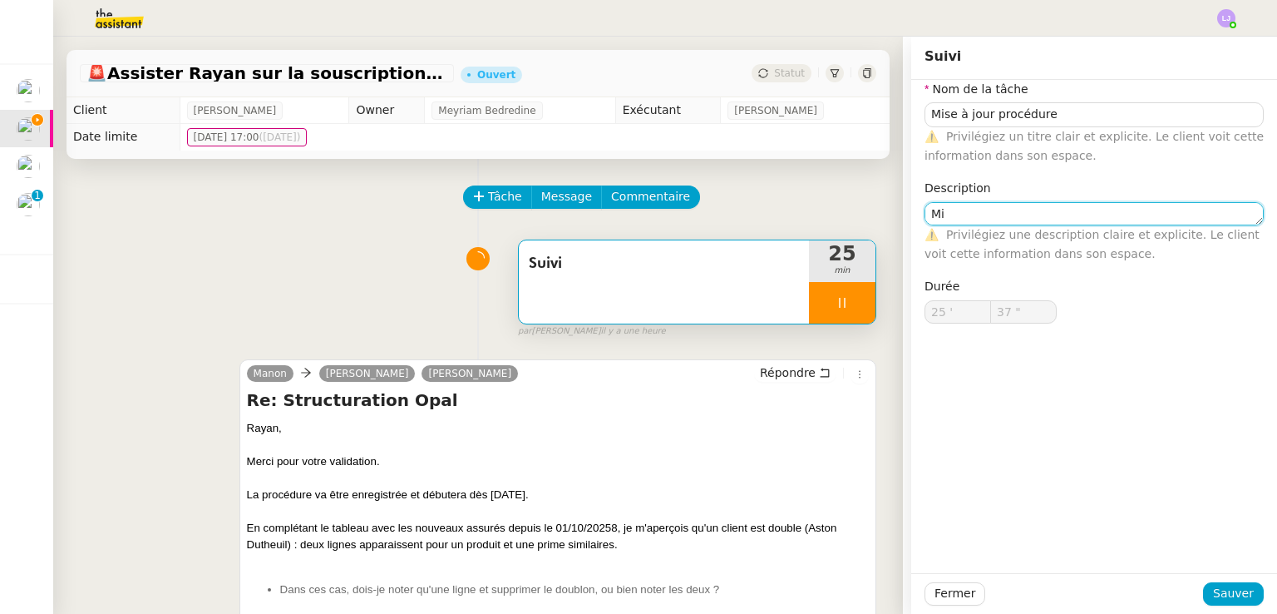
type textarea "Mis"
type input "38 ""
type textarea "Mise"
type input "Suivi"
type input "25 '"
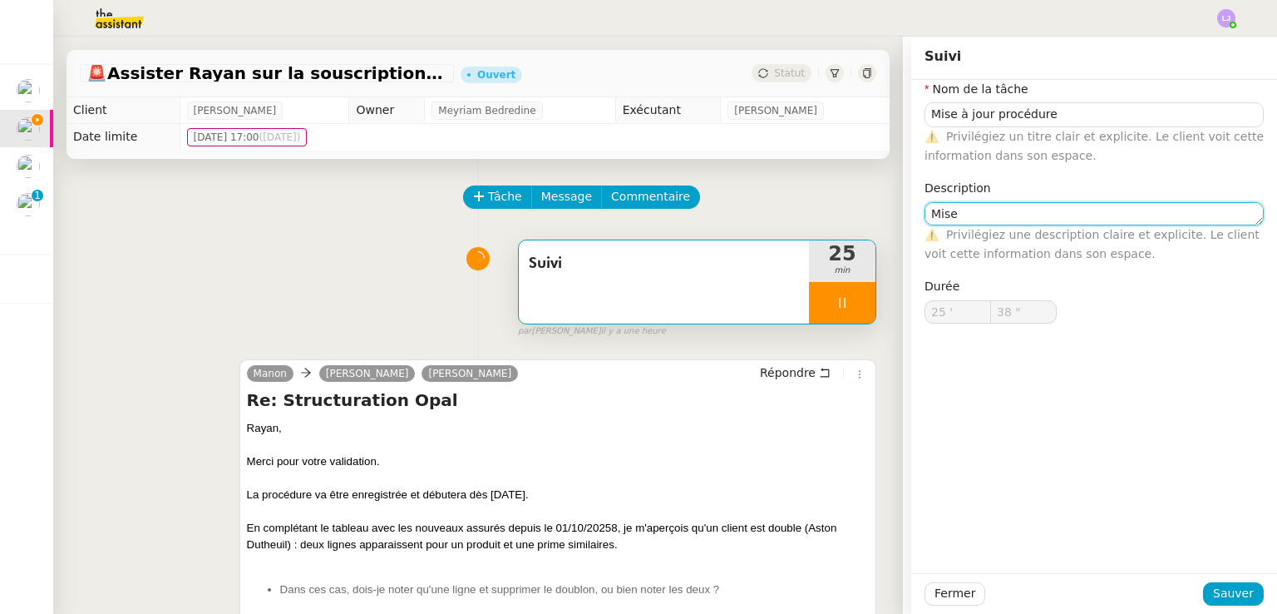
type input "38 ""
type input "Suivi"
type input "25 '"
type input "38 ""
type textarea "à"
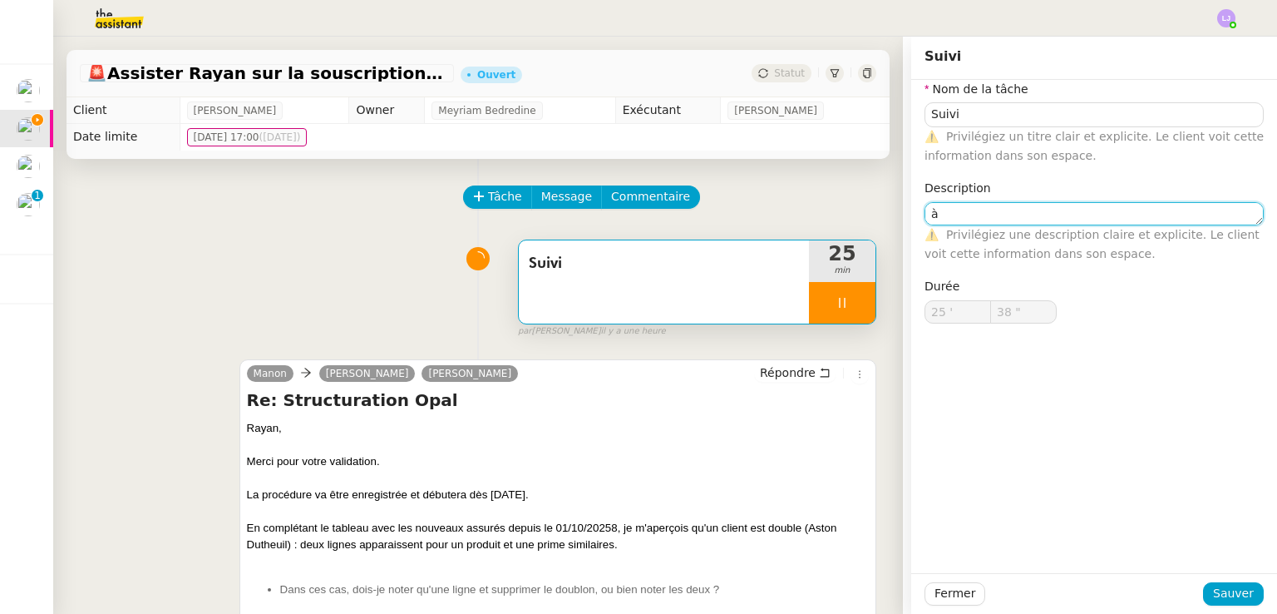
type input "Suivi"
type input "25 '"
type input "38 ""
type input "39 ""
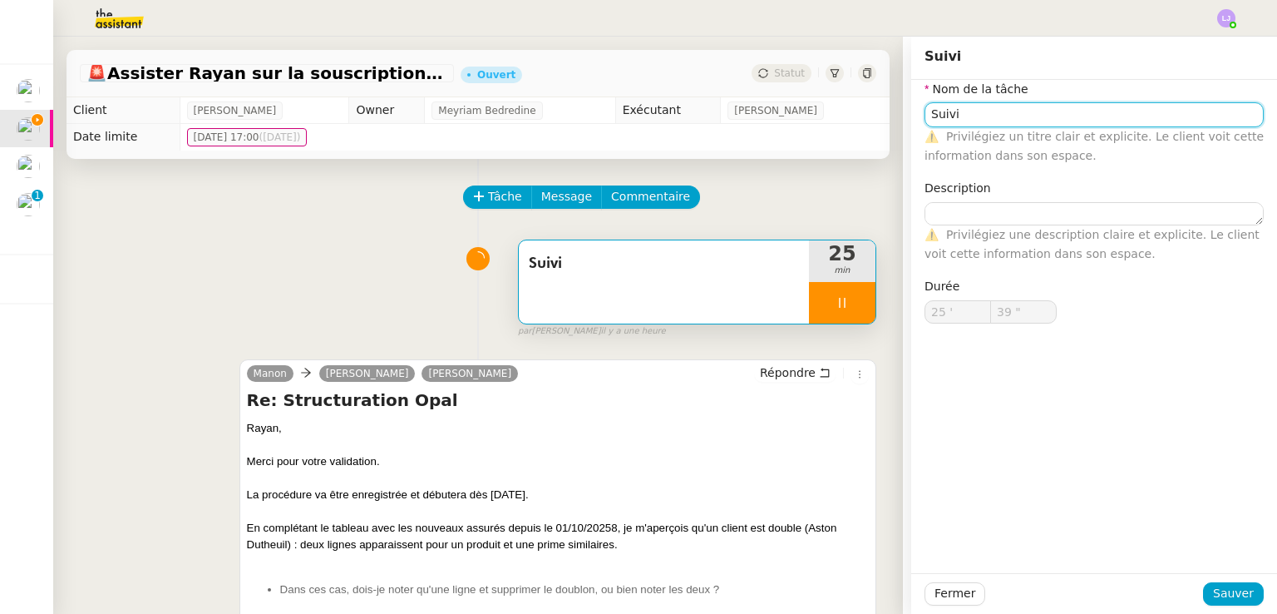
click at [946, 107] on input "Suivi" at bounding box center [1094, 114] width 339 height 24
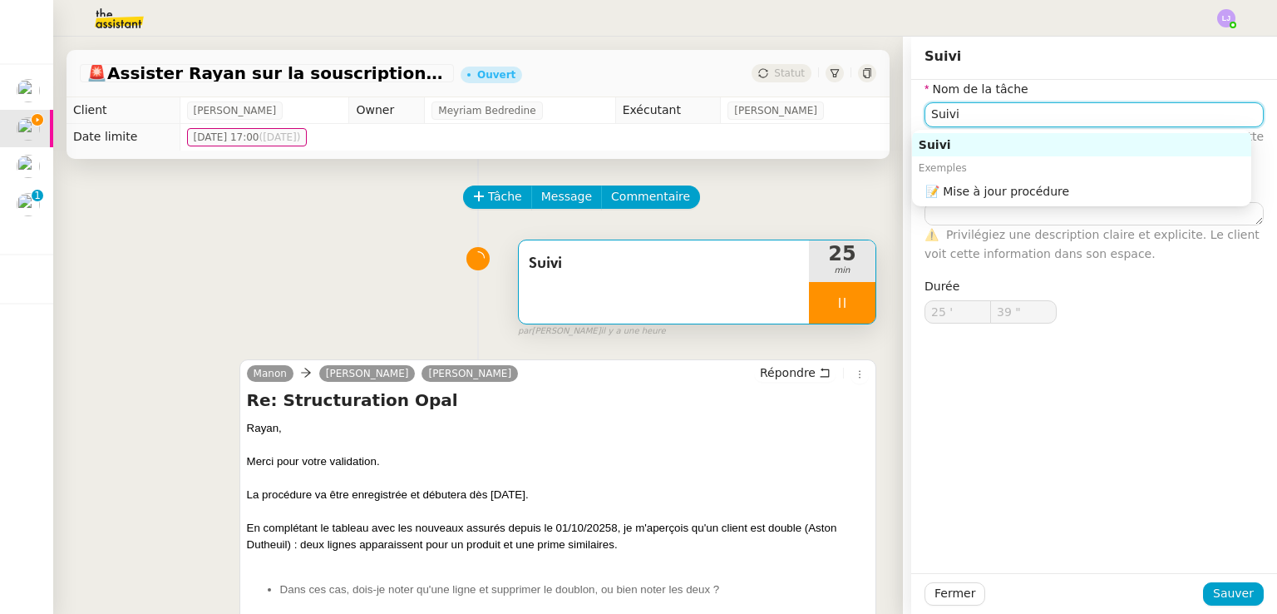
type input "40 ""
click at [946, 107] on input "Suivi" at bounding box center [1094, 114] width 339 height 24
type input "Mise à"
type input "41 ""
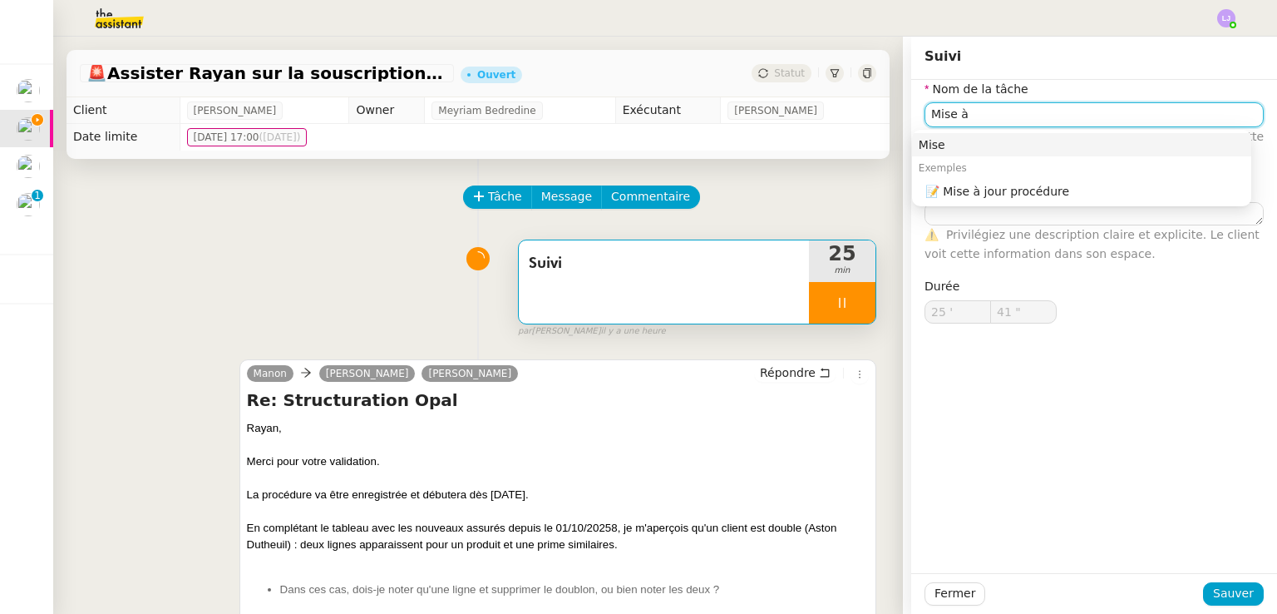
type input "Mise à"
type input "42 ""
type input "Mise à jour procédure"
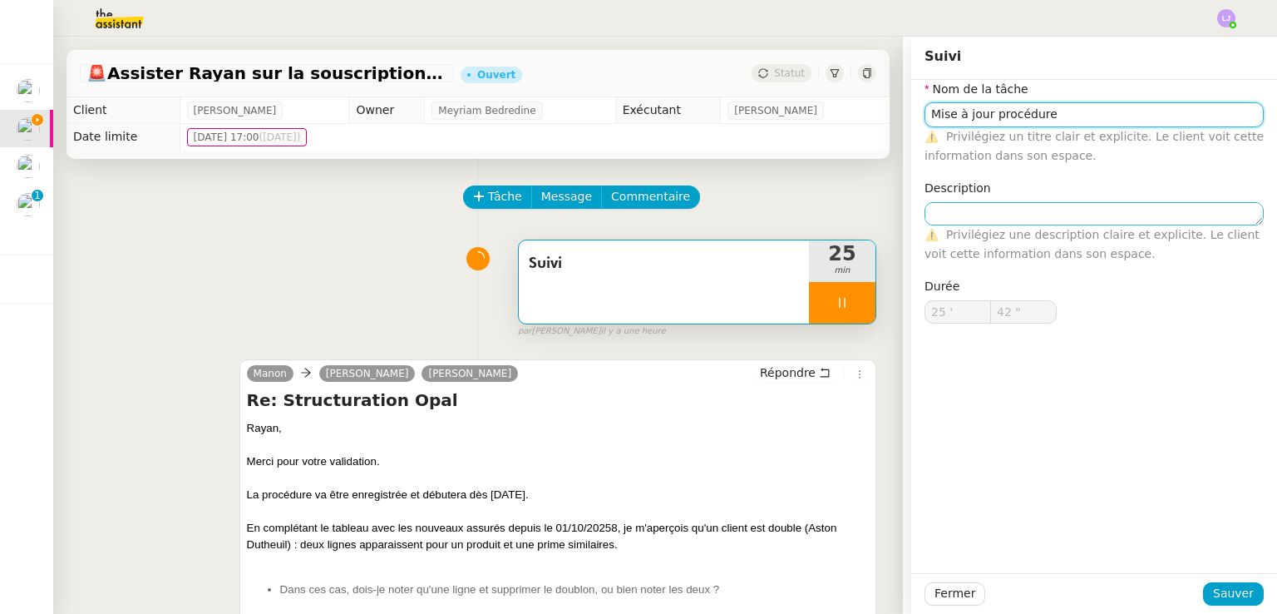
type input "43 ""
type input "Mise à jour procédure"
click at [960, 211] on textarea at bounding box center [1094, 213] width 339 height 23
type textarea "Mi"
type input "44 ""
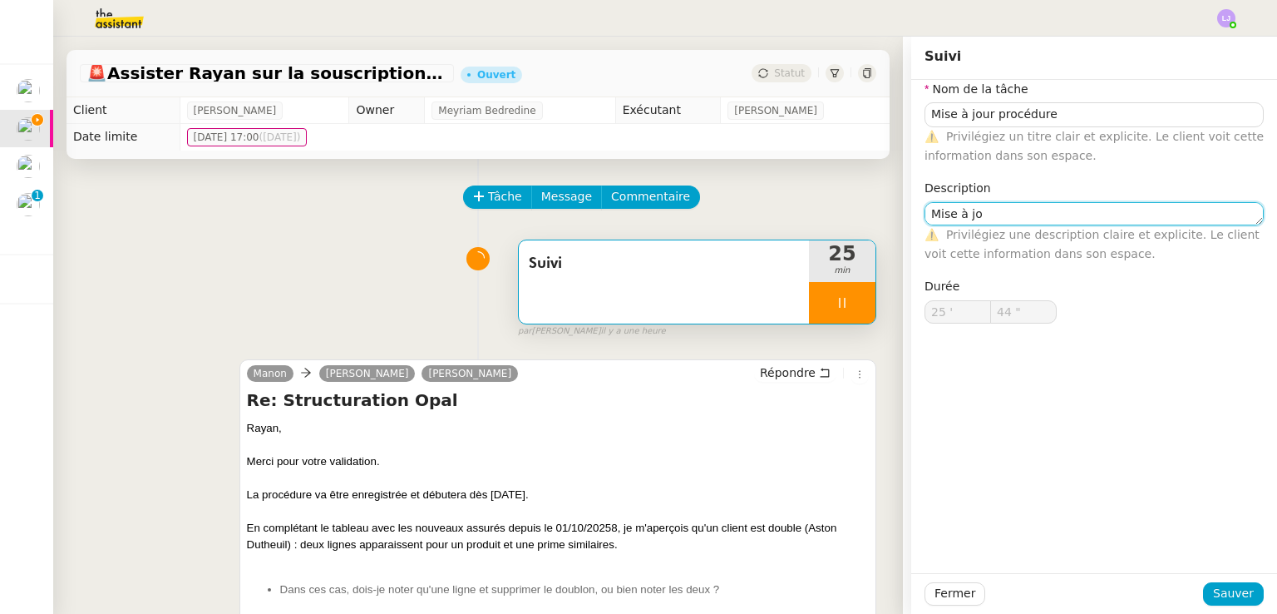
type textarea "Mise à jou"
type input "45 ""
type textarea "Mise à j"
type input "46 ""
type textarea "M"
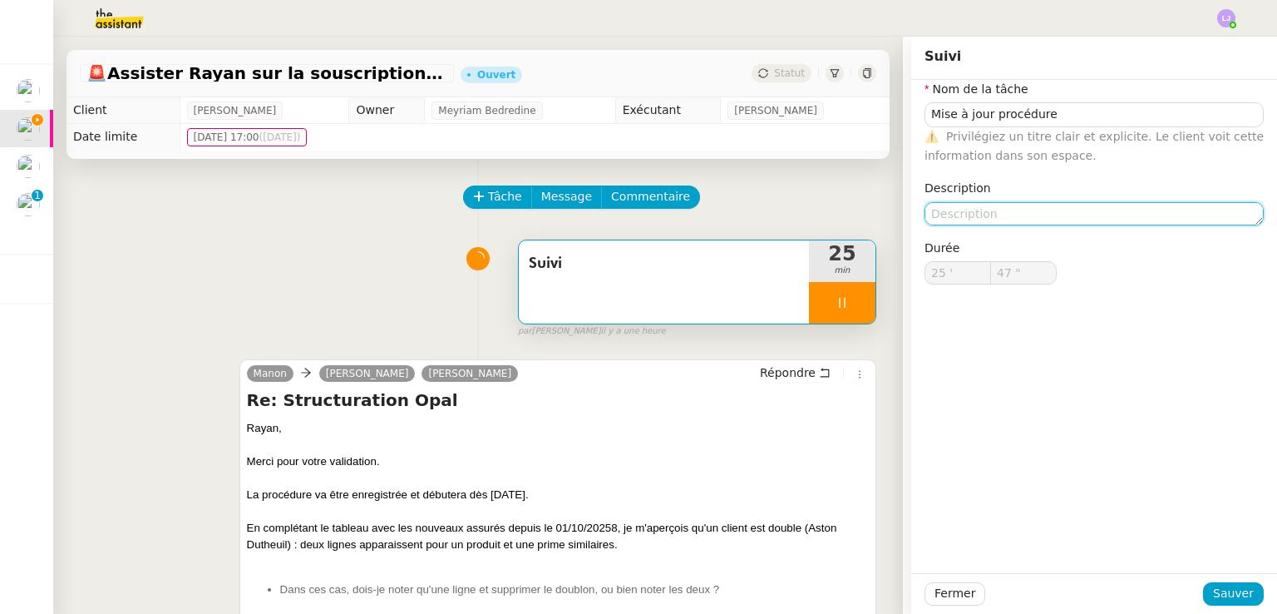
type input "48 ""
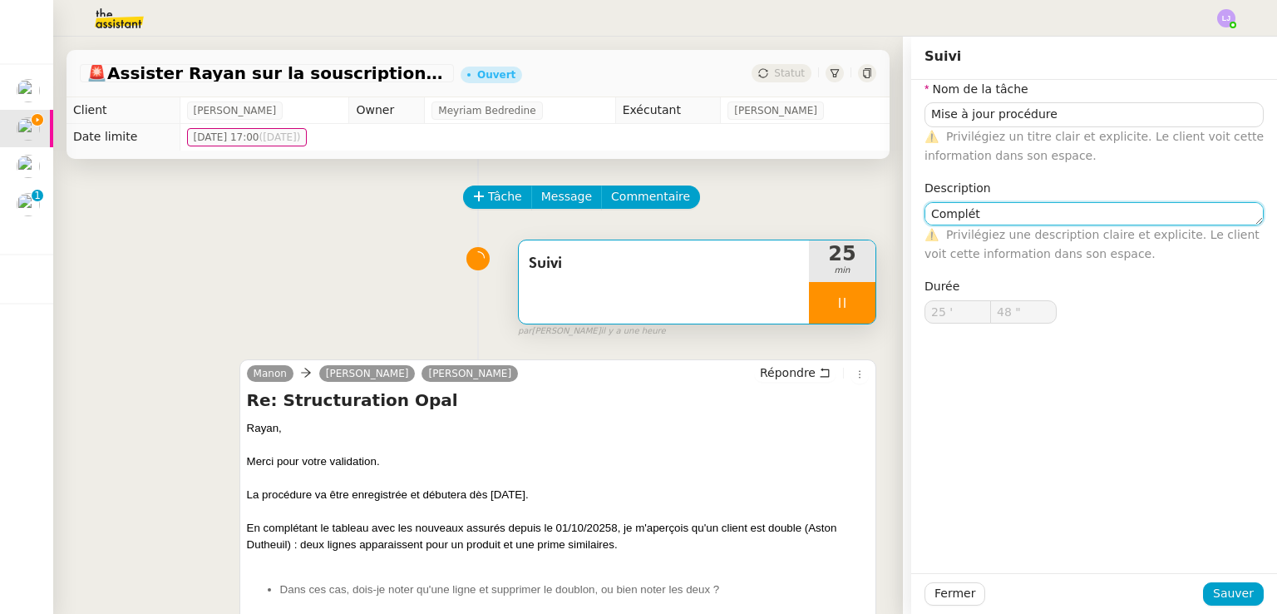
type textarea "Compléti"
type input "49 ""
type textarea "Complétion du ta"
type input "50 ""
type textarea "Complétion du tableau,"
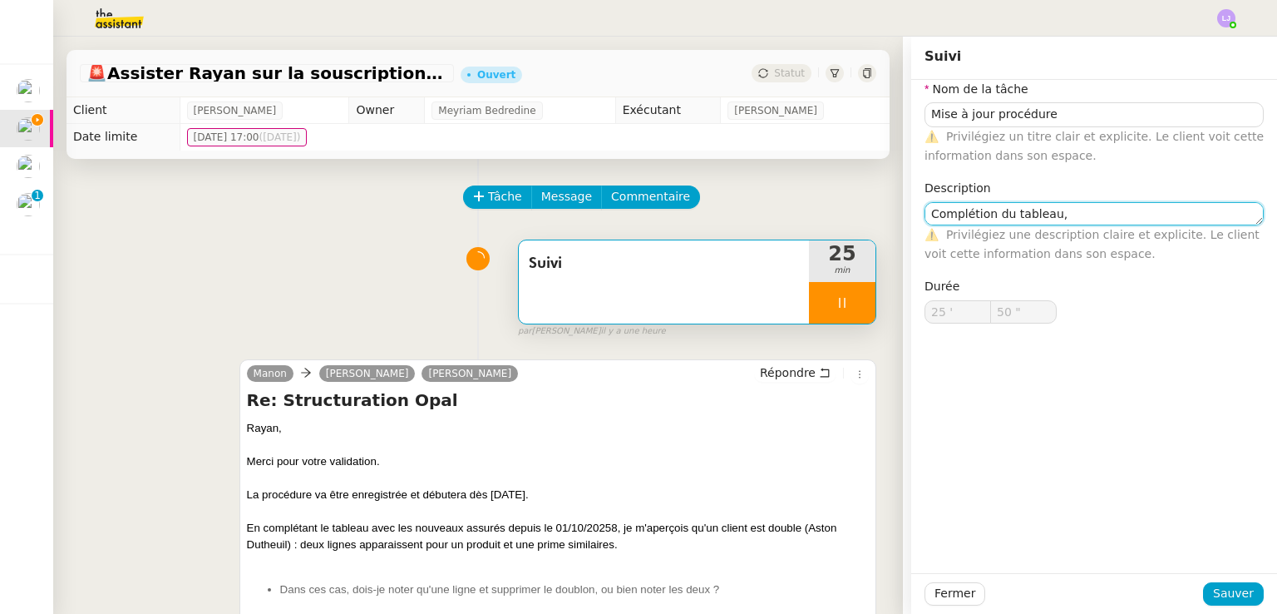
type input "51 ""
type textarea "Complétion du tableau, m"
type input "52 ""
type textarea "Complétion du tableau,"
type input "53 ""
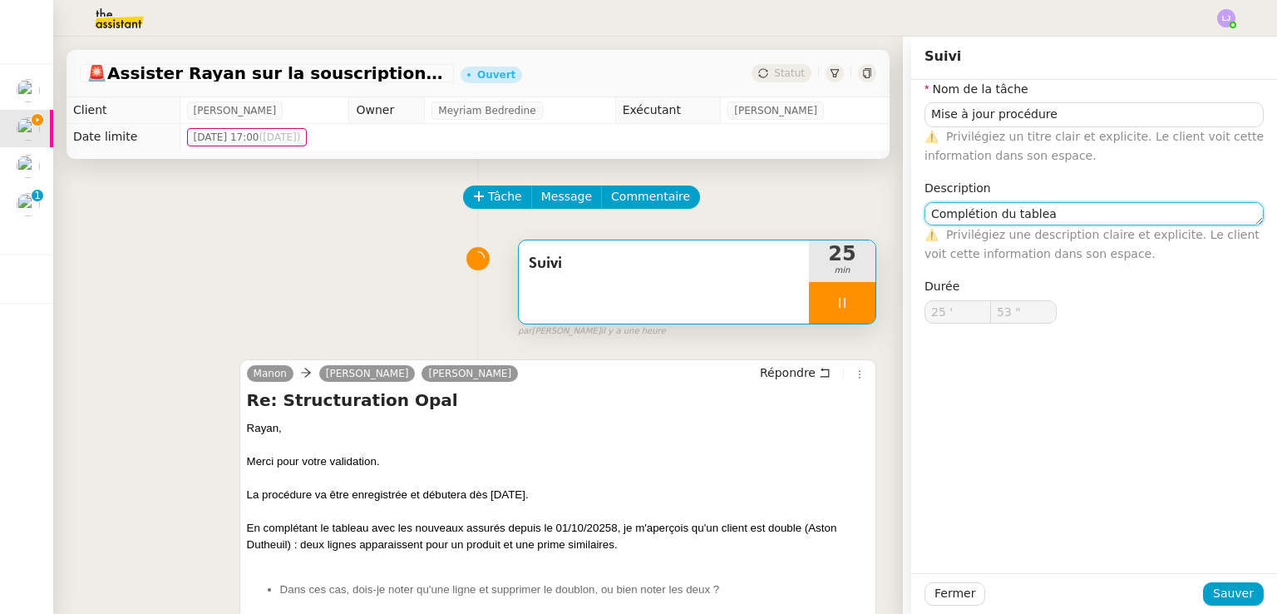
type textarea "Complétion du table"
type input "54 ""
type textarea "C"
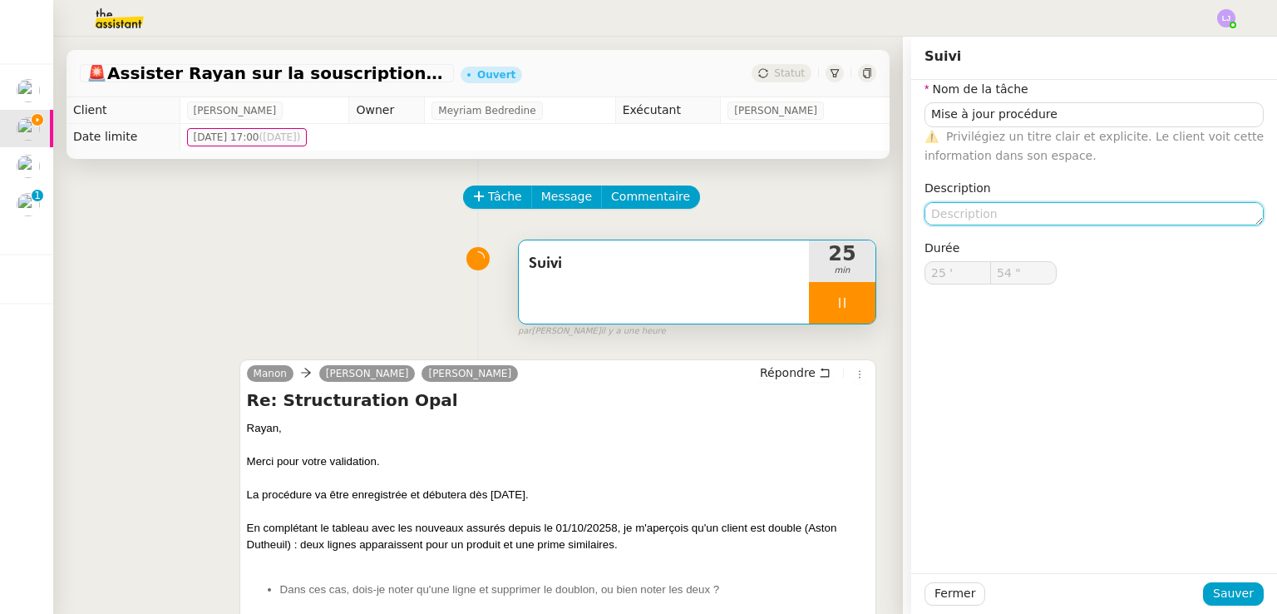
type input "55 ""
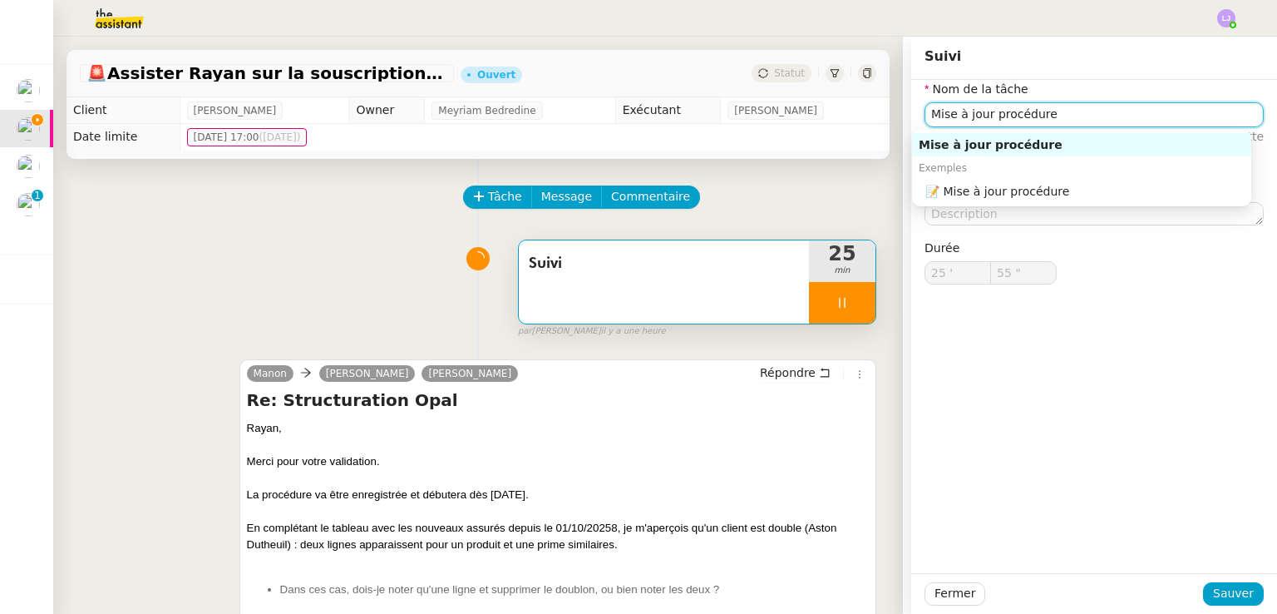
click at [1045, 106] on input "Mise à jour procédure" at bounding box center [1094, 114] width 339 height 24
type input "Mise à jour procédure e"
type input "56 ""
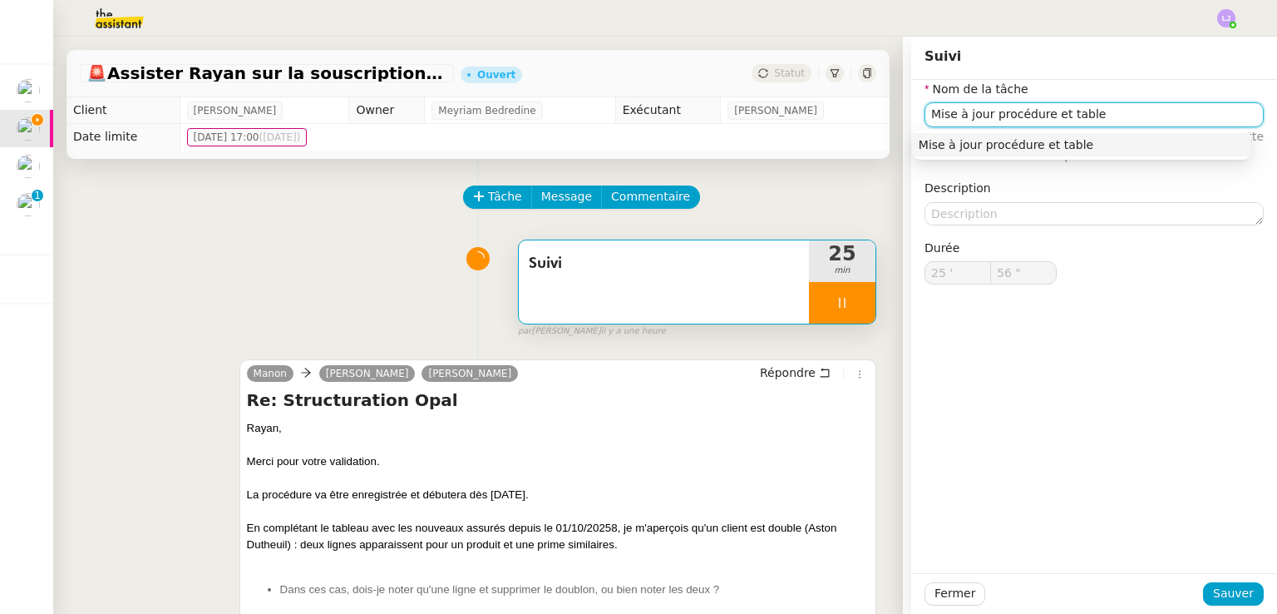
type input "Mise à jour procédure et tablea"
type input "57 ""
type input "Mise à jour procédure et tableau"
type input "58 ""
type input "Mise à jour procédure et tableau"
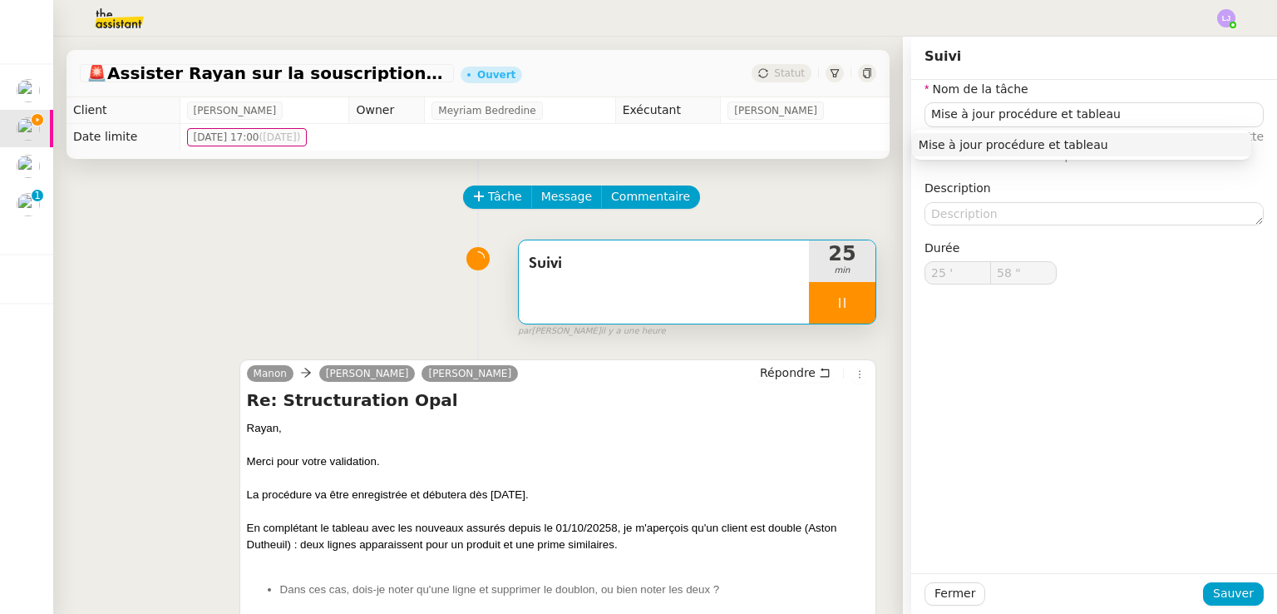
click at [1221, 579] on div "Fermer Sauver" at bounding box center [1094, 593] width 366 height 41
type input "59 ""
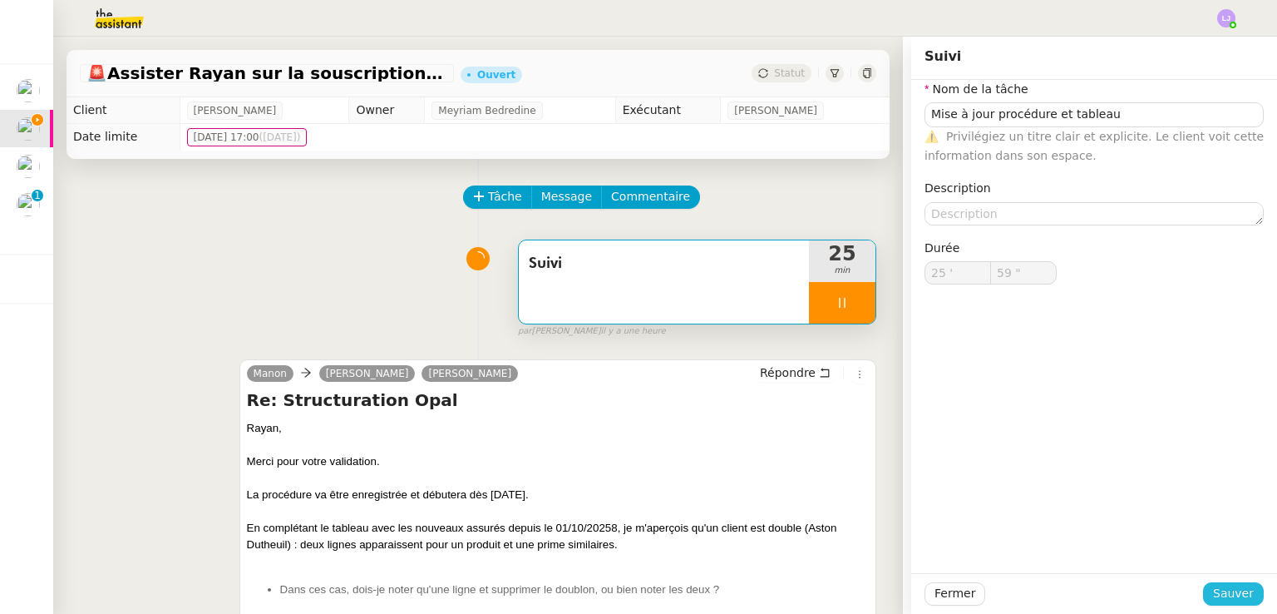
click at [1234, 595] on span "Sauver" at bounding box center [1233, 593] width 41 height 19
type input "26 '"
type input "0 ""
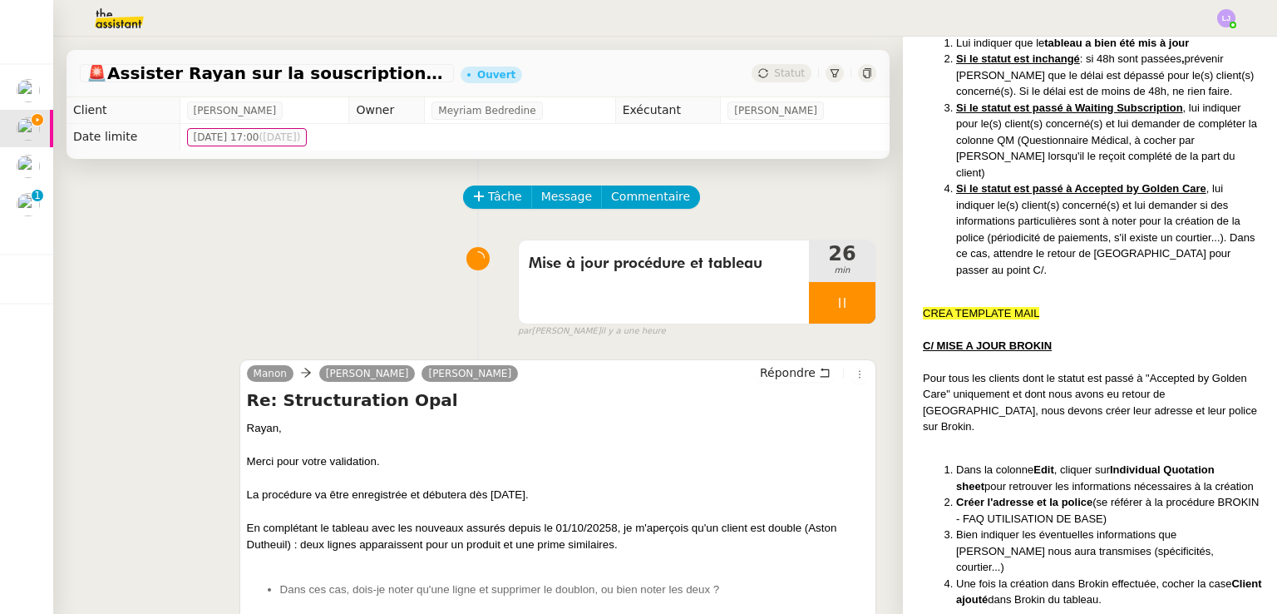
click at [835, 308] on div at bounding box center [842, 303] width 67 height 42
click at [853, 307] on icon at bounding box center [859, 302] width 12 height 9
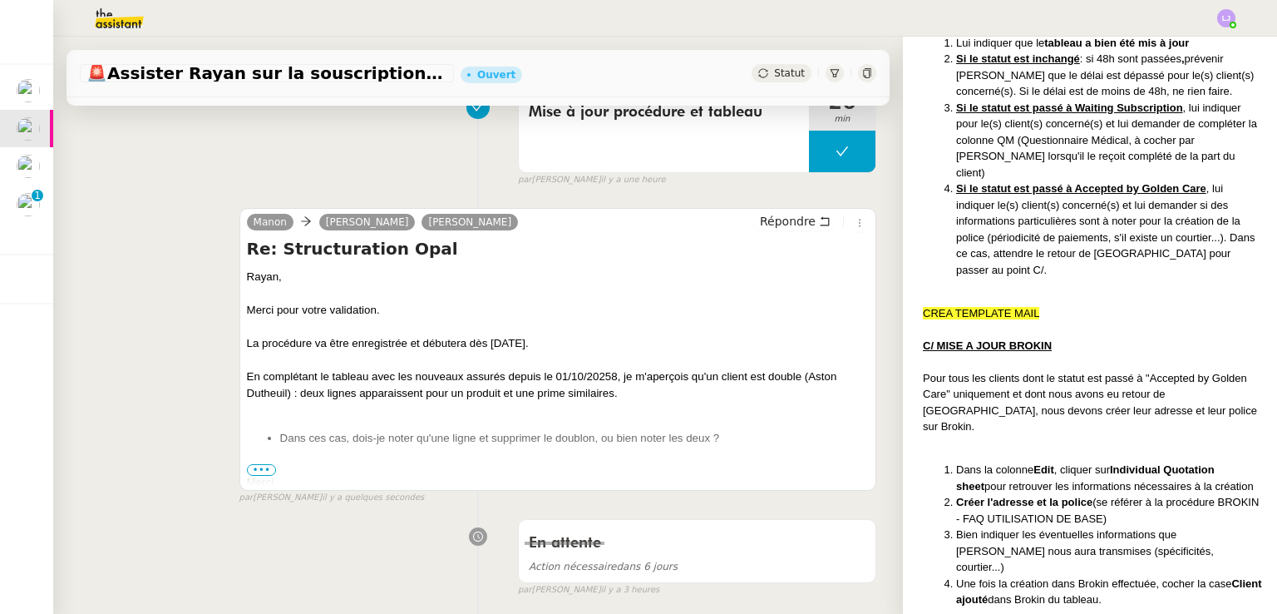
scroll to position [150, 0]
click at [714, 165] on div "Mise à jour procédure et tableau" at bounding box center [664, 132] width 290 height 83
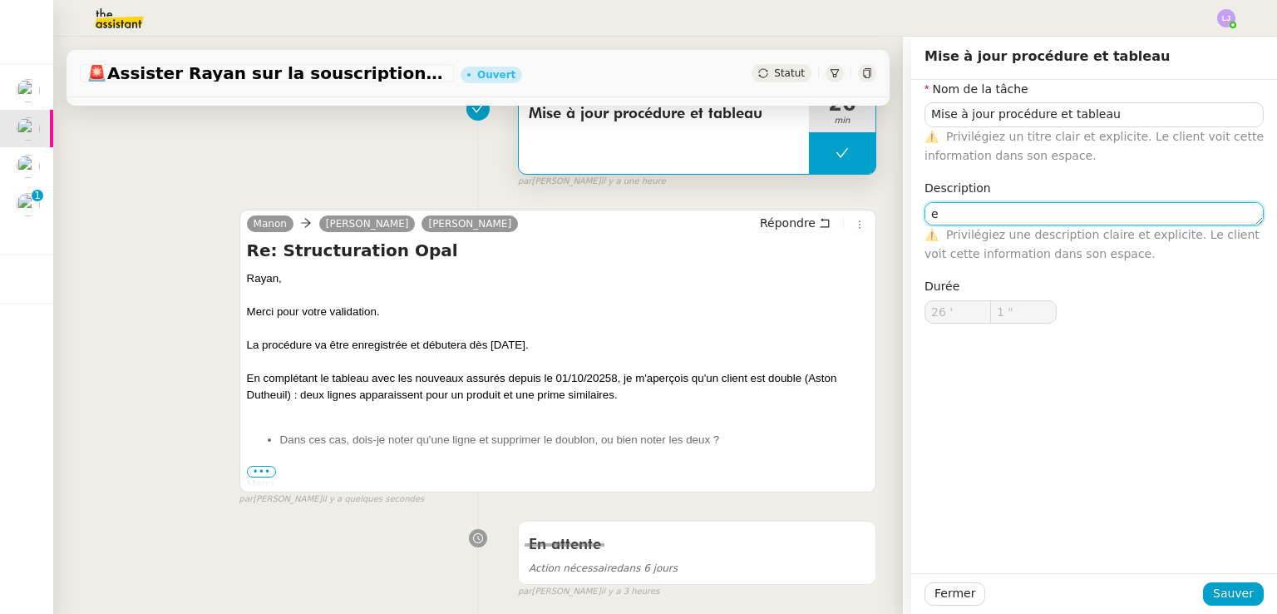
click at [986, 204] on textarea "e" at bounding box center [1094, 213] width 339 height 23
type textarea "et transmission"
click at [1231, 600] on span "Sauver" at bounding box center [1233, 593] width 41 height 19
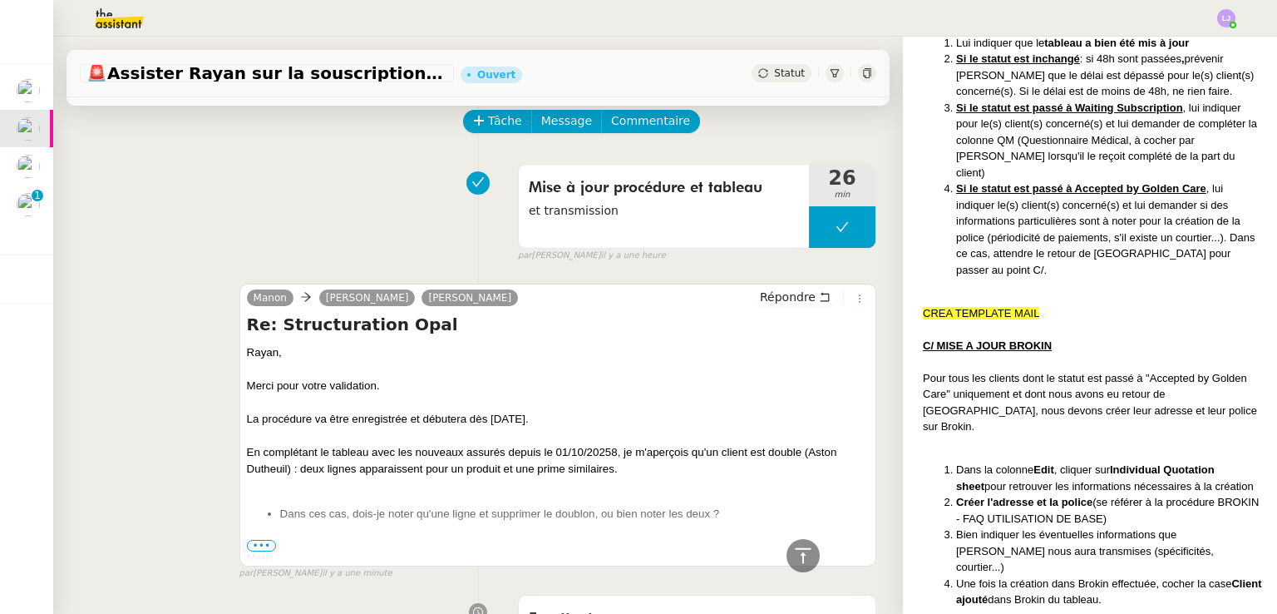
scroll to position [15, 0]
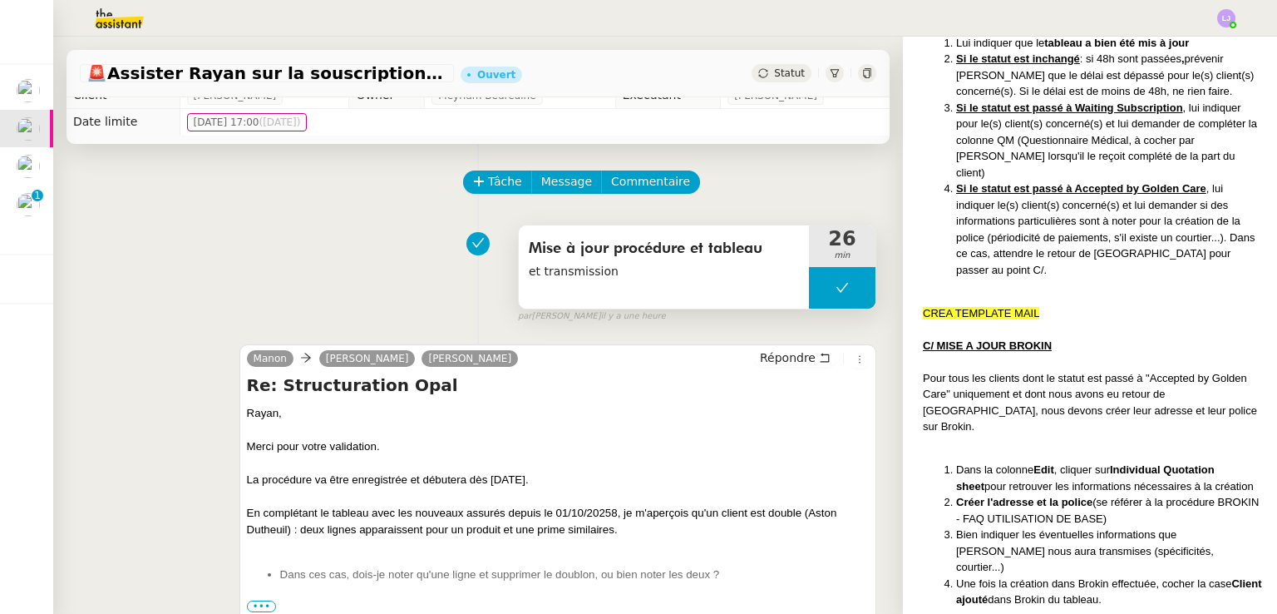
click at [652, 284] on div "Mise à jour procédure et tableau et transmission" at bounding box center [664, 266] width 290 height 83
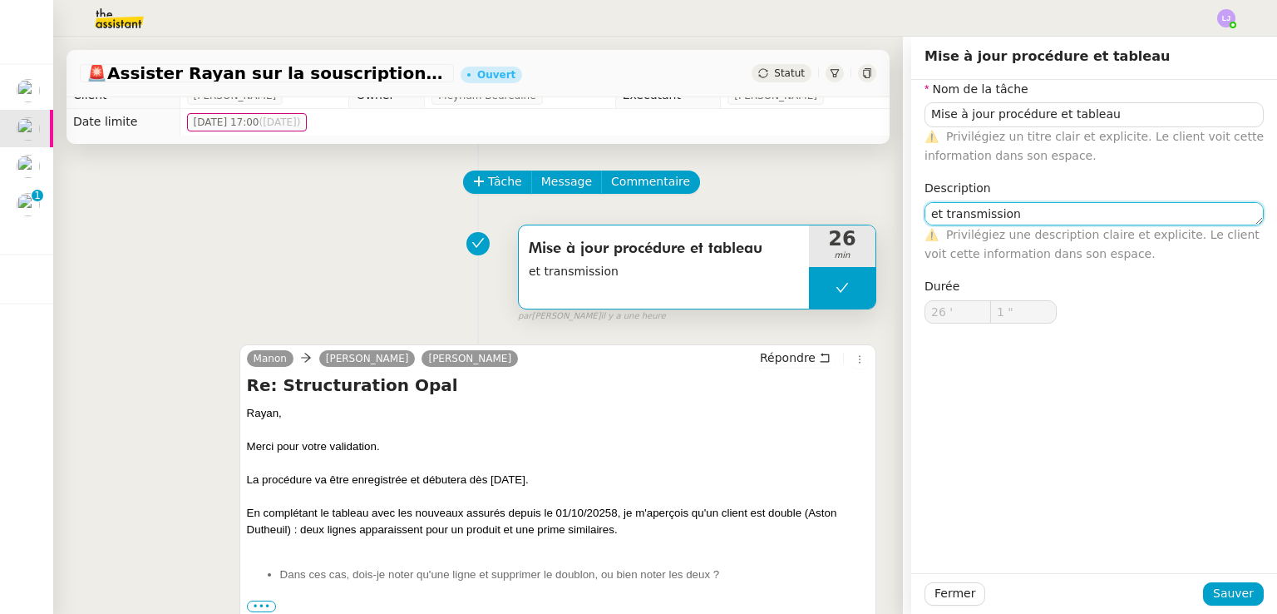
click at [988, 214] on textarea "et transmission" at bounding box center [1094, 213] width 339 height 23
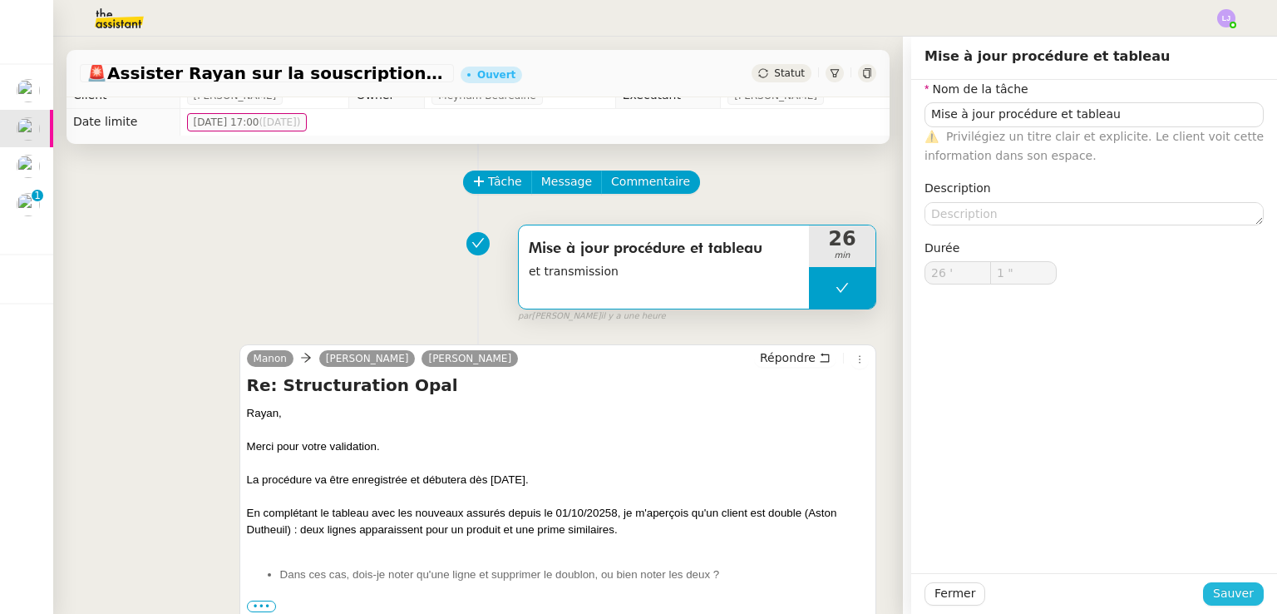
click at [1214, 599] on span "Sauver" at bounding box center [1233, 593] width 41 height 19
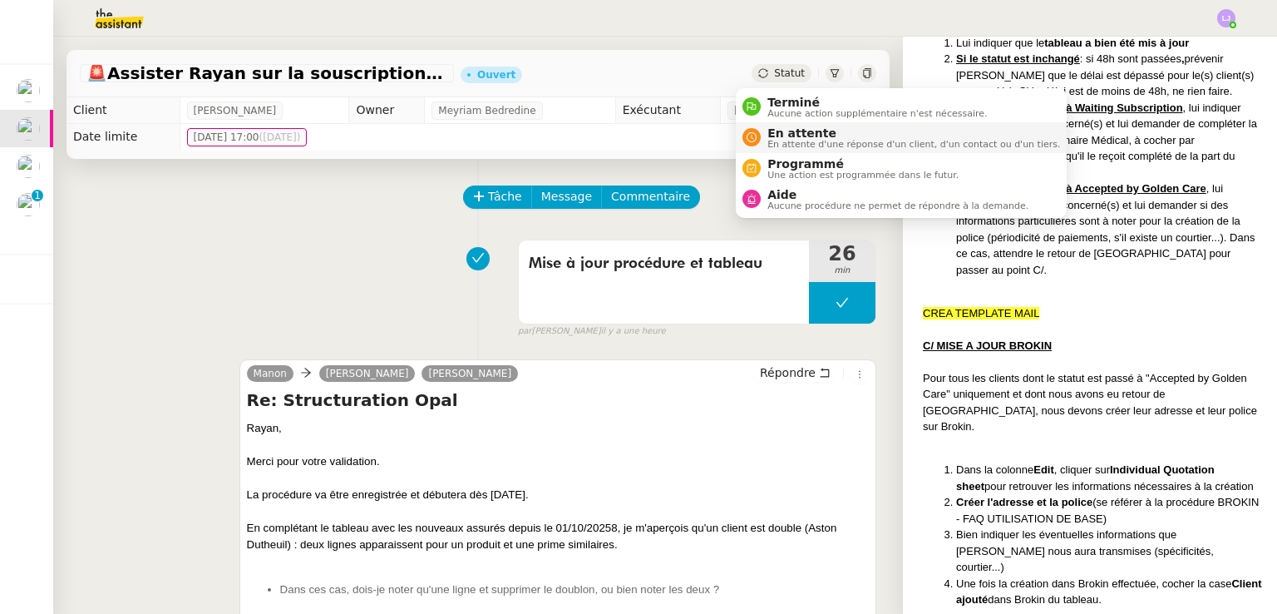
click at [780, 135] on span "En attente" at bounding box center [914, 132] width 293 height 13
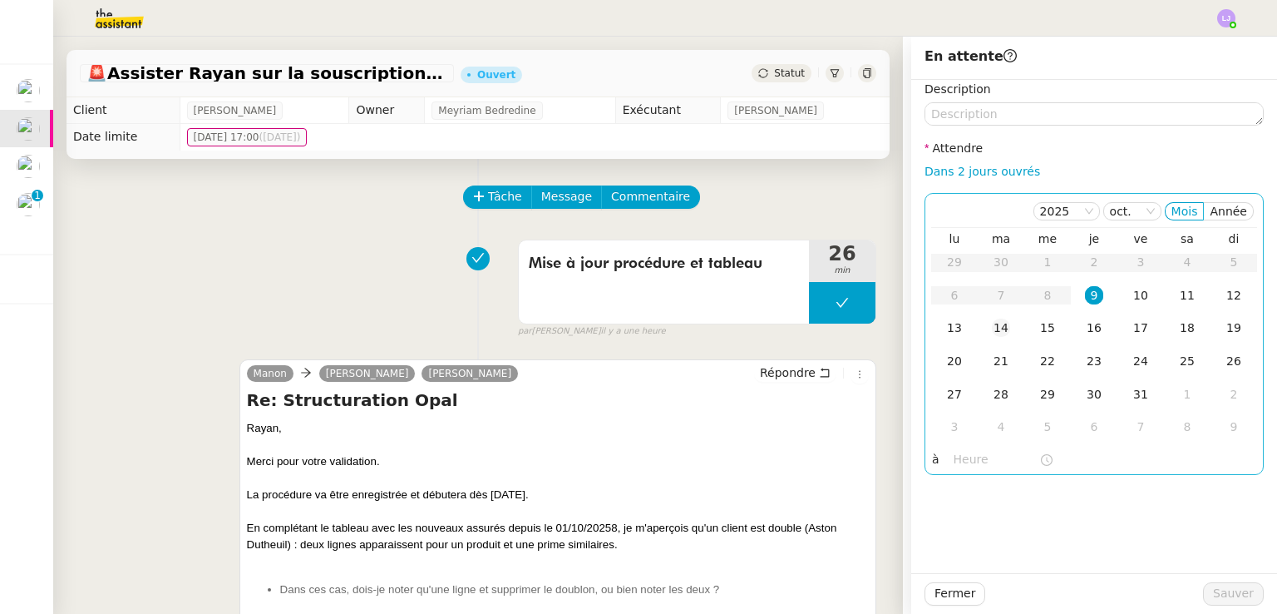
click at [992, 321] on div "14" at bounding box center [1001, 328] width 18 height 18
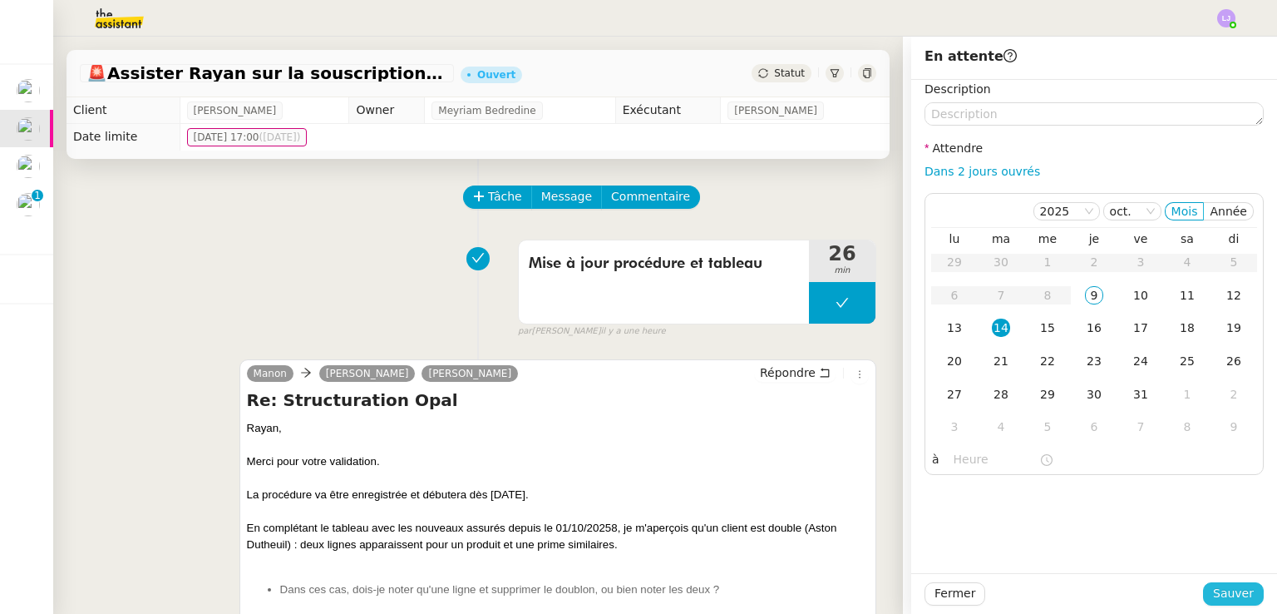
click at [1215, 599] on span "Sauver" at bounding box center [1233, 593] width 41 height 19
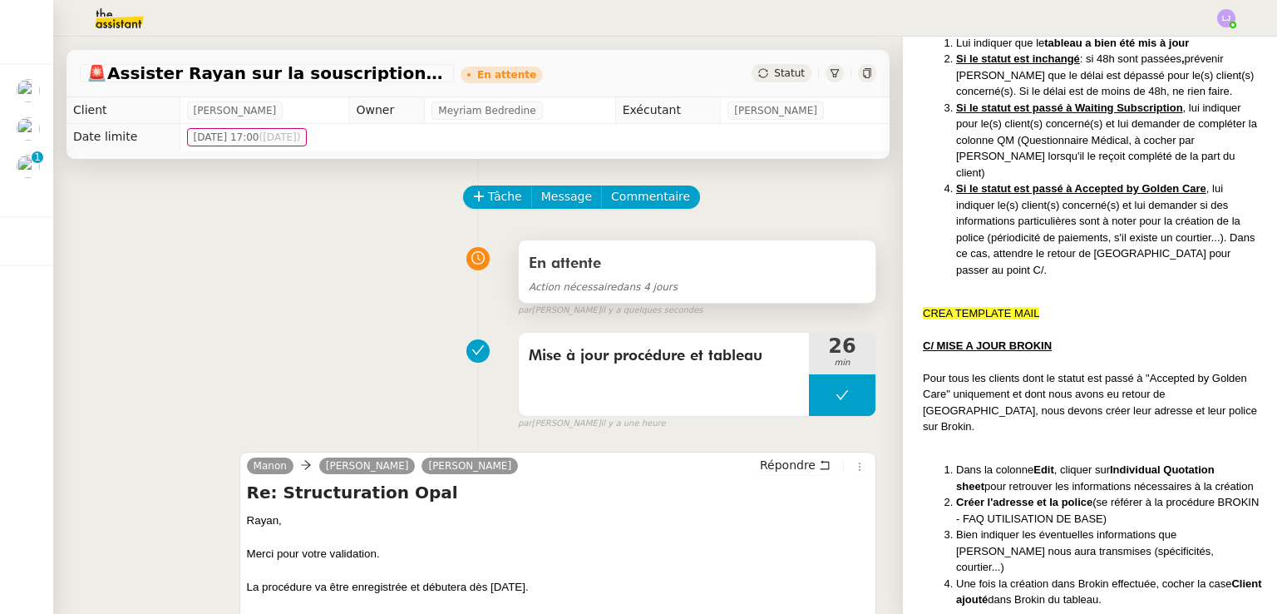
click at [672, 277] on div "En attente" at bounding box center [697, 263] width 337 height 27
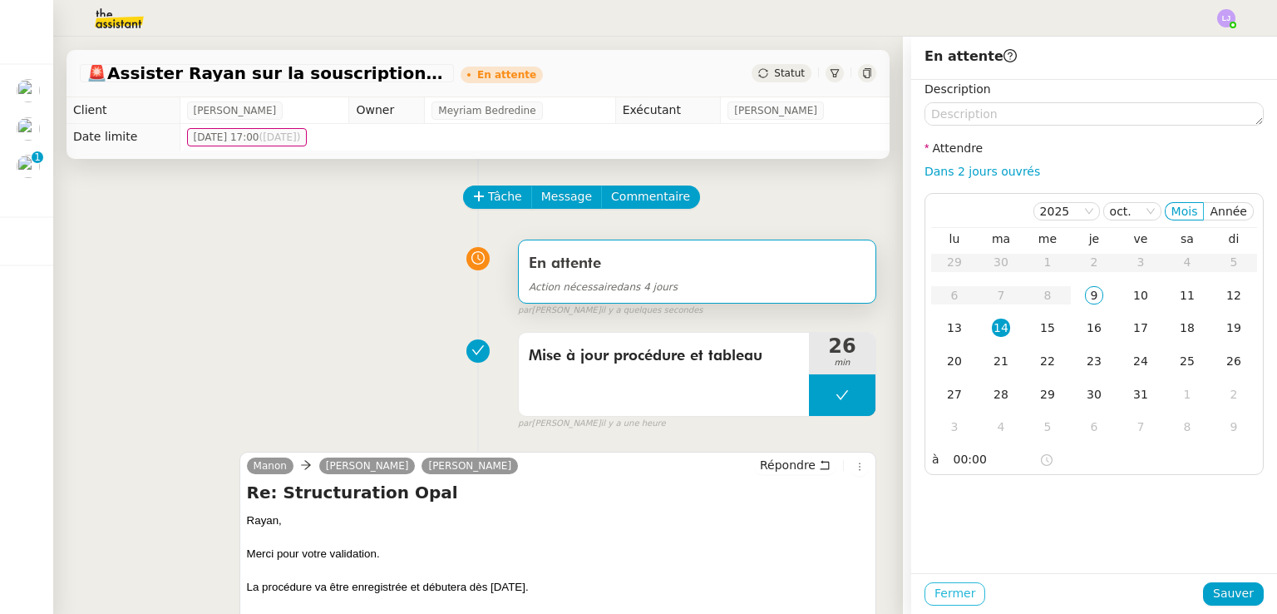
click at [958, 595] on button "Fermer" at bounding box center [955, 593] width 61 height 23
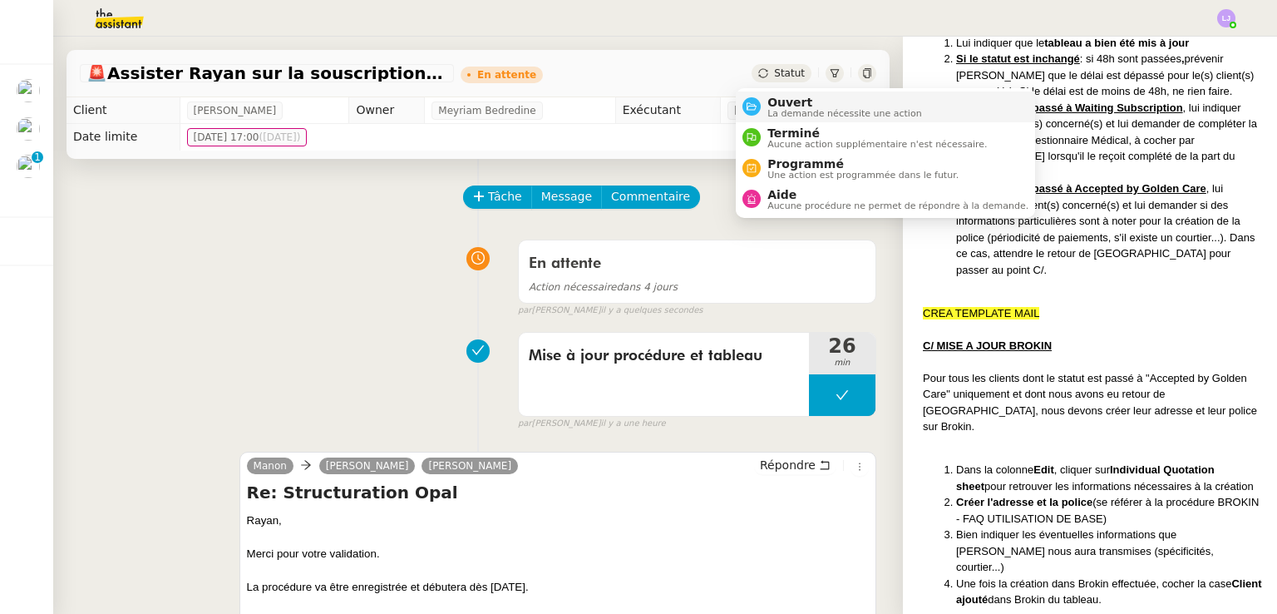
click at [792, 97] on span "Ouvert" at bounding box center [845, 102] width 155 height 13
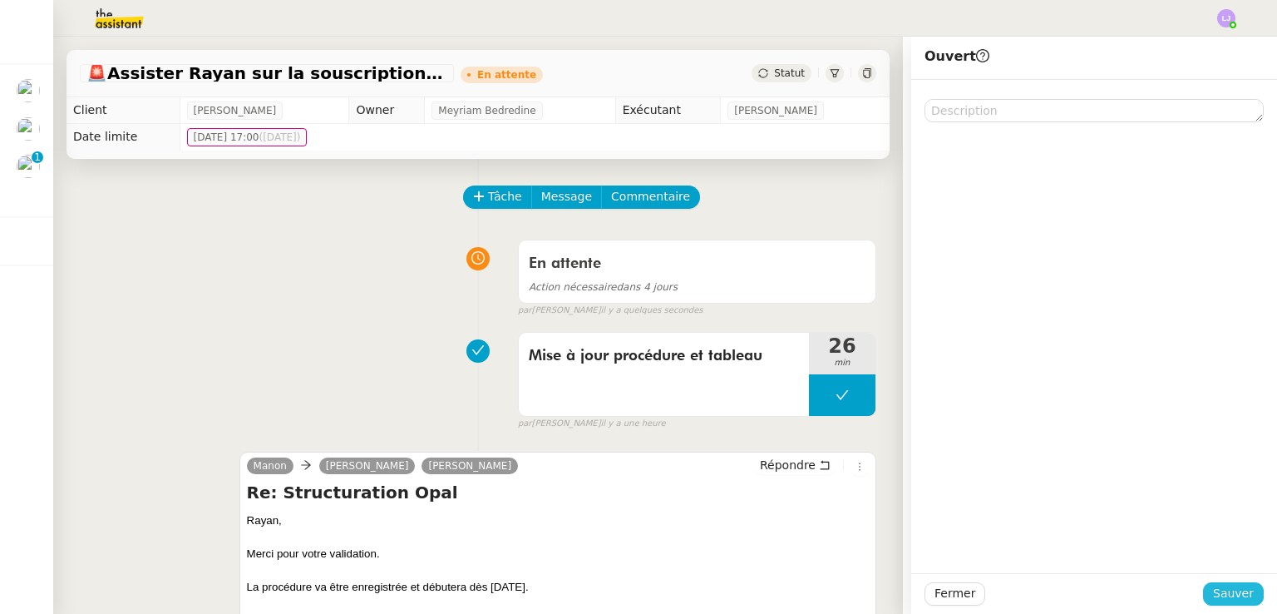
click at [1243, 590] on button "Sauver" at bounding box center [1233, 593] width 61 height 23
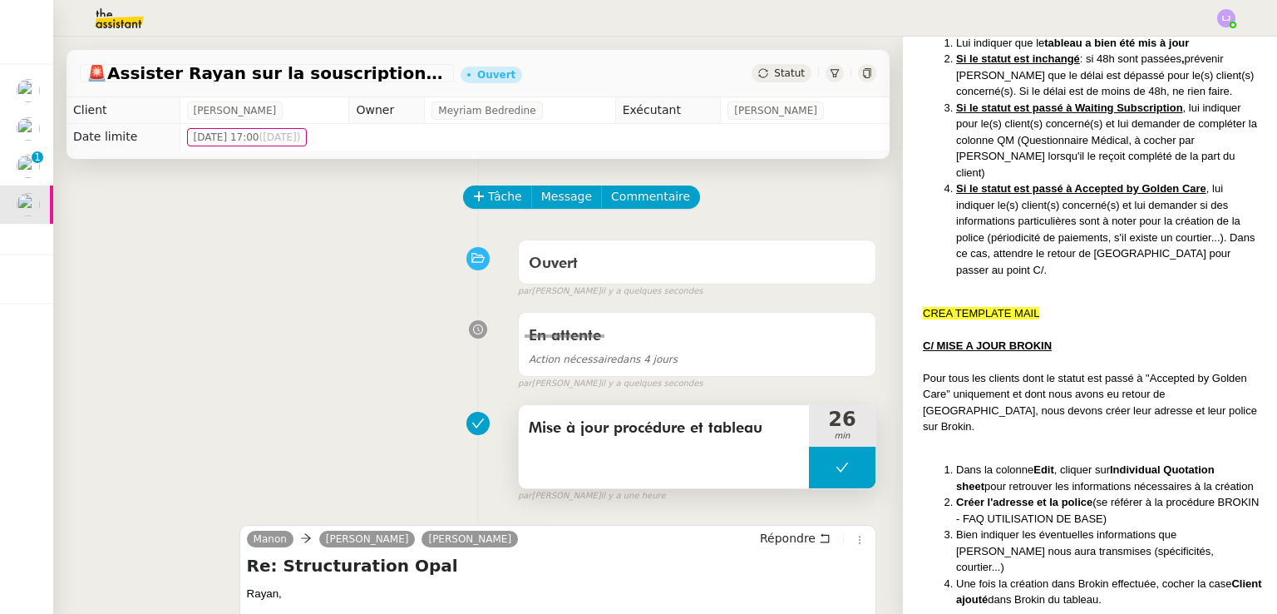
click at [809, 467] on button at bounding box center [842, 468] width 67 height 42
click at [819, 467] on icon at bounding box center [825, 467] width 13 height 13
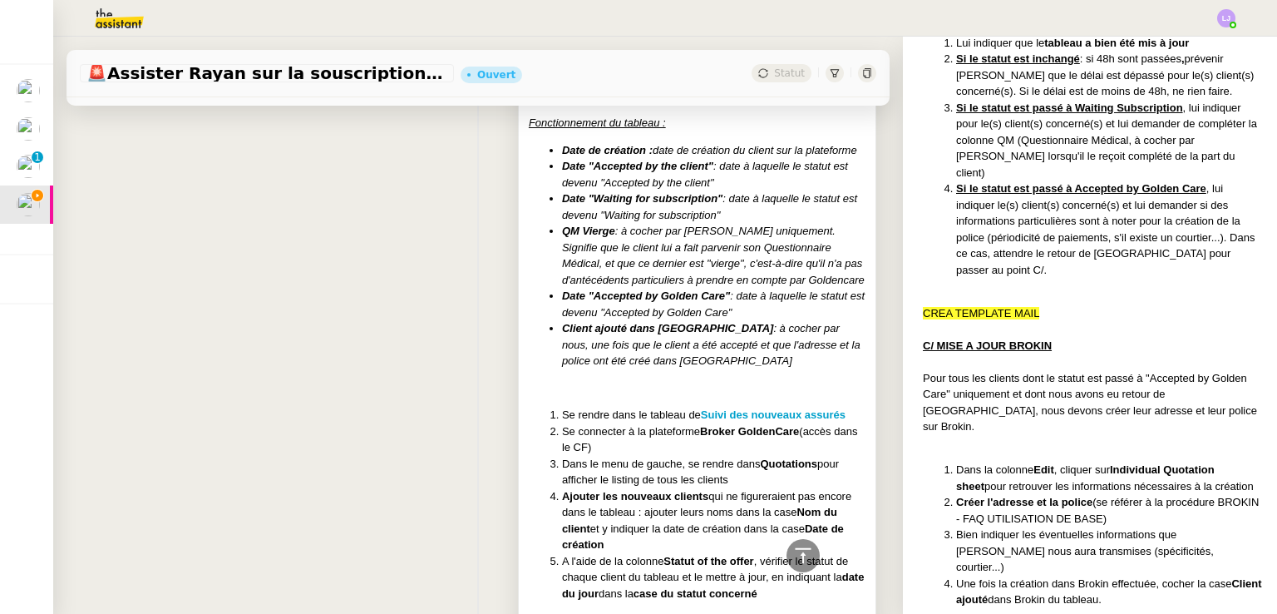
scroll to position [10354, 0]
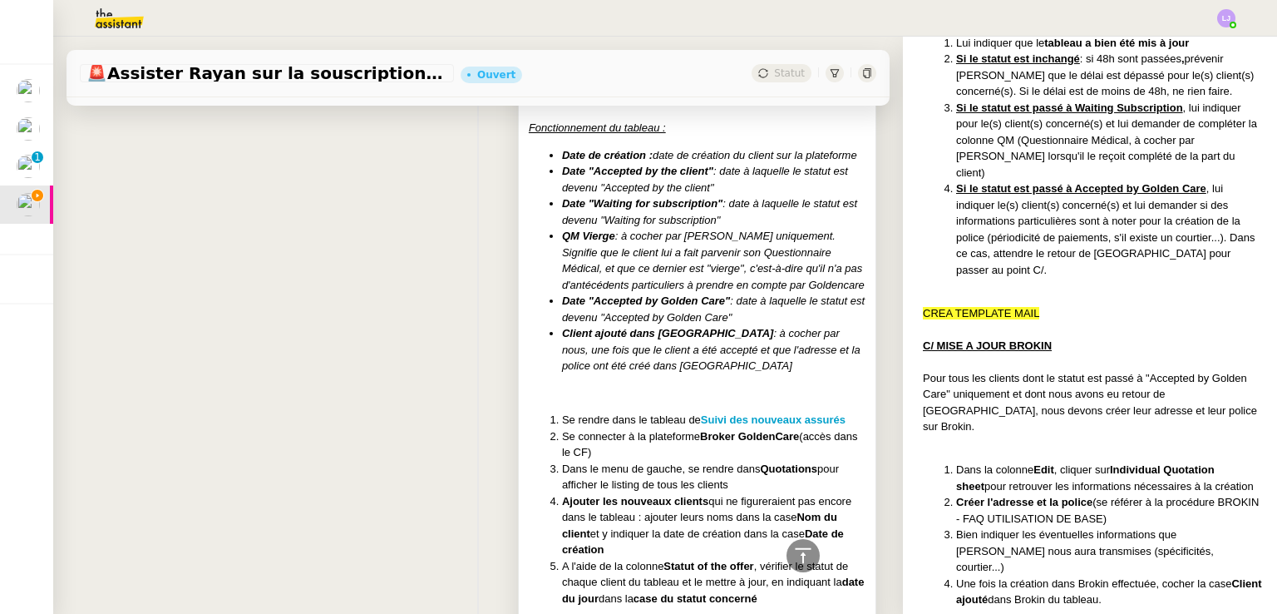
click at [679, 392] on div "DRAFT Ajout CF : Broker GoldenCare [URL][DOMAIN_NAME] [EMAIL_ADDRESS][DOMAIN_NA…" at bounding box center [697, 465] width 337 height 1697
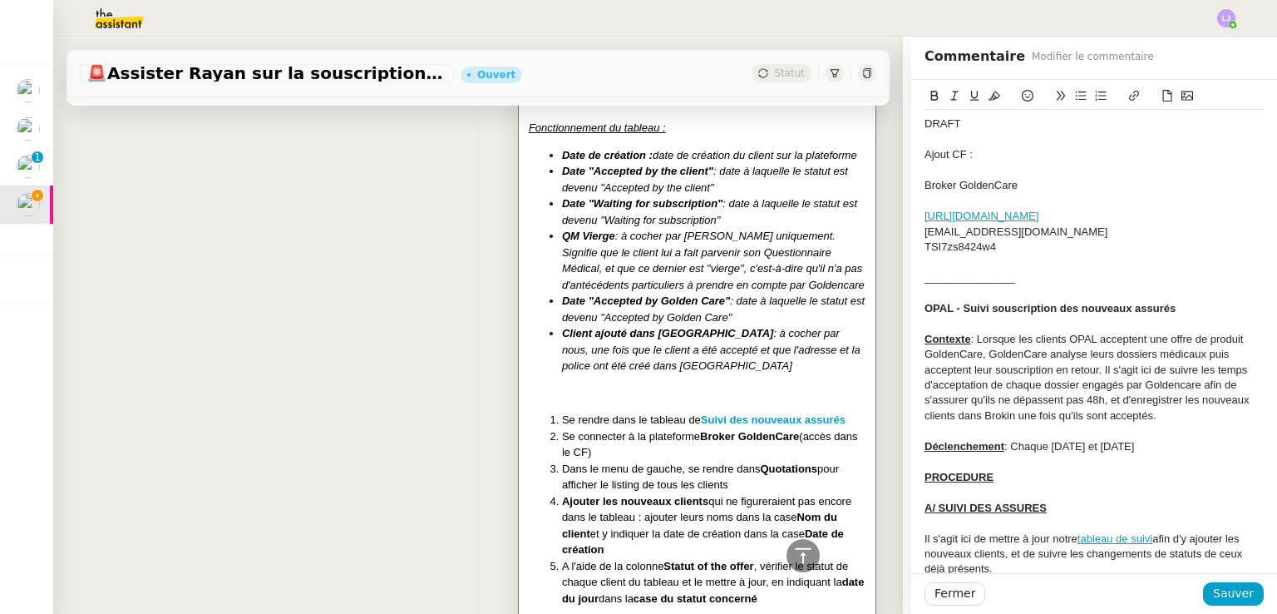
click at [931, 155] on div "Ajout CF :" at bounding box center [1094, 154] width 339 height 15
click at [930, 125] on div "DRAFT" at bounding box center [1094, 123] width 339 height 15
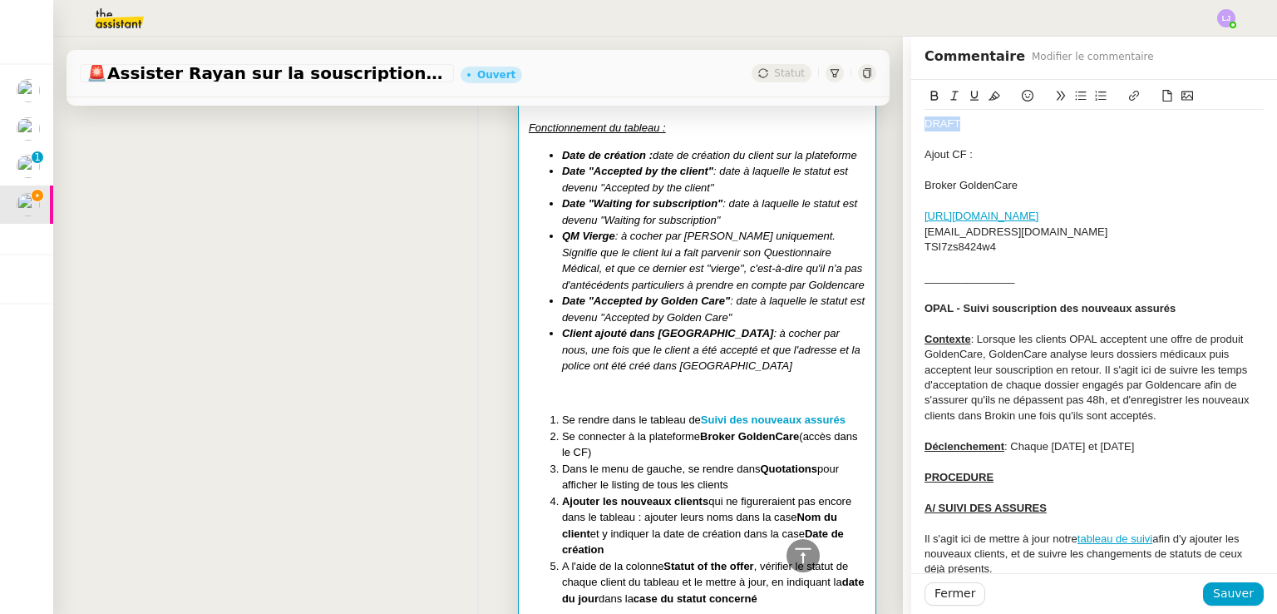
click at [930, 125] on div "DRAFT" at bounding box center [1094, 123] width 339 height 15
click at [1028, 287] on div at bounding box center [1094, 292] width 339 height 15
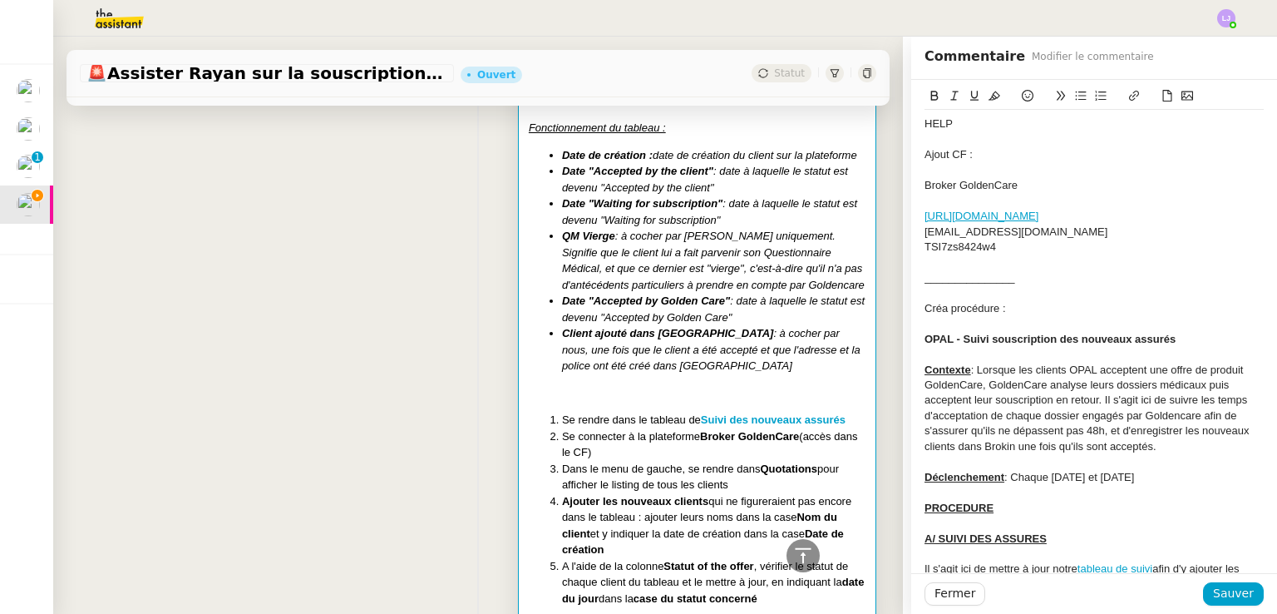
click at [925, 156] on div "Ajout CF :" at bounding box center [1094, 154] width 339 height 15
click at [925, 305] on div "Créa procédure :" at bounding box center [1094, 308] width 339 height 15
click at [981, 283] on div "_______________" at bounding box center [1094, 277] width 339 height 15
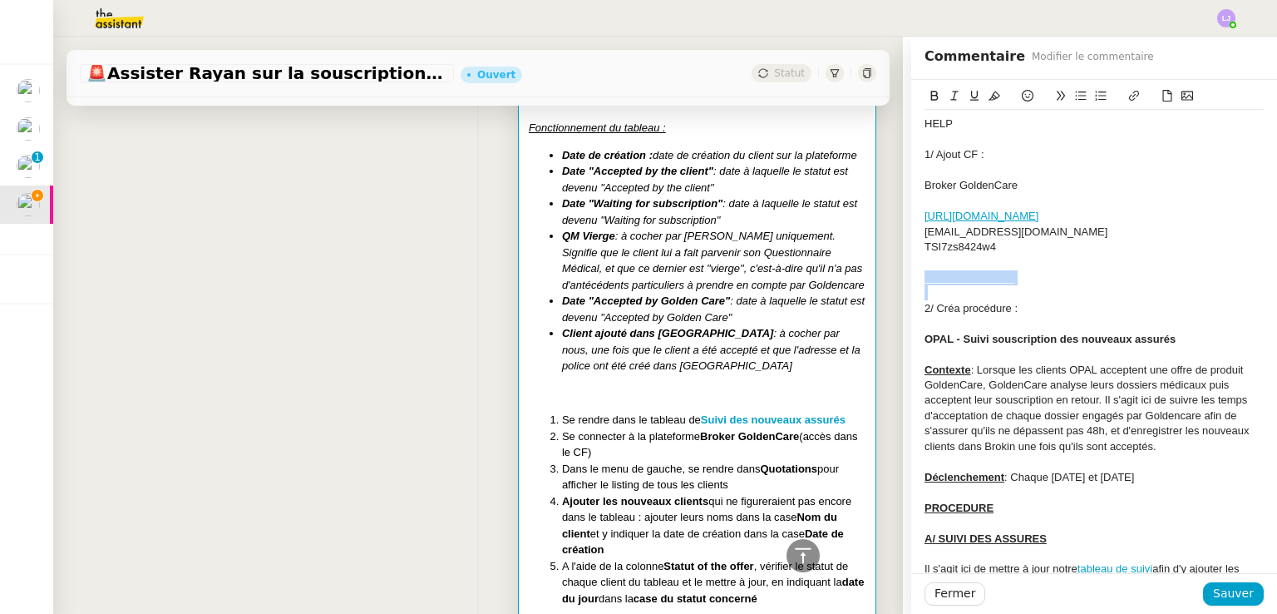
click at [981, 283] on div "_______________" at bounding box center [1094, 277] width 339 height 15
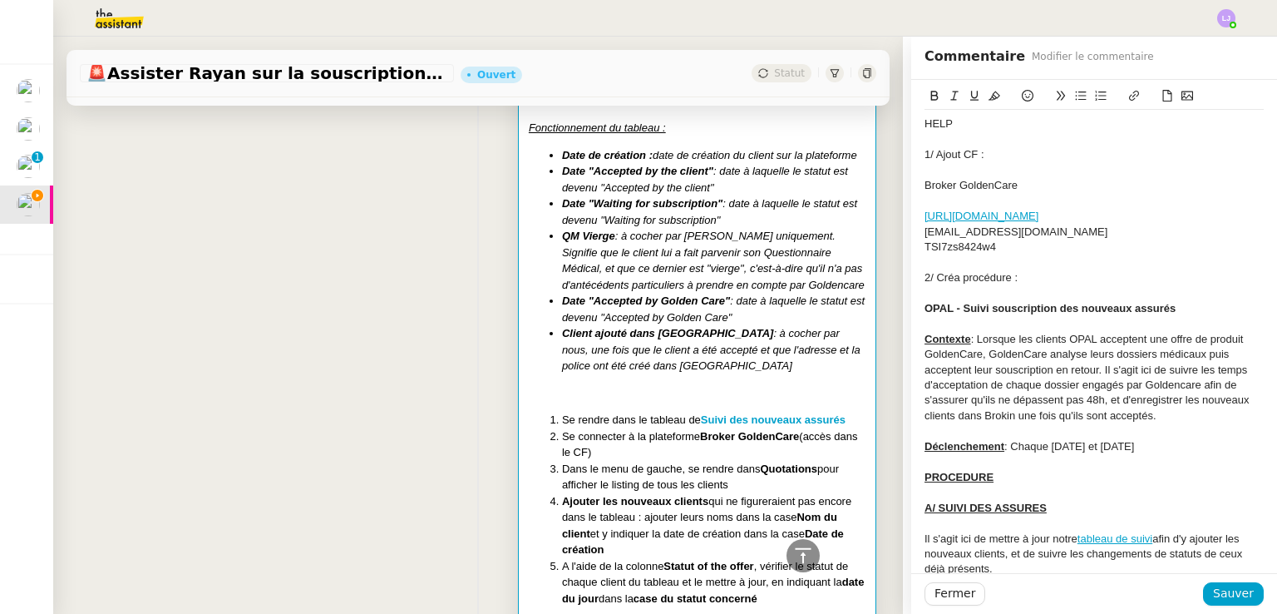
click at [981, 151] on div "1/ Ajout CF :" at bounding box center [1094, 154] width 339 height 15
drag, startPoint x: 981, startPoint y: 151, endPoint x: 896, endPoint y: 151, distance: 84.8
click at [896, 151] on app-ticket "🚨 Assister Rayan sur la souscription Opal Ouvert Statut Client [PERSON_NAME] Ow…" at bounding box center [665, 325] width 1224 height 577
click at [947, 277] on div "2/ Créa procédure :" at bounding box center [1094, 277] width 339 height 15
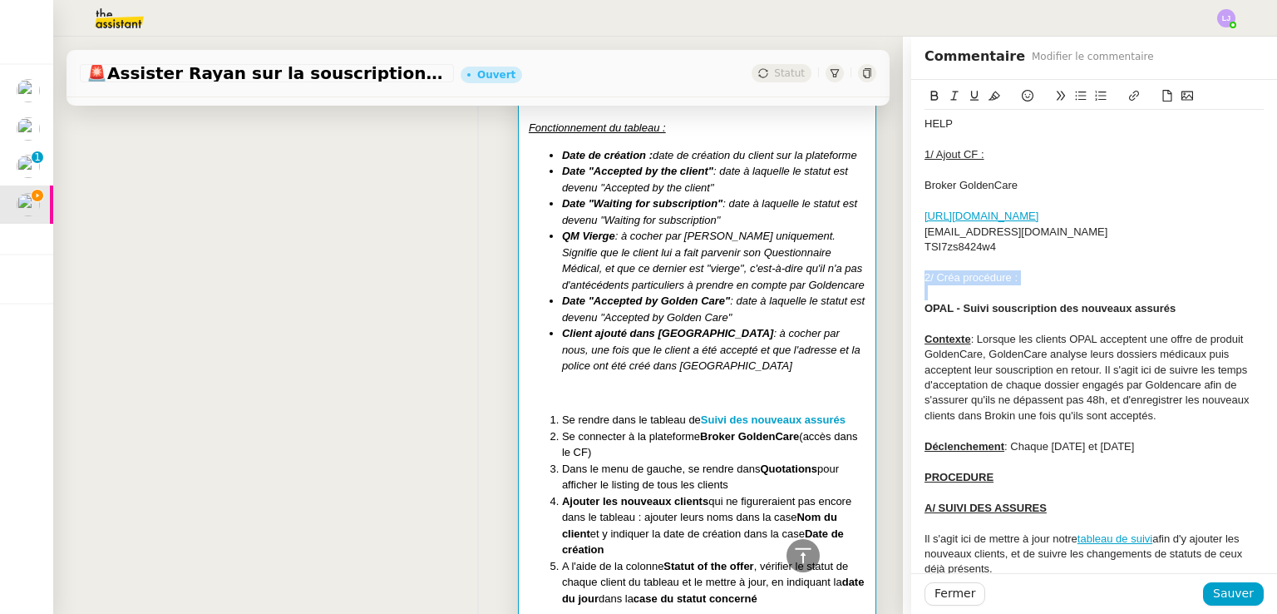
click at [947, 277] on div "2/ Créa procédure :" at bounding box center [1094, 277] width 339 height 15
click at [928, 186] on div "Broker GoldenCare" at bounding box center [1094, 185] width 339 height 15
click at [1028, 423] on div "Contexte : Lorsque les clients OPAL acceptent une offre de produit GoldenCare, …" at bounding box center [1094, 378] width 339 height 92
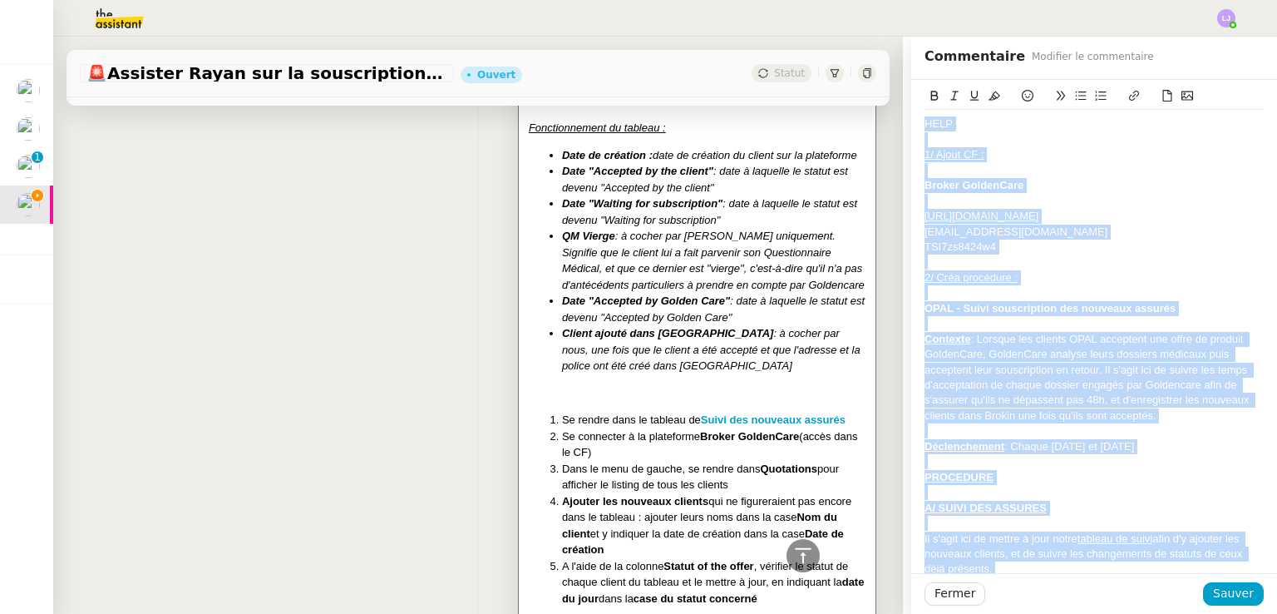
copy div "LORE 6/ Ipsum DO : Sitame ConsecTetu adipi://elitse.doeiusmodtem.inc/ utla@etdo…"
click at [1037, 348] on div "Contexte : Lorsque les clients OPAL acceptent une offre de produit GoldenCare, …" at bounding box center [1094, 378] width 339 height 92
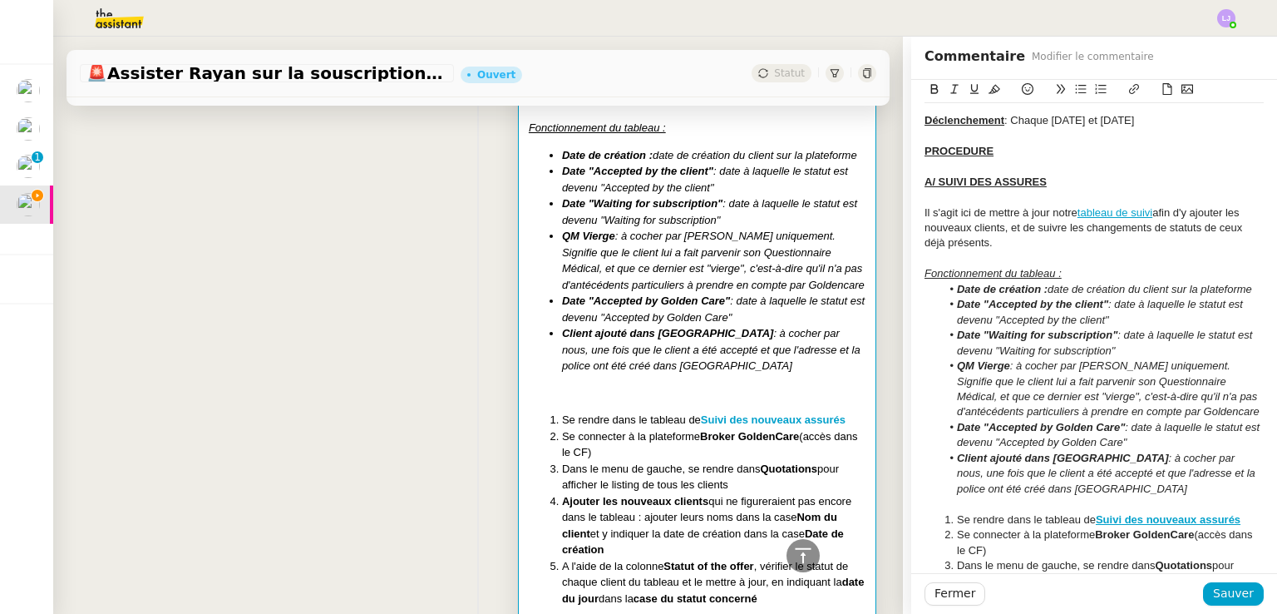
scroll to position [336, 0]
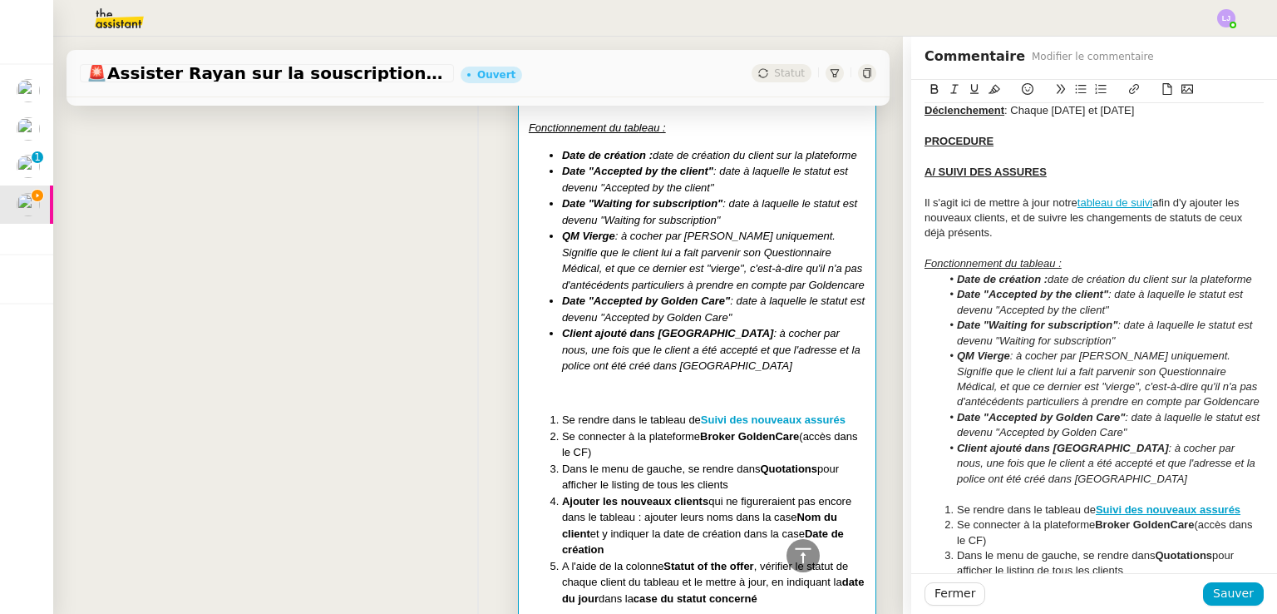
click at [1061, 259] on div "Fonctionnement du tableau :" at bounding box center [1094, 263] width 339 height 15
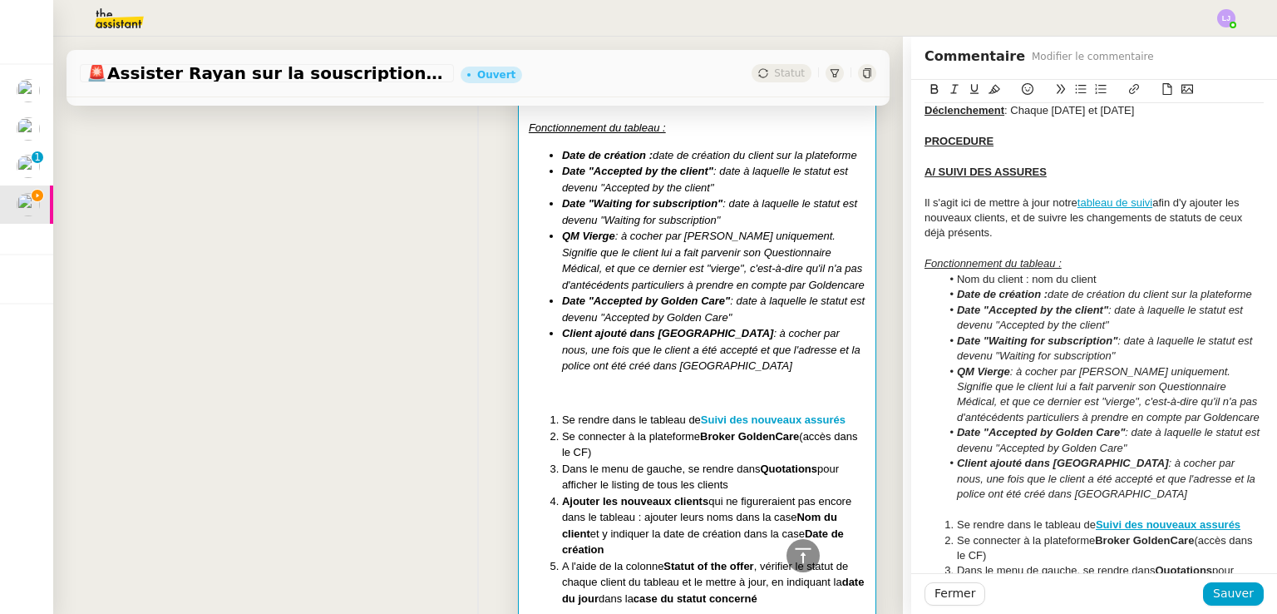
click at [1045, 279] on li "Nom du client : nom du client" at bounding box center [1102, 279] width 323 height 15
drag, startPoint x: 1012, startPoint y: 276, endPoint x: 939, endPoint y: 279, distance: 73.3
click at [941, 279] on li "Nom du client : nom et prénom du client" at bounding box center [1102, 279] width 323 height 15
click at [1033, 277] on li "Nom du client : nom et prénom du client" at bounding box center [1102, 279] width 323 height 15
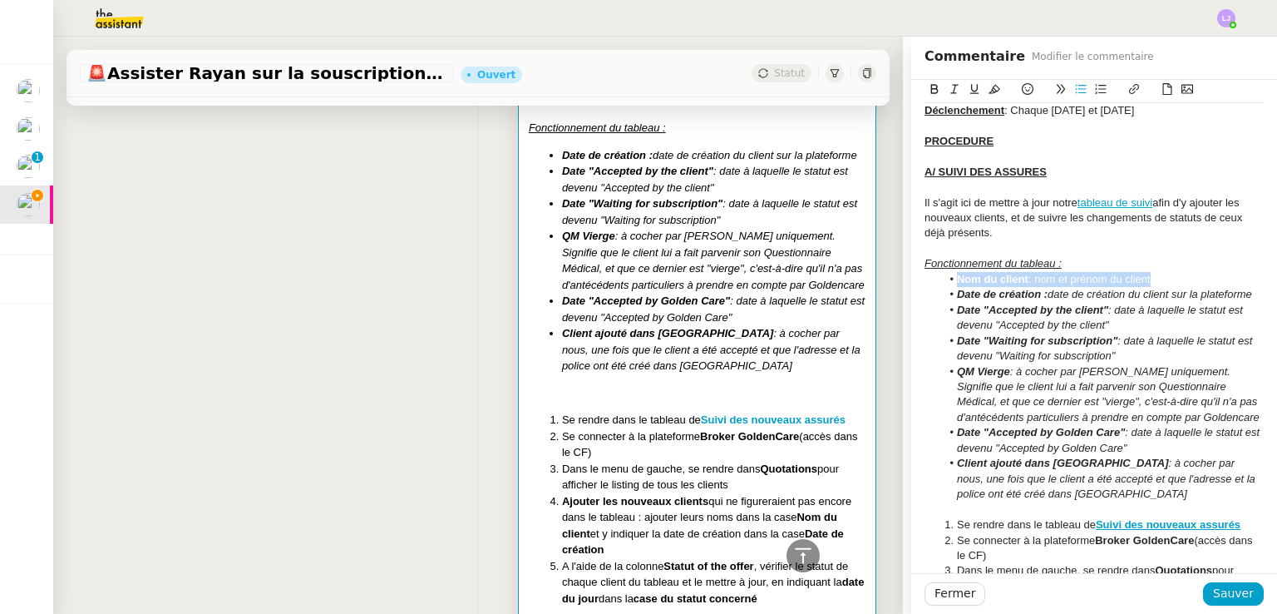
click at [1033, 277] on li "Nom du client : nom et prénom du client" at bounding box center [1102, 279] width 323 height 15
click at [1062, 417] on em ": à cocher par [PERSON_NAME] uniquement. Signifie que le client lui a fait parv…" at bounding box center [1109, 394] width 304 height 58
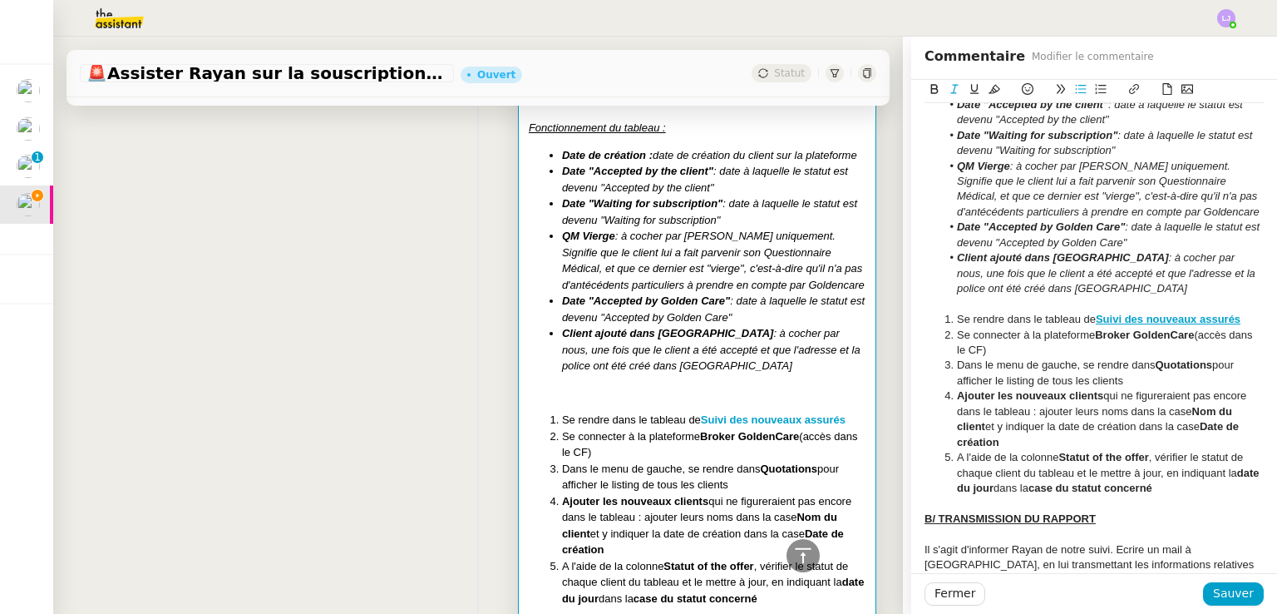
scroll to position [565, 0]
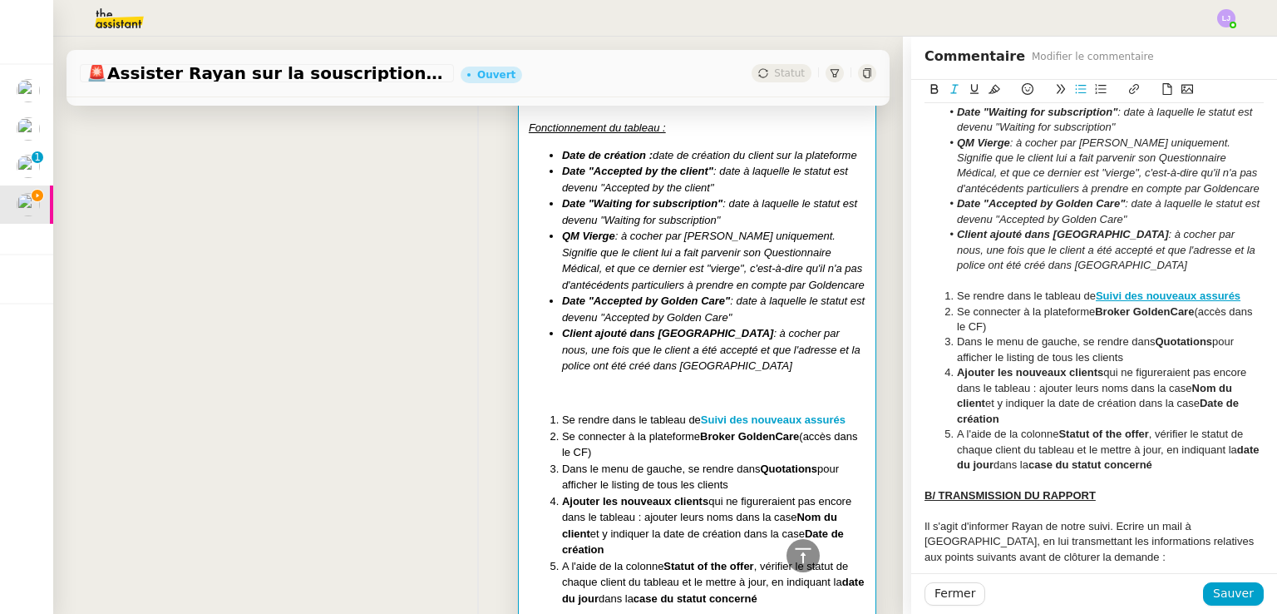
click at [1193, 467] on li "A l'aide de la colonne Statut of the offer , vérifier le statut de chaque clien…" at bounding box center [1102, 450] width 323 height 46
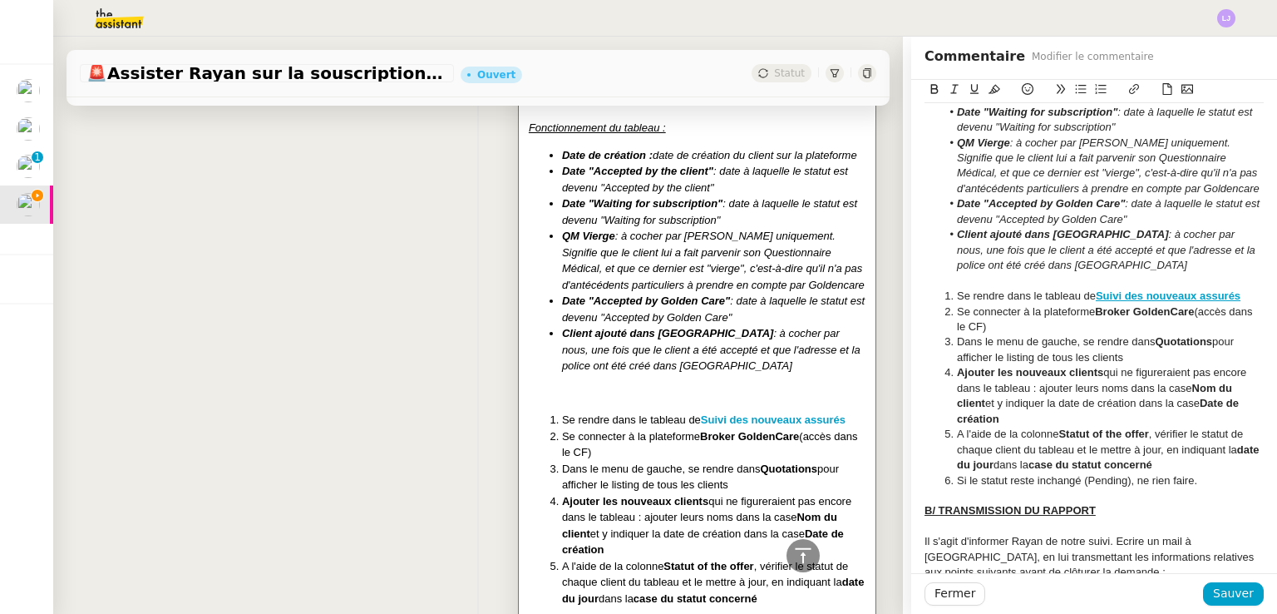
click at [1106, 481] on li "Si le statut reste inchangé (Pending), ne rien faire." at bounding box center [1102, 480] width 323 height 15
click at [1158, 482] on li "Si le statut reste inchangé ( Pending ), ne rien faire." at bounding box center [1102, 480] width 323 height 15
click at [1205, 473] on li "Si le statut reste inchangé ( Pending ), ne rien faire." at bounding box center [1102, 480] width 323 height 15
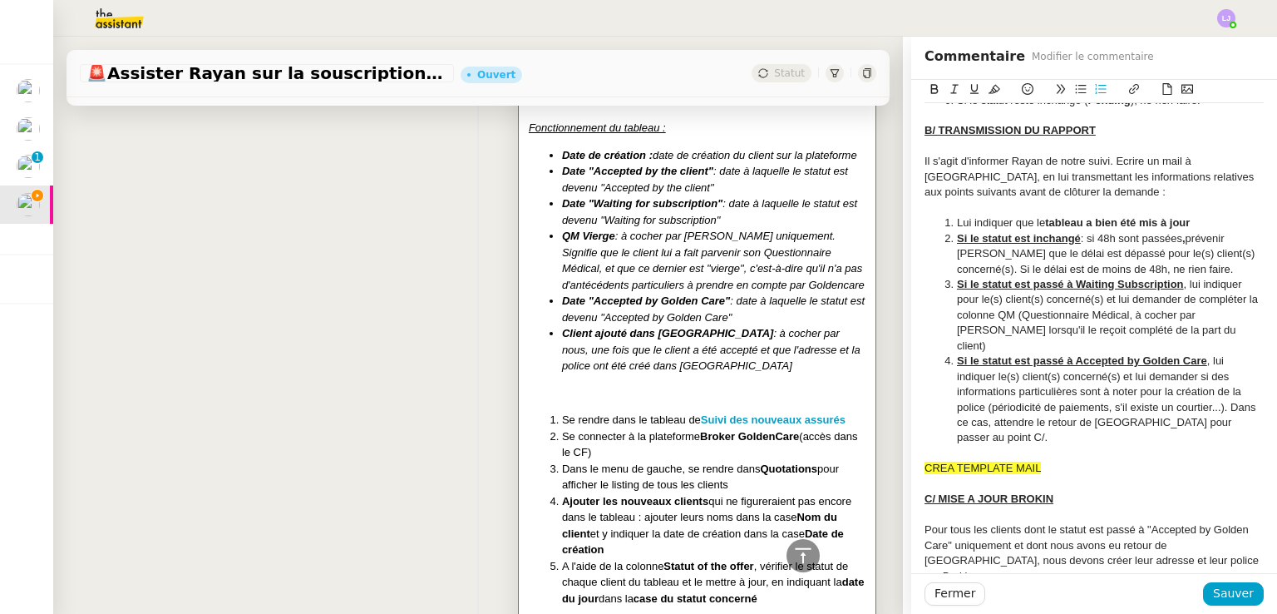
scroll to position [946, 0]
click at [1016, 460] on span "CREA TEMPLATE MAIL" at bounding box center [983, 466] width 116 height 12
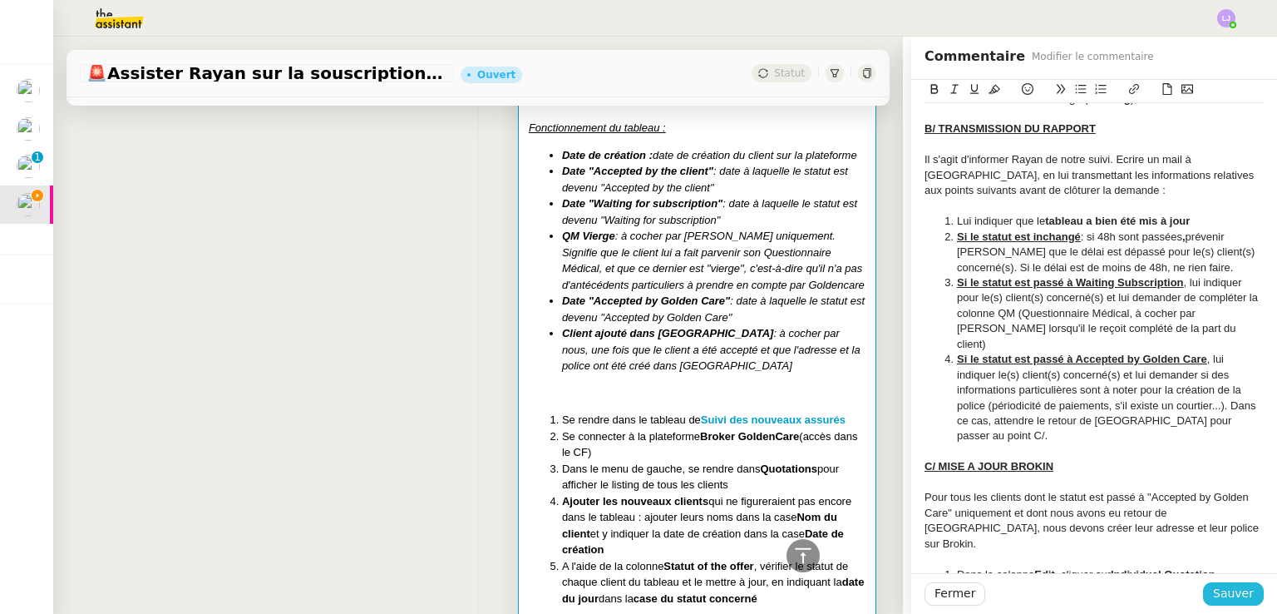
click at [1238, 595] on span "Sauver" at bounding box center [1233, 593] width 41 height 19
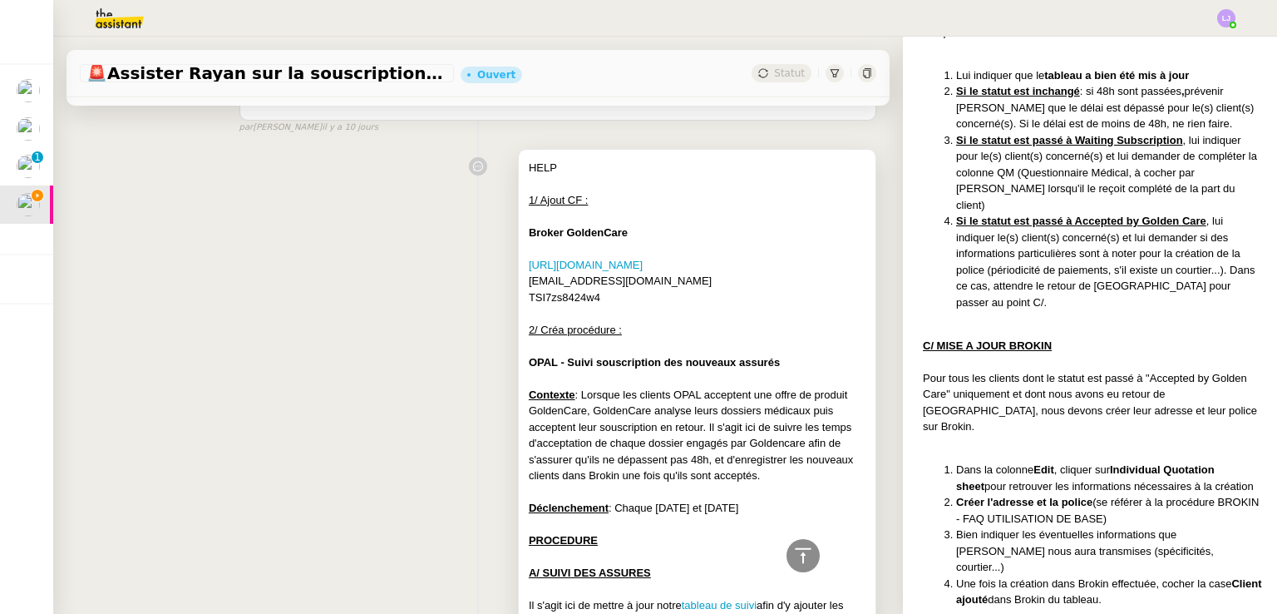
scroll to position [9878, 0]
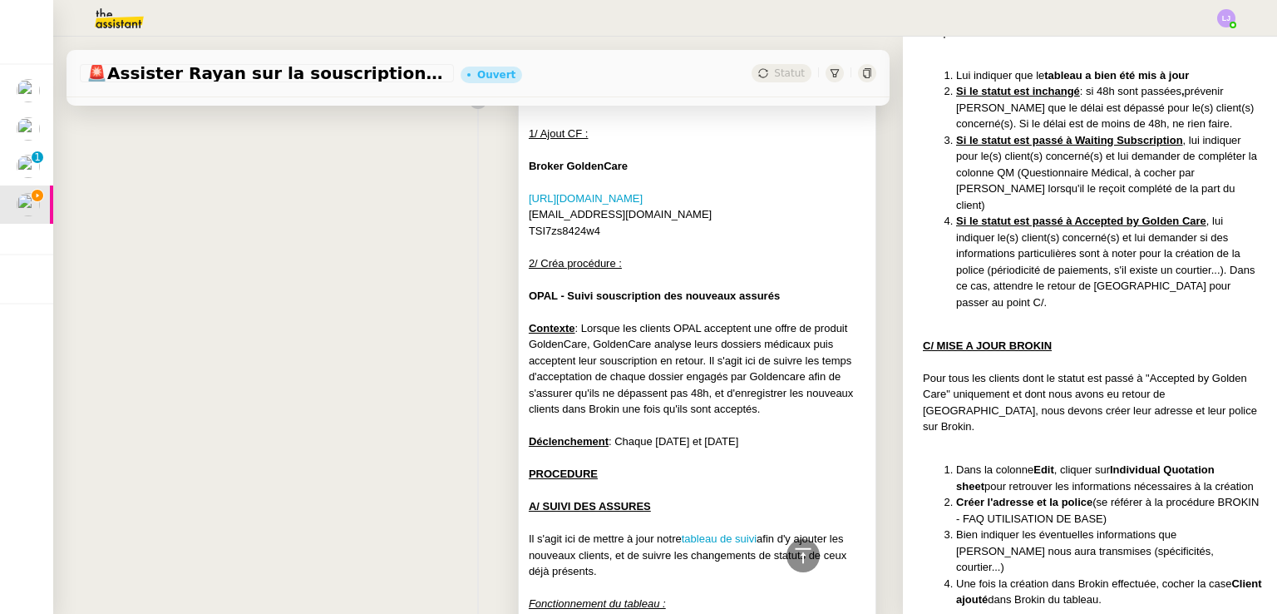
click at [739, 279] on div at bounding box center [697, 279] width 337 height 17
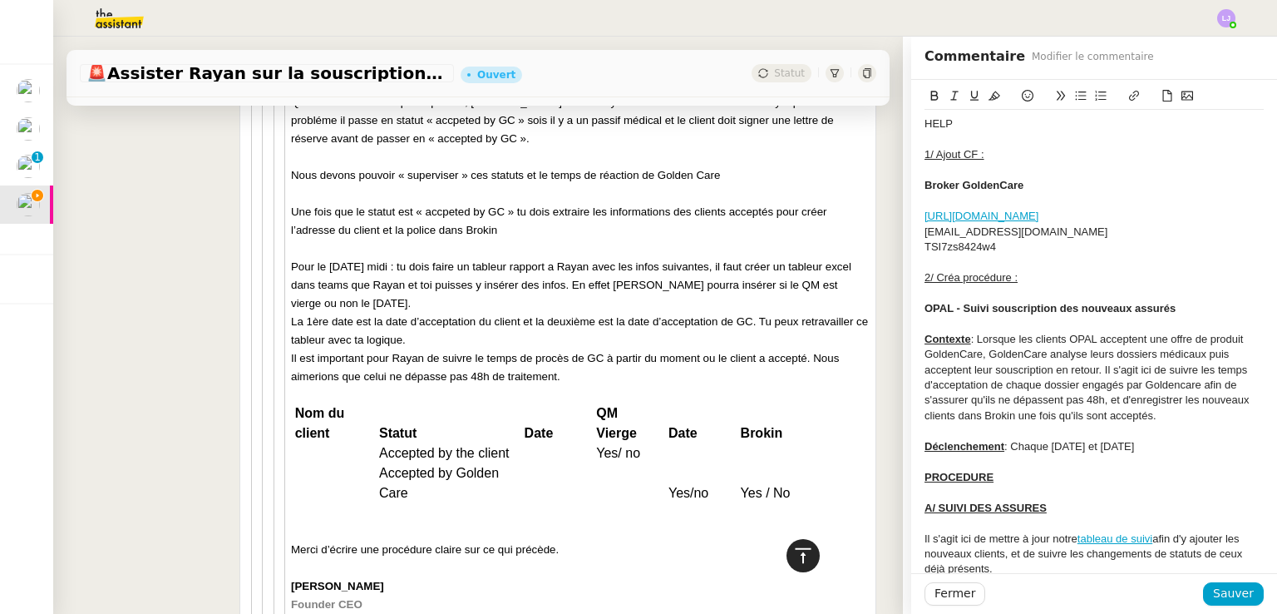
click at [802, 564] on div at bounding box center [803, 555] width 33 height 33
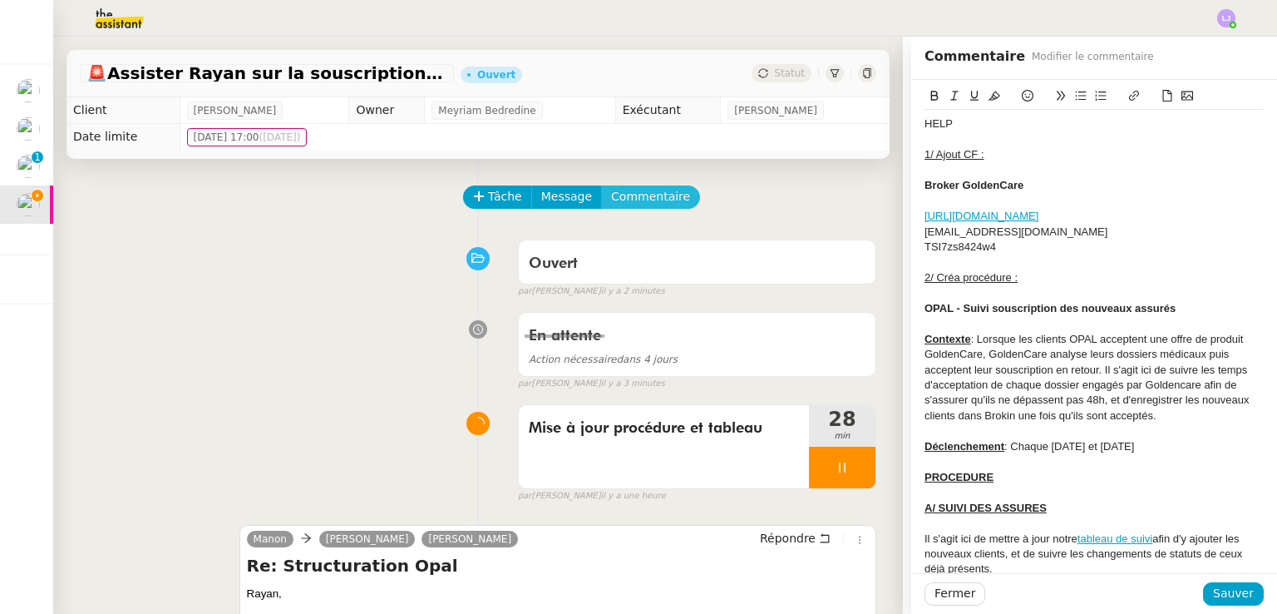
click at [653, 204] on span "Commentaire" at bounding box center [650, 196] width 79 height 19
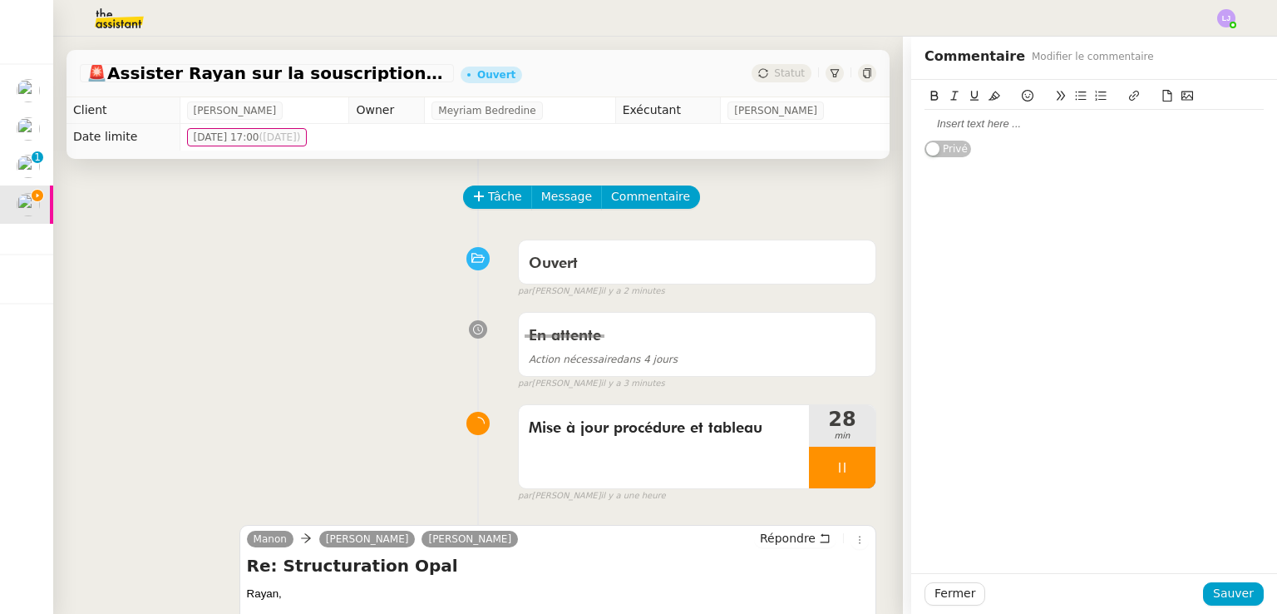
click at [971, 117] on div at bounding box center [1094, 123] width 339 height 15
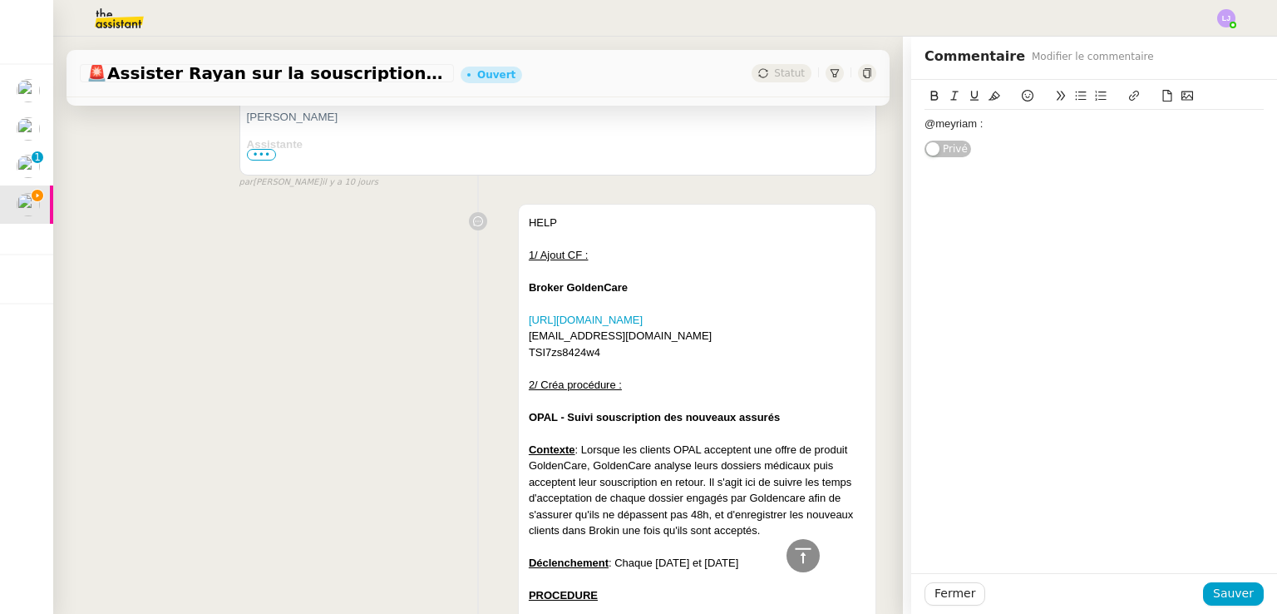
scroll to position [9750, 0]
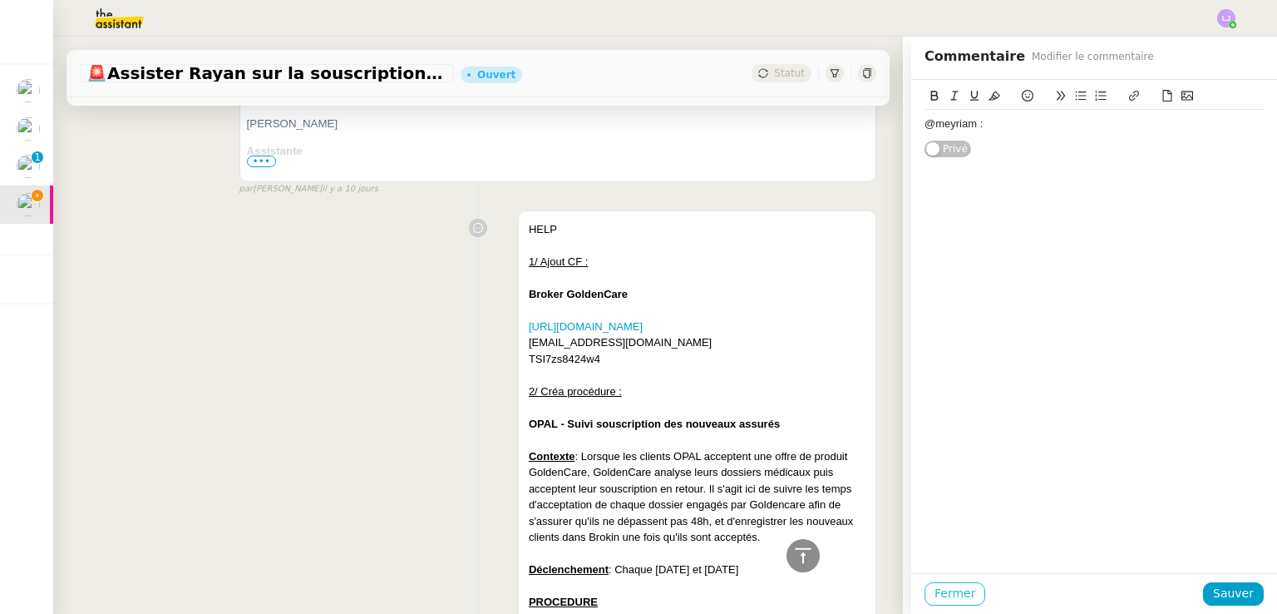
click at [935, 584] on span "Fermer" at bounding box center [955, 593] width 41 height 19
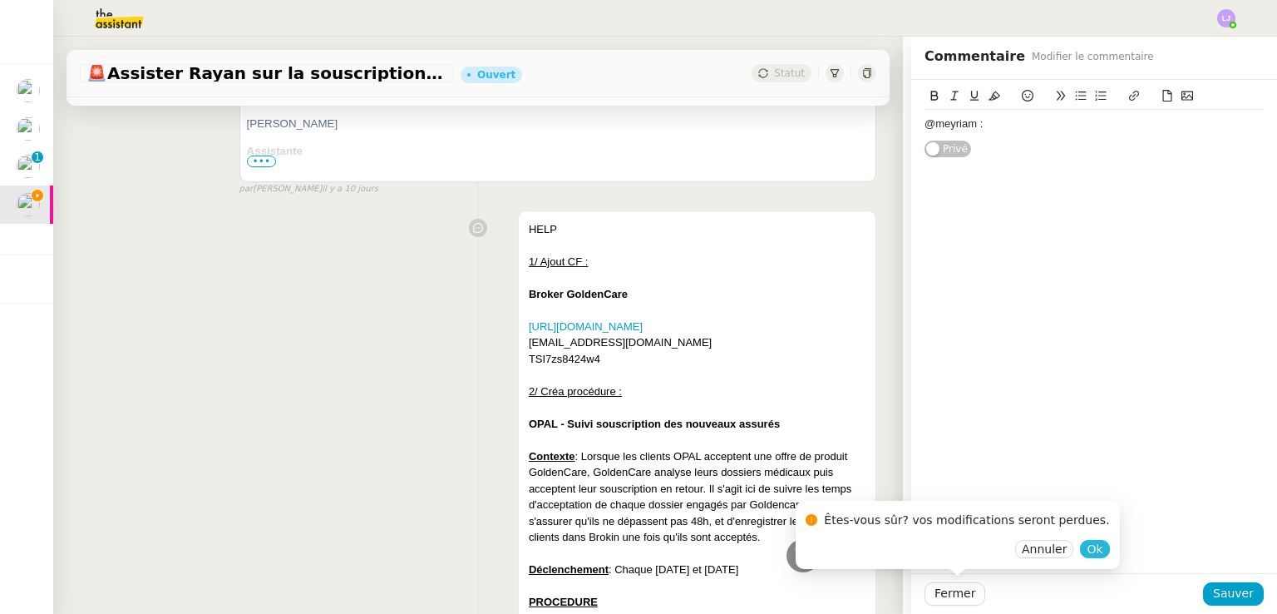
click at [1087, 553] on span "Ok" at bounding box center [1095, 549] width 16 height 17
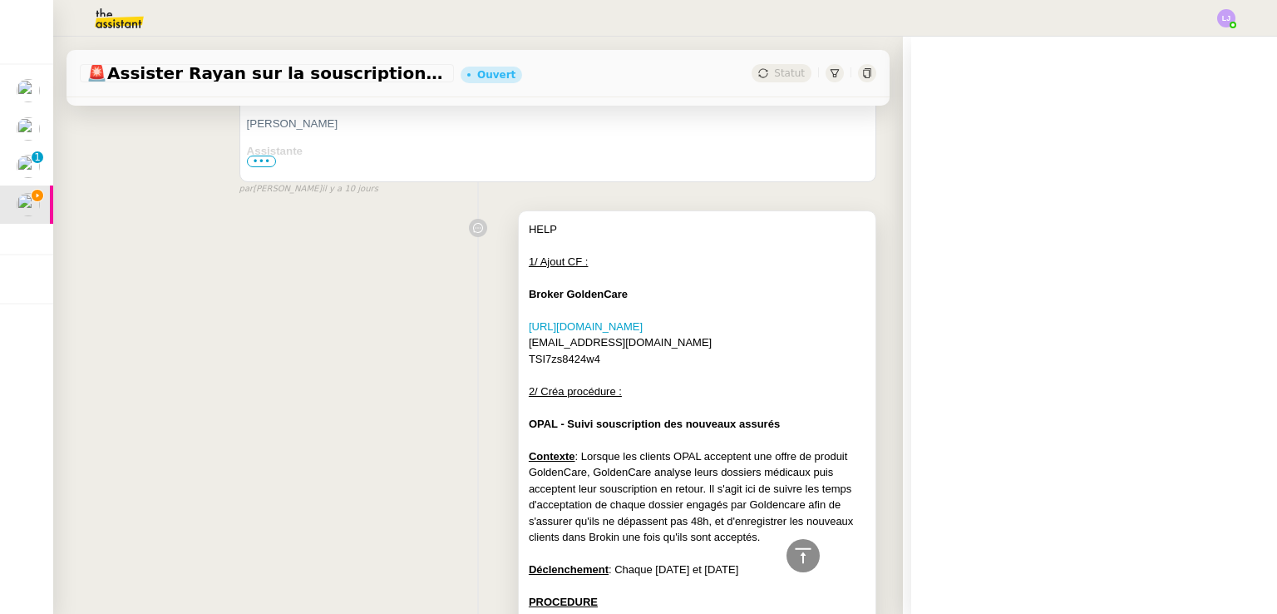
click at [782, 387] on div "2/ Créa procédure :" at bounding box center [697, 391] width 337 height 17
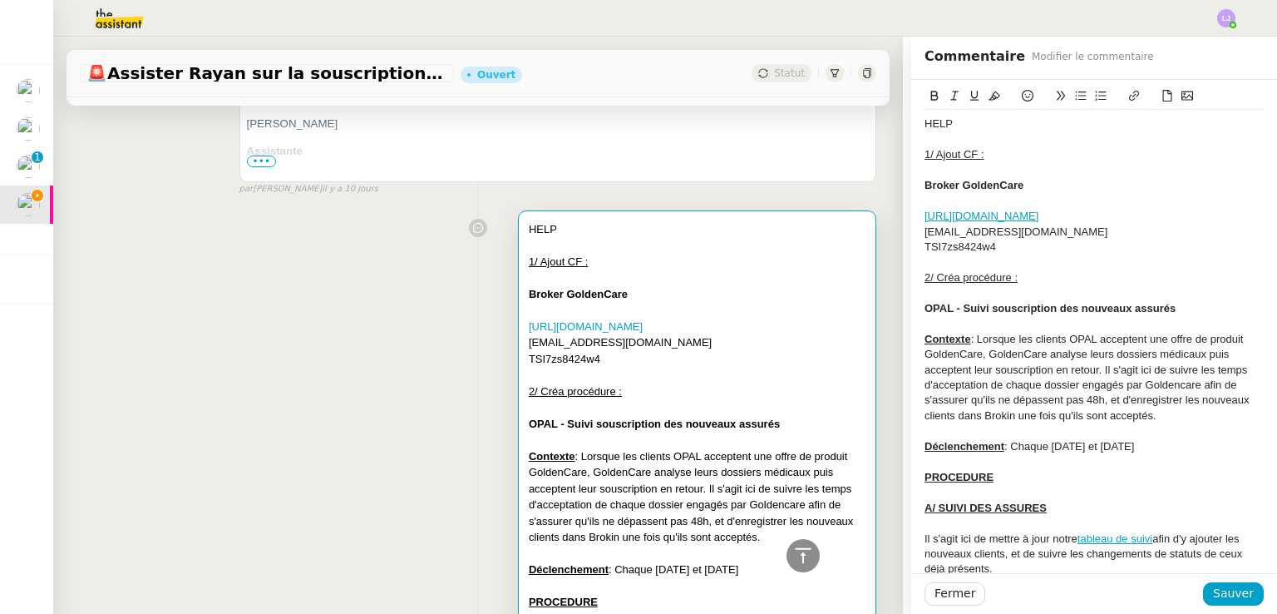
drag, startPoint x: 934, startPoint y: 107, endPoint x: 935, endPoint y: 117, distance: 10.0
click at [935, 117] on div "HELP" at bounding box center [1094, 123] width 339 height 15
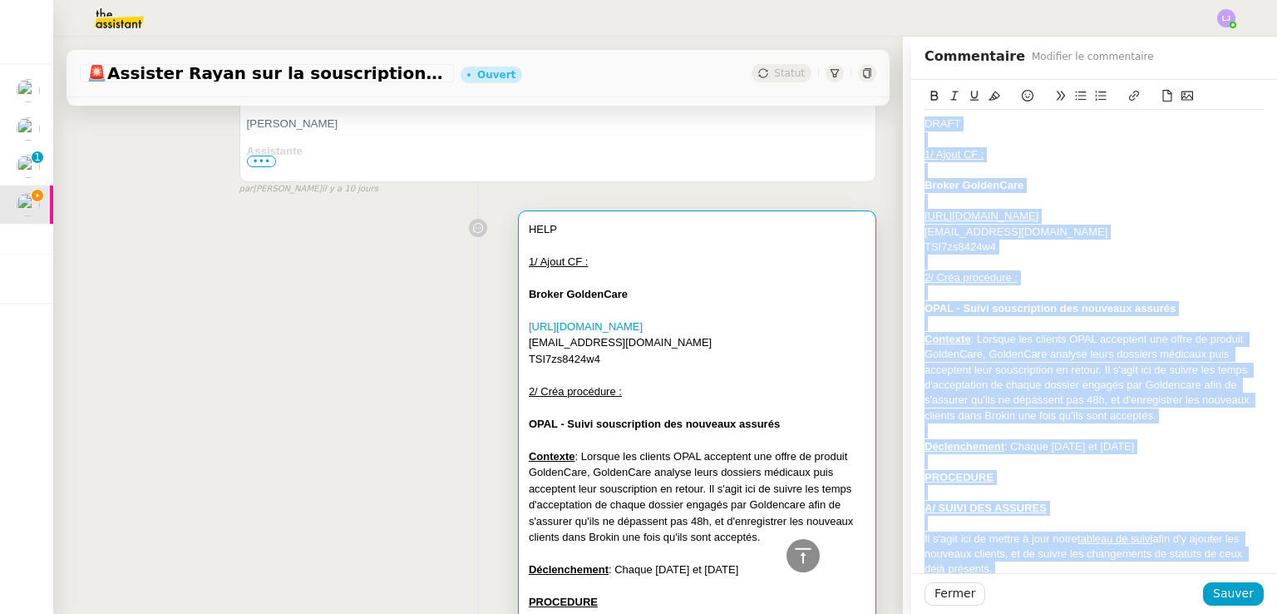
copy div "LOREM 8/ Ipsum DO : Sitame ConsecTetu adipi://elitse.doeiusmodtem.inc/ utla@etd…"
click at [1226, 591] on span "Sauver" at bounding box center [1233, 593] width 41 height 19
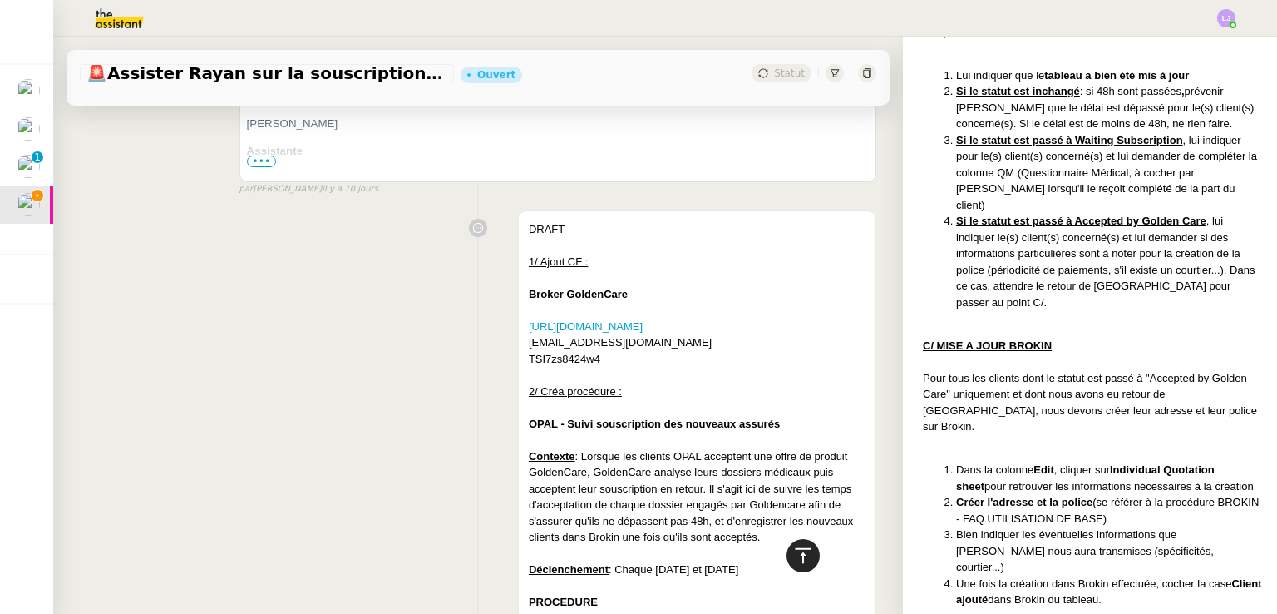
click at [793, 547] on icon at bounding box center [803, 556] width 20 height 20
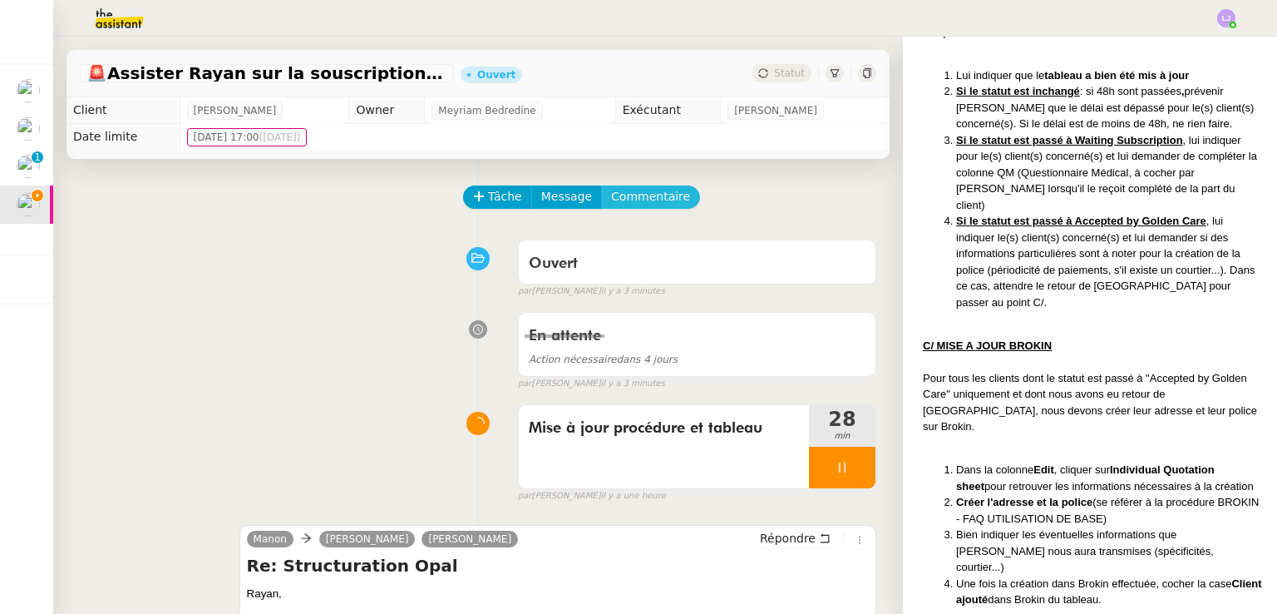
click at [633, 195] on span "Commentaire" at bounding box center [650, 196] width 79 height 19
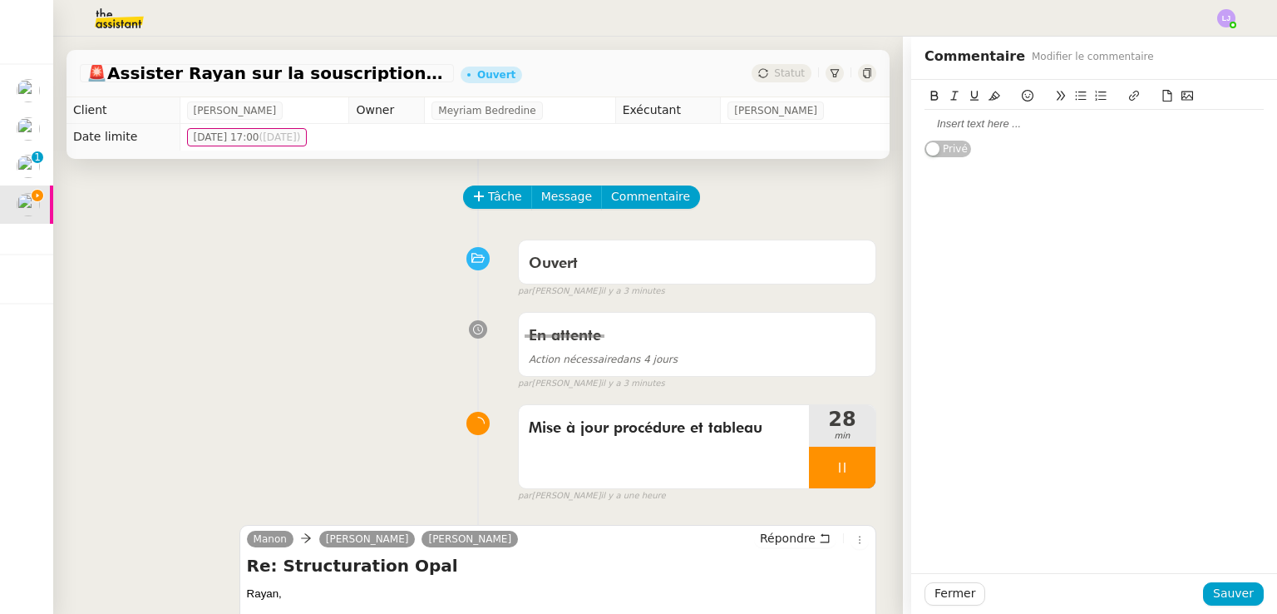
click at [975, 118] on div at bounding box center [1094, 123] width 339 height 15
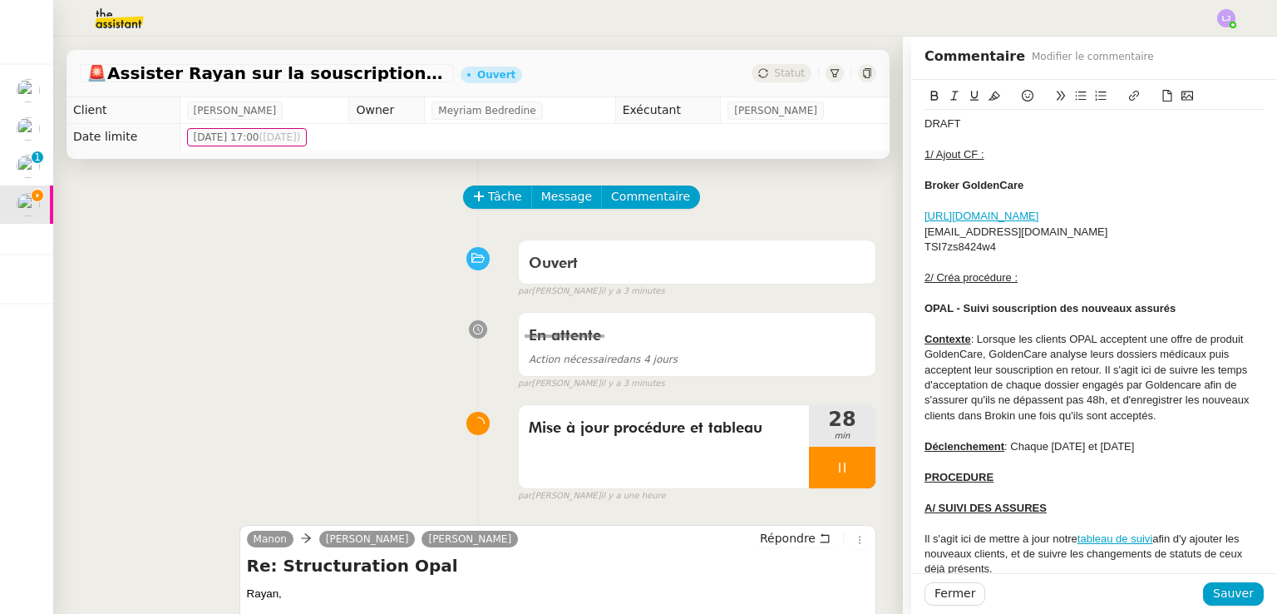
click at [975, 118] on div "DRAFT" at bounding box center [1094, 123] width 339 height 15
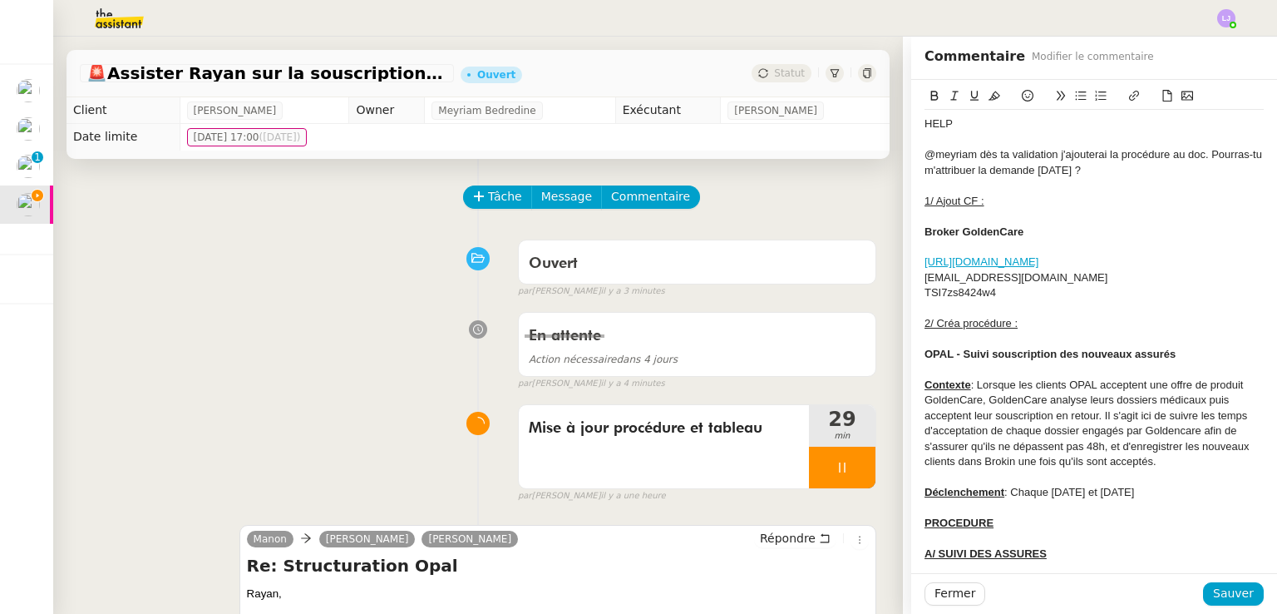
click at [1104, 163] on div "@meyriam dès ta validation j'ajouterai la procédure au doc. Pourras-tu m'attrib…" at bounding box center [1094, 162] width 339 height 31
click at [1198, 167] on div "@meyriam dès ta validation j'ajouterai la procédure au doc. Pourras-tu m'attrib…" at bounding box center [1094, 162] width 339 height 31
click at [1214, 595] on span "Sauver" at bounding box center [1233, 593] width 41 height 19
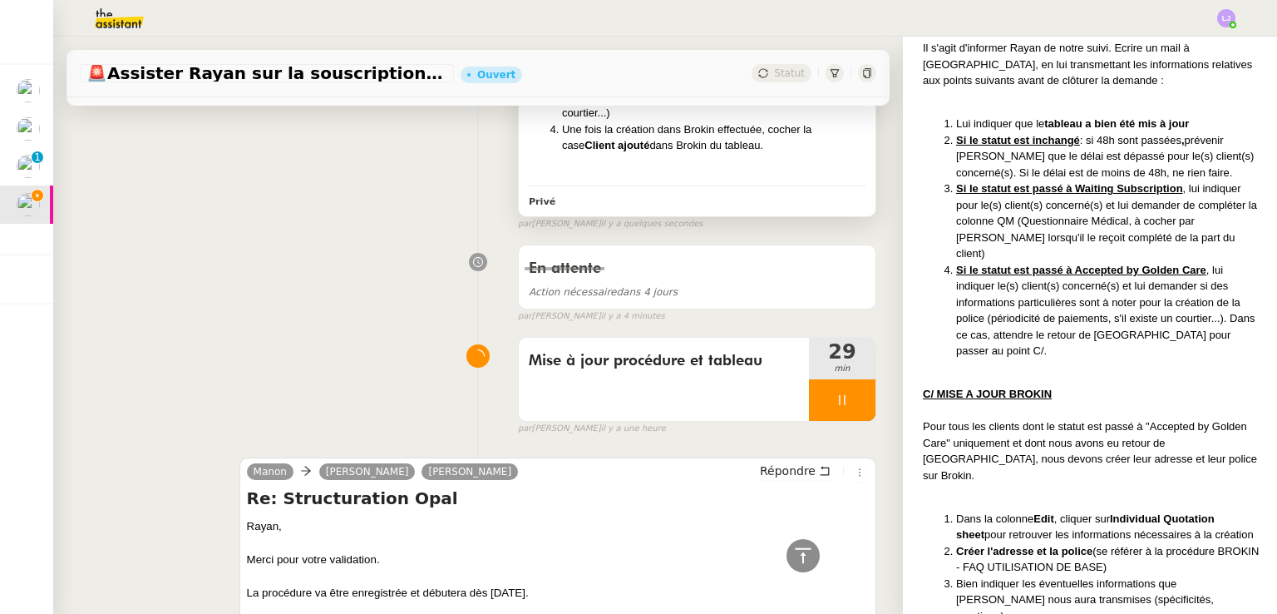
scroll to position [2027, 0]
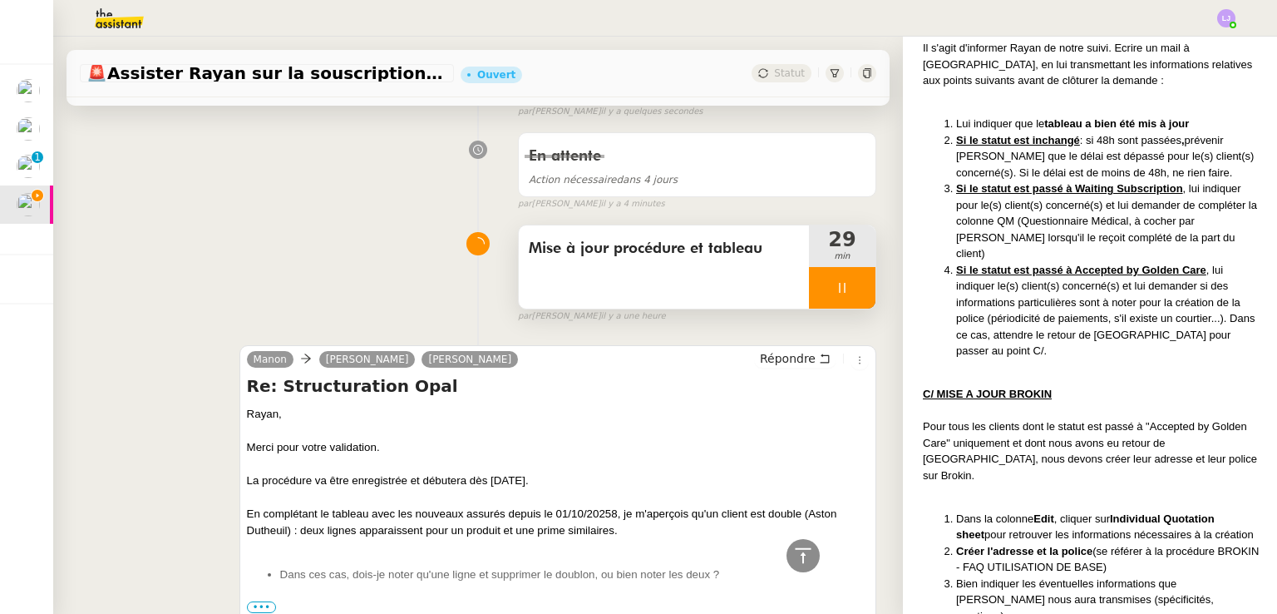
click at [837, 294] on div at bounding box center [842, 288] width 67 height 42
click at [852, 294] on icon at bounding box center [858, 287] width 13 height 13
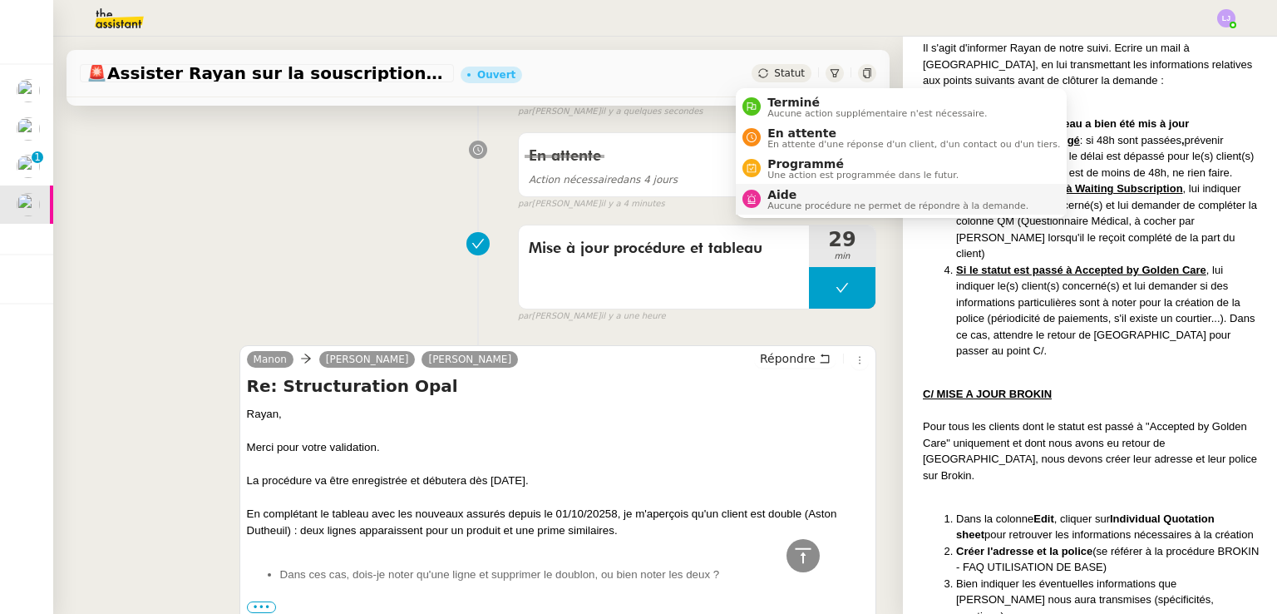
click at [828, 194] on span "Aide" at bounding box center [898, 194] width 261 height 13
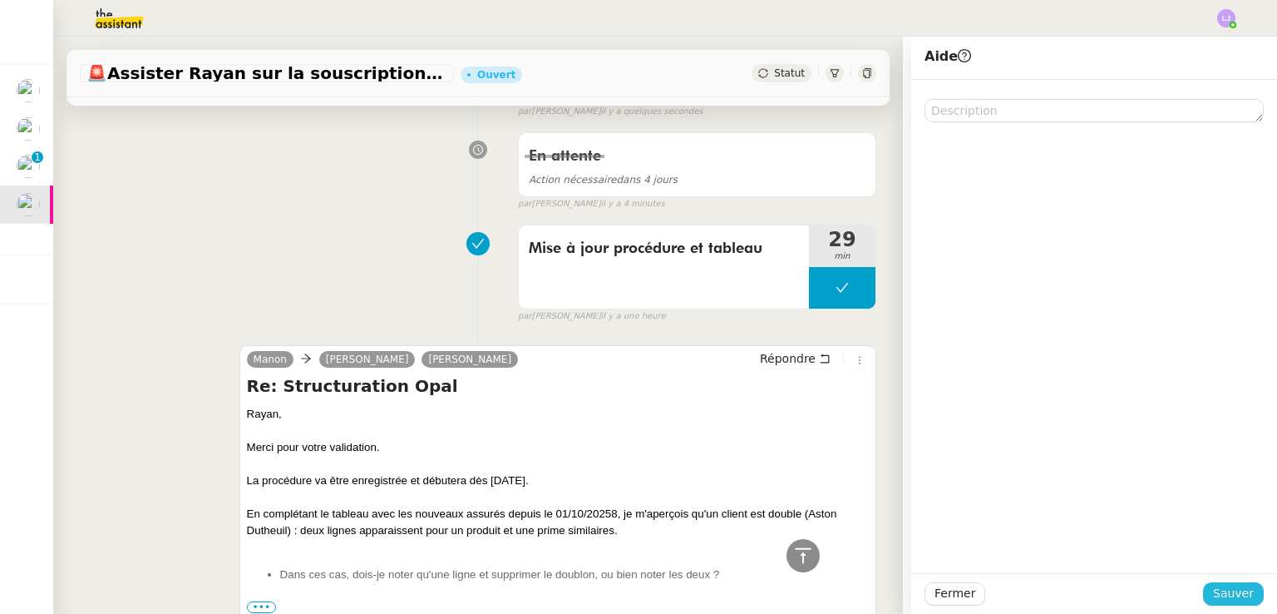
click at [1234, 589] on span "Sauver" at bounding box center [1233, 593] width 41 height 19
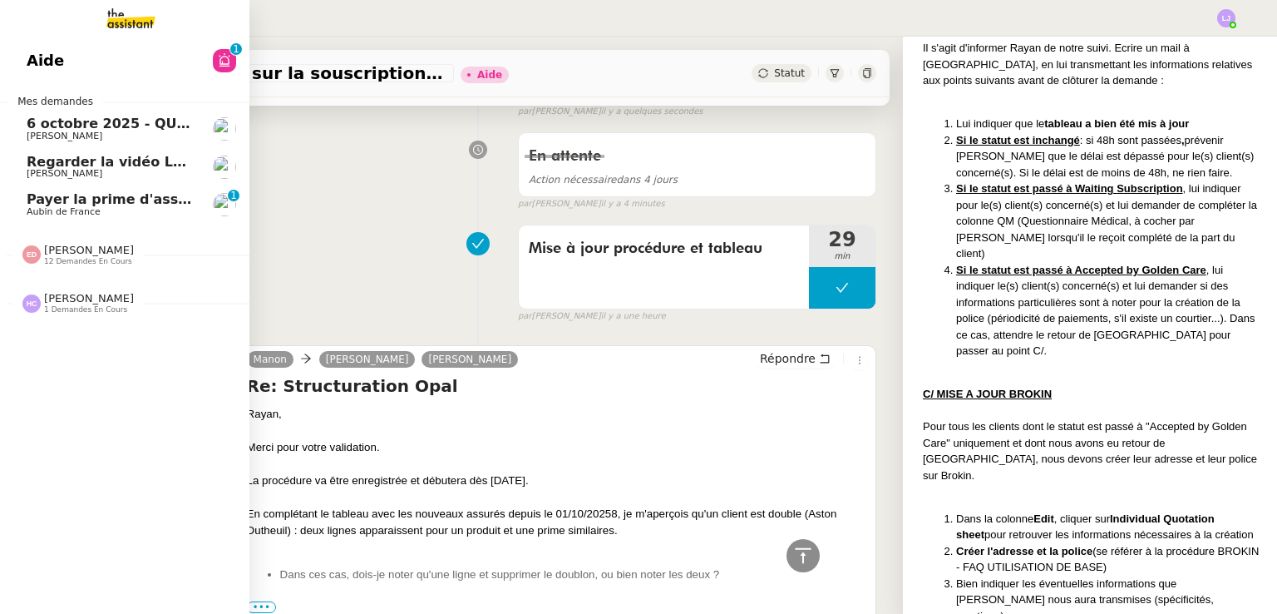
click at [121, 194] on span "Payer la prime d'assurance" at bounding box center [128, 199] width 203 height 16
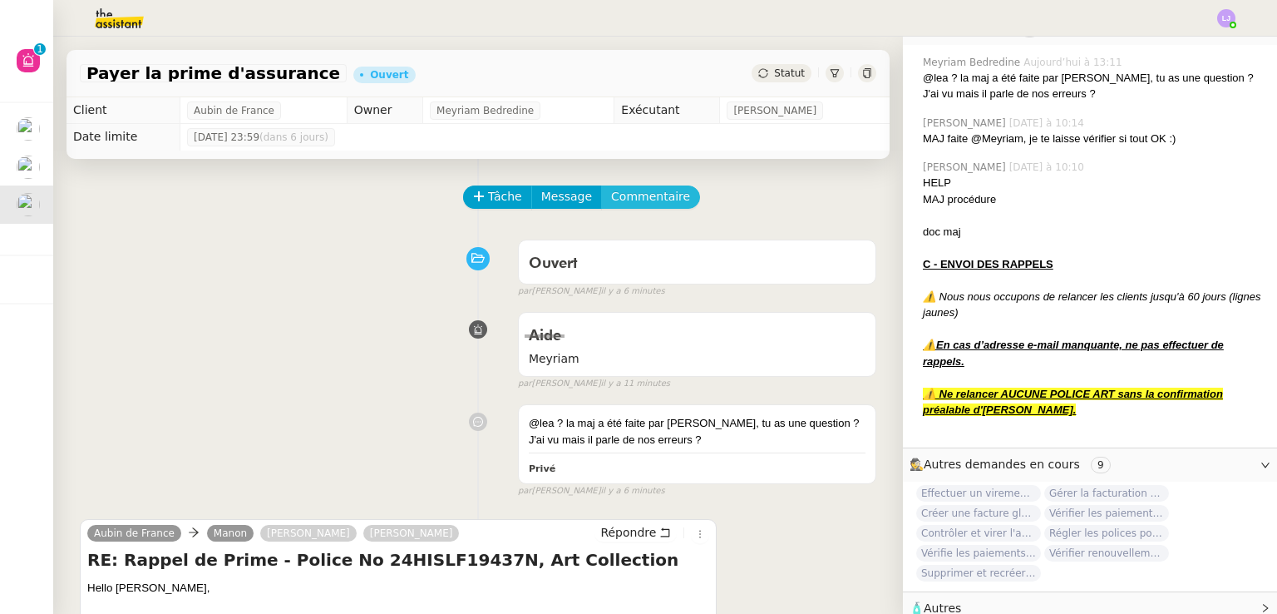
click at [649, 190] on span "Commentaire" at bounding box center [650, 196] width 79 height 19
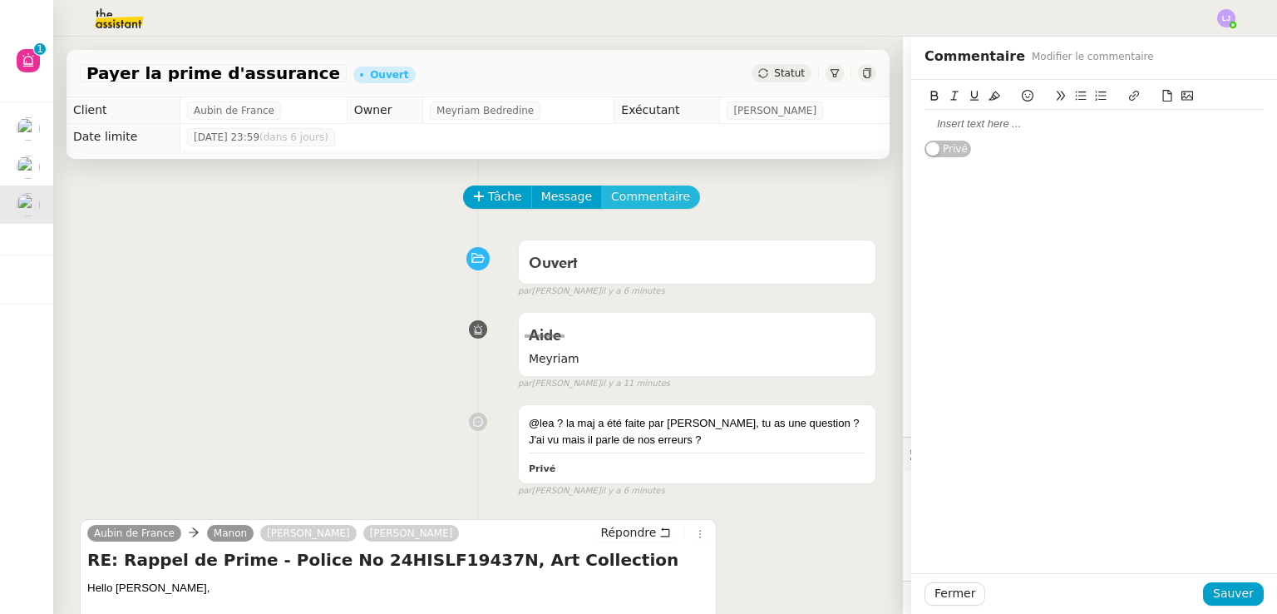
scroll to position [490, 0]
click at [925, 124] on div at bounding box center [1094, 123] width 339 height 15
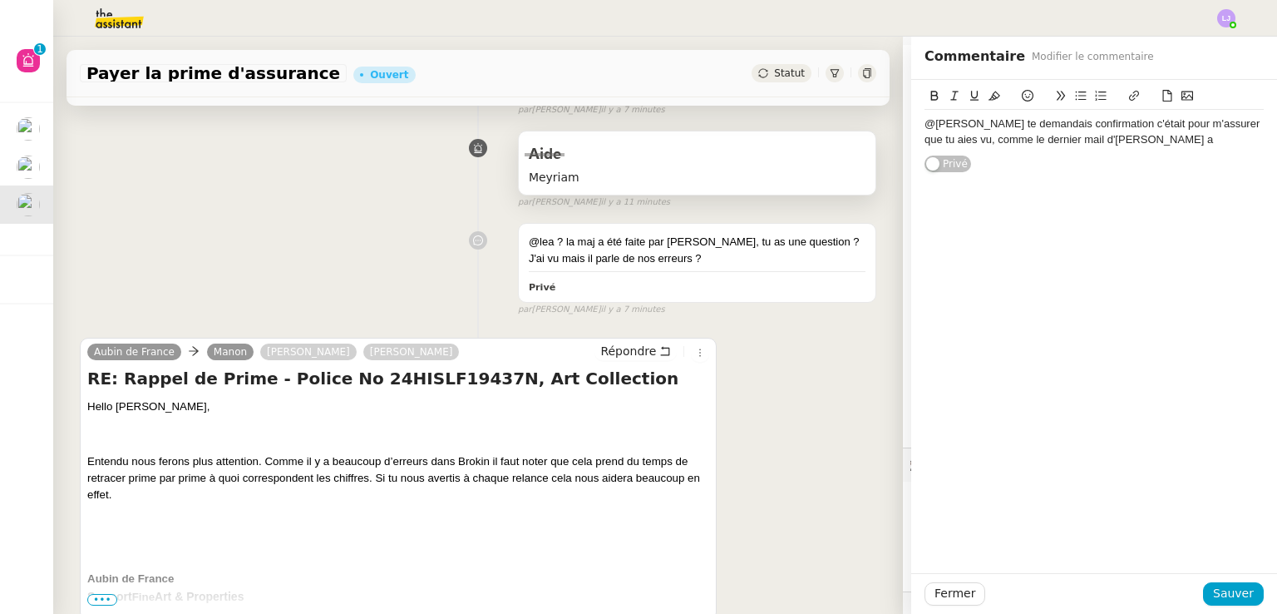
scroll to position [115, 0]
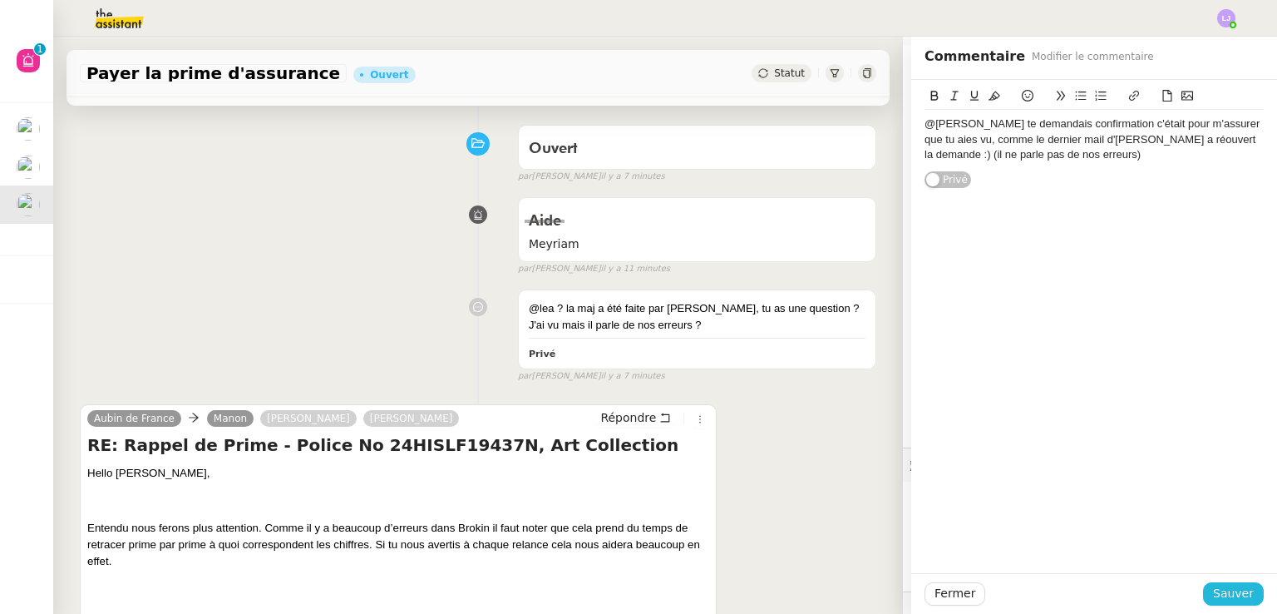
click at [1245, 591] on button "Sauver" at bounding box center [1233, 593] width 61 height 23
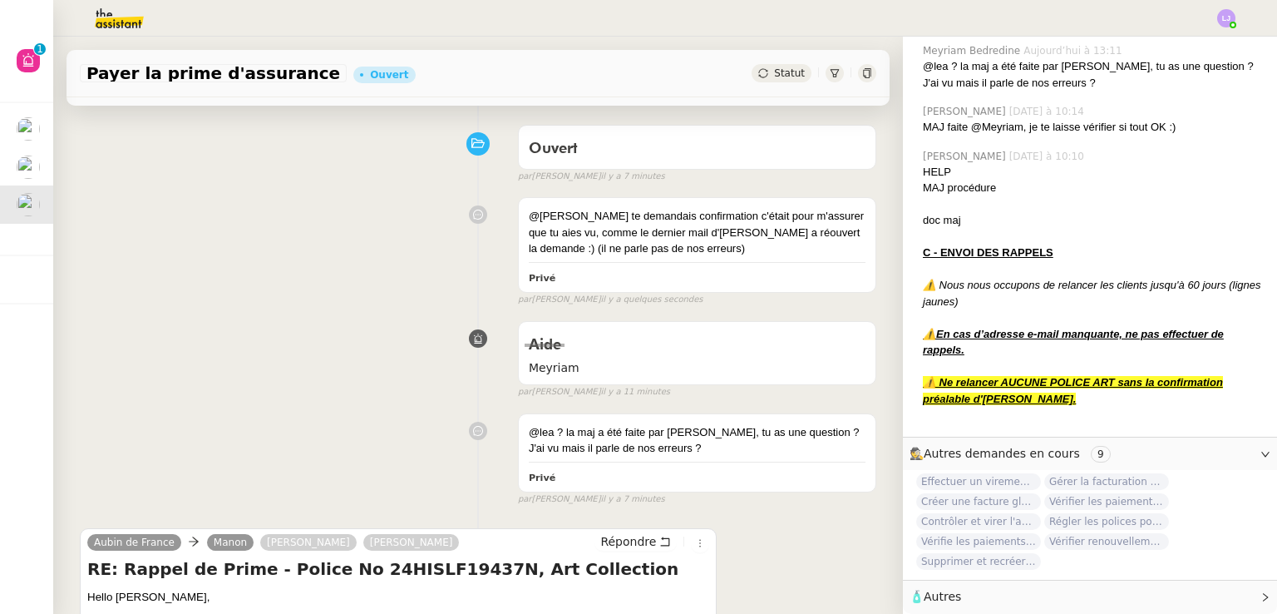
scroll to position [567, 0]
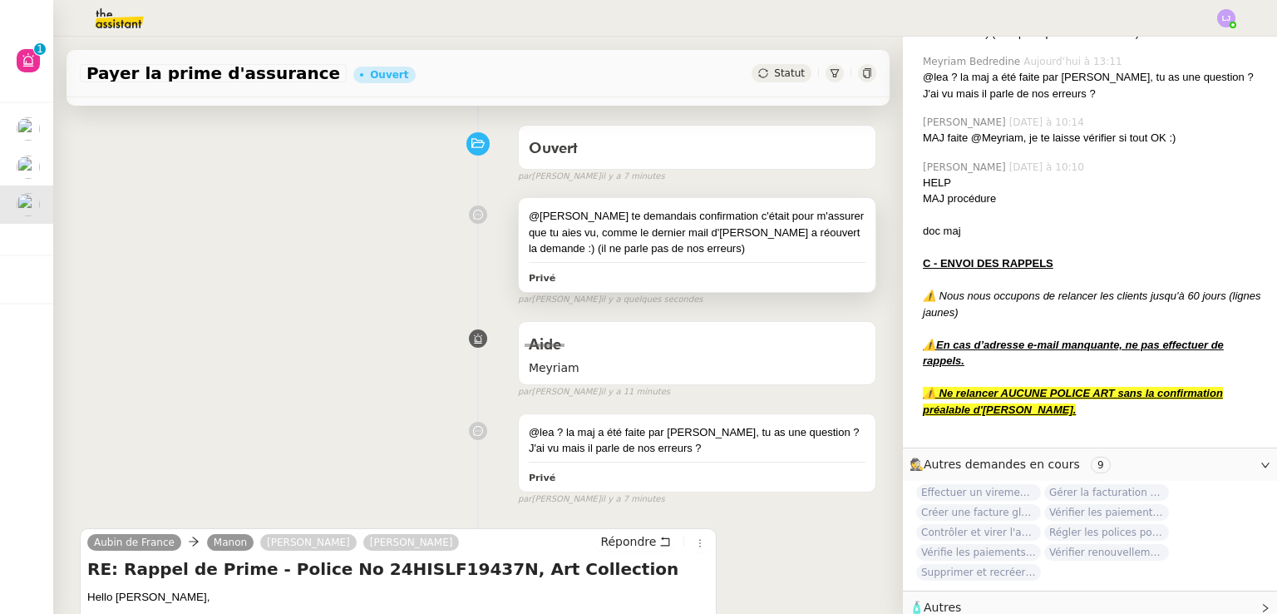
click at [679, 217] on div "@[PERSON_NAME] te demandais confirmation c'était pour m'assurer que tu aies vu,…" at bounding box center [697, 232] width 337 height 49
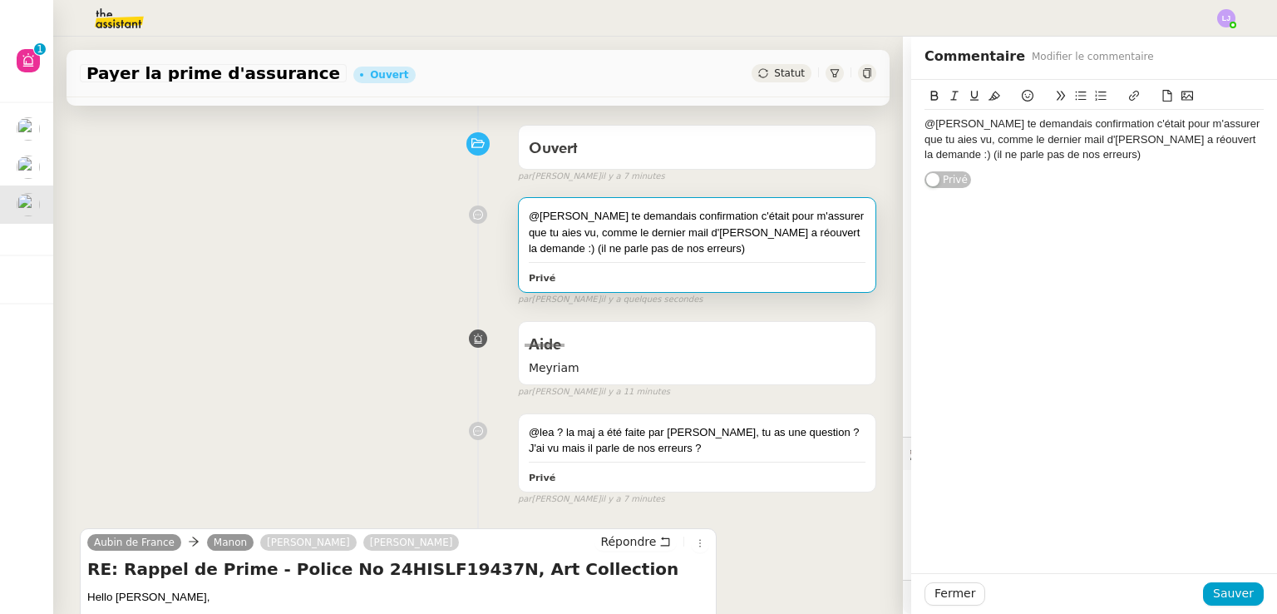
scroll to position [567, 0]
click at [925, 118] on div "@[PERSON_NAME] te demandais confirmation c'était pour m'assurer que tu aies vu,…" at bounding box center [1094, 139] width 339 height 46
click at [1026, 128] on div "[PERSON_NAME] te demandais confirmation c'était pour m'assurer que tu aies vu, …" at bounding box center [1094, 139] width 339 height 46
click at [1222, 599] on span "Sauver" at bounding box center [1233, 593] width 41 height 19
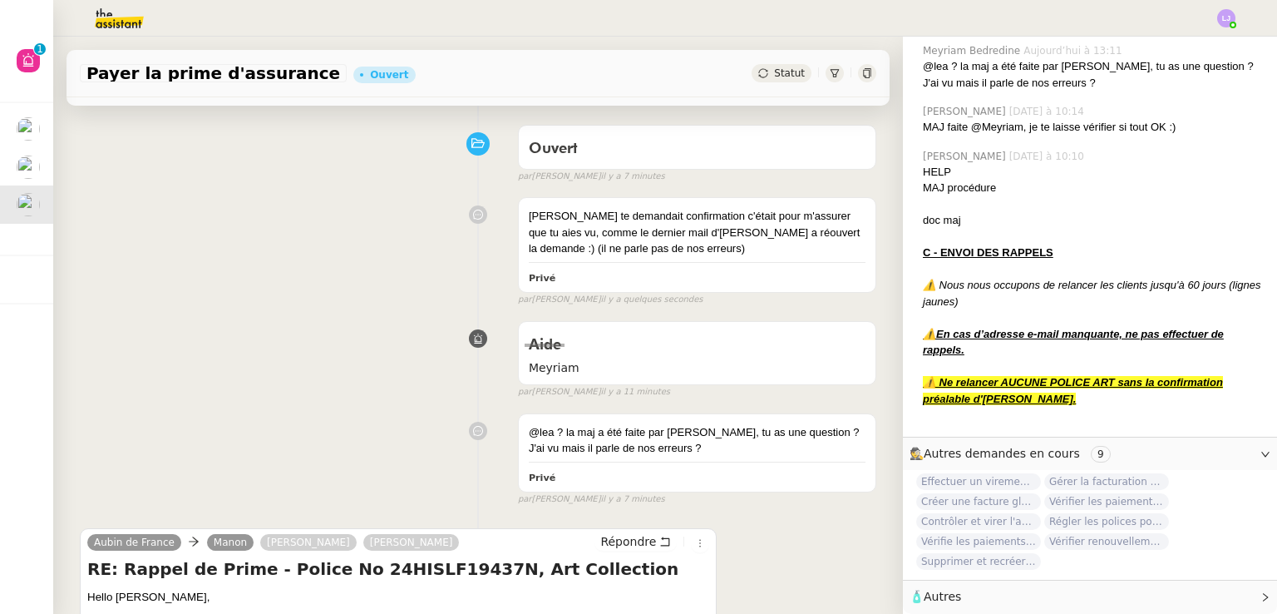
scroll to position [567, 0]
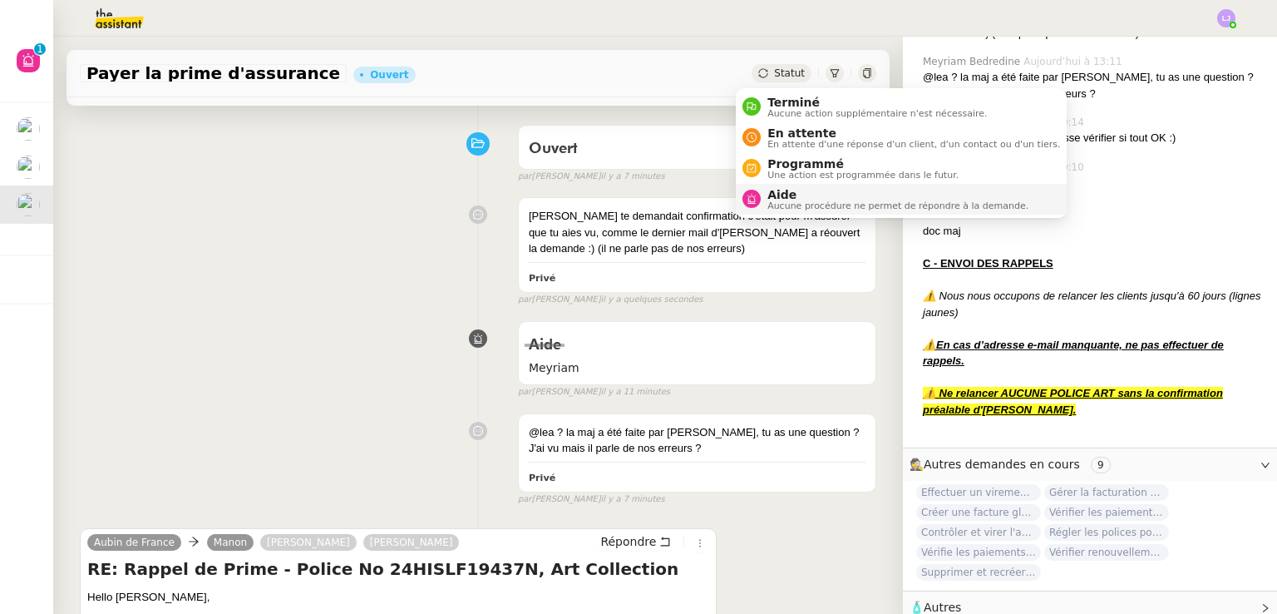
click at [818, 208] on span "Aucune procédure ne permet de répondre à la demande." at bounding box center [898, 205] width 261 height 9
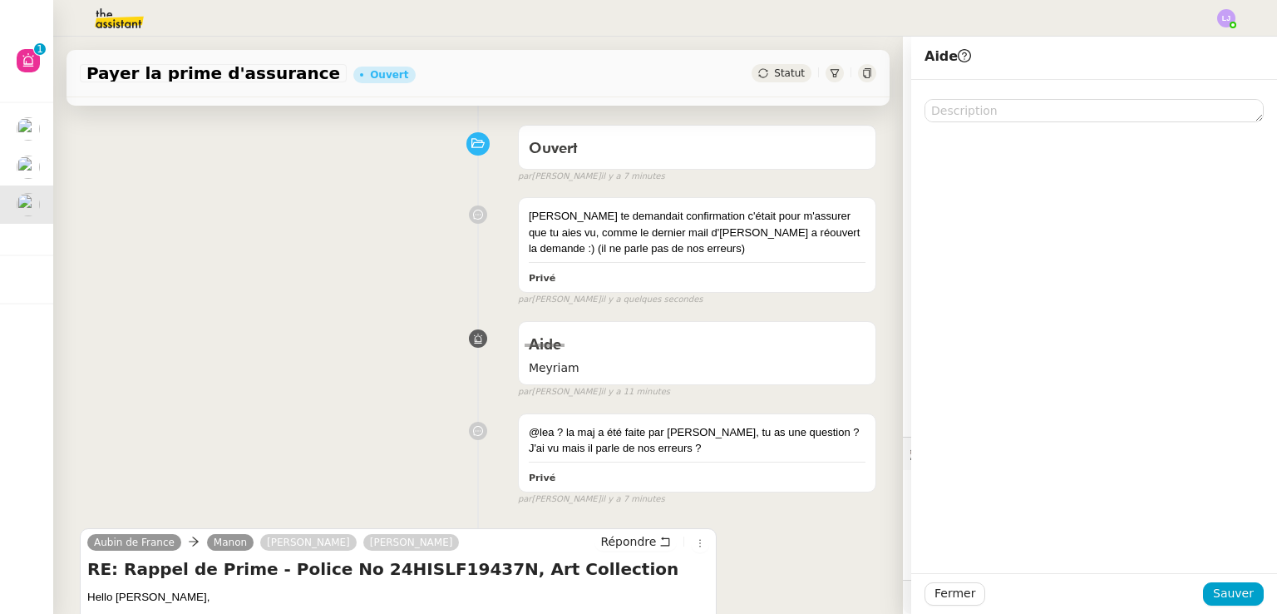
scroll to position [567, 0]
click at [1205, 586] on button "Sauver" at bounding box center [1233, 593] width 61 height 23
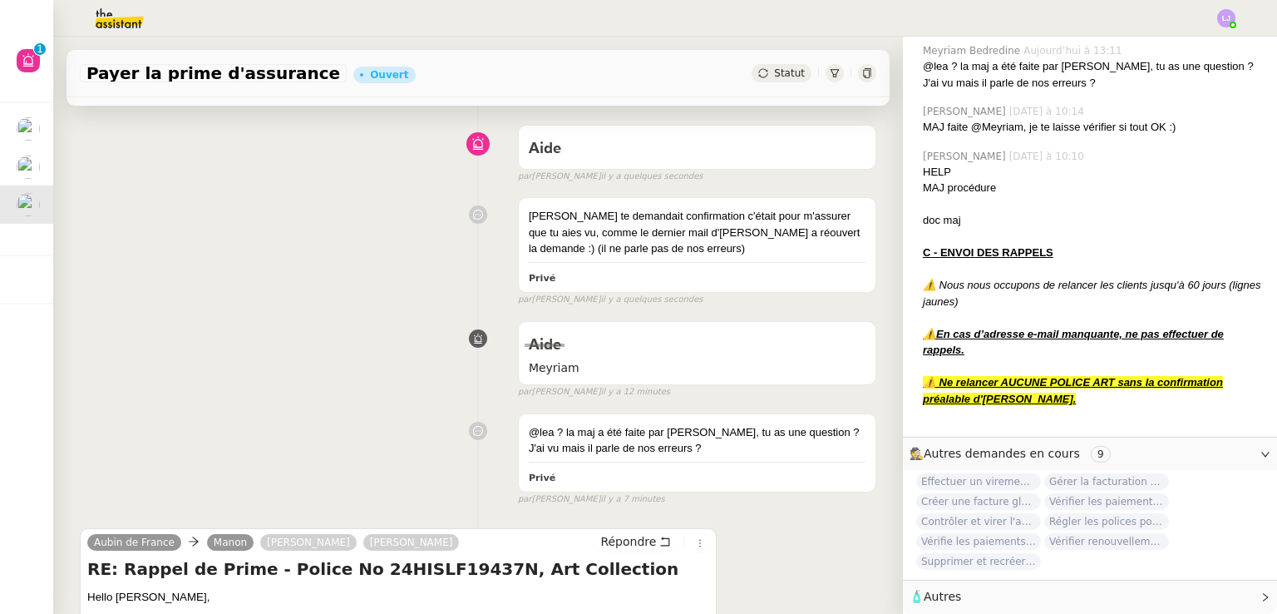
scroll to position [567, 0]
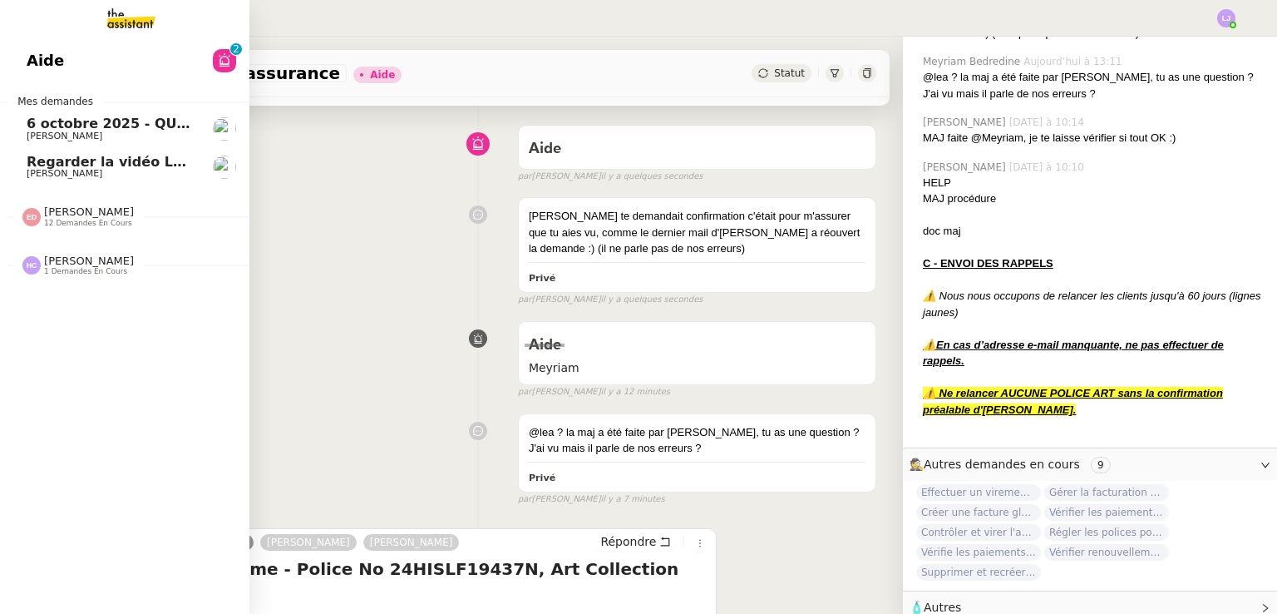
click at [126, 123] on span "6 octobre 2025 - QUOTIDIEN Gestion boite mail Accounting" at bounding box center [248, 124] width 442 height 16
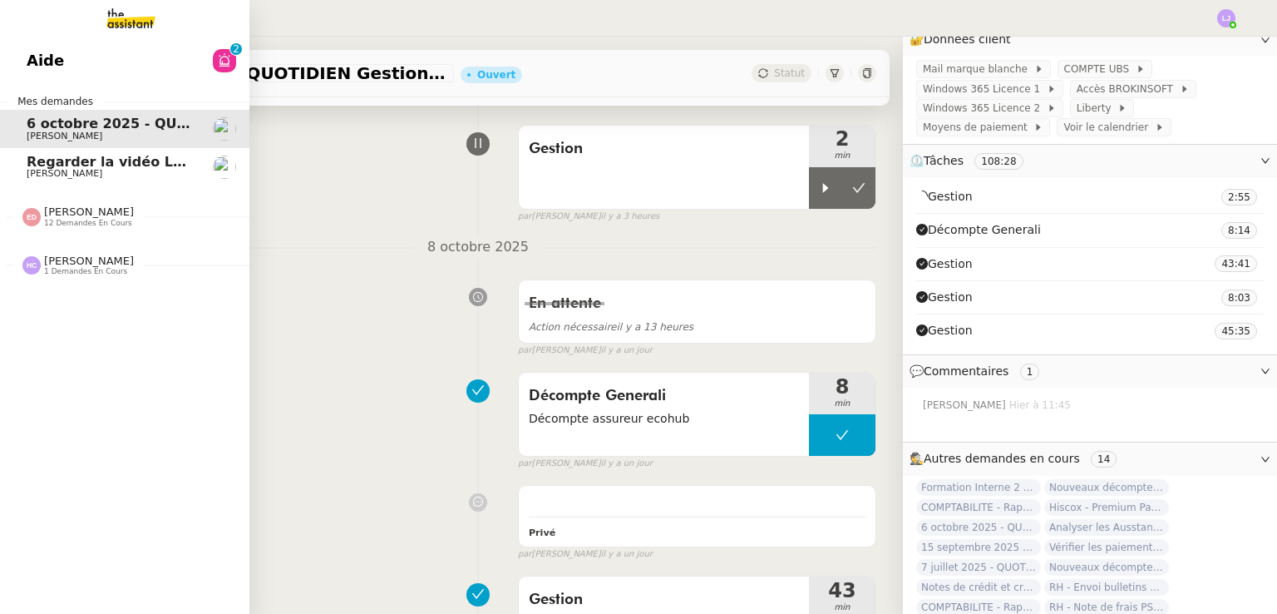
scroll to position [362, 0]
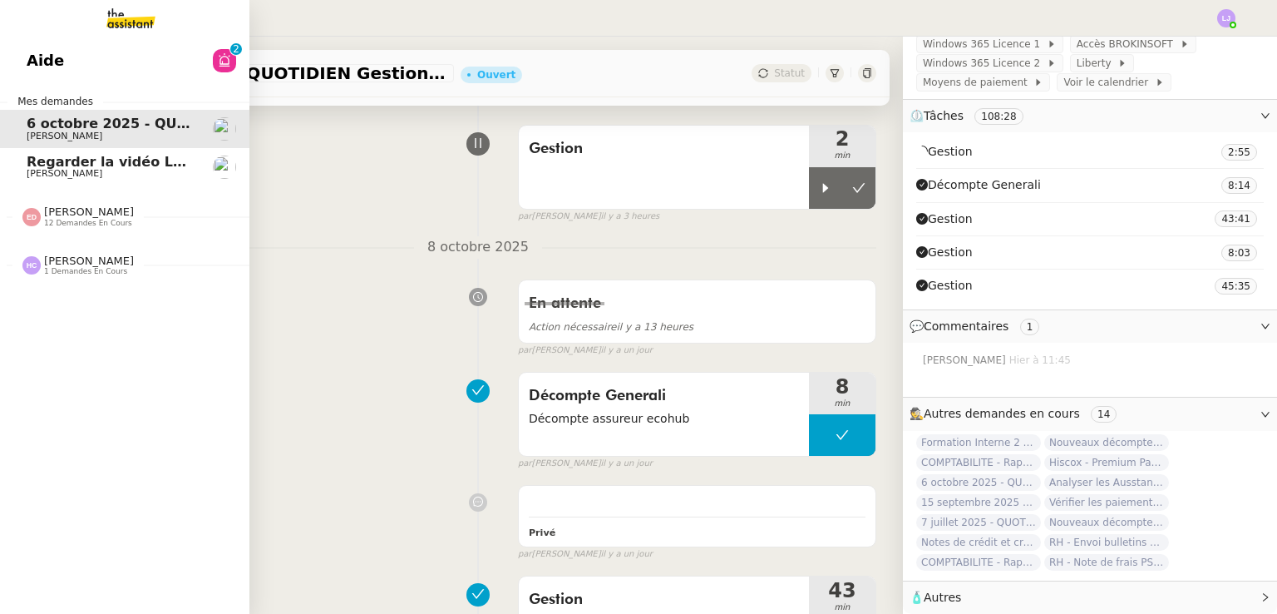
click at [12, 162] on link "Regarder la vidéo Loom HubSpot [PERSON_NAME]" at bounding box center [124, 167] width 249 height 38
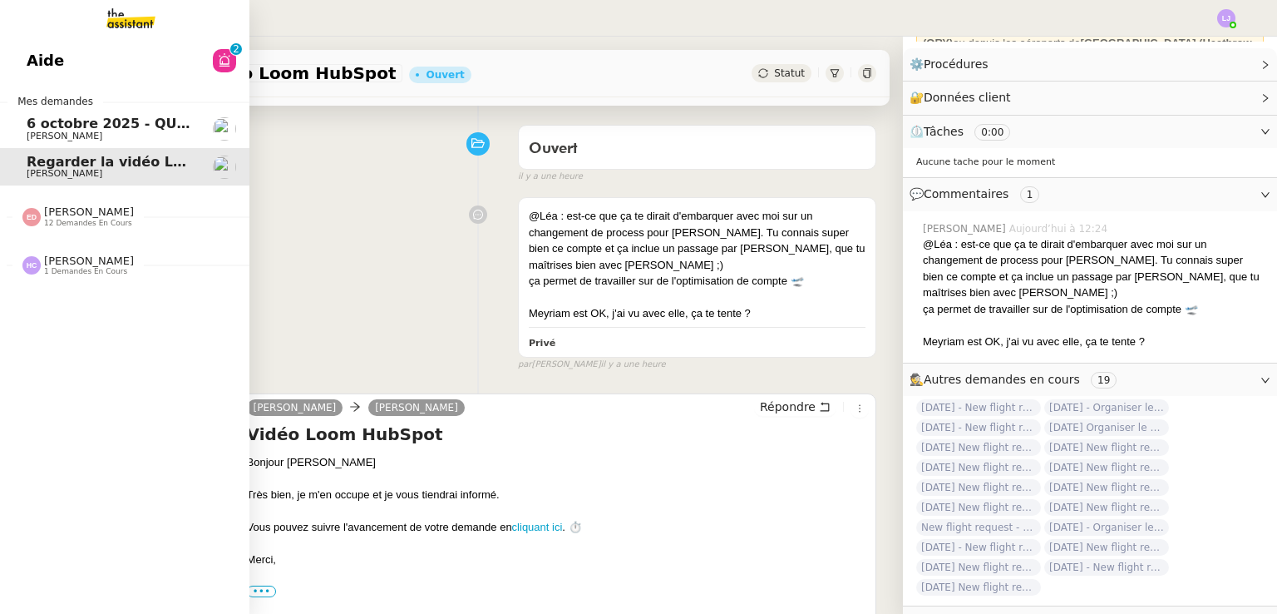
scroll to position [228, 0]
